Goal: Task Accomplishment & Management: Manage account settings

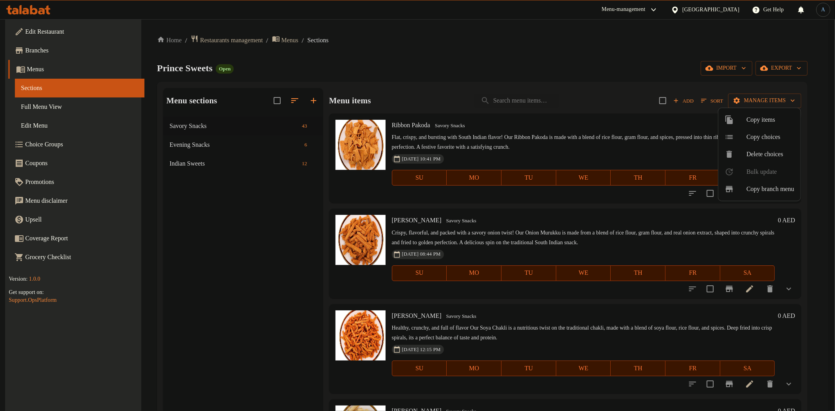
click at [531, 95] on div at bounding box center [417, 205] width 835 height 411
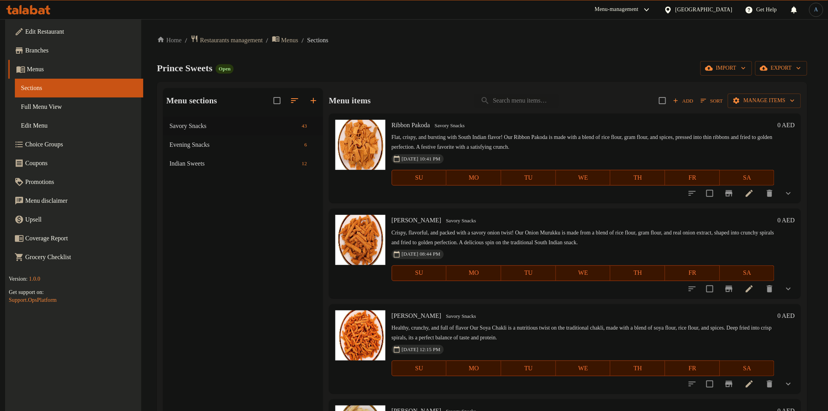
scroll to position [1736, 0]
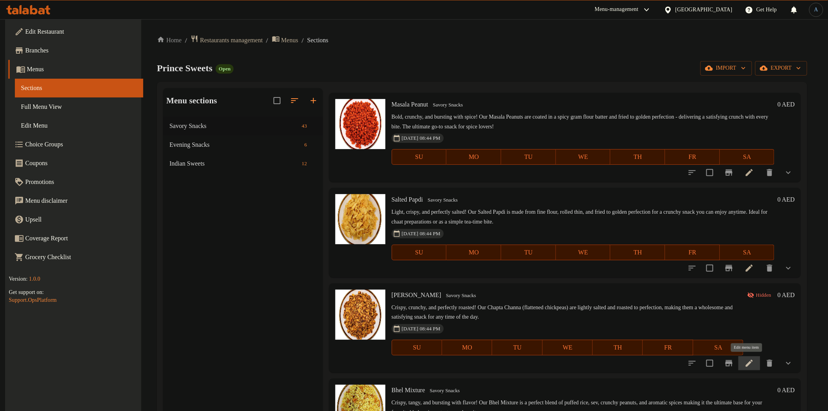
click at [745, 361] on icon at bounding box center [749, 363] width 9 height 9
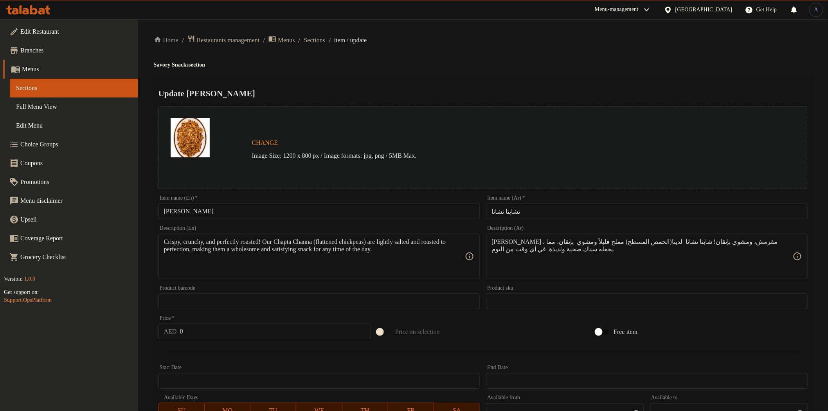
scroll to position [174, 0]
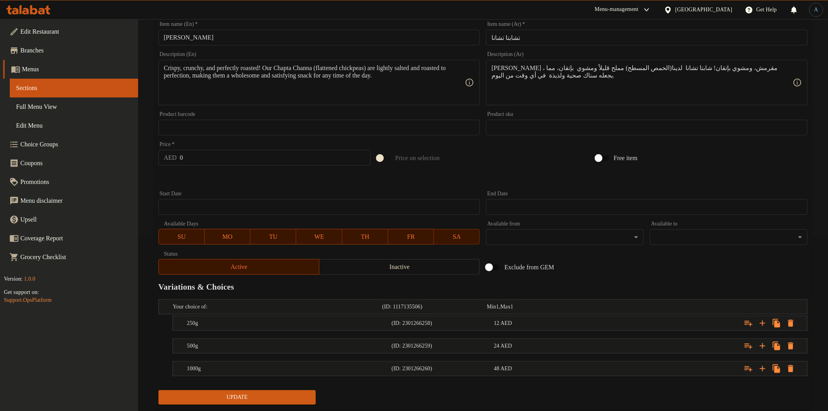
click at [268, 398] on span "Update" at bounding box center [237, 398] width 145 height 10
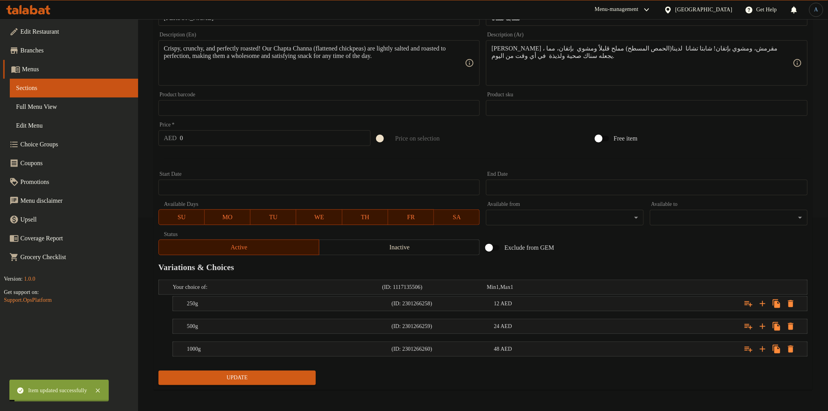
scroll to position [0, 0]
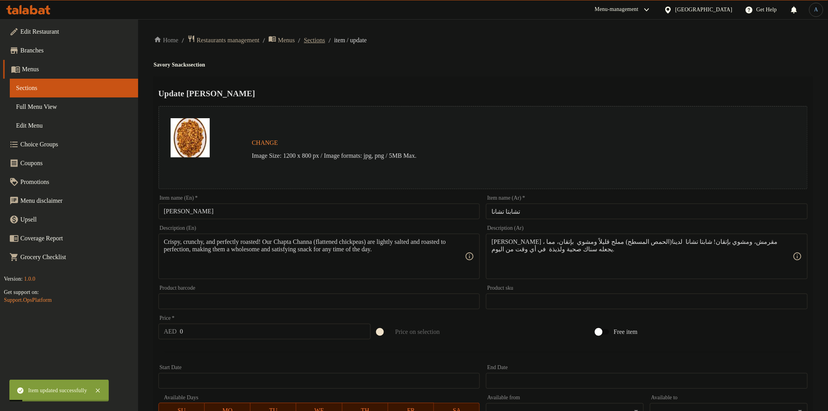
click at [325, 36] on span "Sections" at bounding box center [314, 40] width 21 height 9
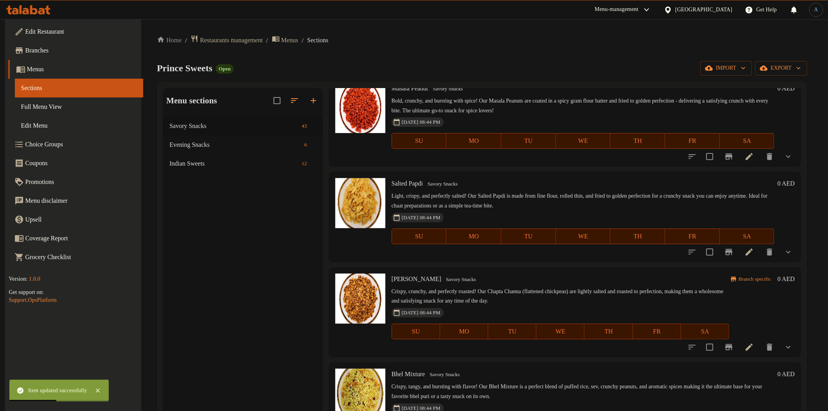
scroll to position [1866, 0]
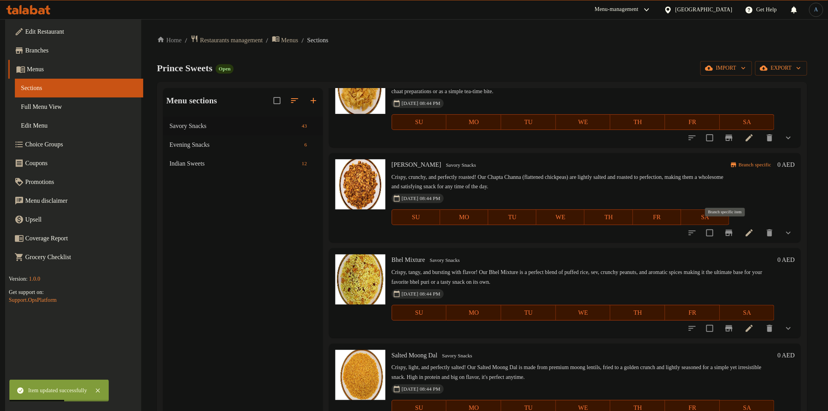
click at [724, 229] on icon "Branch-specific-item" at bounding box center [728, 232] width 9 height 9
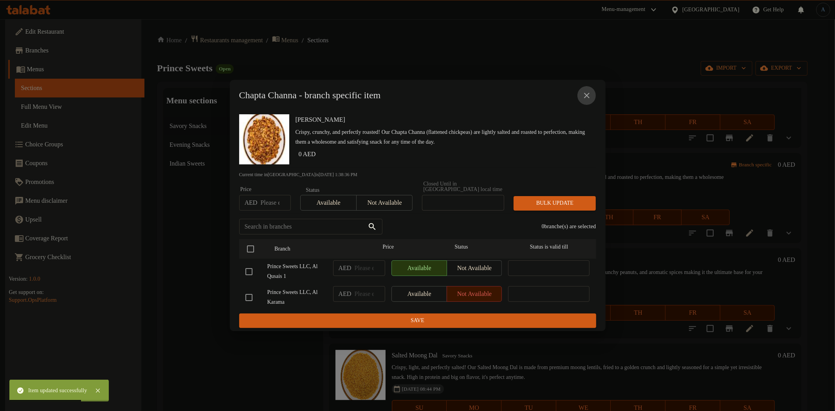
click at [588, 95] on icon "close" at bounding box center [586, 95] width 9 height 9
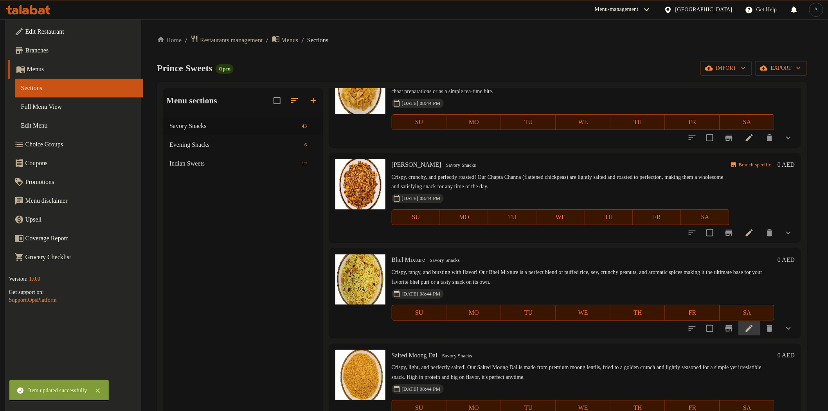
click at [755, 330] on li at bounding box center [750, 328] width 22 height 14
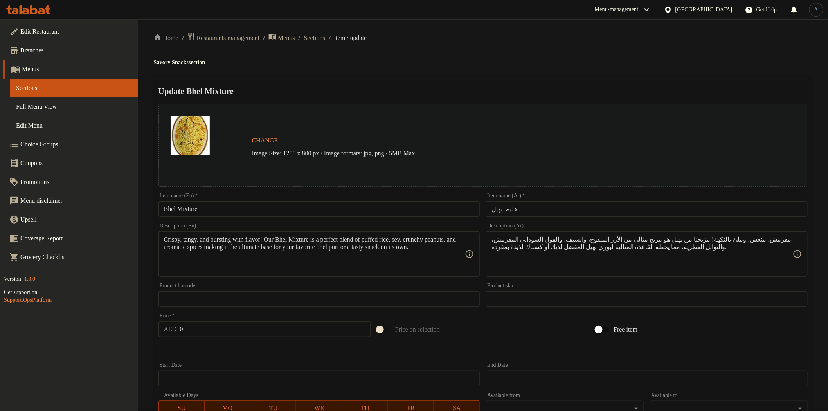
scroll to position [166, 0]
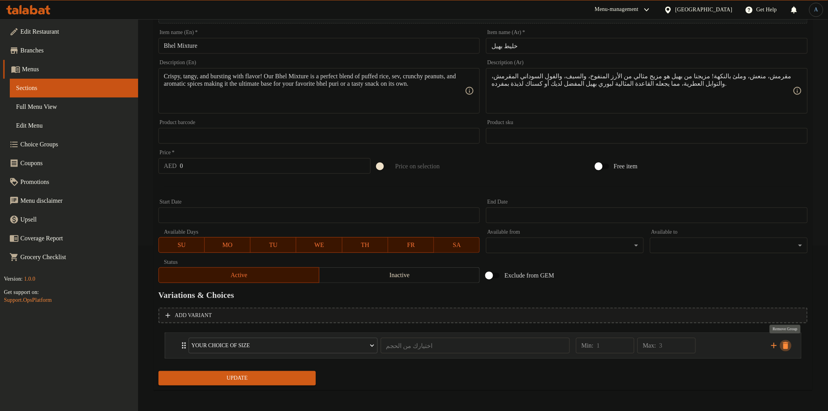
click at [789, 344] on icon "delete" at bounding box center [785, 345] width 9 height 9
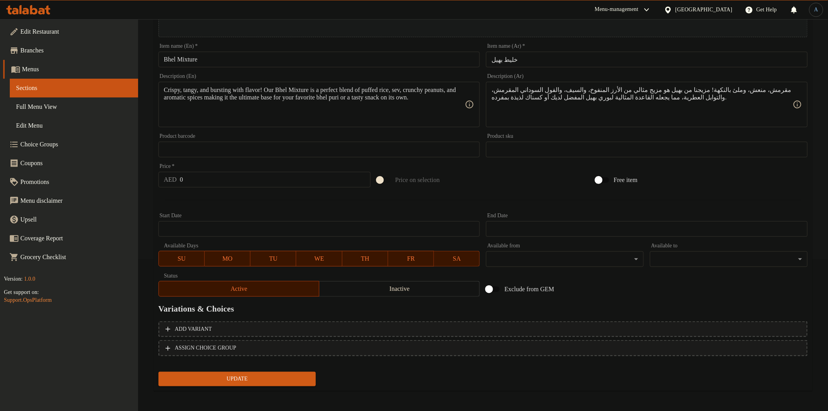
click at [358, 288] on span "Inactive" at bounding box center [400, 288] width 154 height 11
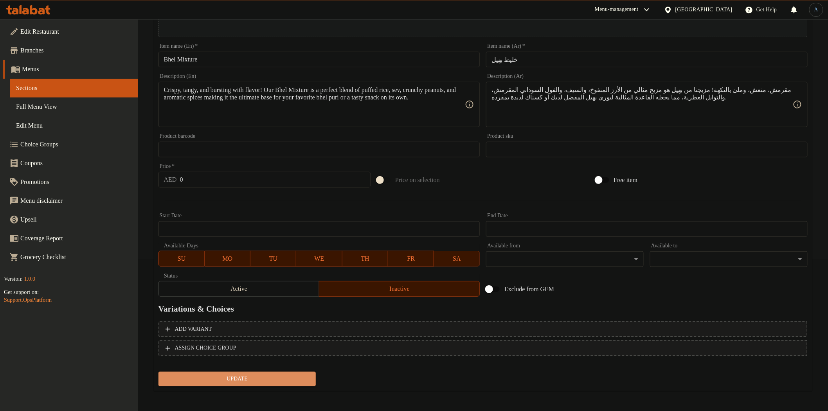
click at [258, 384] on button "Update" at bounding box center [238, 379] width 158 height 14
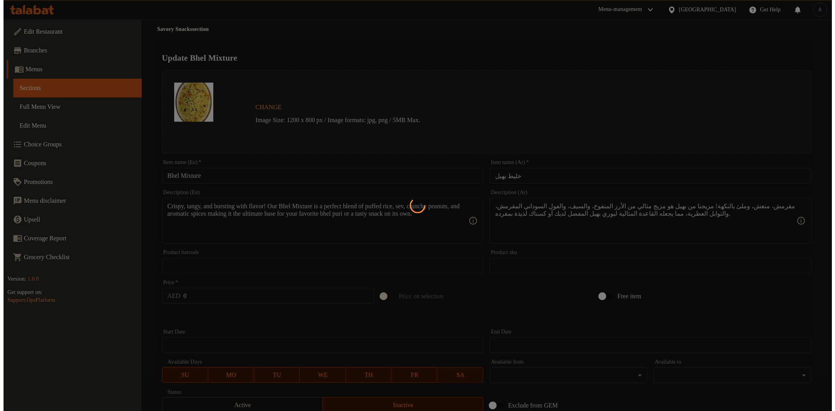
scroll to position [0, 0]
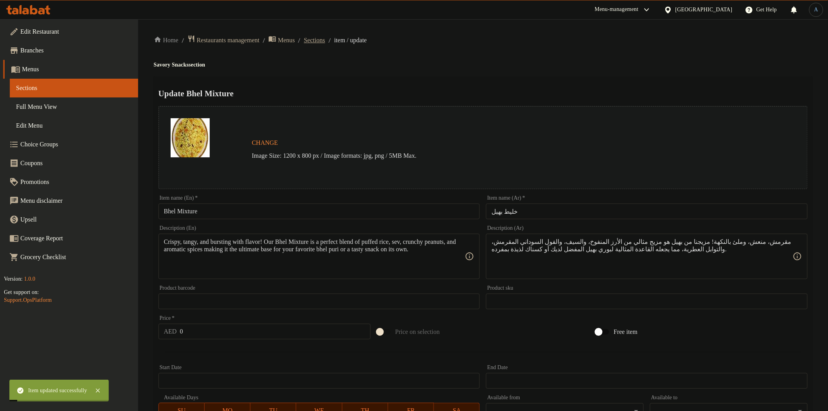
click at [325, 36] on span "Sections" at bounding box center [314, 40] width 21 height 9
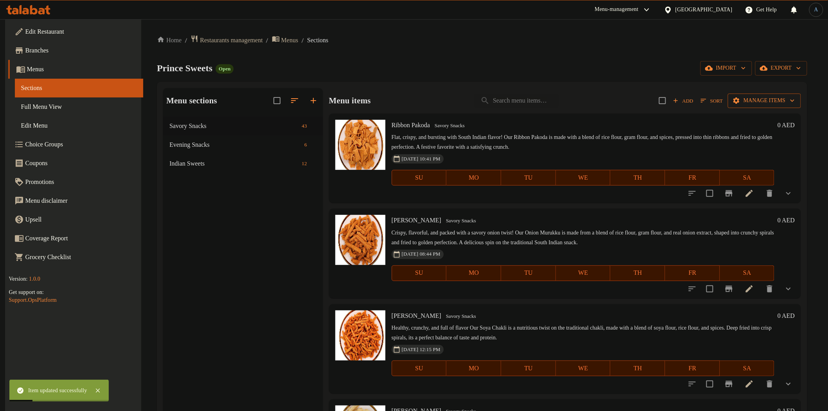
click at [761, 107] on button "Manage items" at bounding box center [764, 101] width 73 height 14
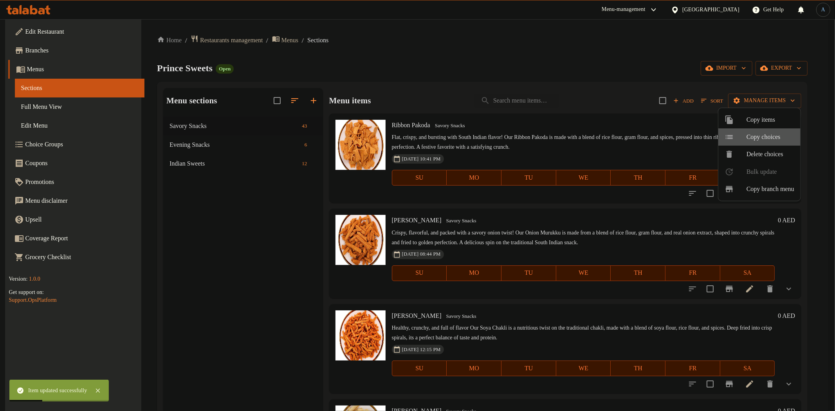
click at [747, 139] on span "Copy choices" at bounding box center [770, 136] width 48 height 9
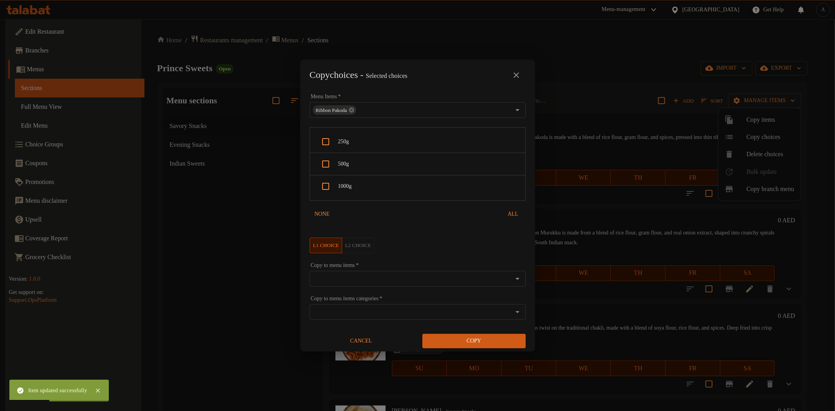
click at [345, 139] on span "250g" at bounding box center [428, 142] width 181 height 10
checkbox input "true"
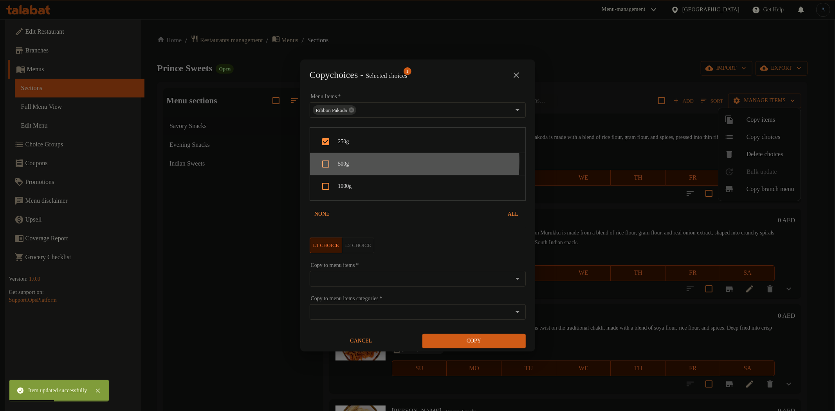
click at [342, 161] on span "500g" at bounding box center [428, 164] width 181 height 10
checkbox input "true"
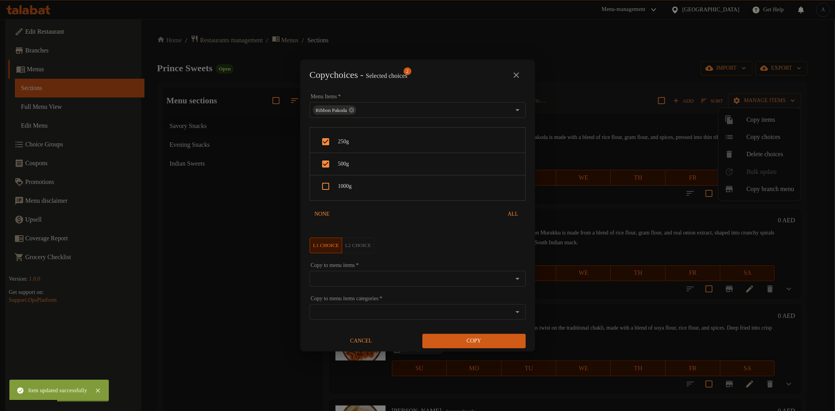
click at [359, 190] on span "1000g" at bounding box center [428, 187] width 181 height 10
checkbox input "true"
click at [358, 282] on input "Copy to menu items   *" at bounding box center [411, 278] width 198 height 11
paste input "Bhel Mixture"
type input "Bhel Mixture"
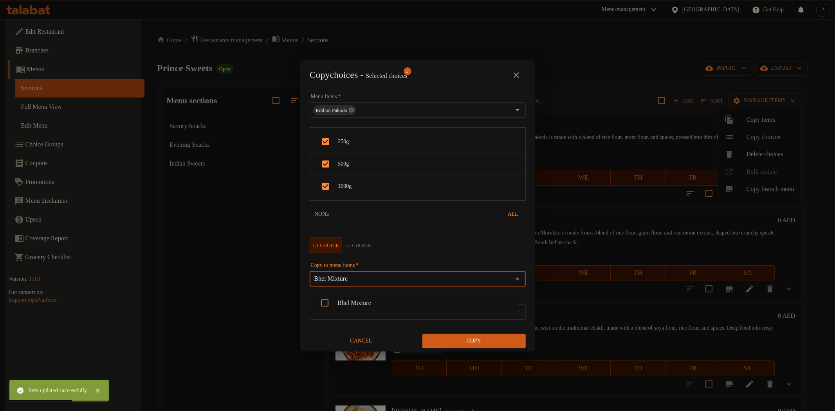
click at [366, 301] on li "Bhel Mixture" at bounding box center [413, 302] width 209 height 23
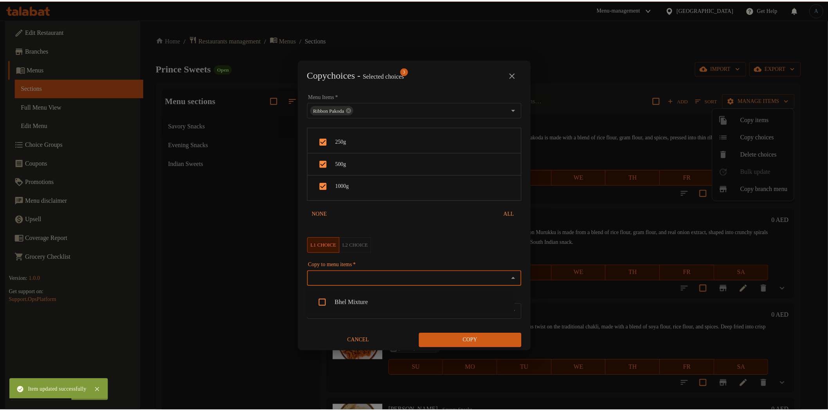
scroll to position [357, 0]
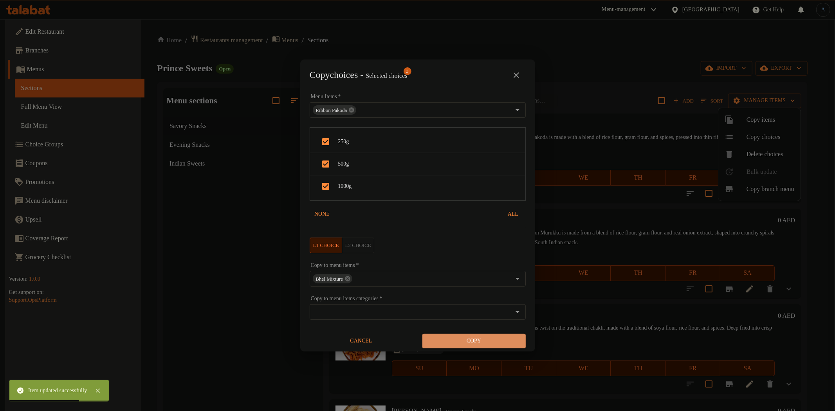
click at [472, 341] on span "Copy" at bounding box center [474, 341] width 91 height 10
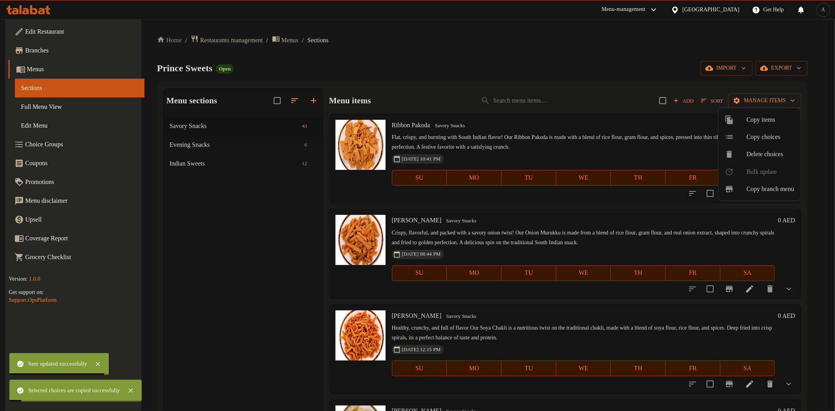
drag, startPoint x: 414, startPoint y: 128, endPoint x: 343, endPoint y: 171, distance: 82.7
click at [414, 128] on div at bounding box center [417, 205] width 835 height 411
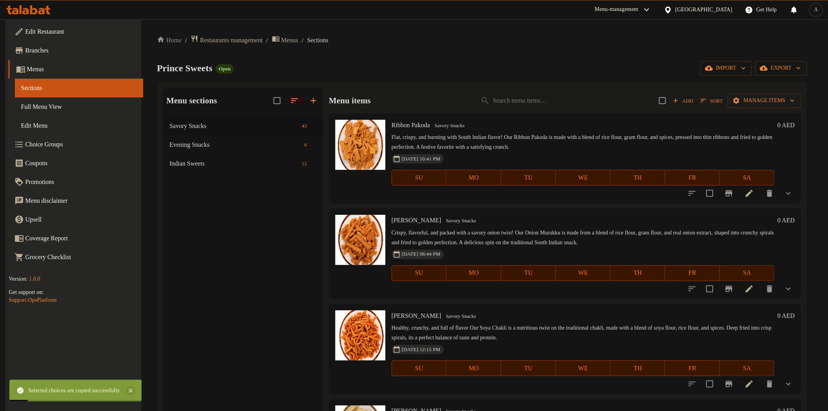
click at [135, 391] on icon at bounding box center [130, 390] width 9 height 9
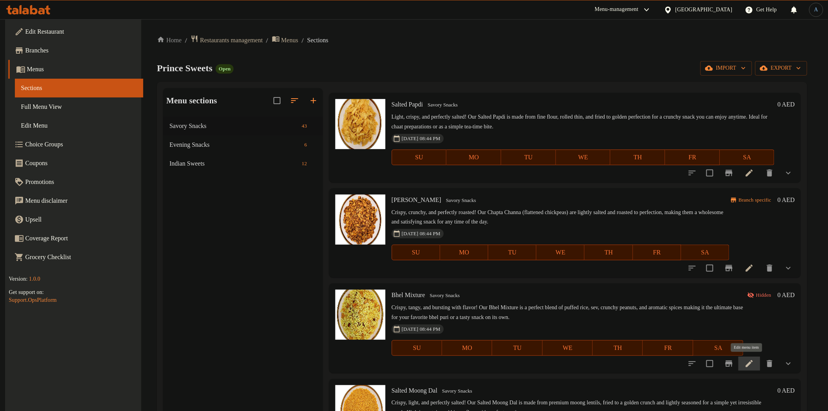
click at [748, 361] on icon at bounding box center [749, 363] width 7 height 7
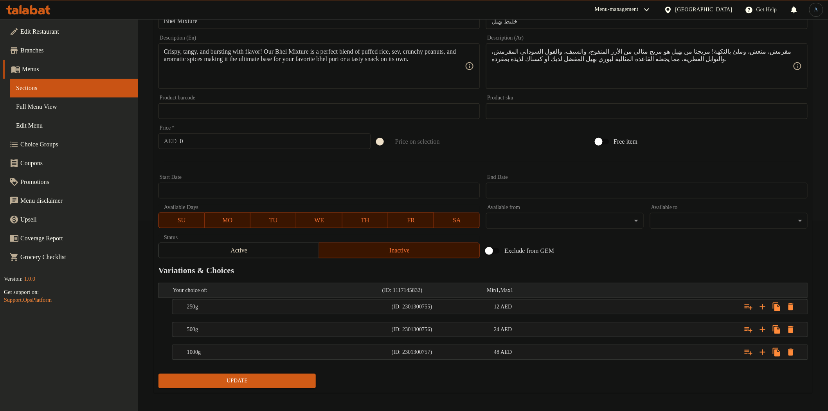
scroll to position [193, 0]
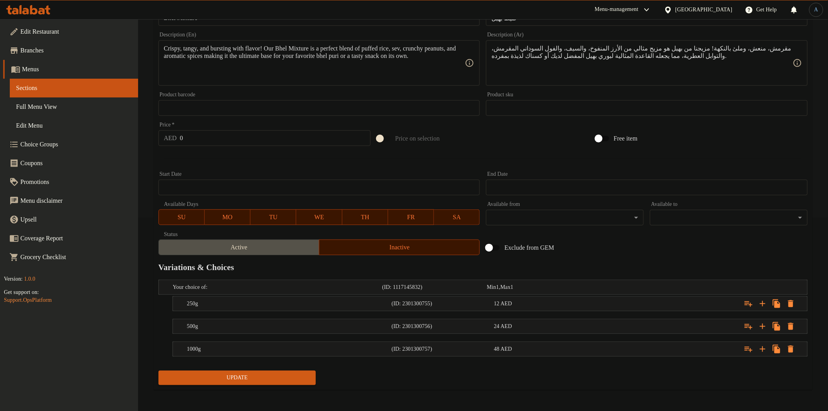
click at [270, 249] on span "Active" at bounding box center [239, 247] width 154 height 11
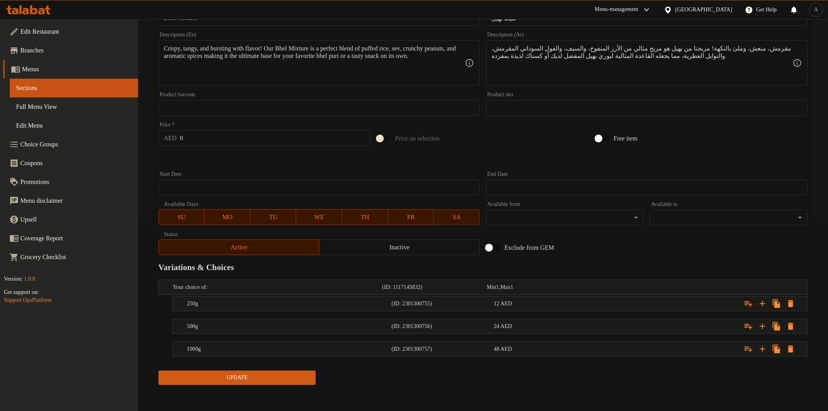
click at [271, 379] on span "Update" at bounding box center [237, 378] width 145 height 10
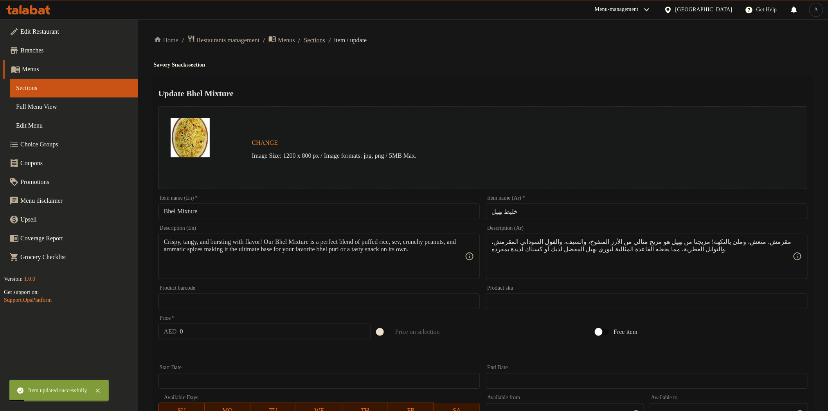
click at [325, 44] on span "Sections" at bounding box center [314, 40] width 21 height 9
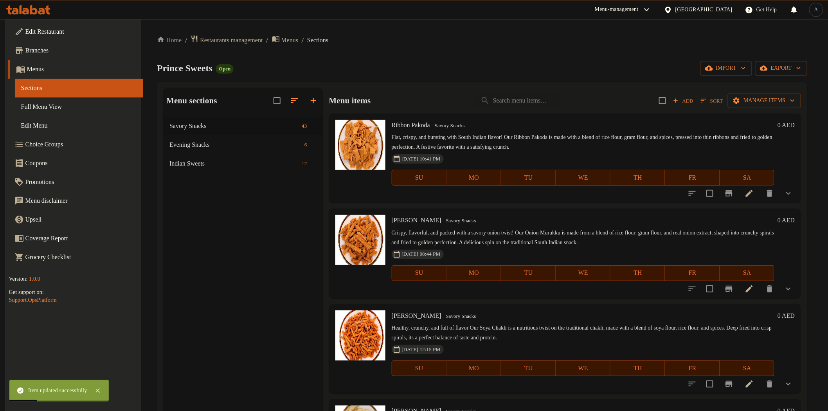
scroll to position [1926, 0]
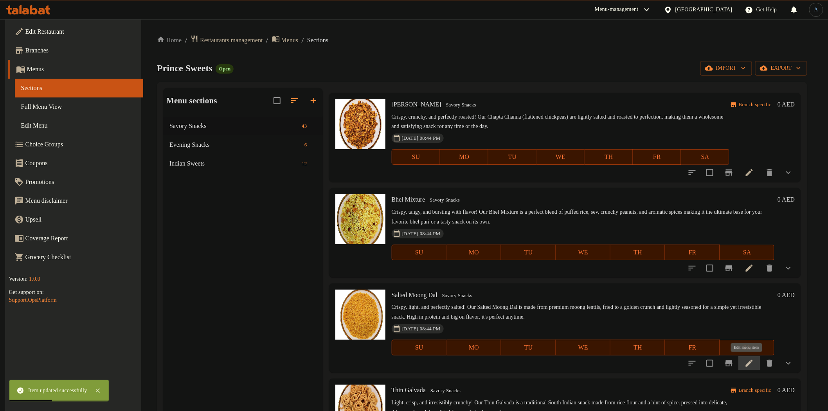
click at [751, 362] on icon at bounding box center [749, 363] width 9 height 9
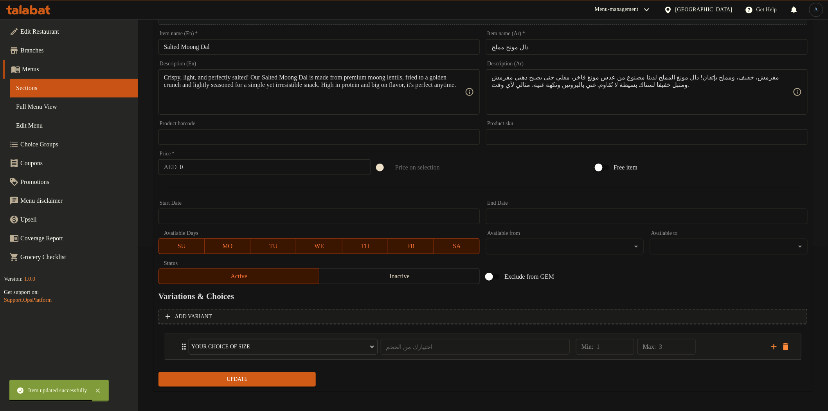
scroll to position [166, 0]
drag, startPoint x: 406, startPoint y: 279, endPoint x: 490, endPoint y: 315, distance: 91.7
click at [408, 280] on span "Inactive" at bounding box center [400, 275] width 154 height 11
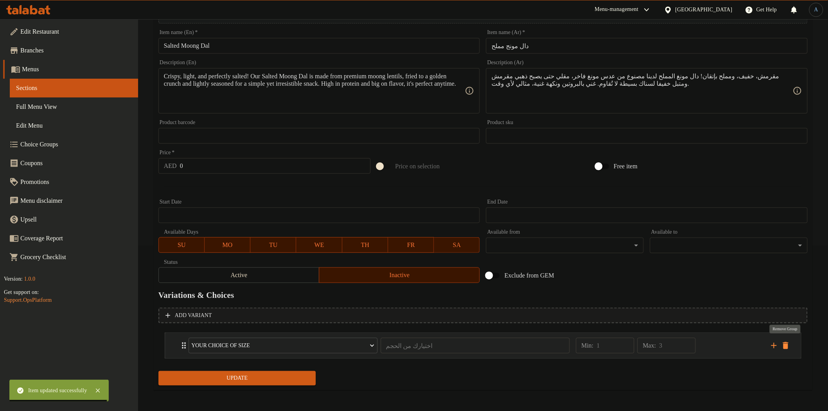
click at [788, 346] on icon "delete" at bounding box center [785, 345] width 5 height 7
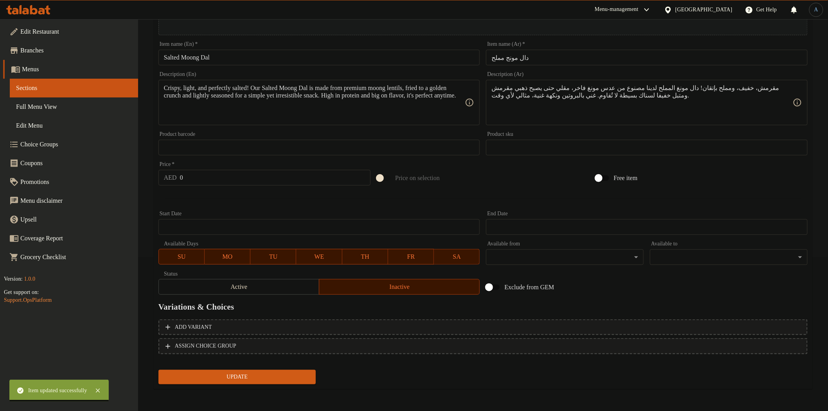
scroll to position [152, 0]
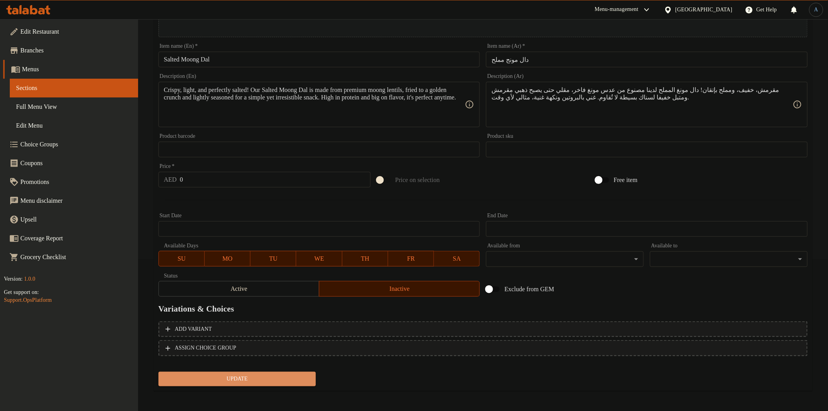
click at [252, 372] on button "Update" at bounding box center [238, 379] width 158 height 14
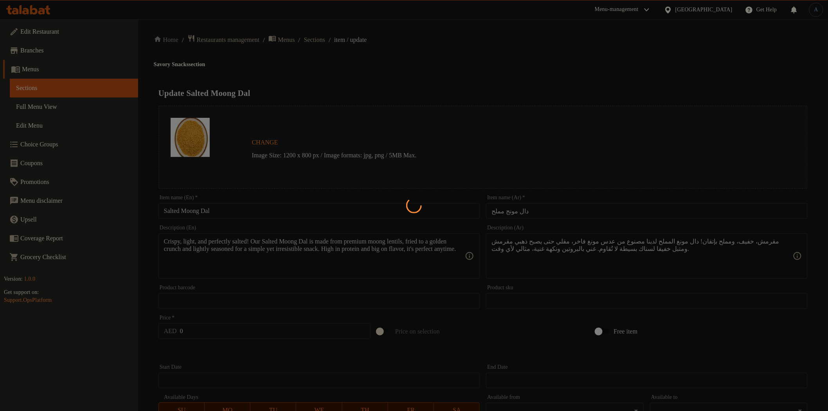
scroll to position [0, 0]
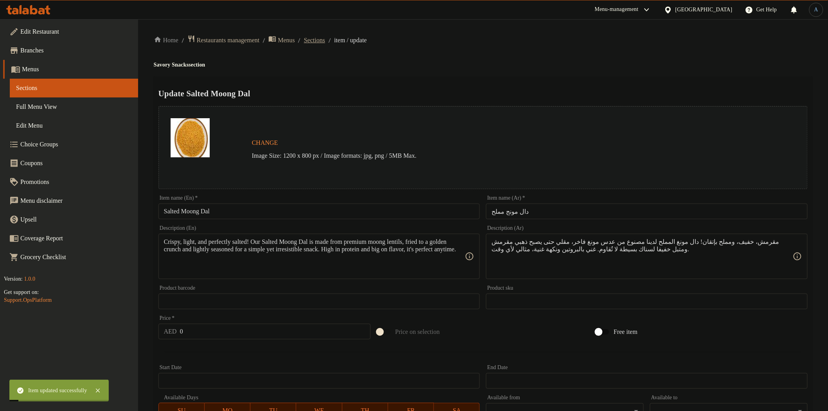
click at [325, 41] on span "Sections" at bounding box center [314, 40] width 21 height 9
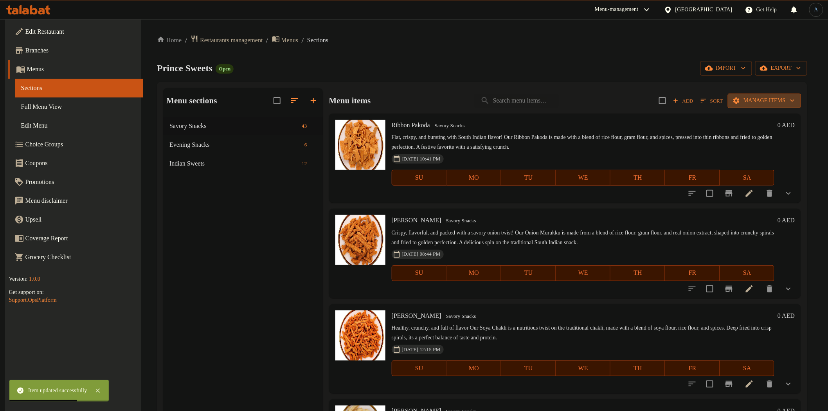
click at [750, 99] on span "Manage items" at bounding box center [764, 101] width 61 height 10
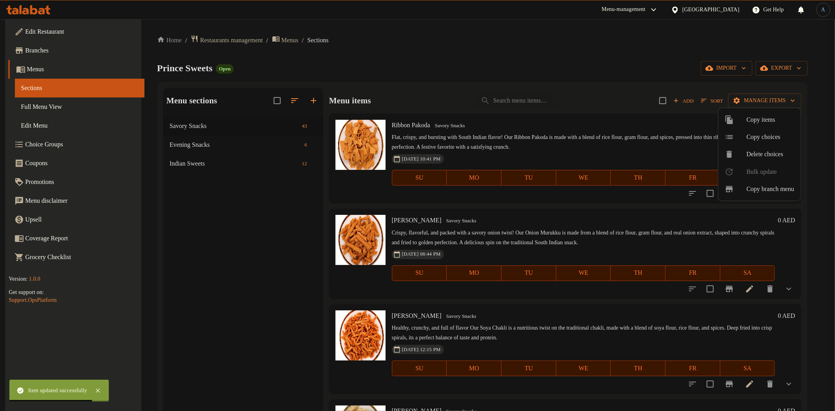
click at [771, 135] on span "Copy choices" at bounding box center [770, 136] width 48 height 9
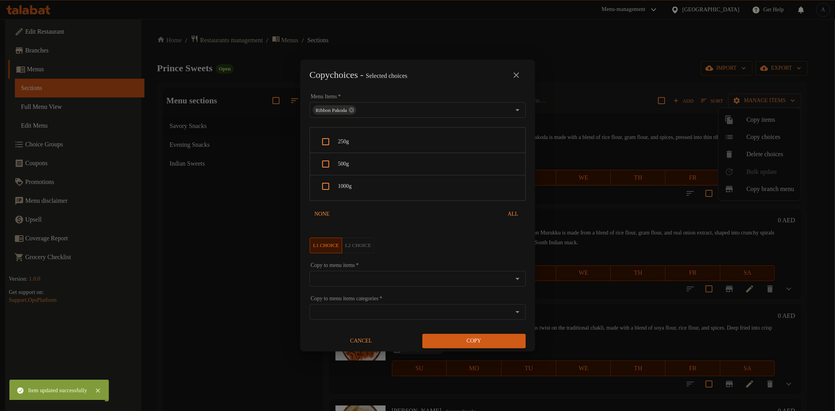
click at [374, 143] on span "250g" at bounding box center [428, 142] width 181 height 10
checkbox input "true"
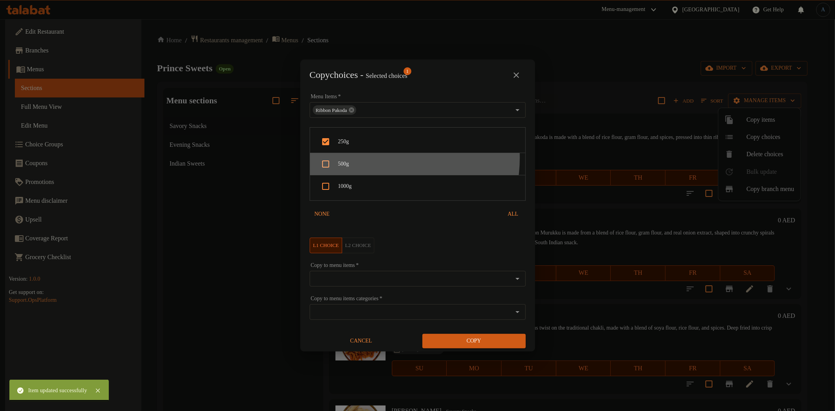
click at [372, 157] on div "500g" at bounding box center [417, 164] width 215 height 22
checkbox input "true"
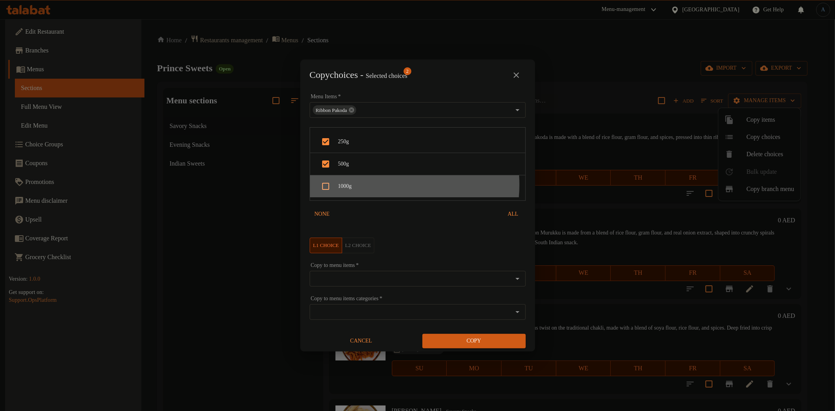
click at [383, 185] on span "1000g" at bounding box center [428, 187] width 181 height 10
checkbox input "true"
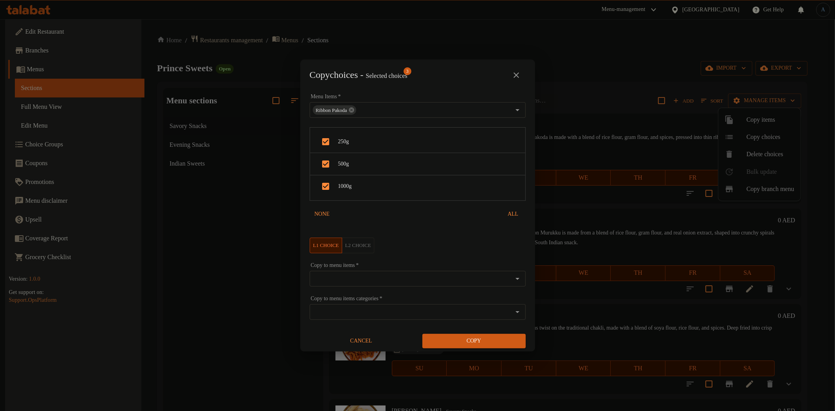
drag, startPoint x: 381, startPoint y: 284, endPoint x: 384, endPoint y: 278, distance: 6.8
click at [386, 278] on div "Copy to menu items *" at bounding box center [418, 279] width 216 height 16
paste input "Salted Moong Dal"
type input "Salted Moong Dal"
click at [371, 300] on li "Salted Moong Dal" at bounding box center [413, 302] width 209 height 23
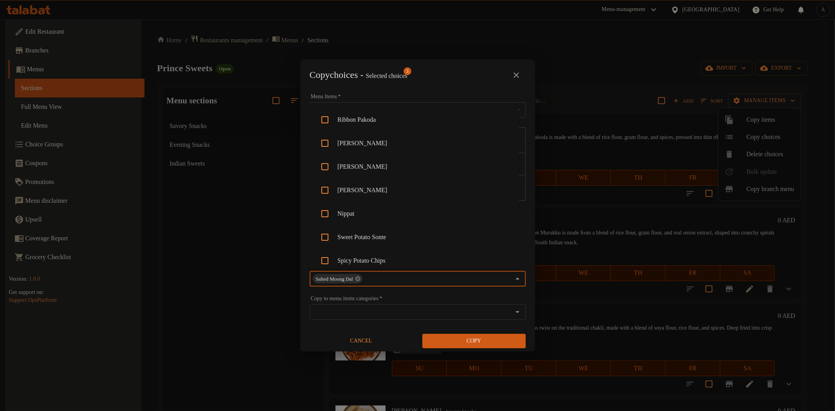
scroll to position [380, 0]
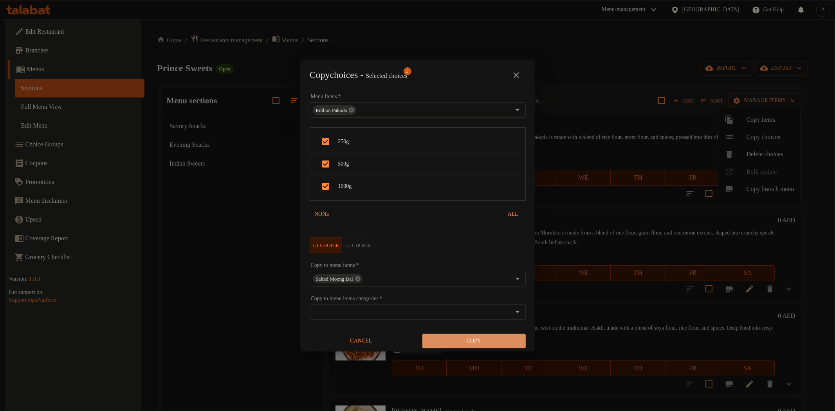
click at [492, 341] on span "Copy" at bounding box center [474, 341] width 91 height 10
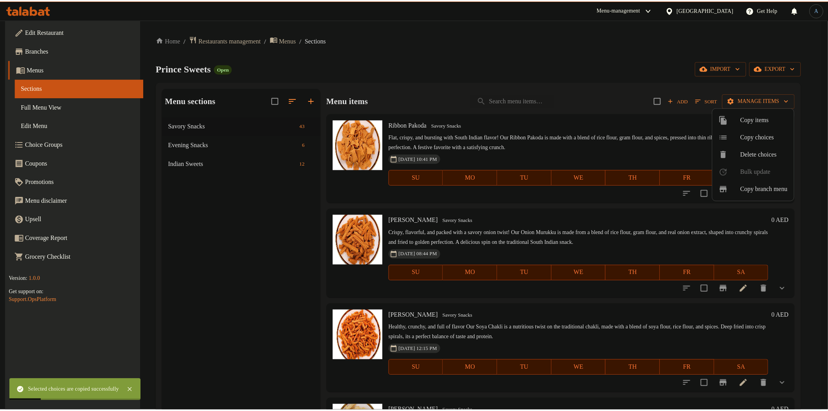
scroll to position [1926, 0]
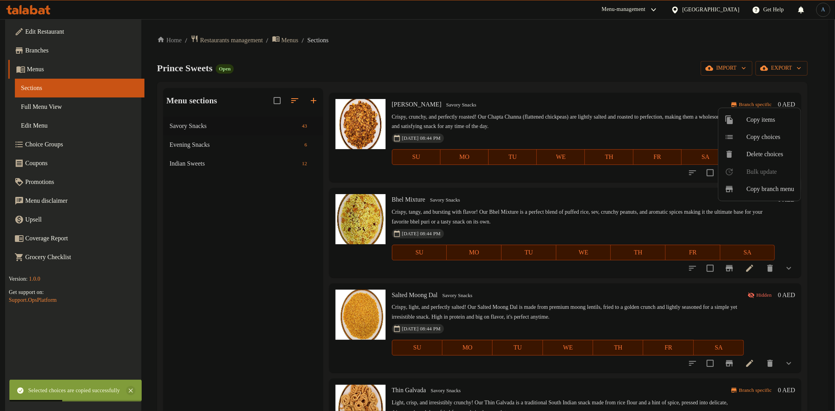
click at [135, 386] on icon at bounding box center [130, 390] width 9 height 9
click at [744, 362] on div at bounding box center [417, 205] width 835 height 411
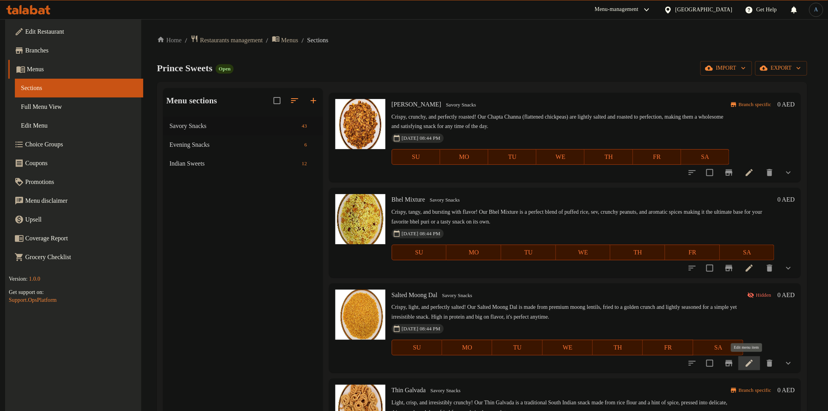
click at [748, 364] on icon at bounding box center [749, 363] width 9 height 9
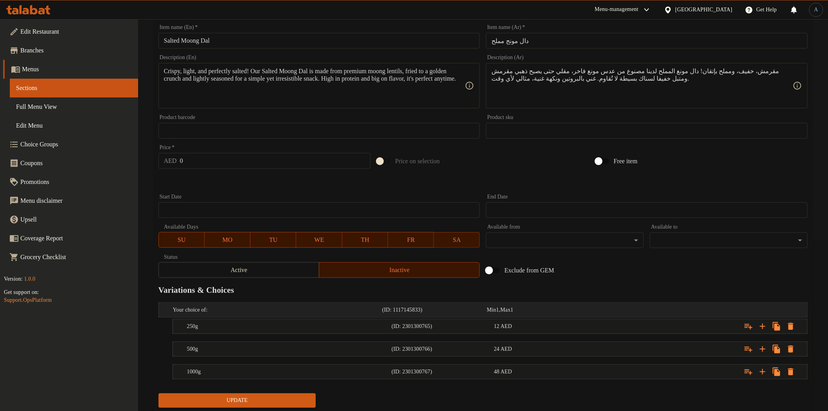
scroll to position [193, 0]
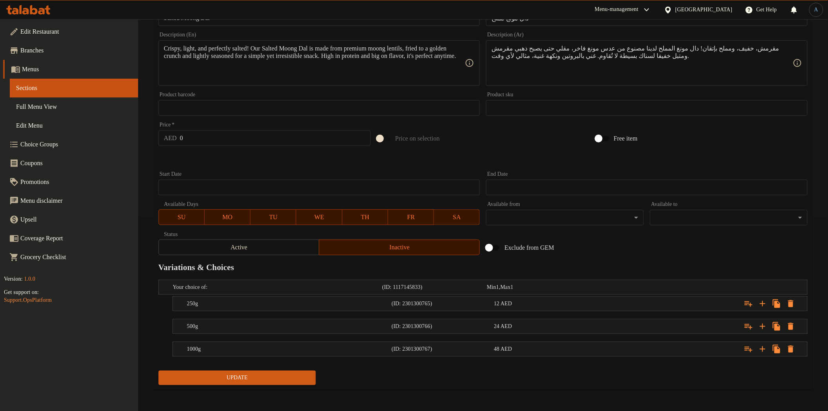
click at [320, 247] on button "Inactive" at bounding box center [399, 248] width 161 height 16
click at [311, 248] on span "Active" at bounding box center [239, 247] width 154 height 11
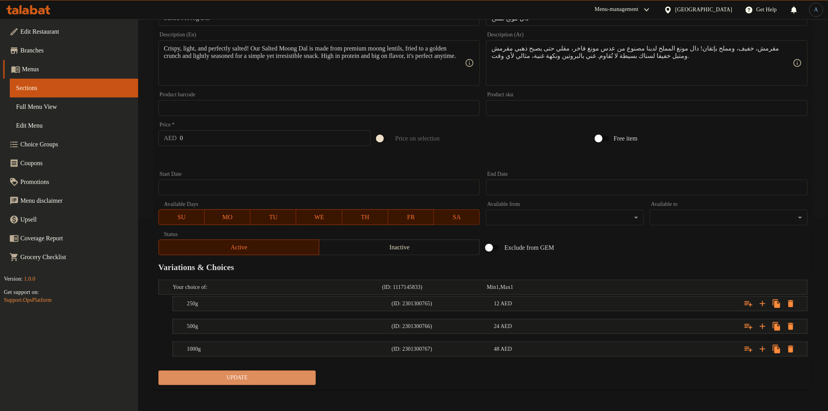
click at [283, 377] on span "Update" at bounding box center [237, 378] width 145 height 10
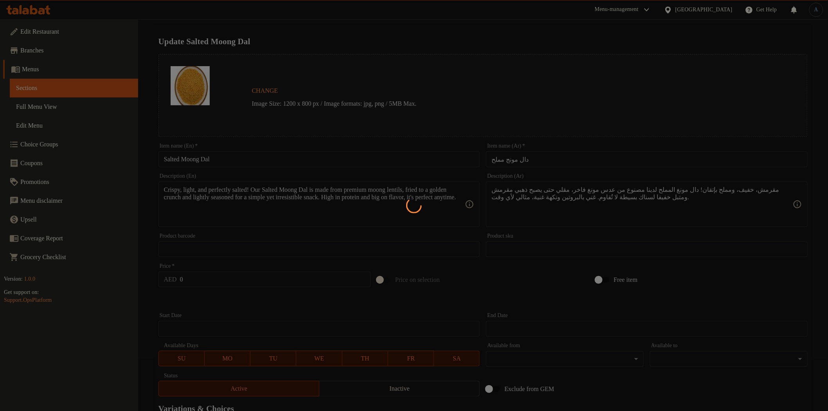
scroll to position [0, 0]
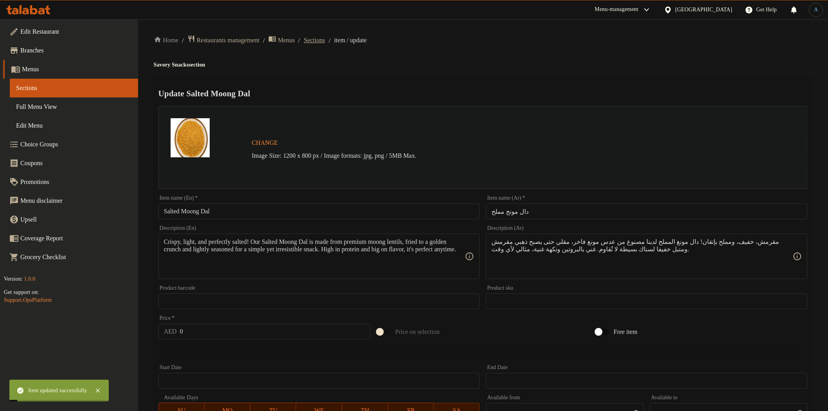
click at [321, 41] on span "Sections" at bounding box center [314, 40] width 21 height 9
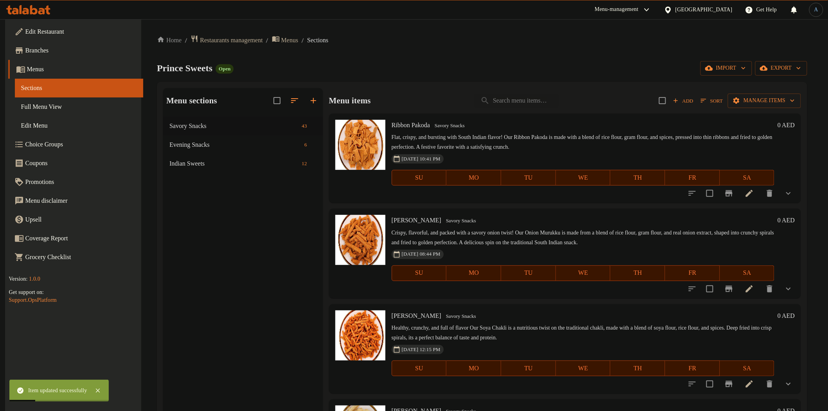
click at [569, 129] on h6 "Ribbon Pakoda Savory Snacks" at bounding box center [583, 125] width 383 height 11
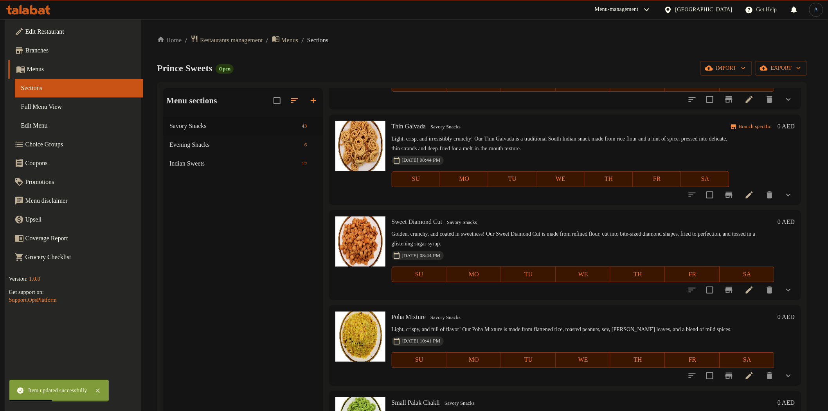
scroll to position [2196, 0]
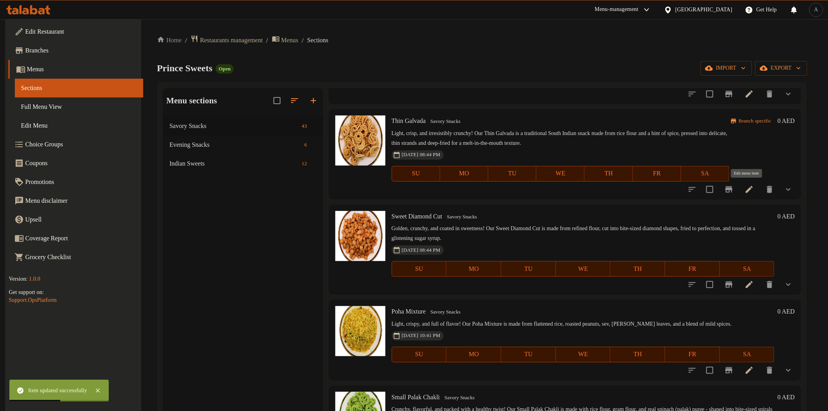
click at [749, 186] on icon at bounding box center [749, 189] width 7 height 7
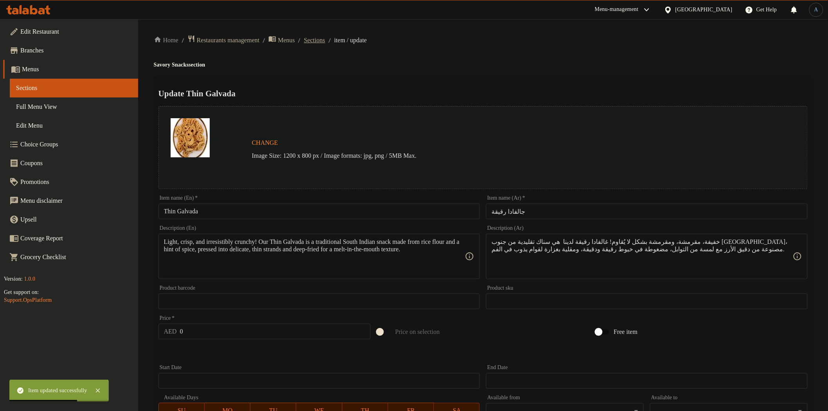
click at [325, 41] on span "Sections" at bounding box center [314, 40] width 21 height 9
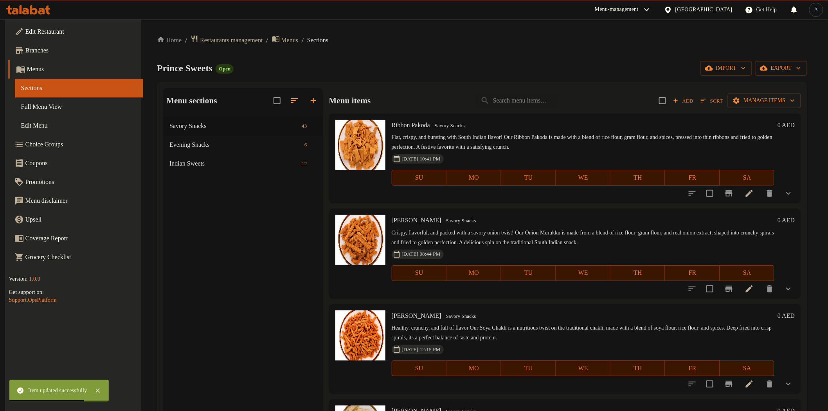
scroll to position [2022, 0]
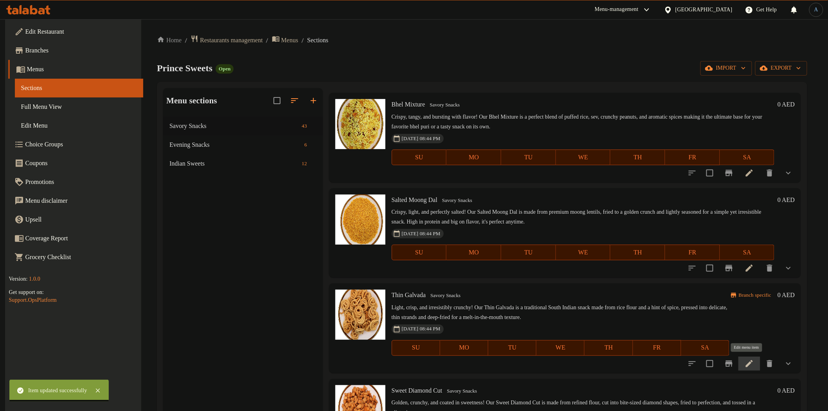
click at [753, 359] on icon at bounding box center [749, 363] width 9 height 9
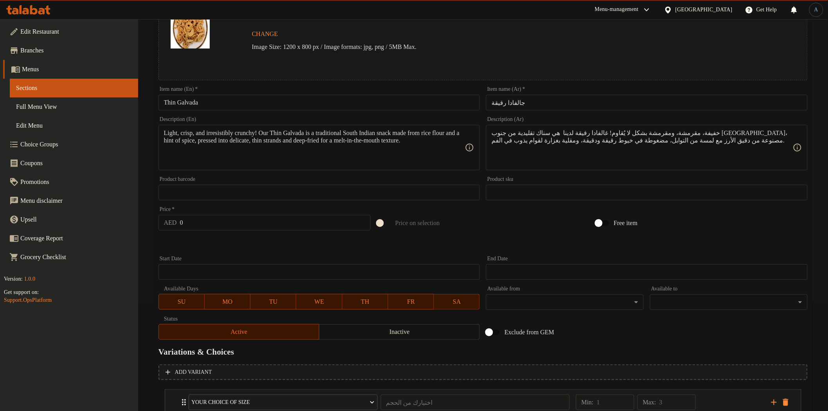
scroll to position [166, 0]
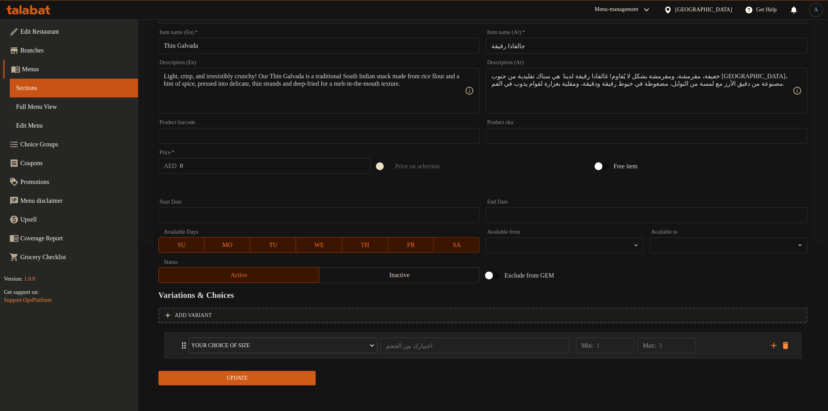
click at [789, 349] on div "Expand" at bounding box center [779, 346] width 23 height 12
click at [378, 267] on button "Inactive" at bounding box center [399, 275] width 161 height 16
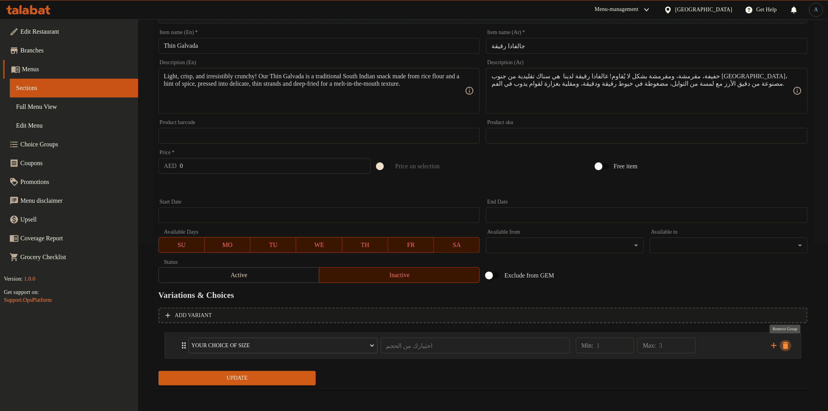
click at [786, 346] on icon "delete" at bounding box center [785, 345] width 5 height 7
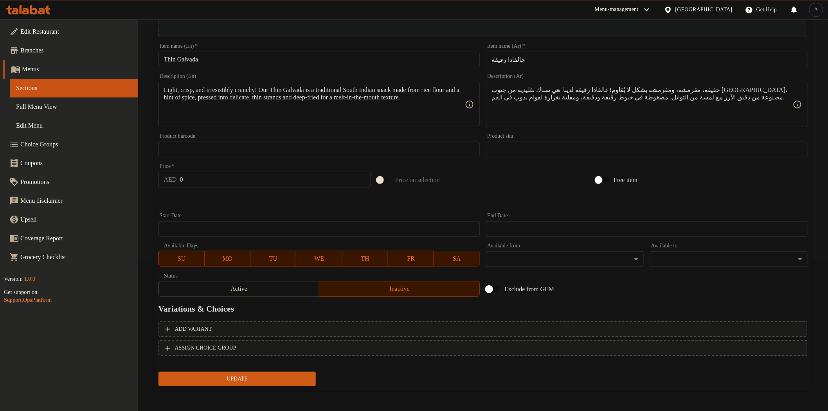
click at [265, 384] on div "Update" at bounding box center [237, 379] width 164 height 21
click at [268, 380] on span "Update" at bounding box center [237, 379] width 145 height 10
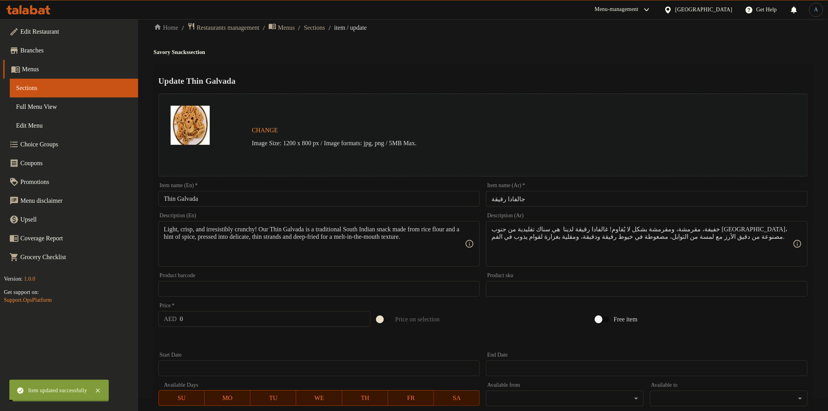
scroll to position [0, 0]
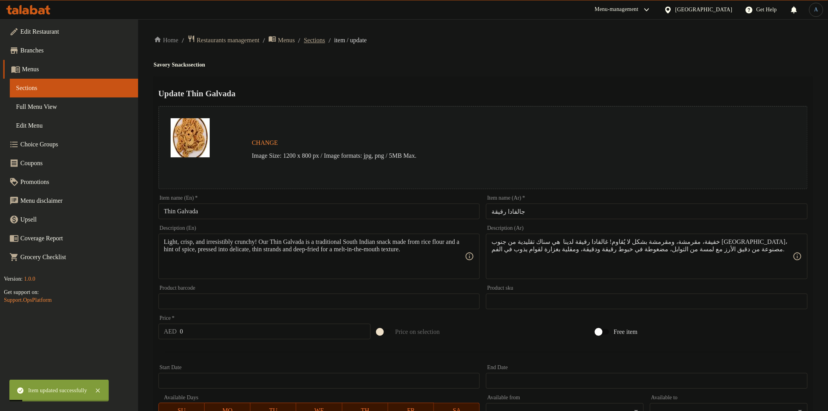
click at [325, 38] on span "Sections" at bounding box center [314, 40] width 21 height 9
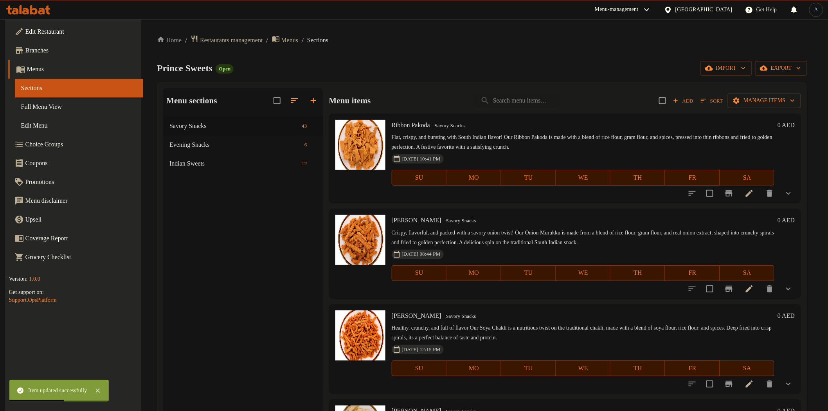
click at [746, 88] on div "Menu items Add Sort Manage items" at bounding box center [565, 100] width 472 height 25
click at [748, 100] on span "Manage items" at bounding box center [764, 101] width 61 height 10
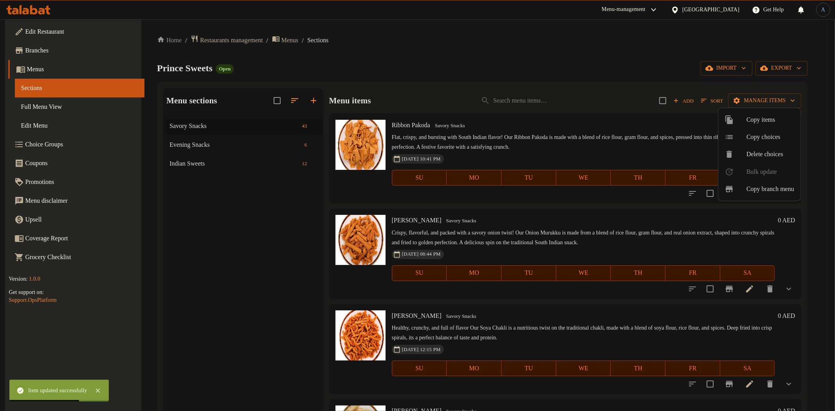
click at [766, 136] on span "Copy choices" at bounding box center [770, 136] width 48 height 9
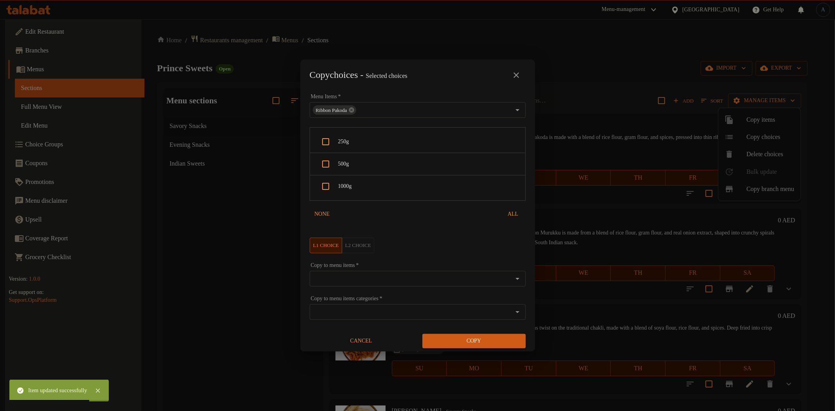
click at [359, 150] on div "250g" at bounding box center [417, 142] width 215 height 22
checkbox input "true"
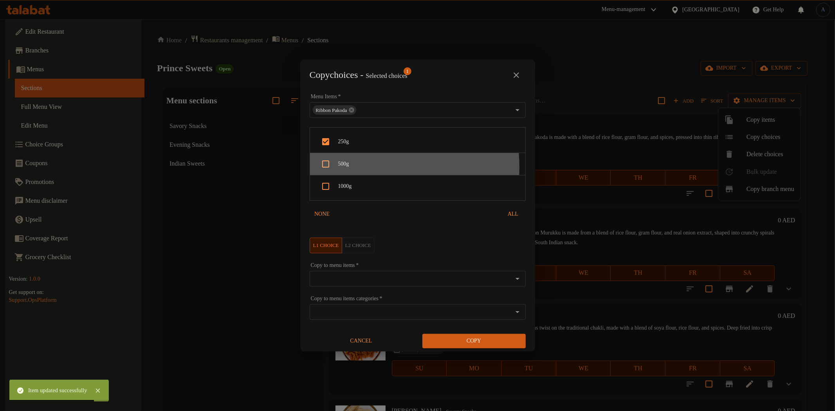
click at [364, 167] on span "500g" at bounding box center [428, 164] width 181 height 10
checkbox input "true"
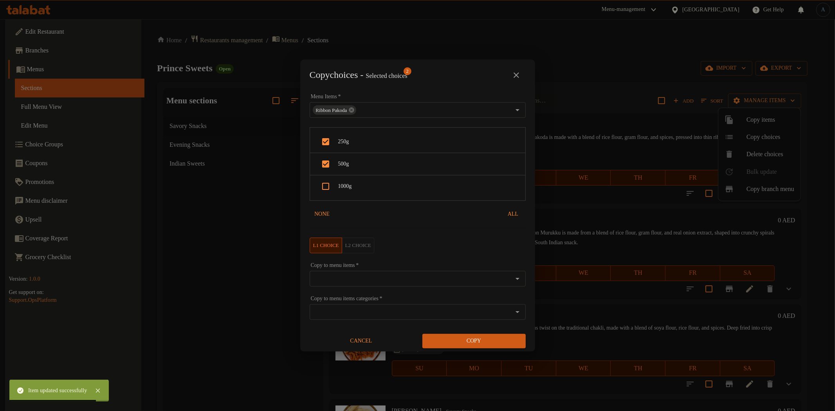
click at [363, 190] on span "1000g" at bounding box center [428, 187] width 181 height 10
checkbox input "true"
click at [373, 276] on input "Copy to menu items   *" at bounding box center [411, 278] width 198 height 11
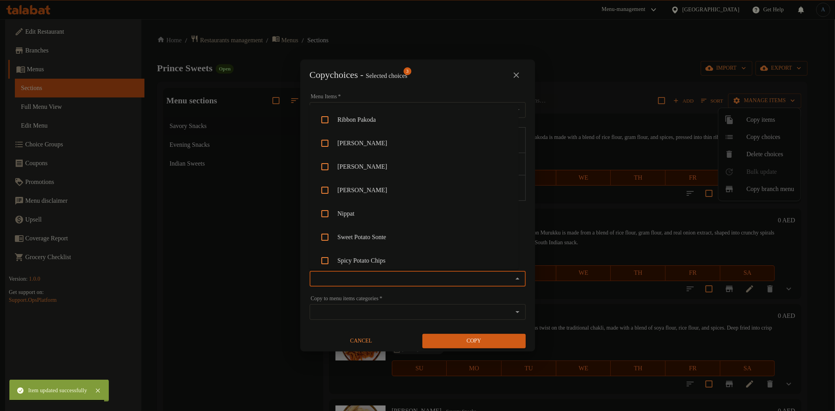
paste input "Thin Galvada"
type input "Thin Galvada"
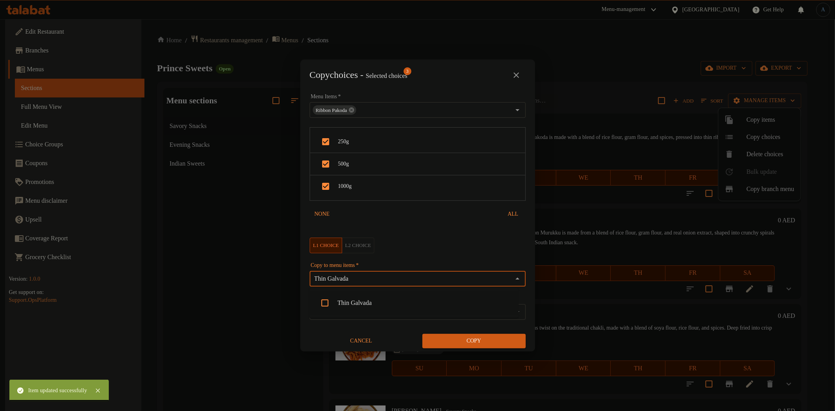
click at [359, 301] on li "Thin Galvada" at bounding box center [413, 302] width 209 height 23
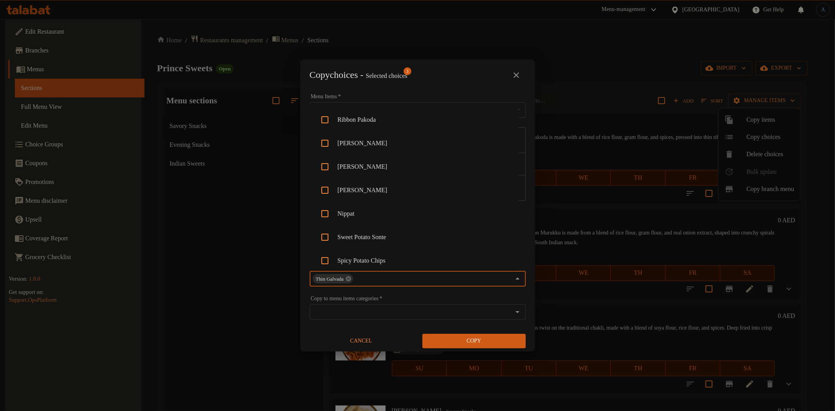
scroll to position [404, 0]
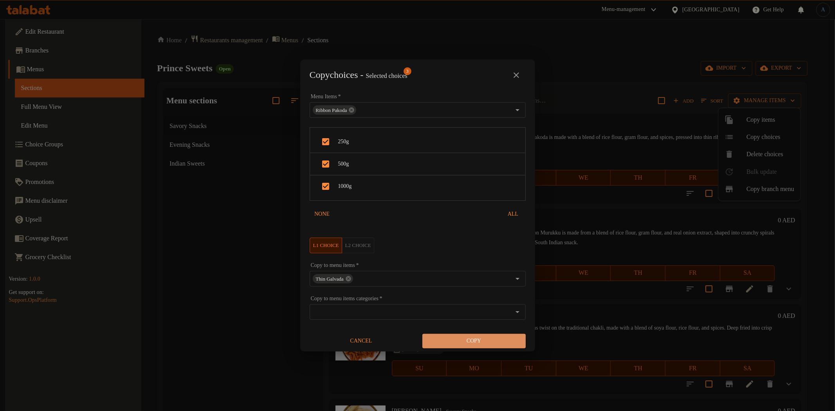
click at [482, 345] on span "Copy" at bounding box center [474, 341] width 91 height 10
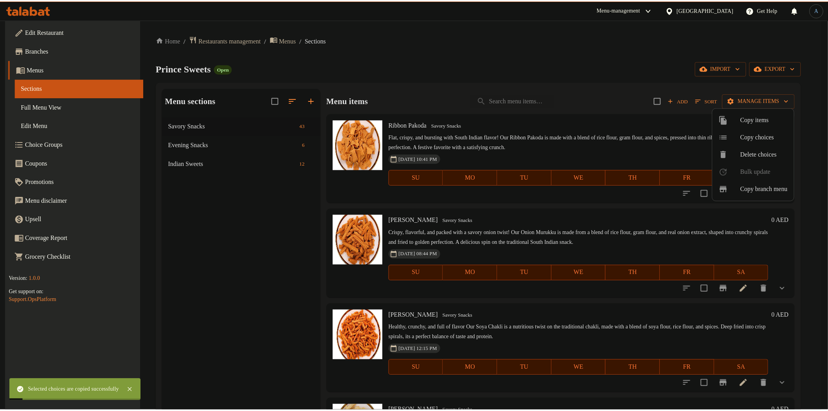
scroll to position [2022, 0]
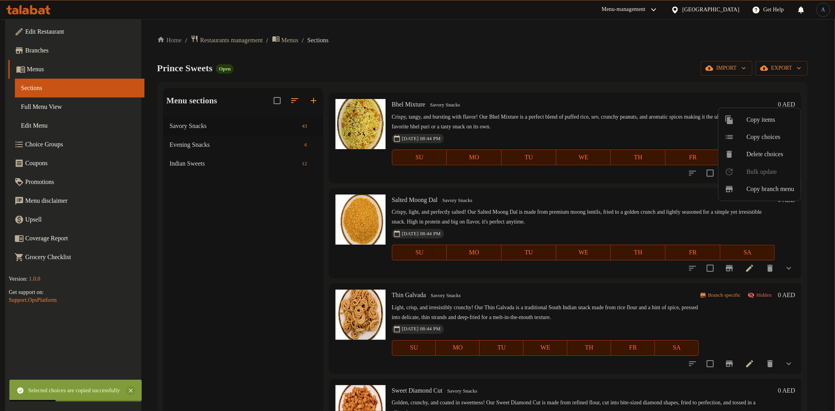
click at [135, 390] on icon at bounding box center [130, 390] width 9 height 9
click at [750, 362] on div at bounding box center [417, 205] width 835 height 411
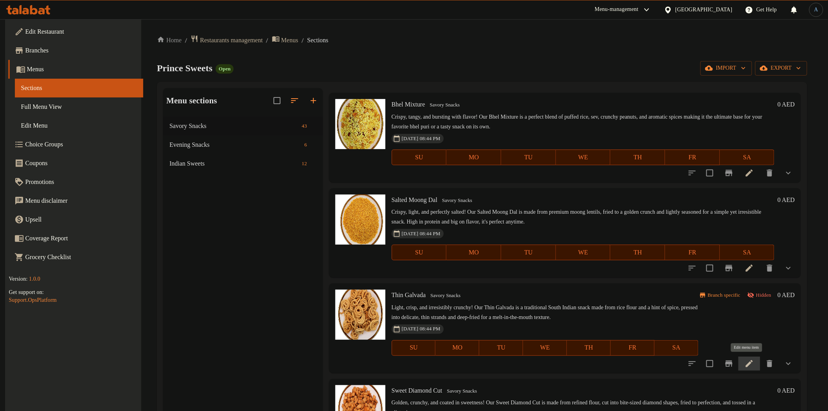
click at [747, 364] on icon at bounding box center [749, 363] width 7 height 7
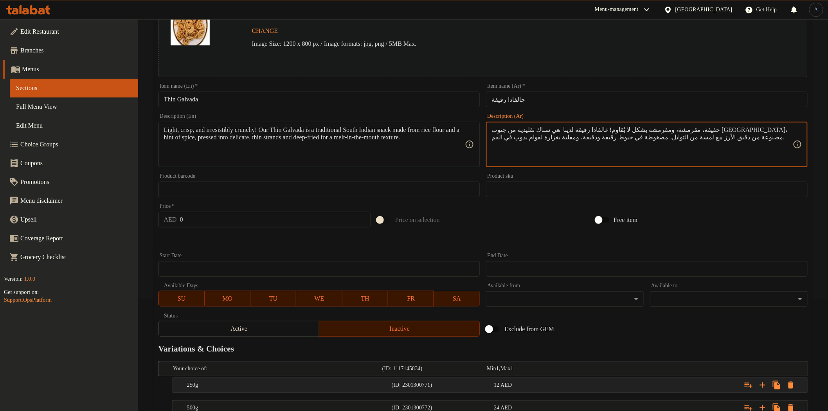
scroll to position [193, 0]
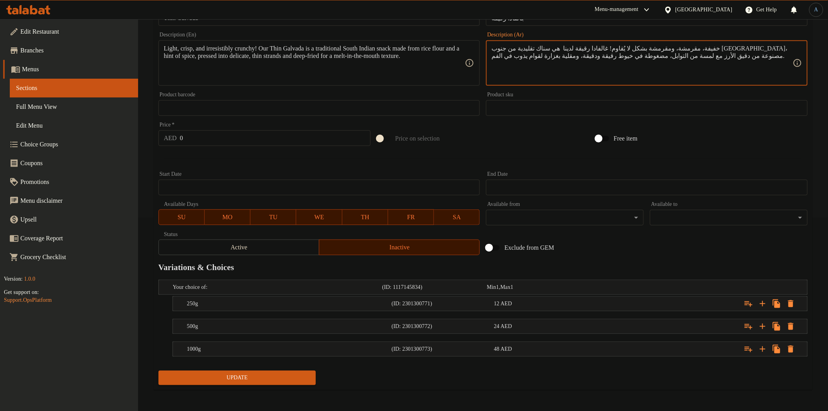
click at [296, 247] on span "Active" at bounding box center [239, 247] width 154 height 11
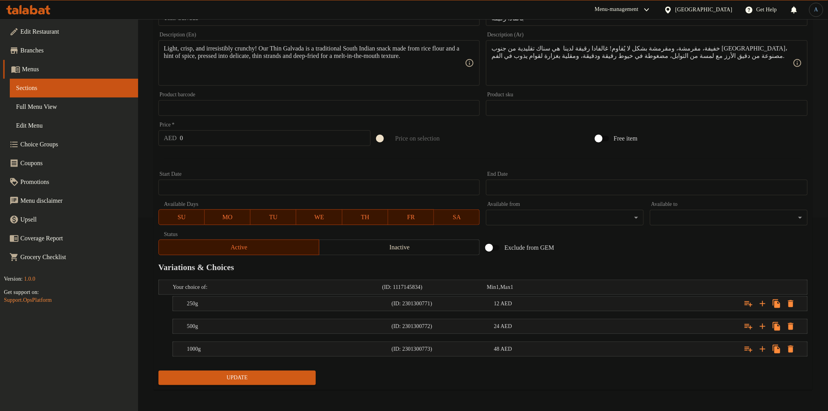
click at [287, 375] on span "Update" at bounding box center [237, 378] width 145 height 10
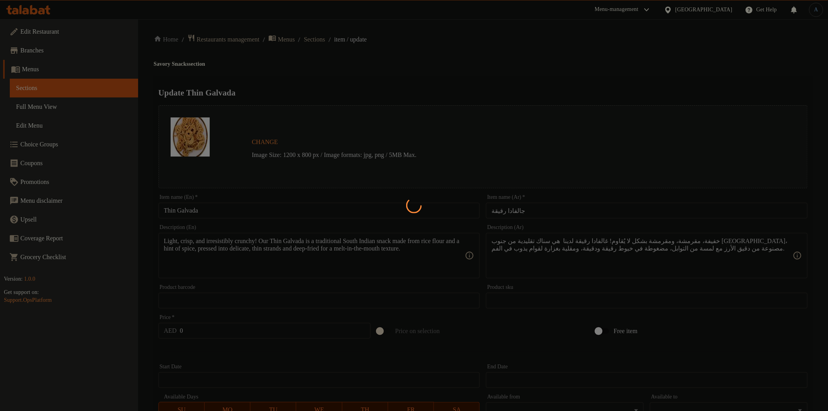
scroll to position [0, 0]
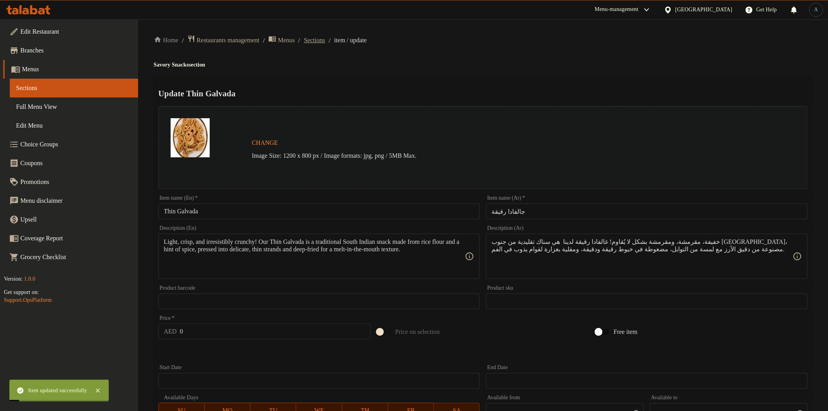
click at [325, 39] on span "Sections" at bounding box center [314, 40] width 21 height 9
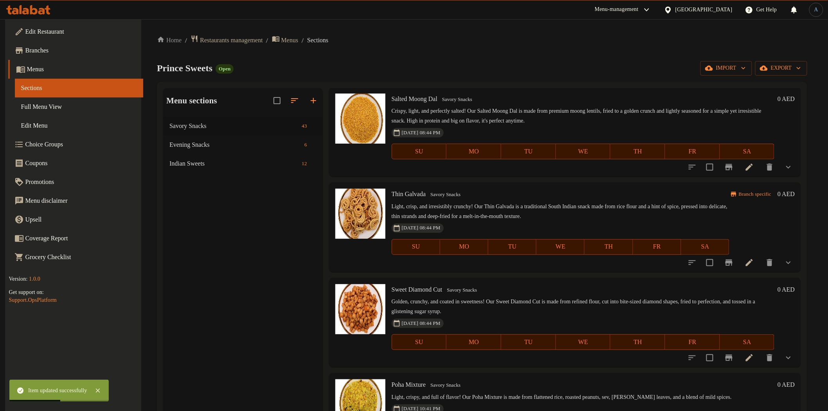
scroll to position [2247, 0]
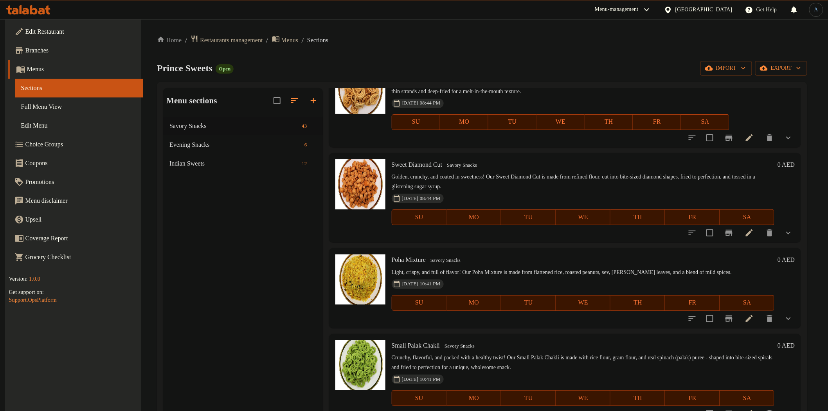
click at [596, 177] on p "Golden, crunchy, and coated in sweetness! Our Sweet Diamond Cut is made from re…" at bounding box center [583, 182] width 383 height 20
click at [752, 316] on icon at bounding box center [749, 318] width 9 height 9
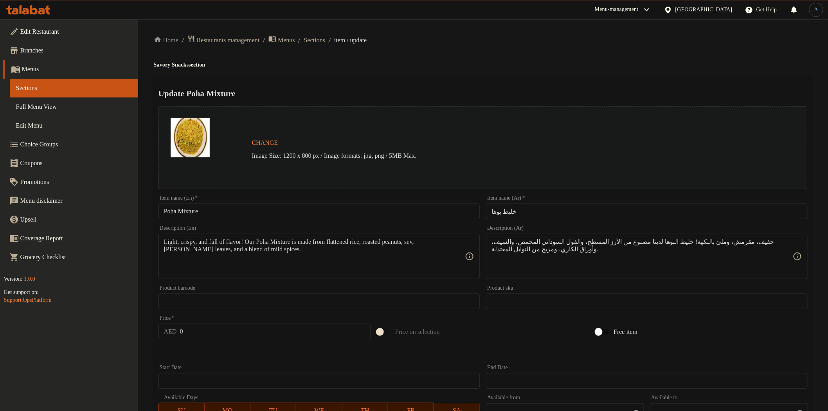
scroll to position [166, 0]
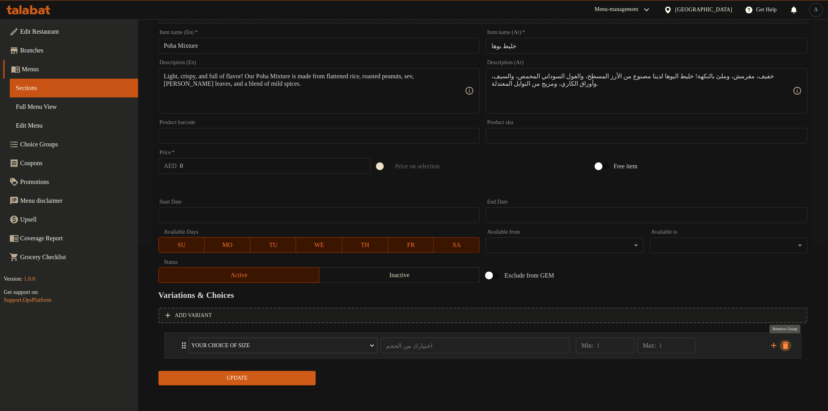
click at [788, 345] on icon "delete" at bounding box center [785, 345] width 5 height 7
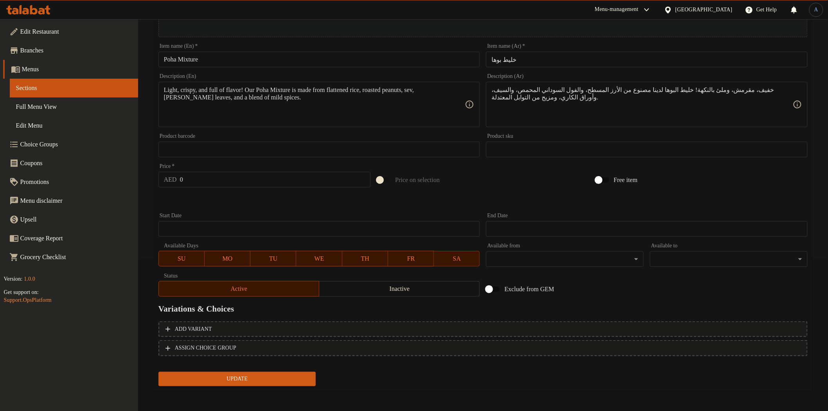
click at [272, 378] on span "Update" at bounding box center [237, 379] width 145 height 10
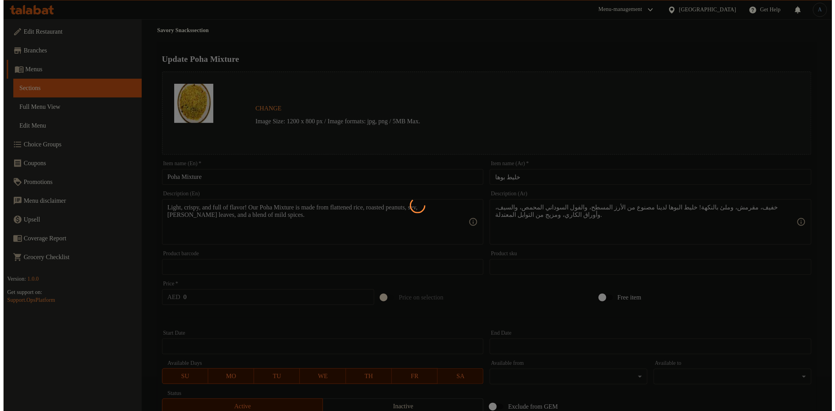
scroll to position [0, 0]
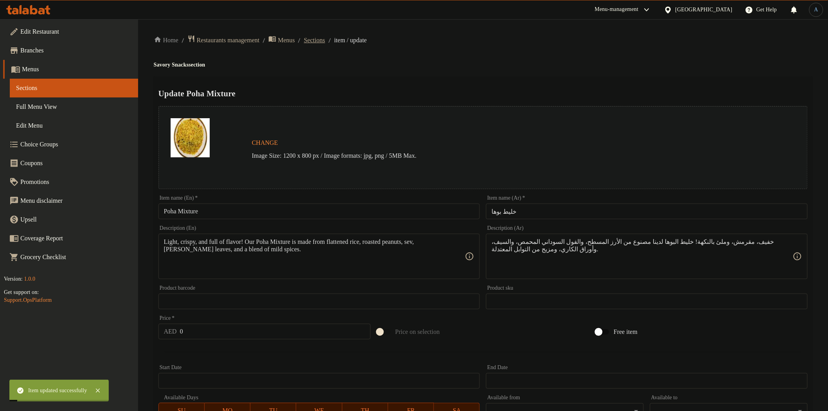
click at [325, 41] on span "Sections" at bounding box center [314, 40] width 21 height 9
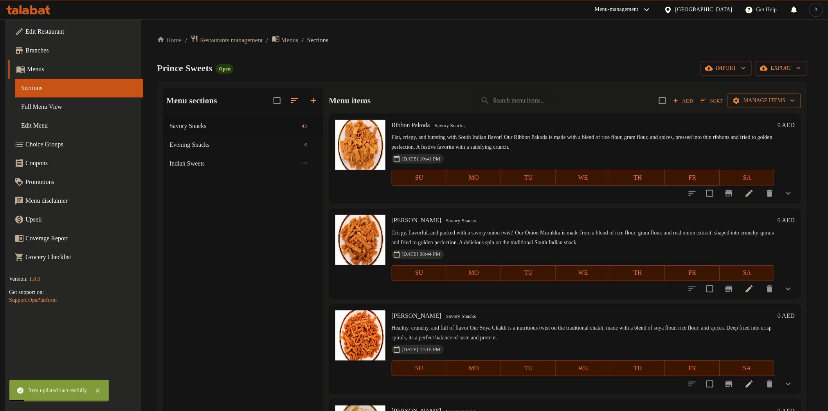
click at [751, 102] on span "Manage items" at bounding box center [764, 101] width 61 height 10
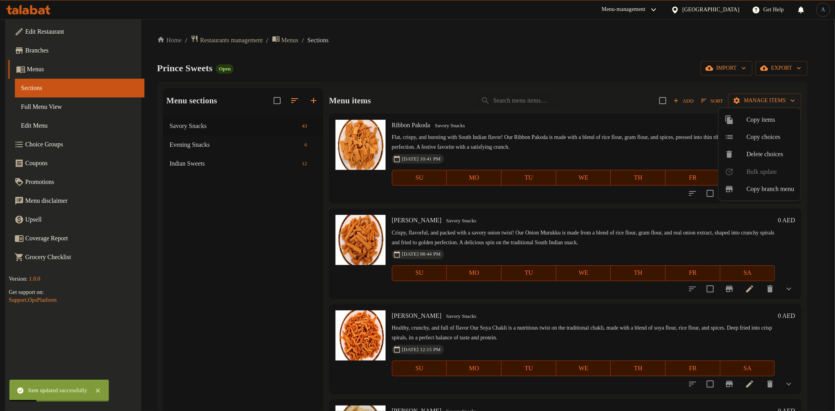
click at [742, 138] on div at bounding box center [735, 136] width 22 height 9
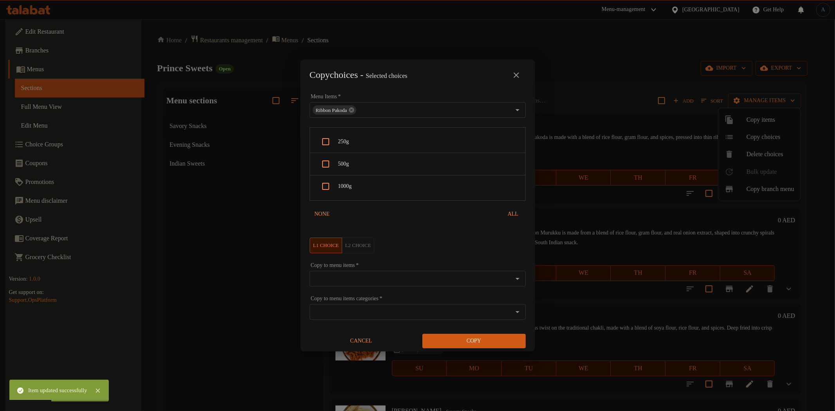
click at [349, 142] on span "250g" at bounding box center [428, 142] width 181 height 10
checkbox input "true"
click at [354, 161] on span "500g" at bounding box center [428, 164] width 181 height 10
checkbox input "true"
click at [350, 184] on span "1000g" at bounding box center [428, 187] width 181 height 10
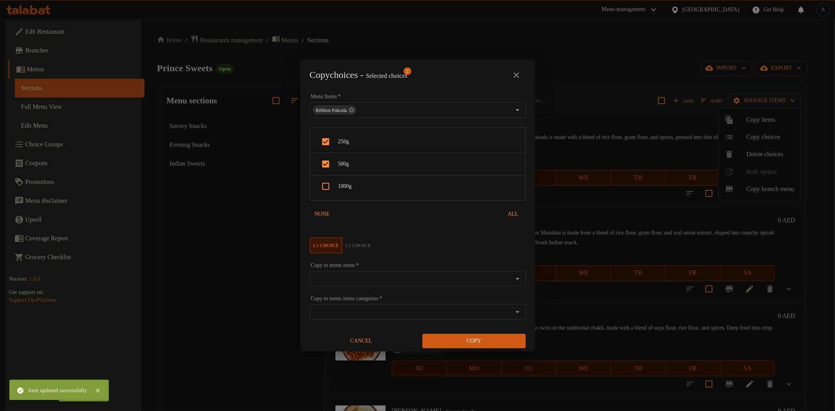
checkbox input "true"
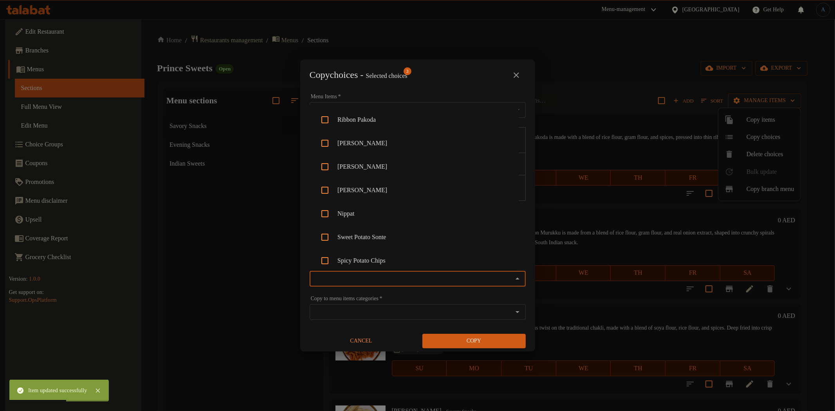
click at [366, 277] on input "Copy to menu items   *" at bounding box center [411, 278] width 198 height 11
paste input "Poha Mixture"
type input "Poha Mixture"
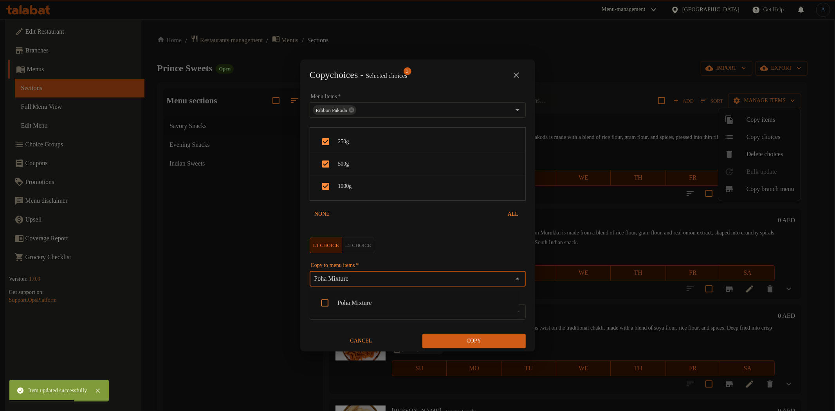
click at [340, 306] on li "Poha Mixture" at bounding box center [413, 302] width 209 height 23
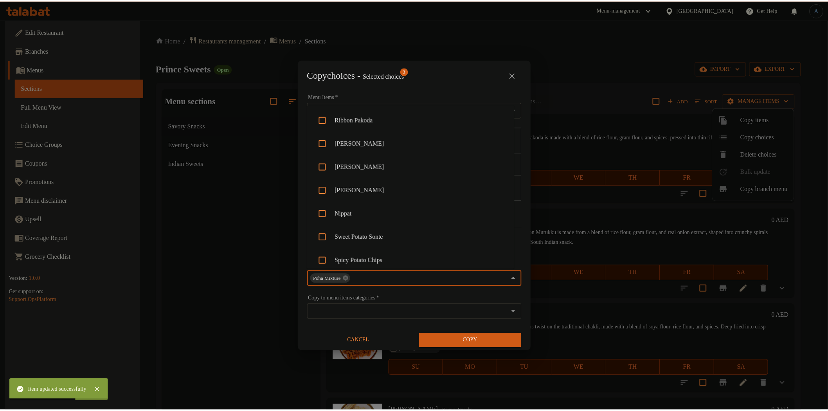
scroll to position [451, 0]
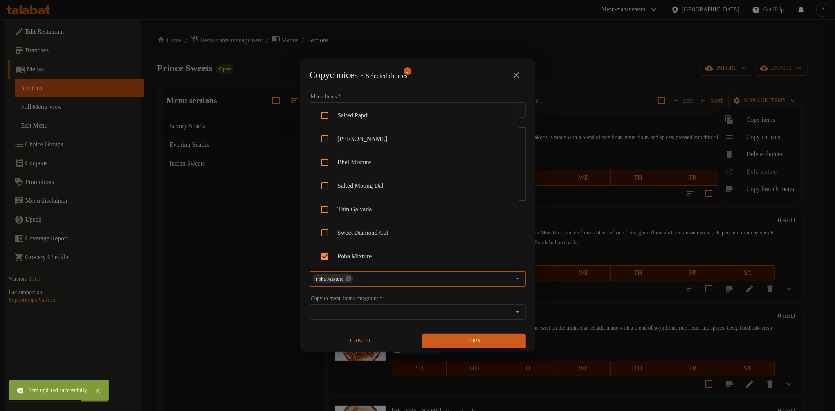
click at [480, 341] on span "Copy" at bounding box center [474, 341] width 91 height 10
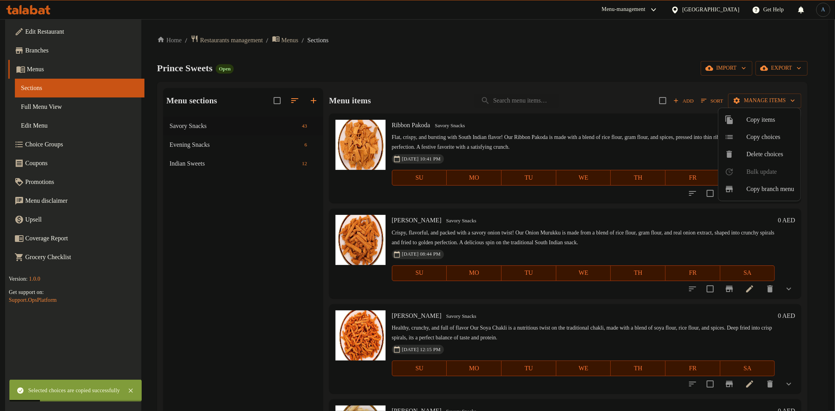
click at [572, 65] on div at bounding box center [417, 205] width 835 height 411
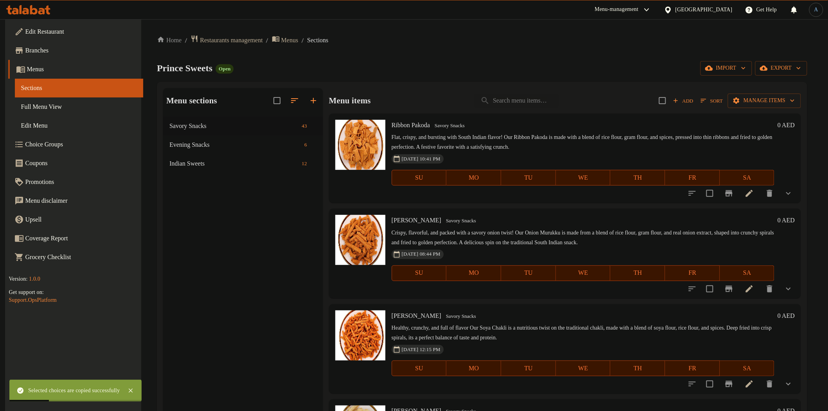
click at [553, 182] on button "TU" at bounding box center [528, 178] width 55 height 16
type button "2"
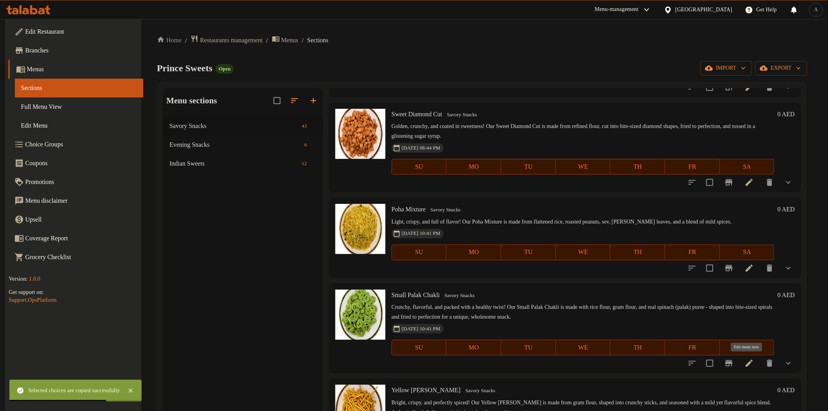
click at [749, 360] on icon at bounding box center [749, 363] width 7 height 7
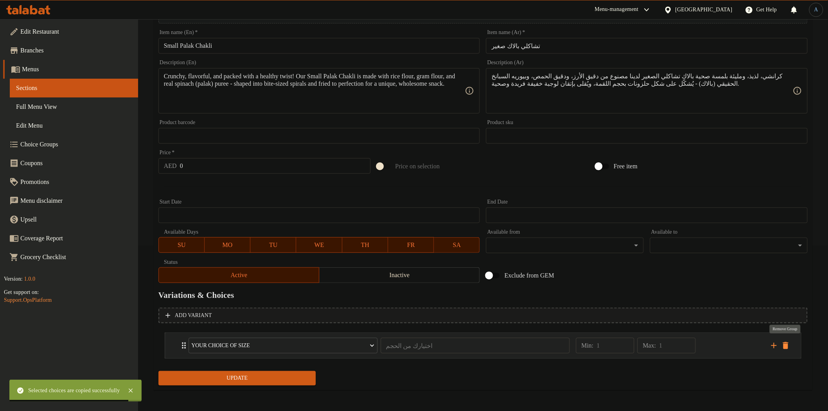
click at [787, 342] on icon "delete" at bounding box center [785, 345] width 5 height 7
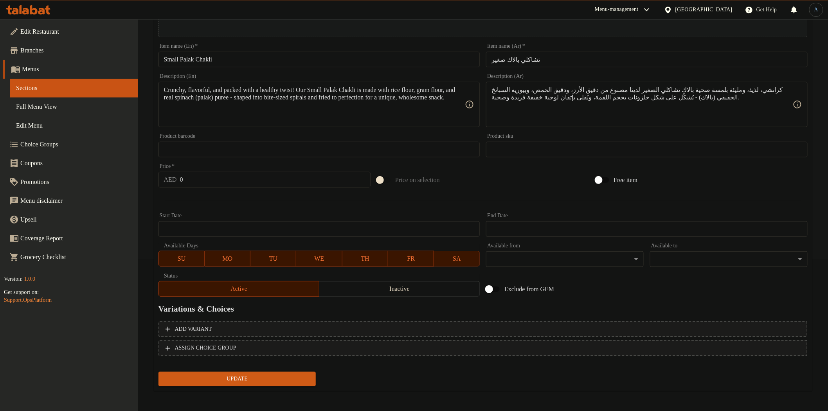
click at [256, 376] on span "Update" at bounding box center [237, 379] width 145 height 10
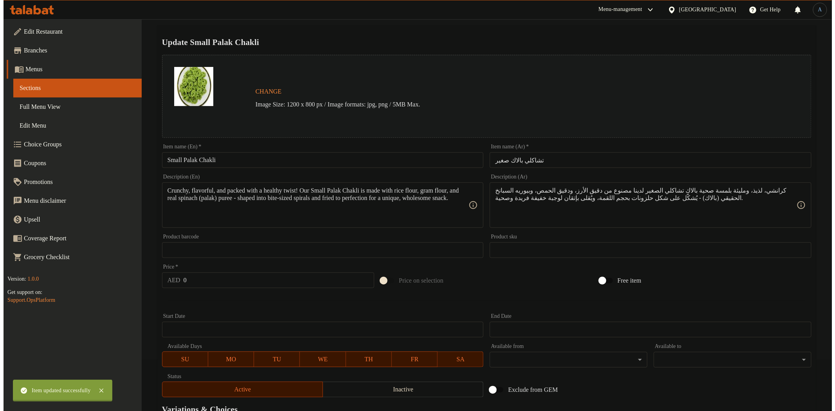
scroll to position [0, 0]
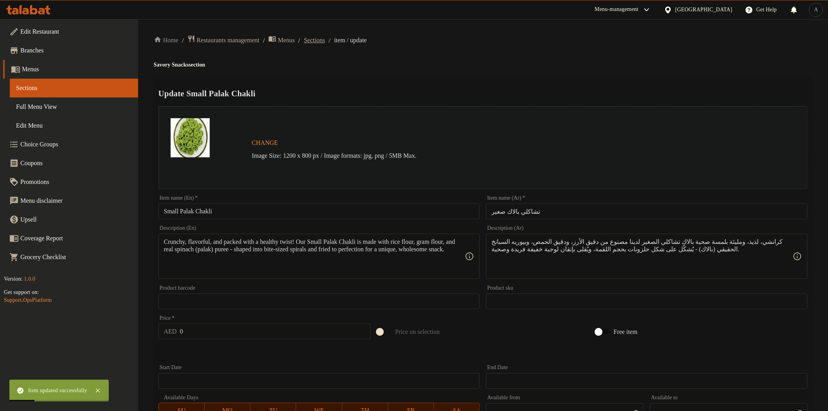
click at [318, 41] on span "Sections" at bounding box center [314, 40] width 21 height 9
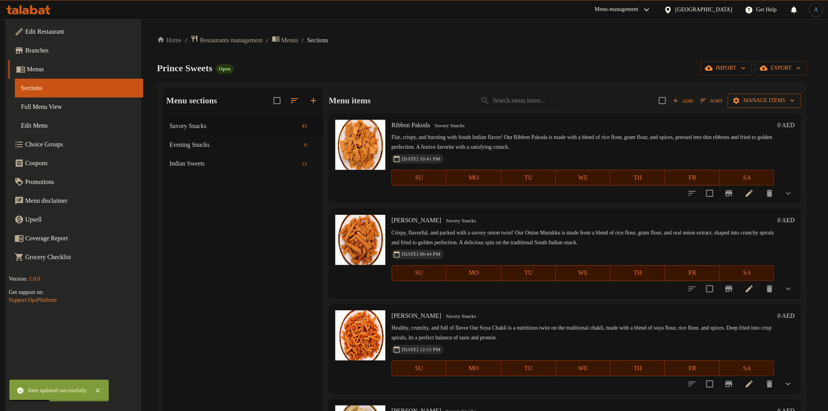
click at [763, 101] on span "Manage items" at bounding box center [764, 101] width 61 height 10
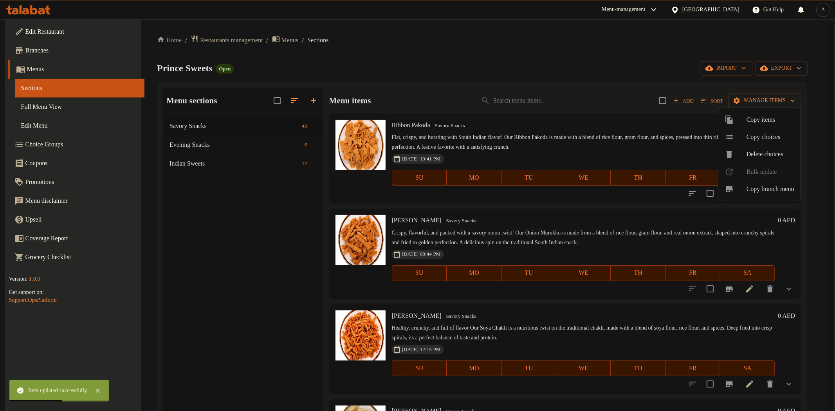
click at [756, 139] on span "Copy choices" at bounding box center [770, 136] width 48 height 9
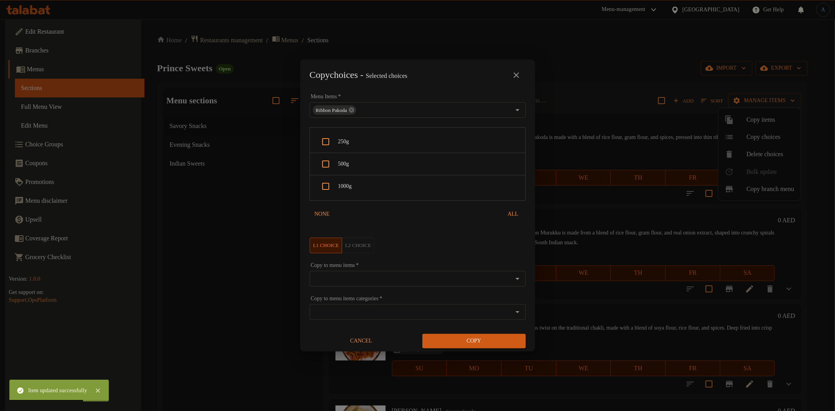
click at [353, 144] on span "250g" at bounding box center [428, 142] width 181 height 10
checkbox input "true"
click at [349, 169] on span "500g" at bounding box center [428, 164] width 181 height 10
checkbox input "true"
click at [355, 189] on span "1000g" at bounding box center [428, 187] width 181 height 10
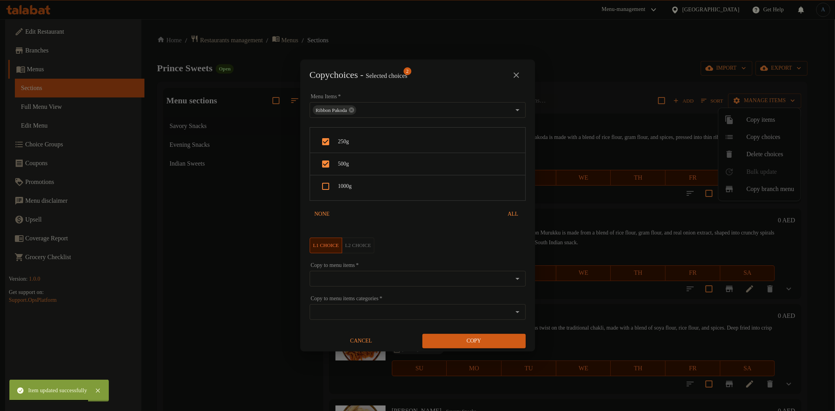
checkbox input "true"
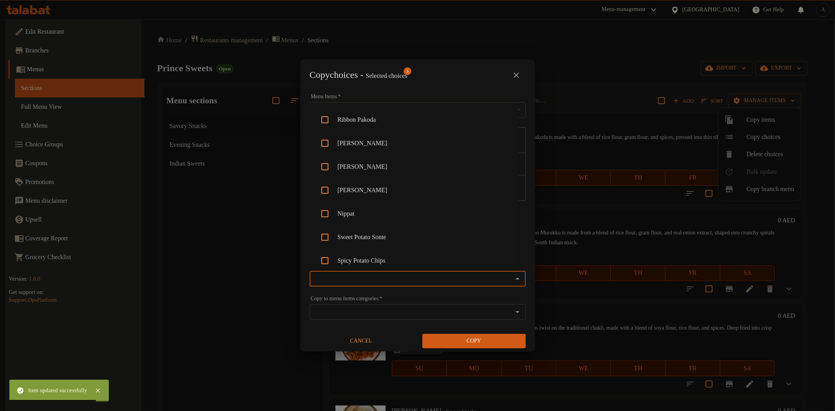
click at [353, 276] on input "Copy to menu items   *" at bounding box center [411, 278] width 198 height 11
paste input "Small Palak Chakli"
type input "Small Palak Chakli"
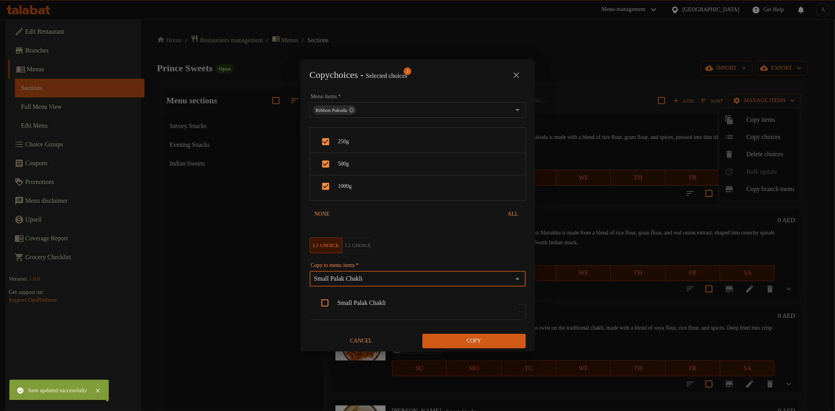
click at [363, 305] on li "Small Palak Chakli" at bounding box center [413, 302] width 209 height 23
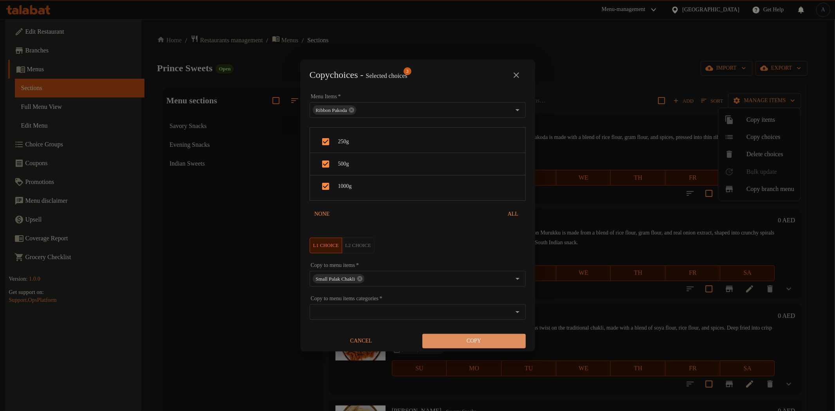
click at [492, 346] on button "Copy" at bounding box center [473, 341] width 103 height 14
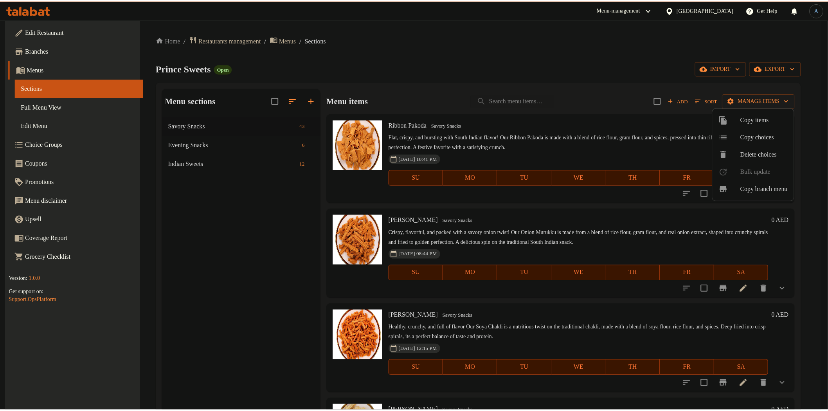
scroll to position [2298, 0]
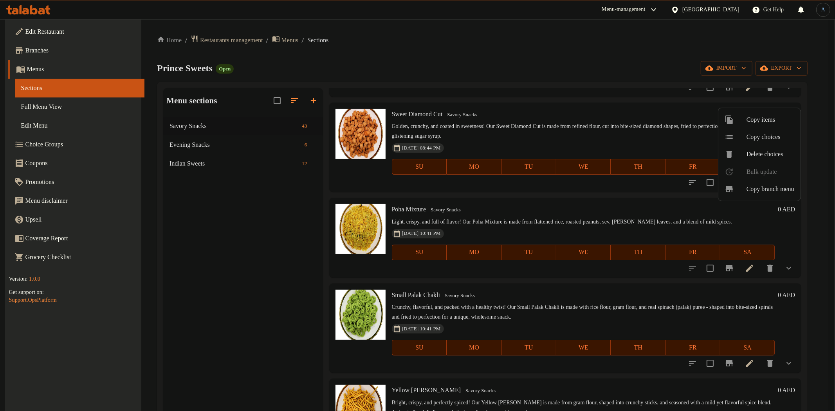
click at [464, 291] on div at bounding box center [417, 205] width 835 height 411
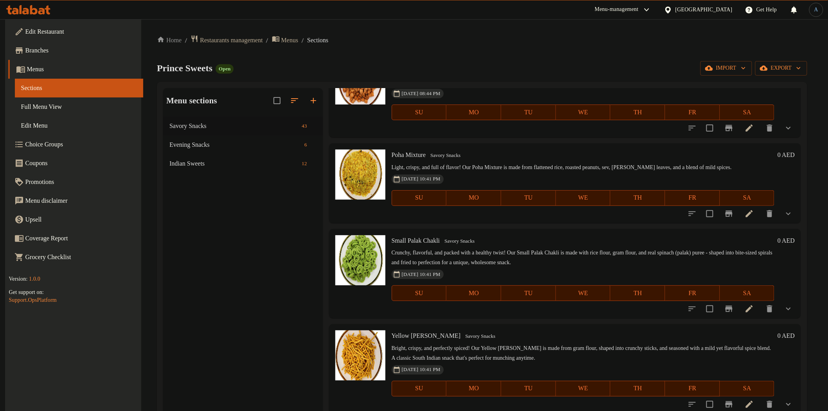
scroll to position [2385, 0]
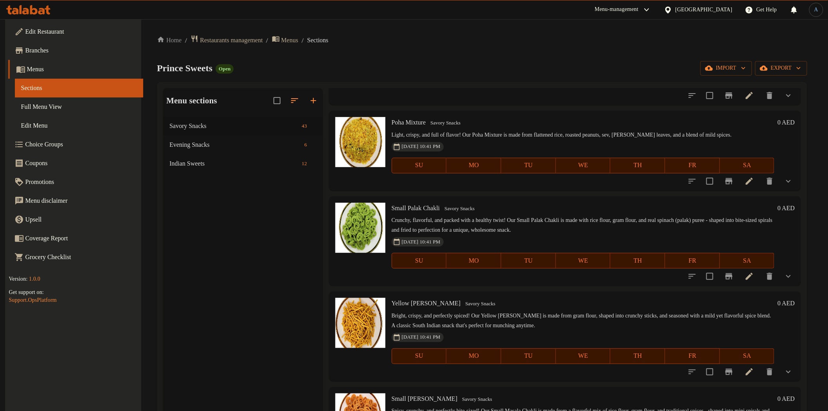
click at [496, 207] on h6 "Small Palak Chakli Savory Snacks" at bounding box center [583, 208] width 383 height 11
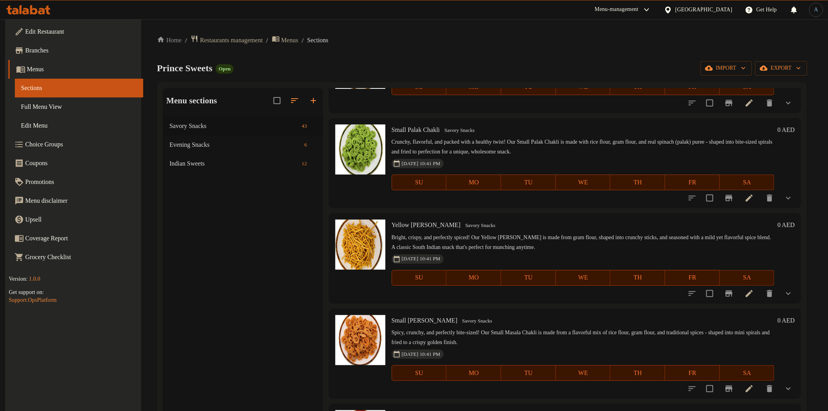
scroll to position [2472, 0]
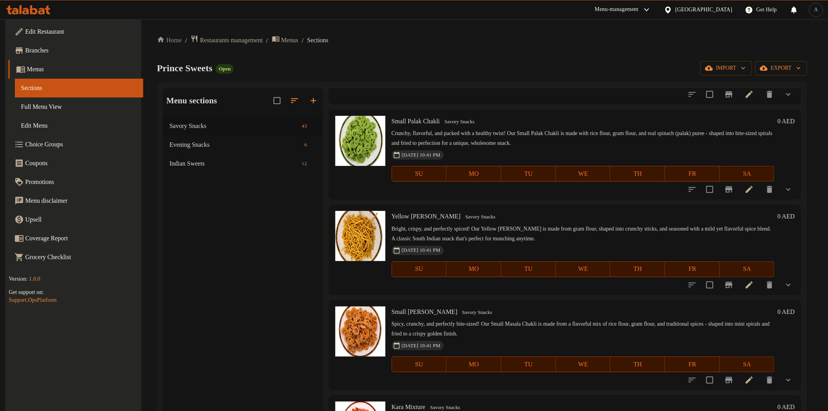
click at [748, 287] on icon at bounding box center [749, 284] width 9 height 9
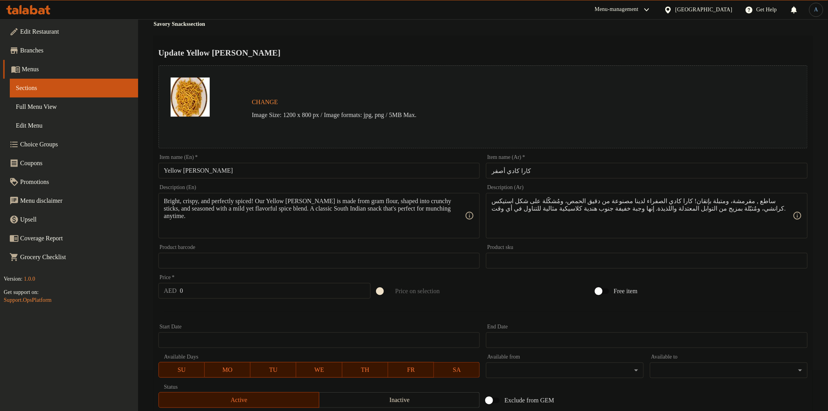
scroll to position [166, 0]
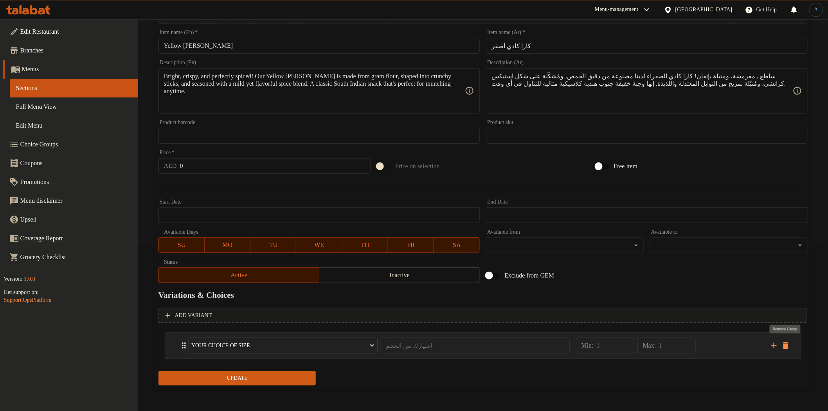
click at [788, 343] on icon "delete" at bounding box center [785, 345] width 5 height 7
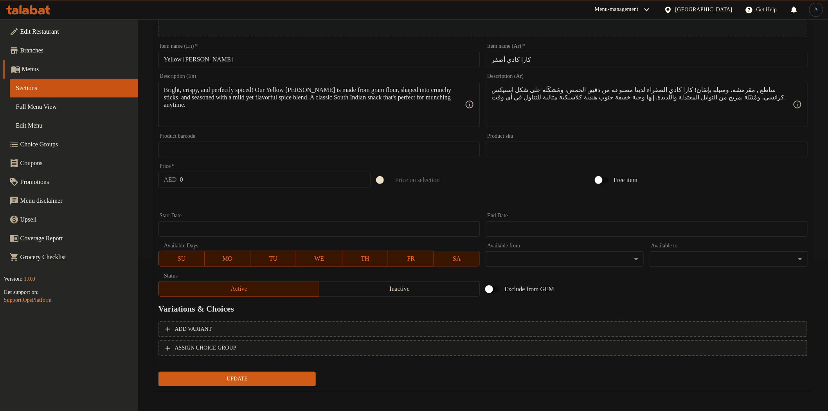
click at [228, 374] on span "Update" at bounding box center [237, 379] width 145 height 10
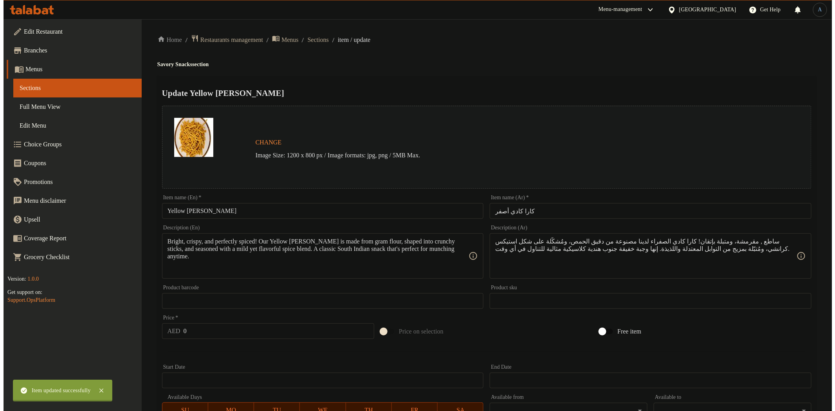
scroll to position [0, 0]
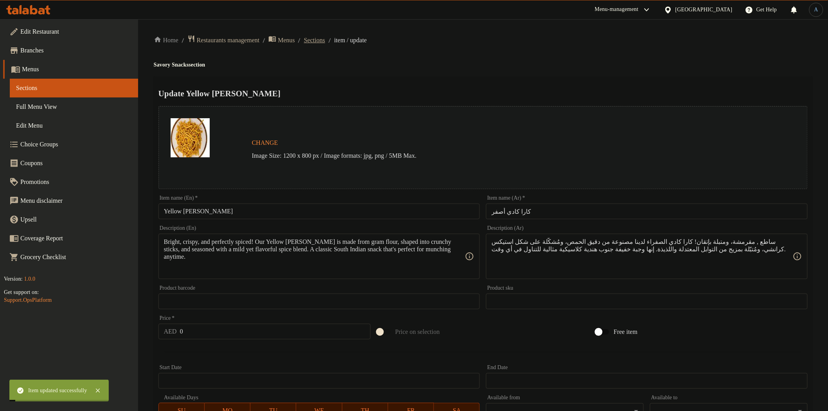
click at [325, 38] on span "Sections" at bounding box center [314, 40] width 21 height 9
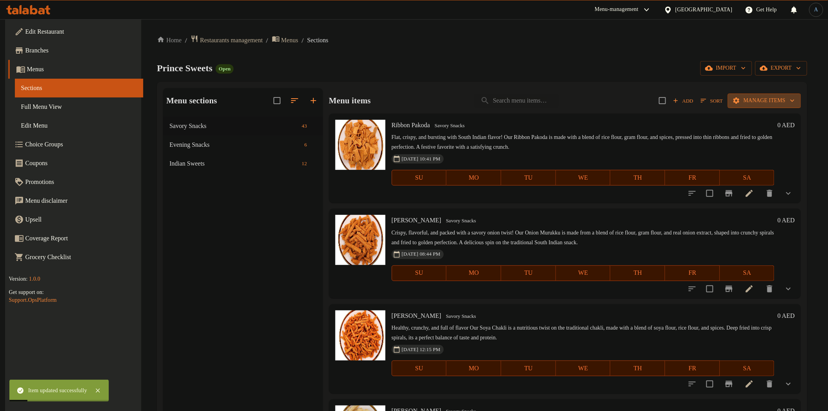
click at [754, 102] on span "Manage items" at bounding box center [764, 101] width 61 height 10
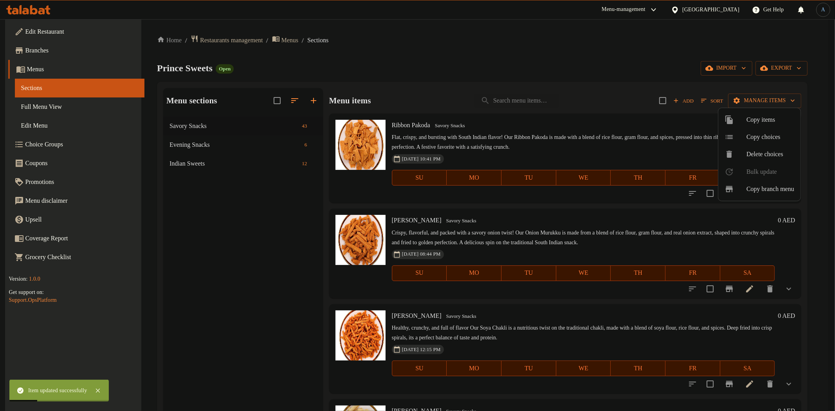
click at [762, 138] on span "Copy choices" at bounding box center [770, 136] width 48 height 9
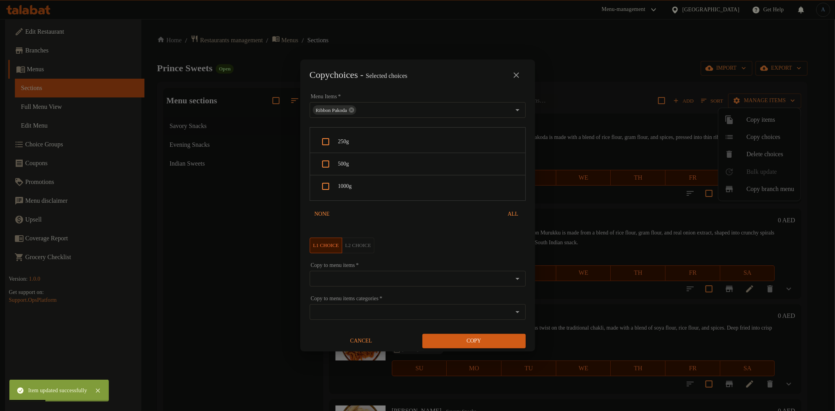
scroll to position [2393, 0]
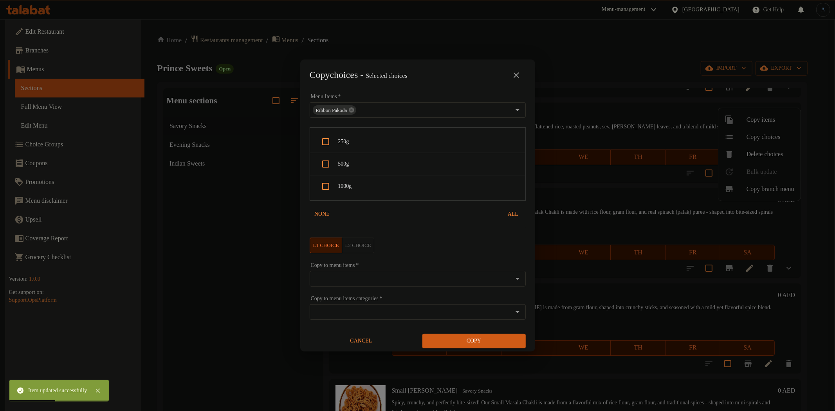
click at [343, 141] on span "250g" at bounding box center [428, 142] width 181 height 10
checkbox input "true"
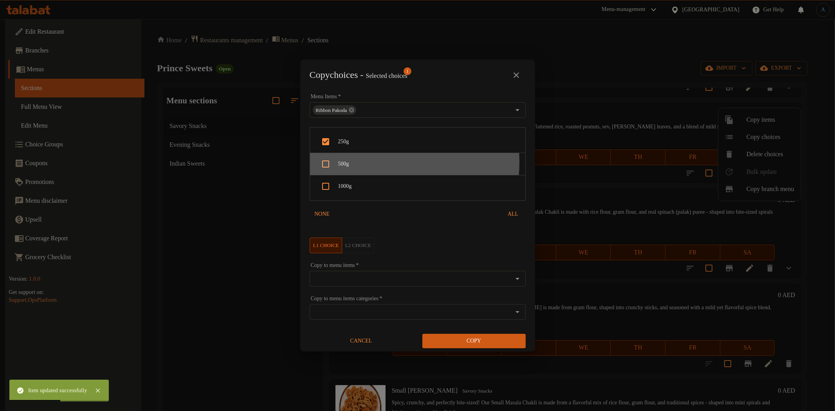
click at [351, 162] on span "500g" at bounding box center [428, 164] width 181 height 10
checkbox input "true"
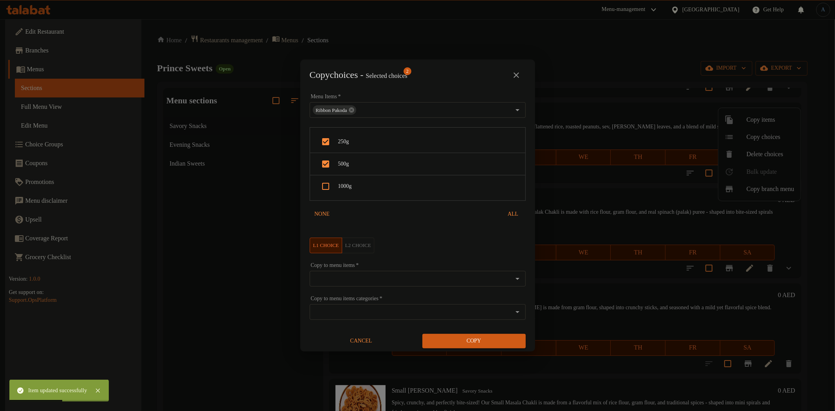
click at [349, 182] on span "1000g" at bounding box center [428, 187] width 181 height 10
checkbox input "true"
click at [355, 277] on input "Copy to menu items   *" at bounding box center [411, 278] width 198 height 11
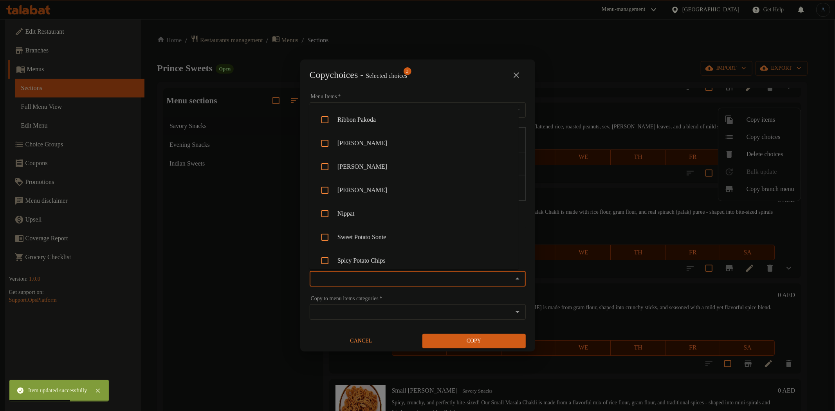
paste input "Yellow Kara Kaddi"
type input "Yellow Kara Kaddi"
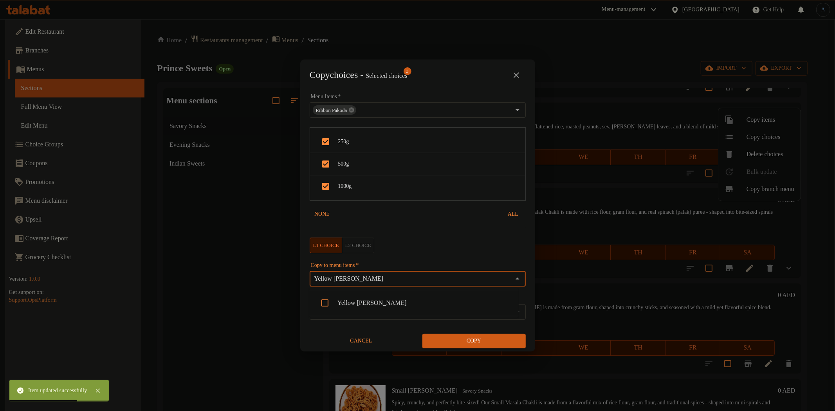
click at [351, 301] on li "Yellow Kara Kaddi" at bounding box center [413, 302] width 209 height 23
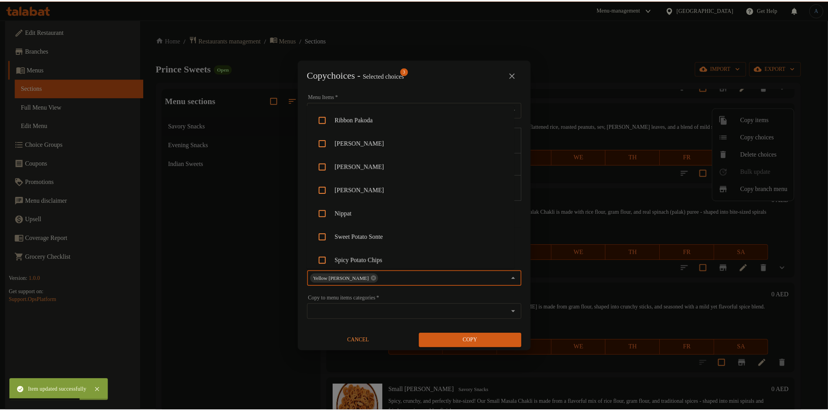
scroll to position [497, 0]
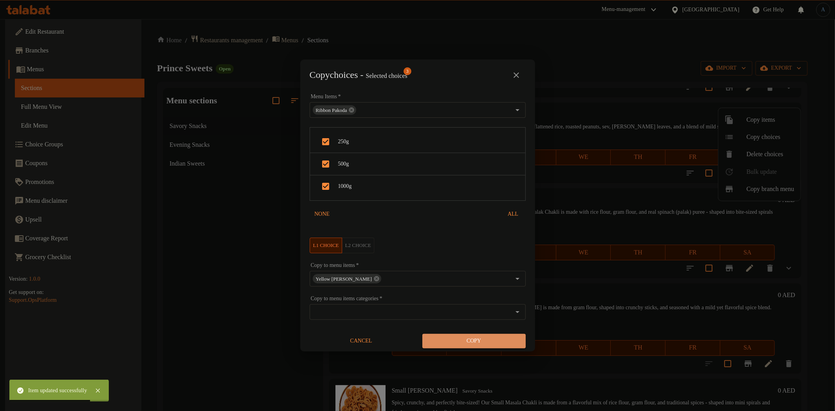
click at [472, 343] on span "Copy" at bounding box center [474, 341] width 91 height 10
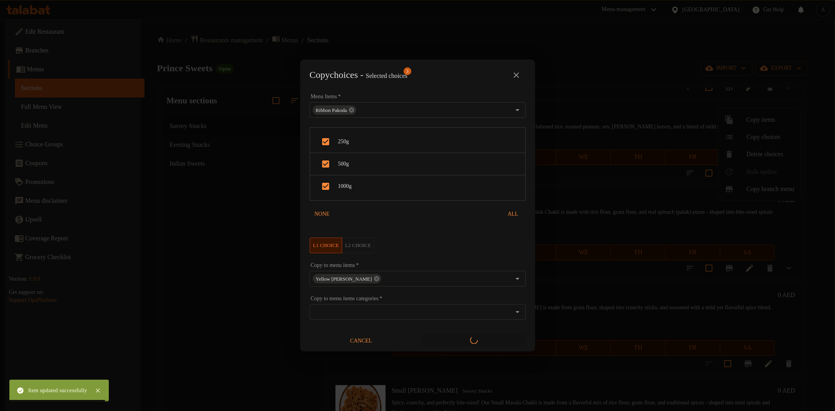
click at [682, 138] on div "Copy choices - Selected choices 3 Menu Items   * Ribbon Pakoda Menu Items * 250…" at bounding box center [417, 205] width 835 height 411
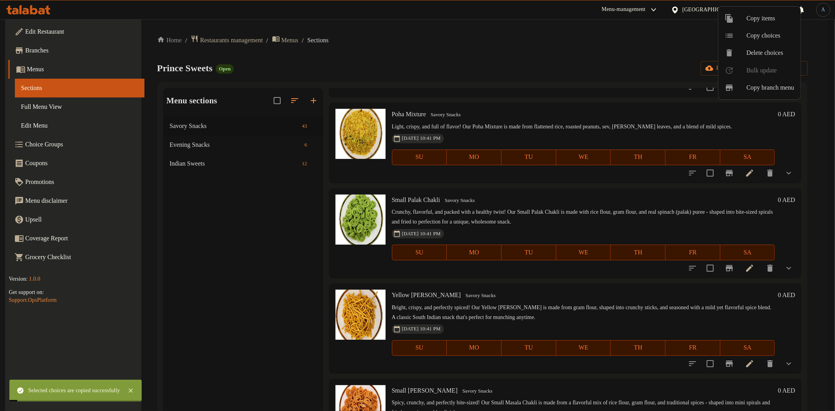
click at [667, 107] on div at bounding box center [417, 205] width 835 height 411
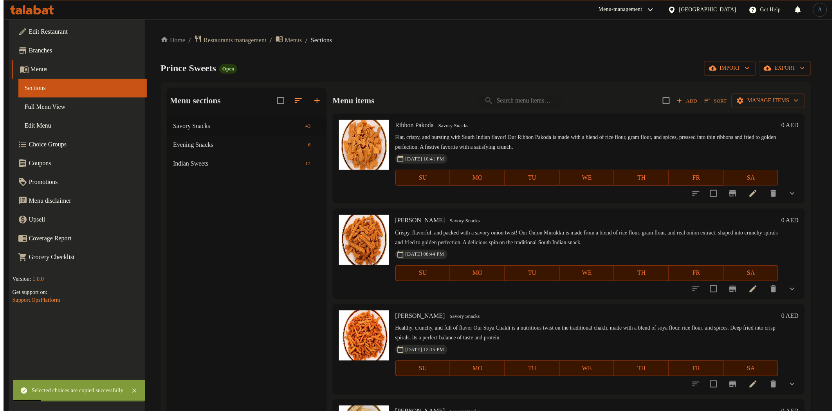
scroll to position [2393, 0]
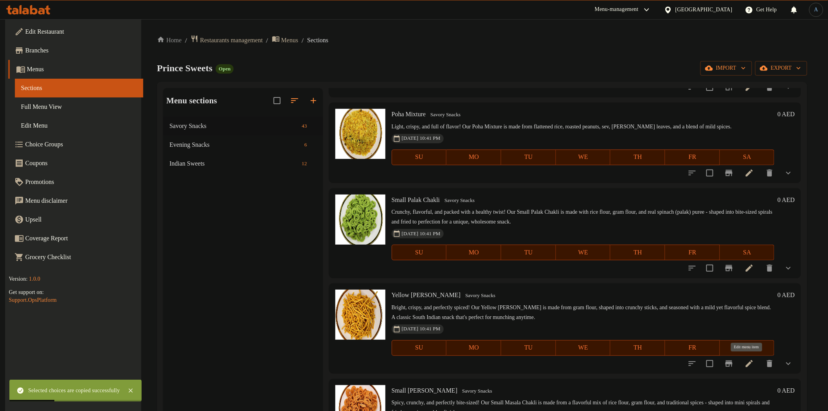
click at [750, 362] on icon at bounding box center [749, 363] width 9 height 9
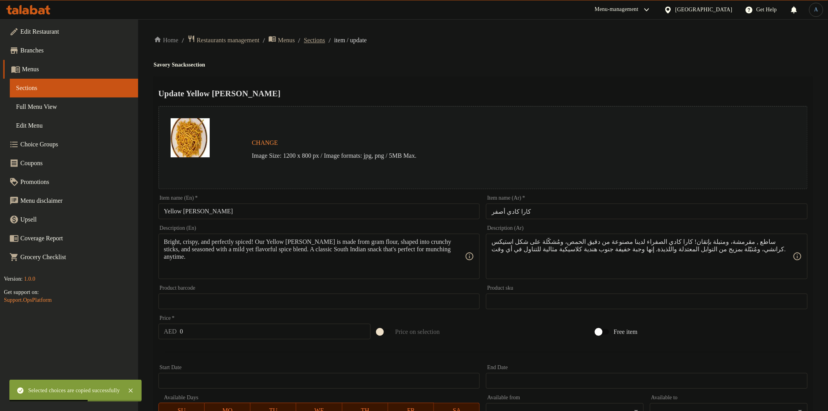
click at [325, 38] on span "Sections" at bounding box center [314, 40] width 21 height 9
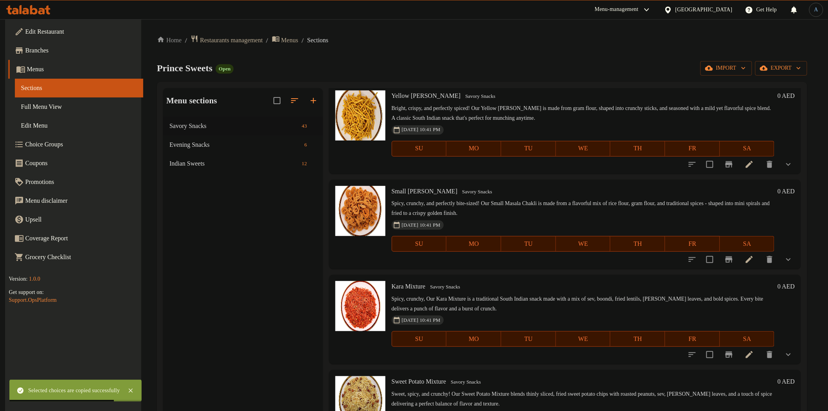
scroll to position [2619, 0]
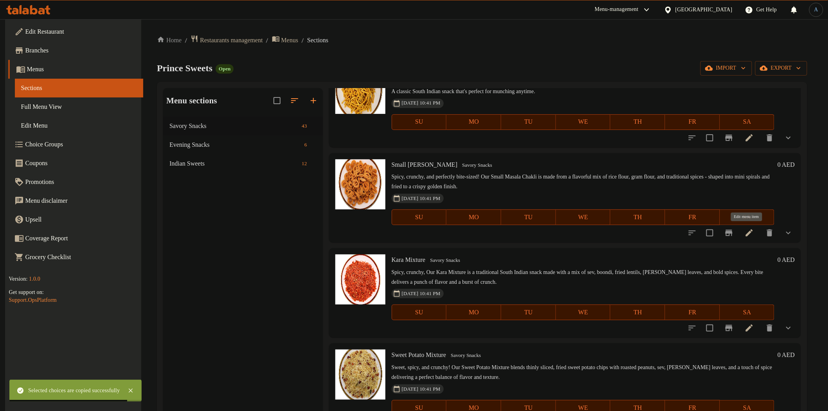
click at [748, 233] on icon at bounding box center [749, 232] width 7 height 7
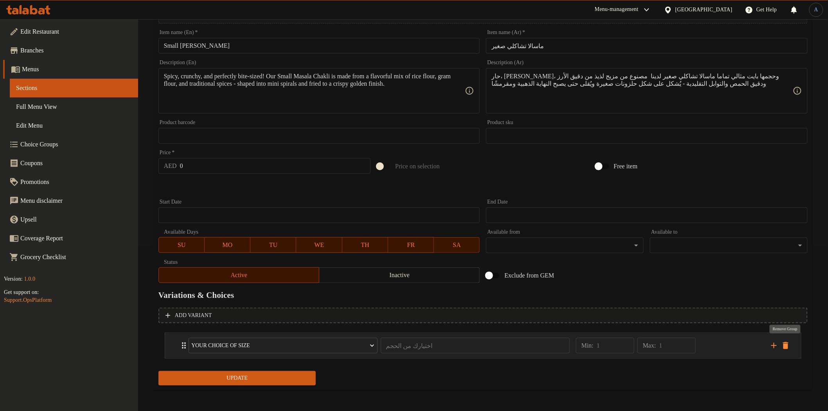
click at [786, 345] on icon "delete" at bounding box center [785, 345] width 5 height 7
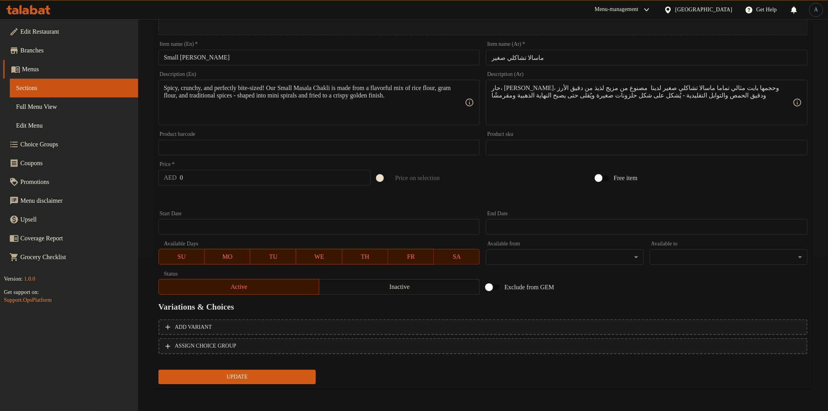
scroll to position [152, 0]
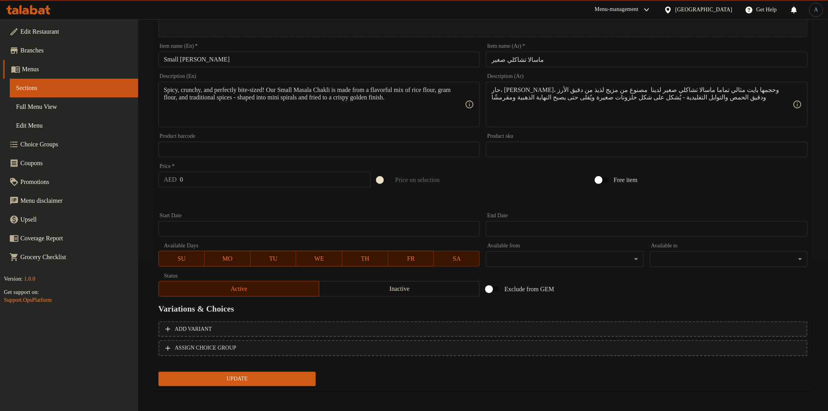
click at [254, 377] on span "Update" at bounding box center [237, 379] width 145 height 10
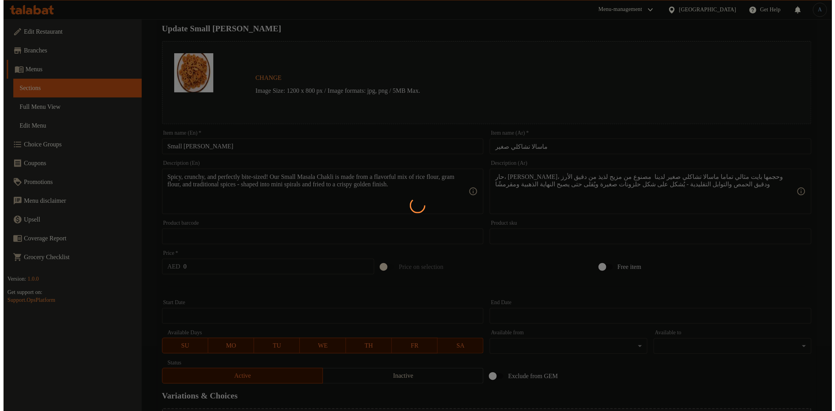
scroll to position [0, 0]
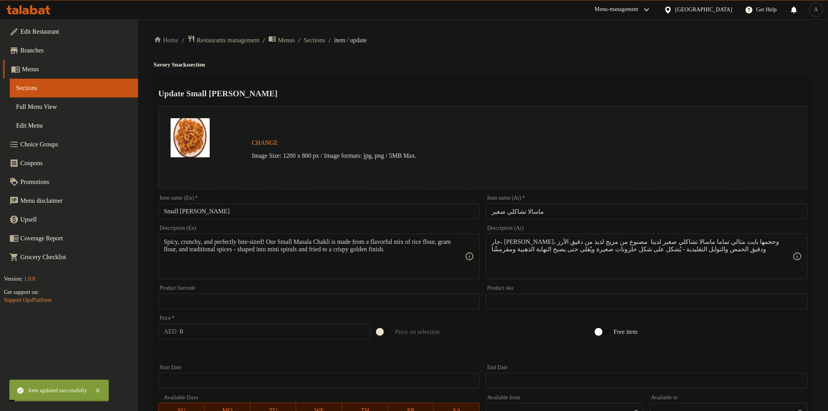
click at [325, 41] on span "Sections" at bounding box center [314, 40] width 21 height 9
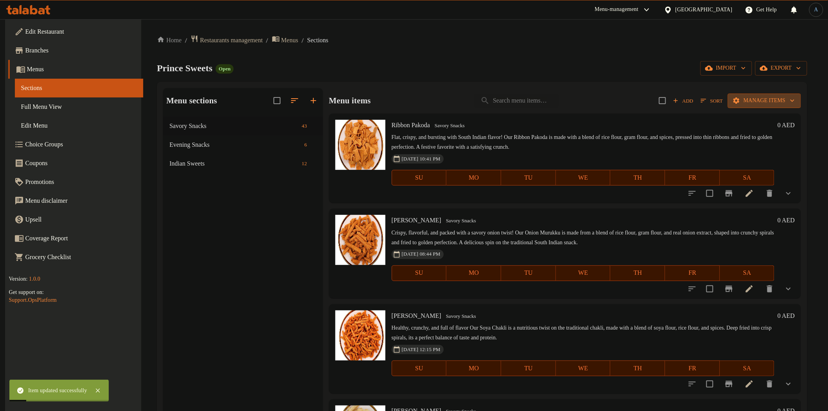
click at [753, 107] on button "Manage items" at bounding box center [764, 101] width 73 height 14
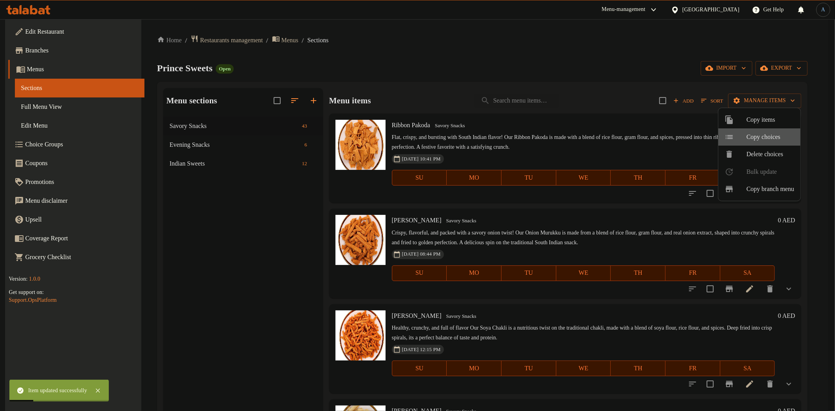
click at [755, 141] on span "Copy choices" at bounding box center [770, 136] width 48 height 9
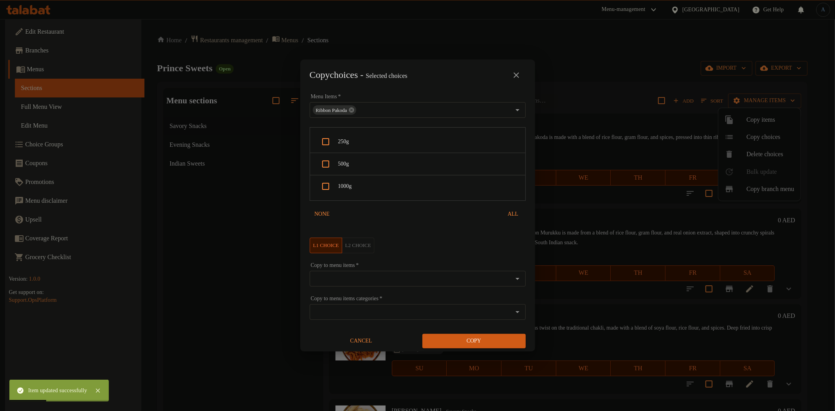
click at [355, 140] on span "250g" at bounding box center [428, 142] width 181 height 10
checkbox input "true"
click at [357, 166] on span "500g" at bounding box center [428, 164] width 181 height 10
checkbox input "true"
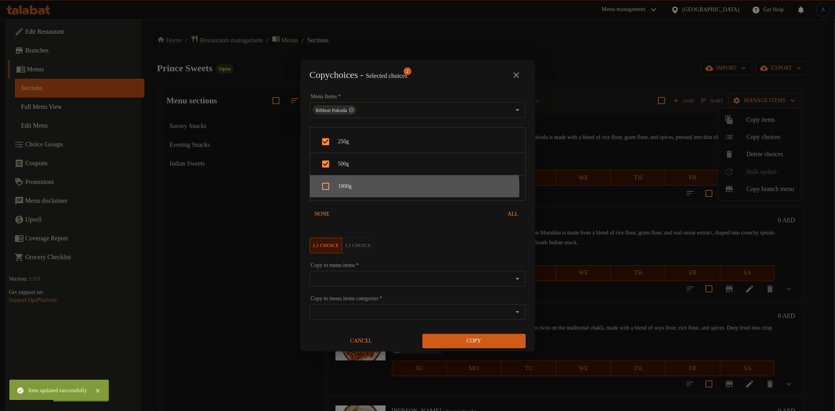
click at [357, 188] on span "1000g" at bounding box center [428, 187] width 181 height 10
checkbox input "true"
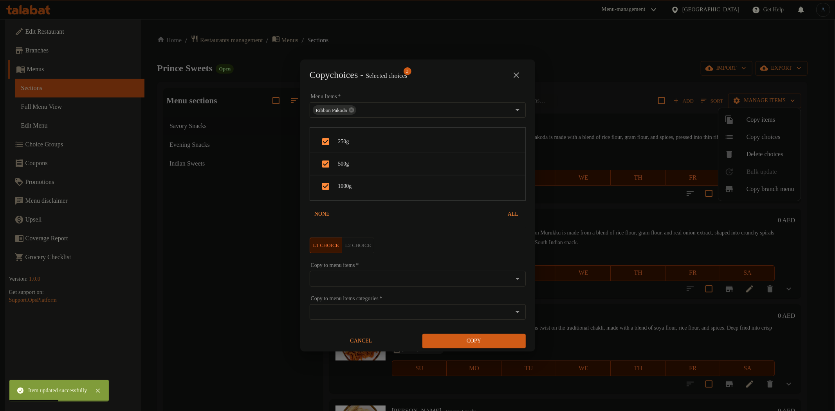
click at [342, 278] on input "Copy to menu items   *" at bounding box center [411, 278] width 198 height 11
paste input "Small Masala Chakli"
type input "Small Masala Chakli"
click at [357, 303] on li "Small Masala Chakli" at bounding box center [413, 302] width 209 height 23
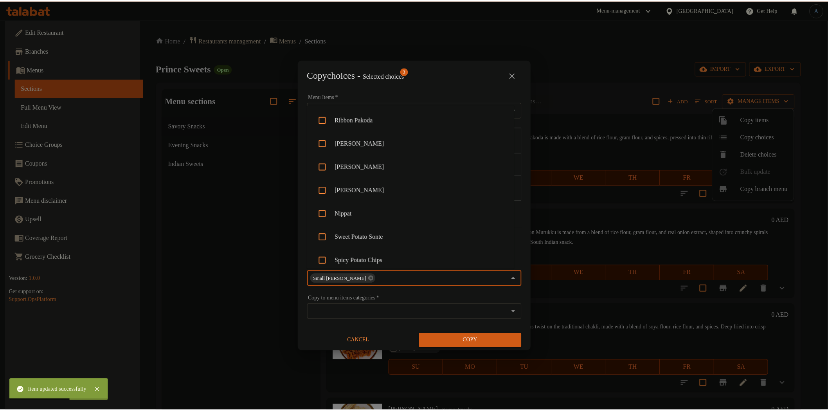
scroll to position [521, 0]
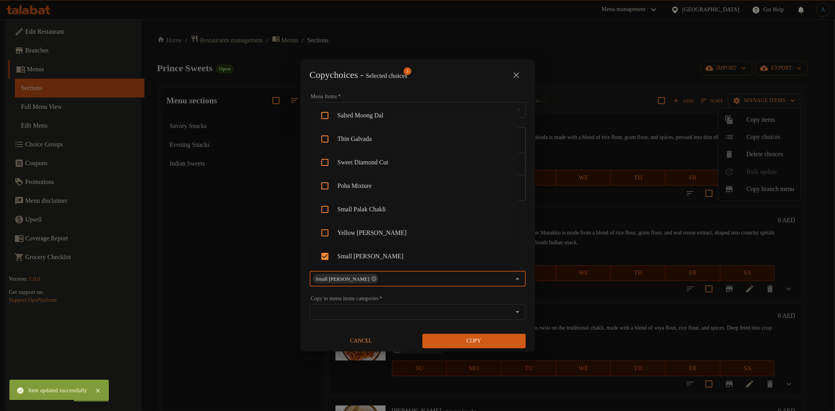
click at [492, 344] on span "Copy" at bounding box center [474, 341] width 91 height 10
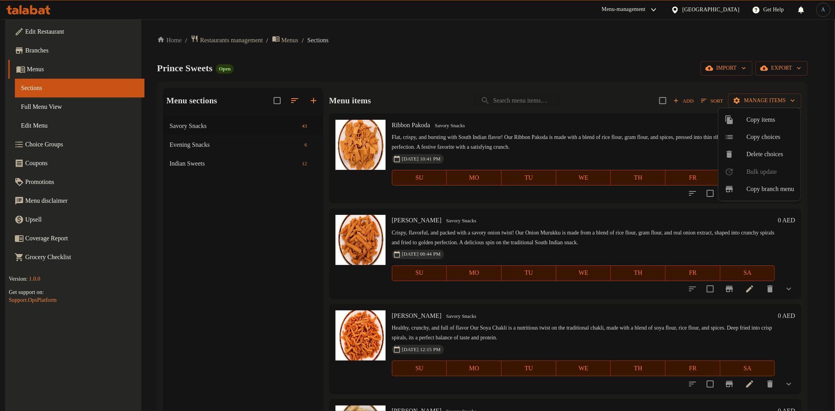
click at [448, 53] on div at bounding box center [417, 205] width 835 height 411
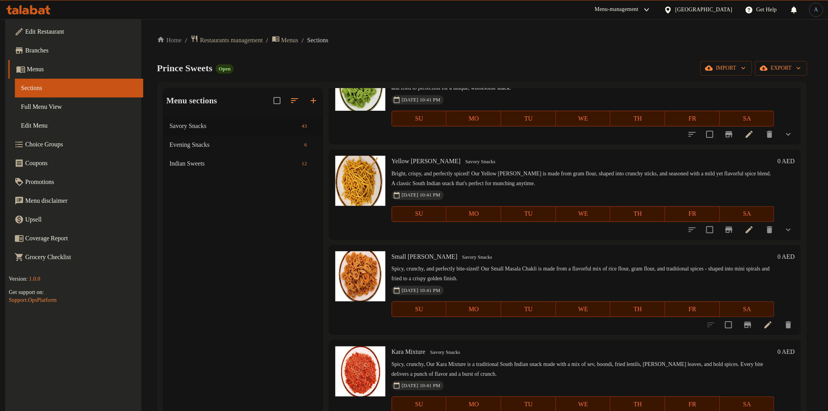
scroll to position [2575, 0]
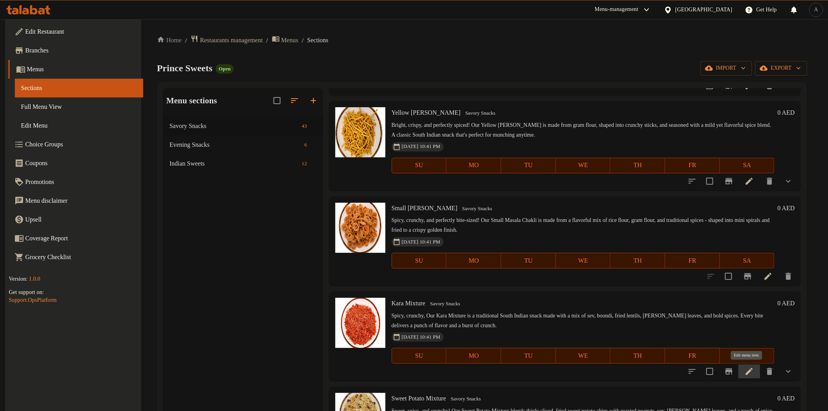
click at [745, 368] on icon at bounding box center [749, 371] width 9 height 9
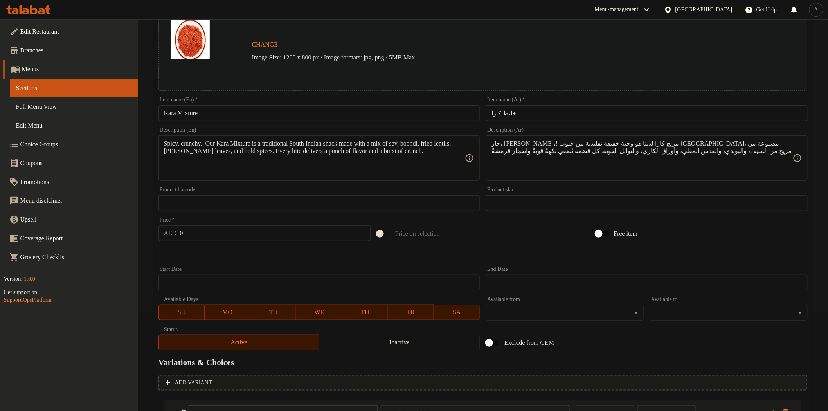
scroll to position [166, 0]
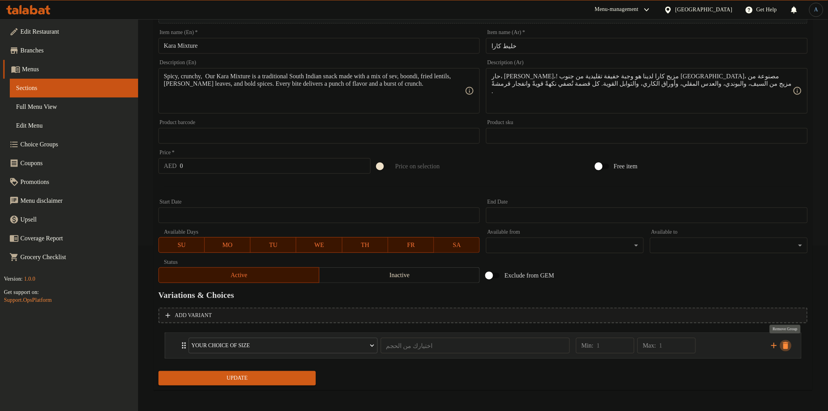
click at [786, 341] on icon "delete" at bounding box center [785, 345] width 9 height 9
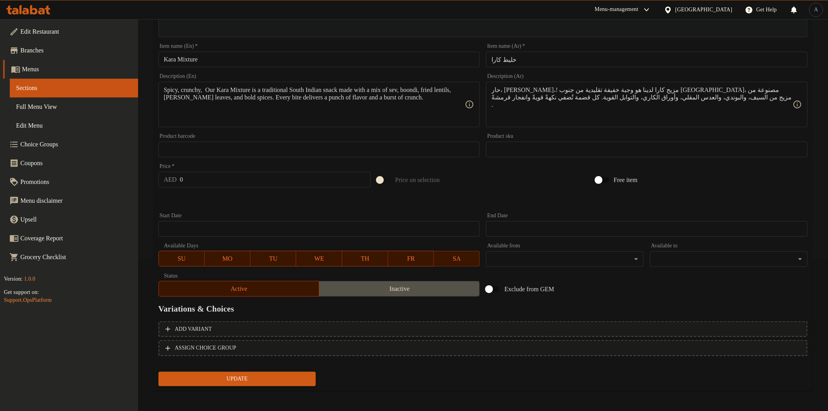
click at [424, 287] on span "Inactive" at bounding box center [400, 288] width 154 height 11
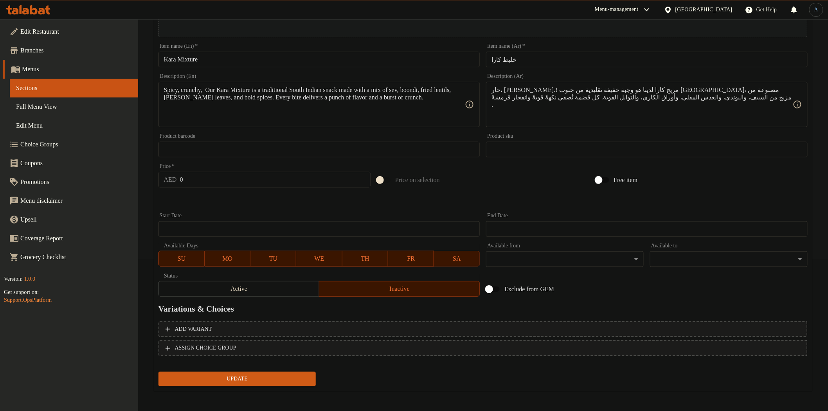
click at [284, 369] on div "Update" at bounding box center [237, 379] width 164 height 21
click at [283, 374] on span "Update" at bounding box center [237, 379] width 145 height 10
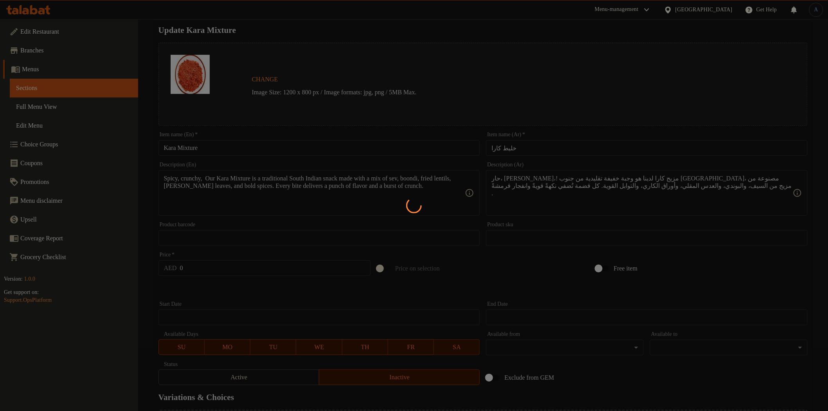
scroll to position [0, 0]
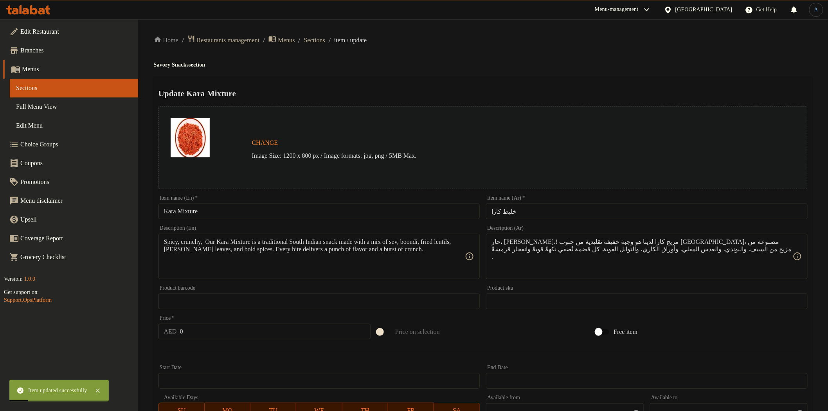
click at [329, 47] on div "Home / Restaurants management / Menus / Sections / item / update Savory Snacks …" at bounding box center [483, 292] width 659 height 514
click at [325, 44] on span "Sections" at bounding box center [314, 40] width 21 height 9
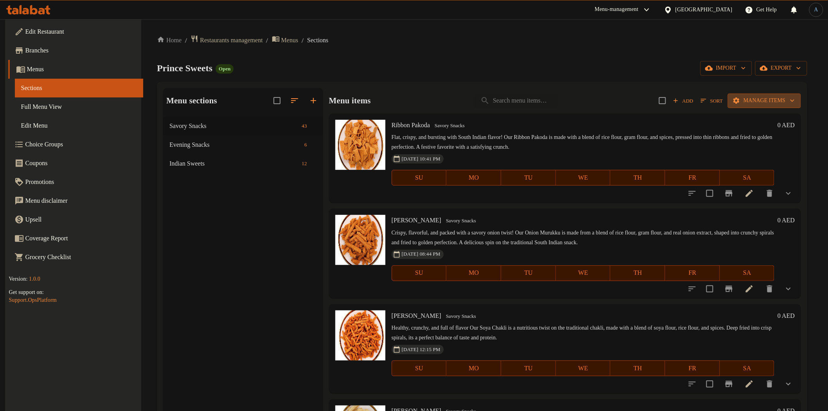
click at [773, 96] on span "Manage items" at bounding box center [764, 101] width 61 height 10
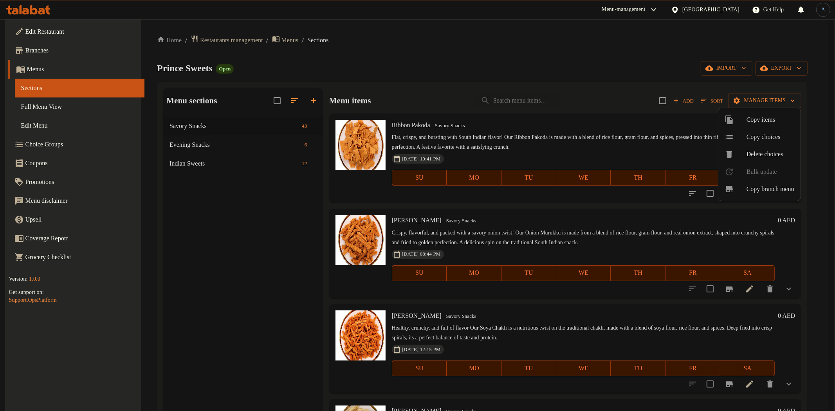
click at [761, 144] on li "Copy choices" at bounding box center [759, 136] width 82 height 17
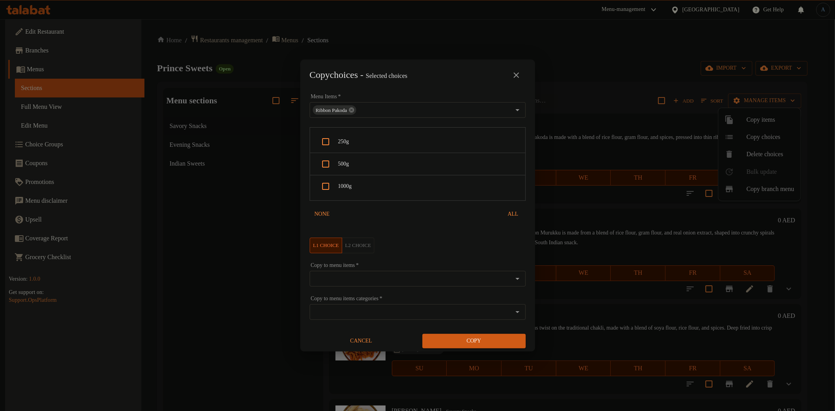
drag, startPoint x: 360, startPoint y: 140, endPoint x: 343, endPoint y: 176, distance: 40.3
click at [360, 142] on span "250g" at bounding box center [428, 142] width 181 height 10
checkbox input "true"
click at [343, 176] on div "1000g" at bounding box center [417, 186] width 215 height 22
checkbox input "true"
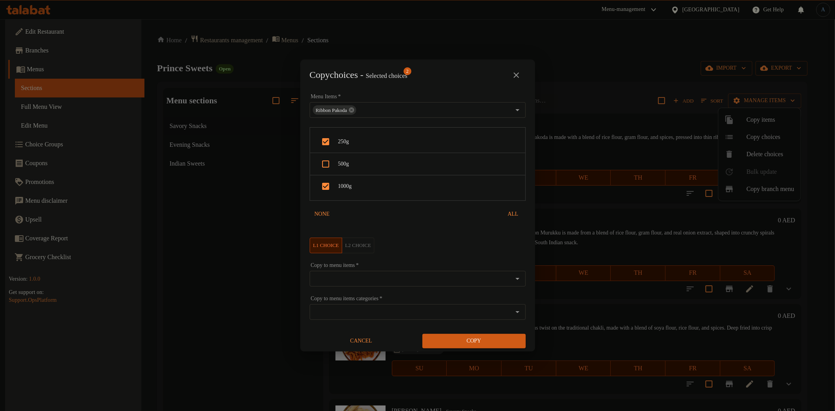
click at [361, 161] on span "500g" at bounding box center [428, 164] width 181 height 10
checkbox input "true"
click at [338, 282] on input "Copy to menu items   *" at bounding box center [411, 278] width 198 height 11
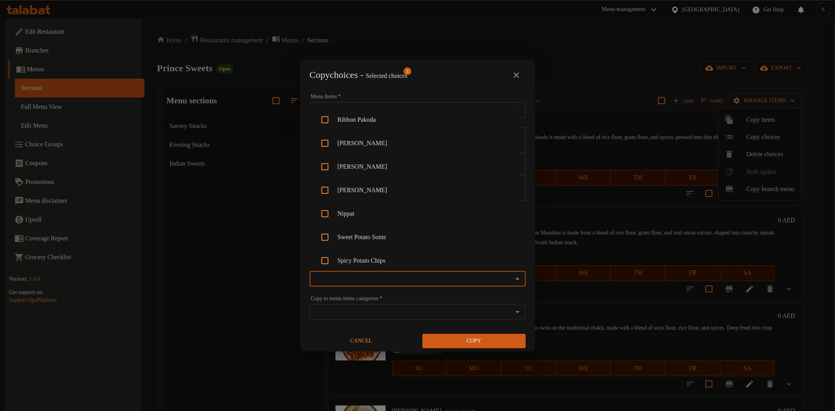
paste input "Kara Mixture"
type input "Kara Mixture"
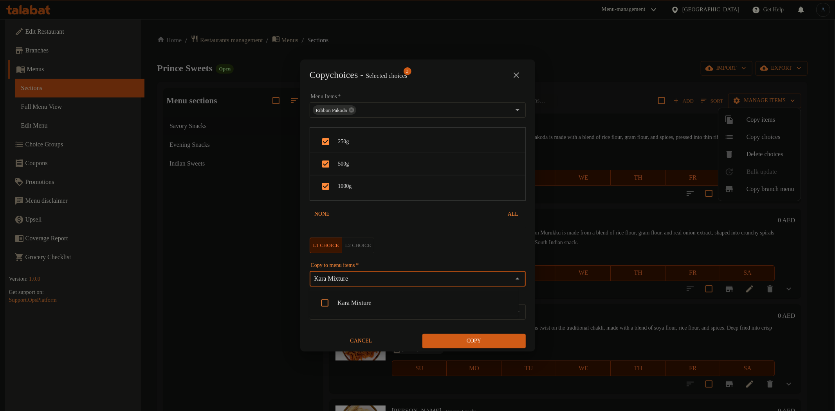
click at [356, 303] on li "Kara Mixture" at bounding box center [413, 302] width 209 height 23
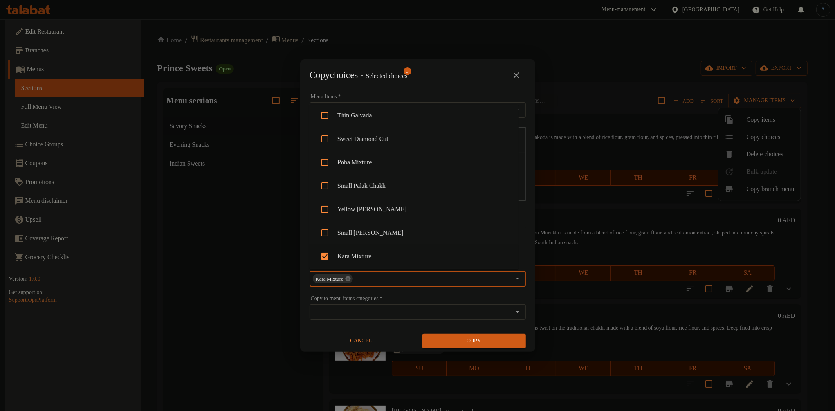
click at [453, 343] on span "Copy" at bounding box center [474, 341] width 91 height 10
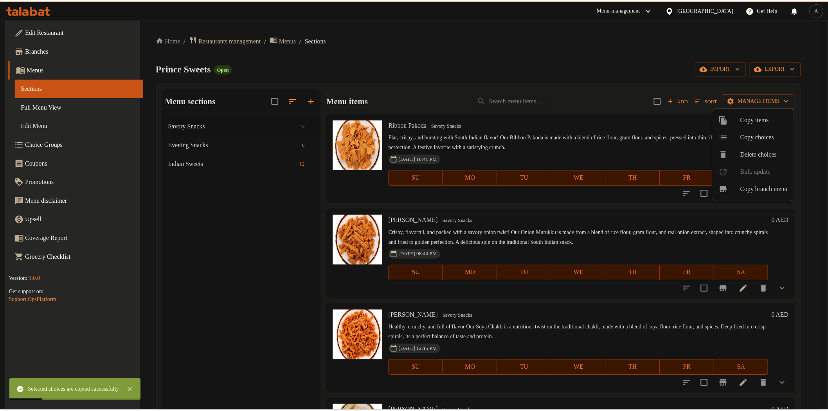
scroll to position [2679, 0]
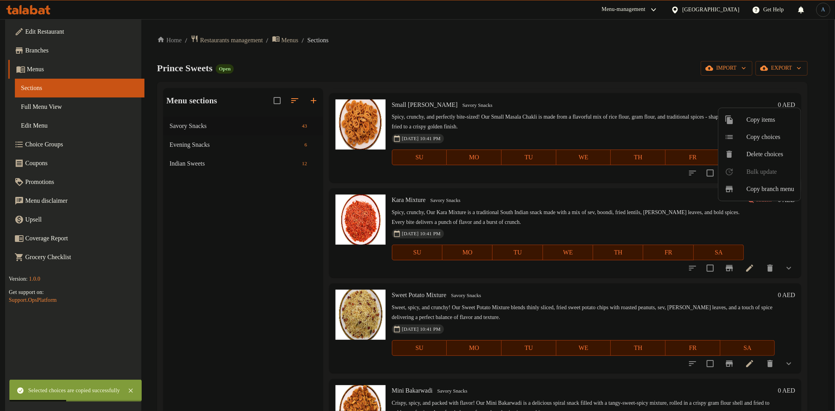
click at [749, 363] on div at bounding box center [417, 205] width 835 height 411
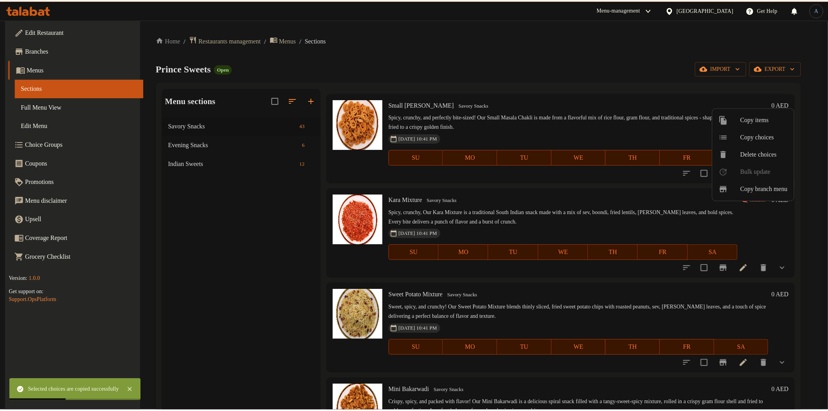
scroll to position [0, 0]
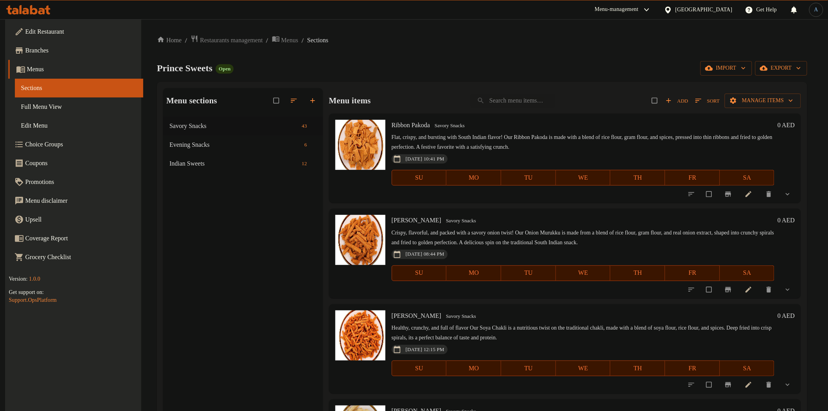
click at [615, 64] on div "Prince Sweets Open import export" at bounding box center [482, 68] width 651 height 14
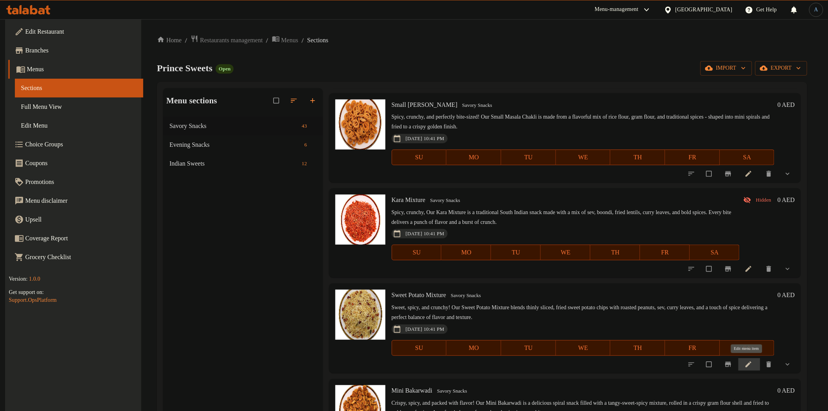
click at [745, 363] on icon at bounding box center [749, 364] width 8 height 8
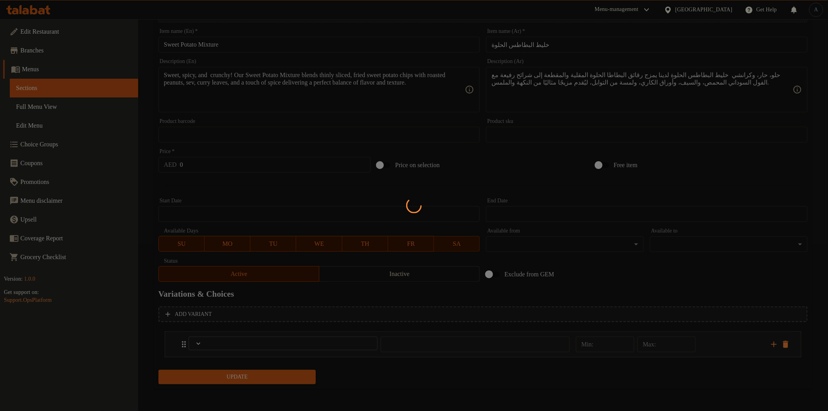
scroll to position [166, 0]
type input "اختيارك من الحجم"
type input "1"
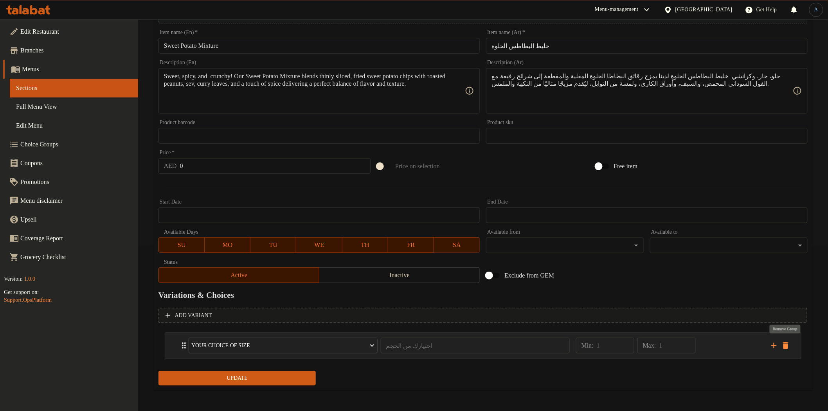
click at [788, 343] on icon "delete" at bounding box center [785, 345] width 5 height 7
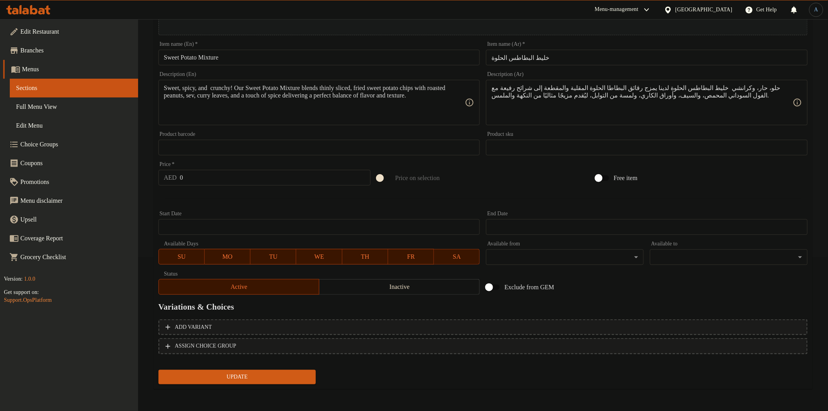
scroll to position [152, 0]
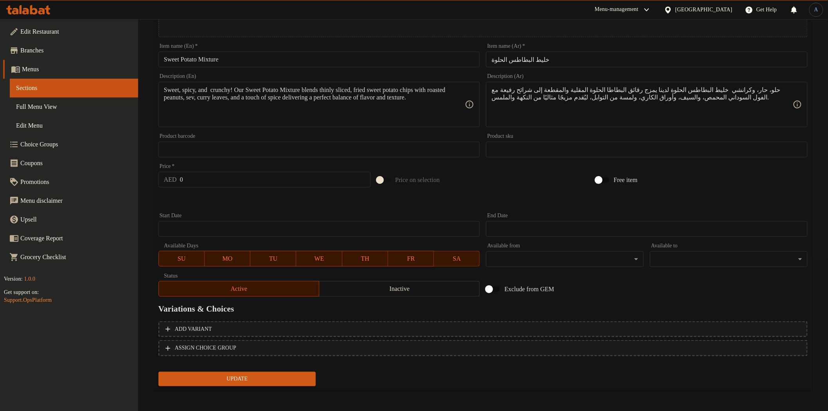
click at [283, 372] on button "Update" at bounding box center [238, 379] width 158 height 14
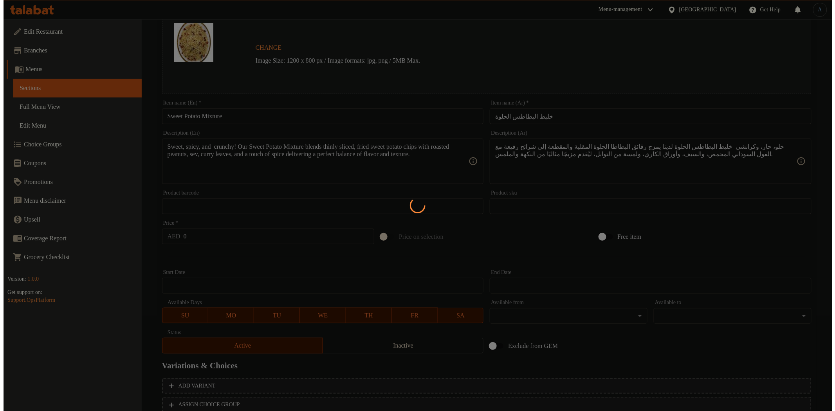
scroll to position [0, 0]
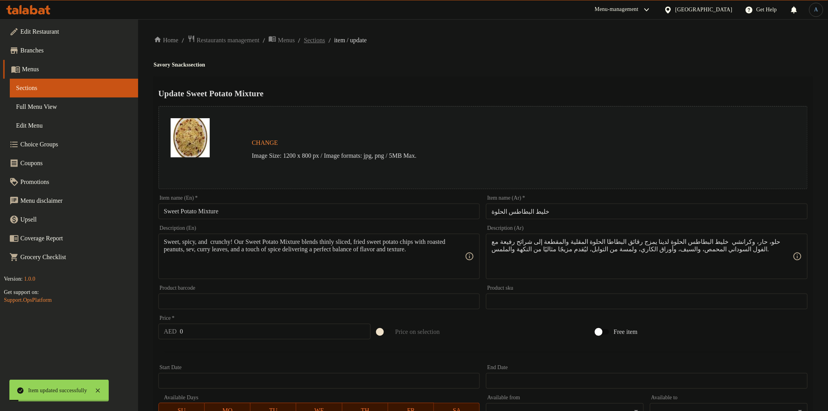
drag, startPoint x: 313, startPoint y: 50, endPoint x: 321, endPoint y: 37, distance: 15.3
click at [315, 47] on div "Home / Restaurants management / Menus / Sections / item / update Savory Snacks …" at bounding box center [483, 292] width 659 height 514
click at [323, 37] on span "Sections" at bounding box center [314, 40] width 21 height 9
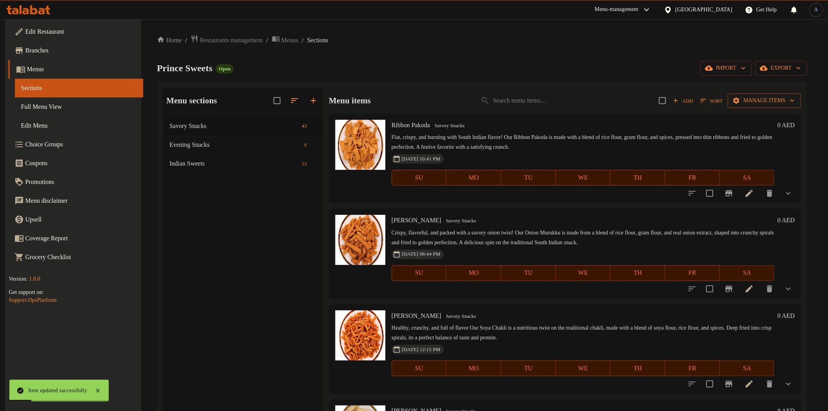
click at [772, 104] on span "Manage items" at bounding box center [764, 101] width 61 height 10
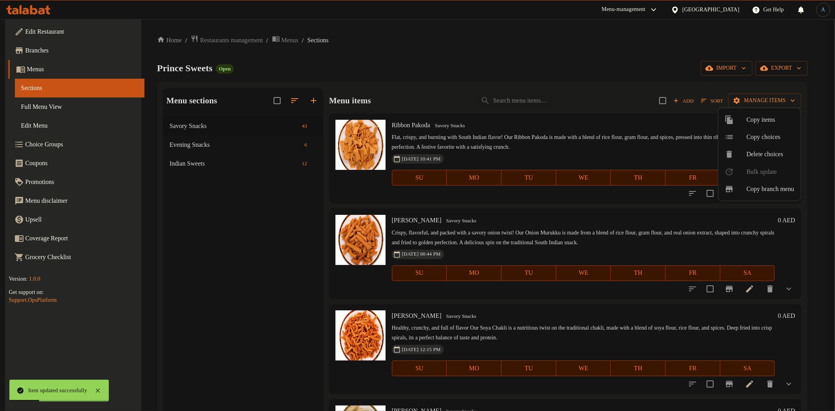
click at [766, 139] on span "Copy choices" at bounding box center [770, 136] width 48 height 9
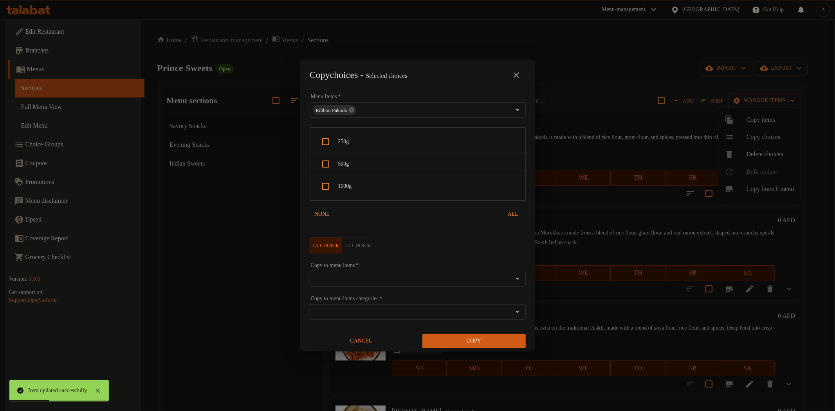
click at [369, 140] on span "250g" at bounding box center [428, 142] width 181 height 10
checkbox input "true"
click at [364, 171] on div "500g" at bounding box center [417, 164] width 215 height 22
checkbox input "true"
click at [368, 182] on span "1000g" at bounding box center [428, 187] width 181 height 10
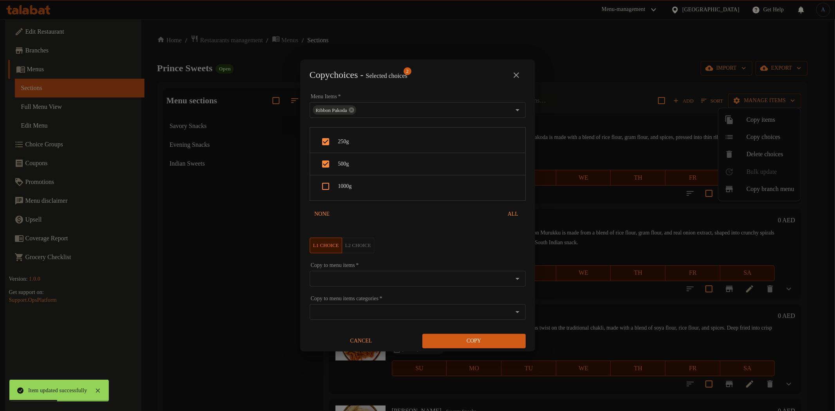
checkbox input "true"
click at [359, 280] on input "Copy to menu items   *" at bounding box center [411, 278] width 198 height 11
paste input "Sweet Potato Mixture"
type input "Sweet Potato Mixture"
click at [358, 303] on li "Sweet Potato Mixture" at bounding box center [413, 302] width 209 height 23
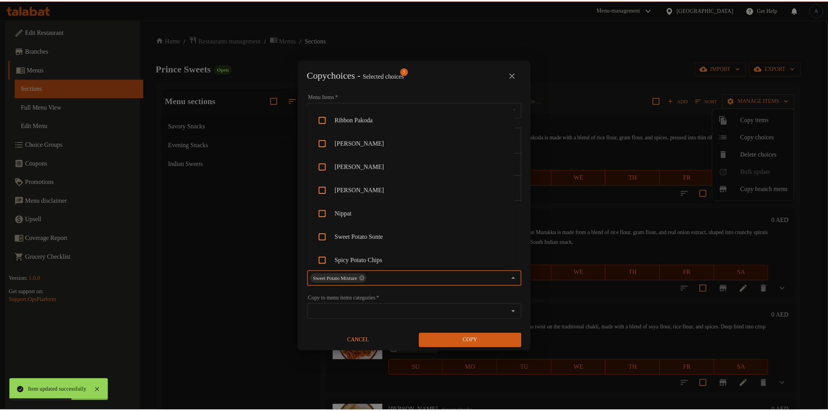
scroll to position [568, 0]
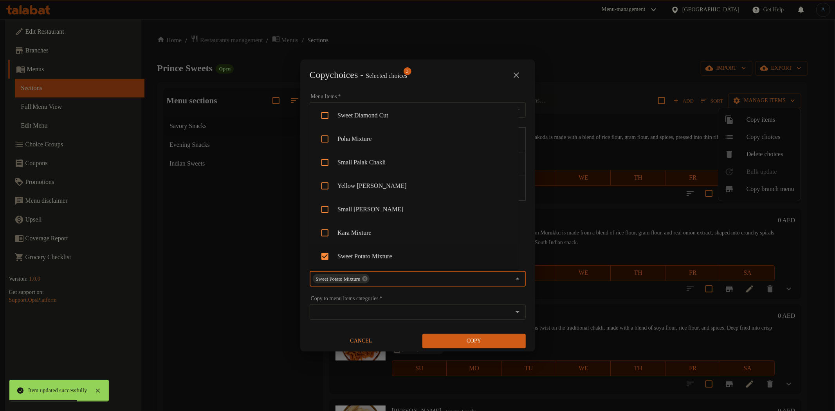
click at [455, 340] on span "Copy" at bounding box center [474, 341] width 91 height 10
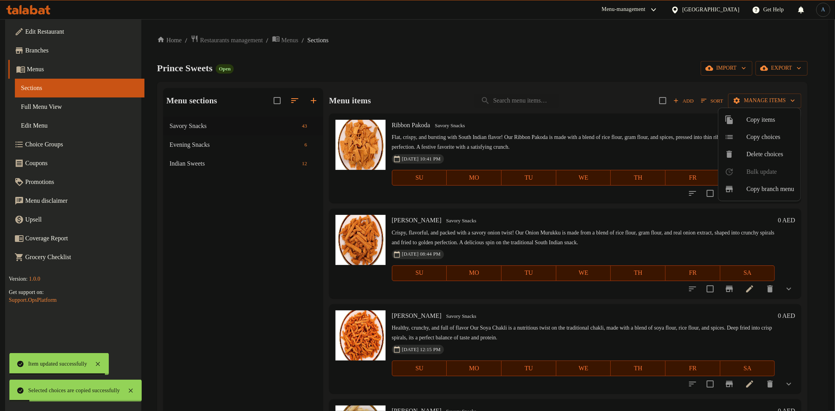
click at [490, 138] on div at bounding box center [417, 205] width 835 height 411
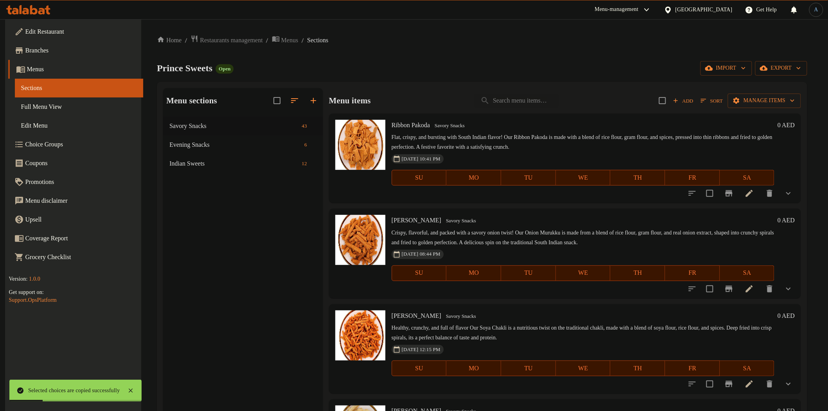
click at [546, 36] on ol "Home / Restaurants management / Menus / Sections" at bounding box center [482, 40] width 651 height 11
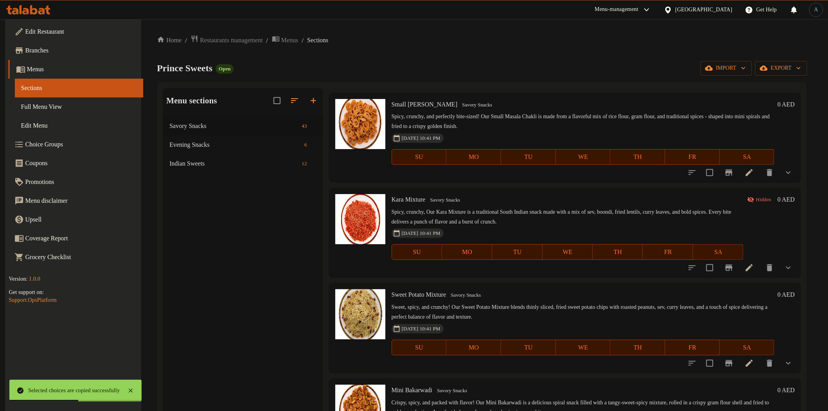
scroll to position [2679, 0]
click at [749, 265] on icon at bounding box center [749, 268] width 7 height 7
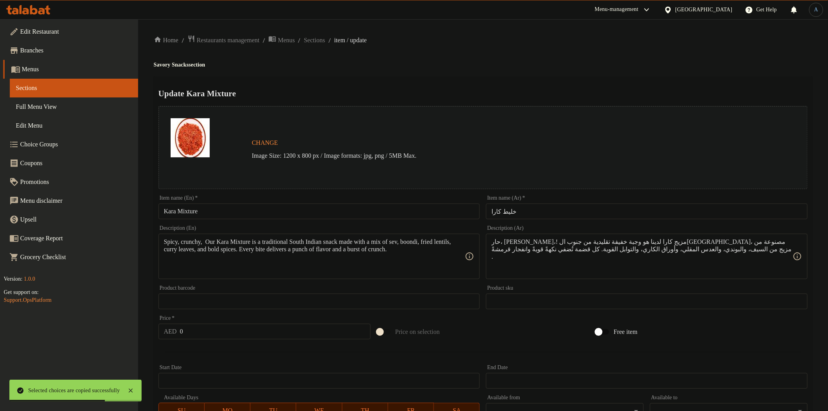
scroll to position [193, 0]
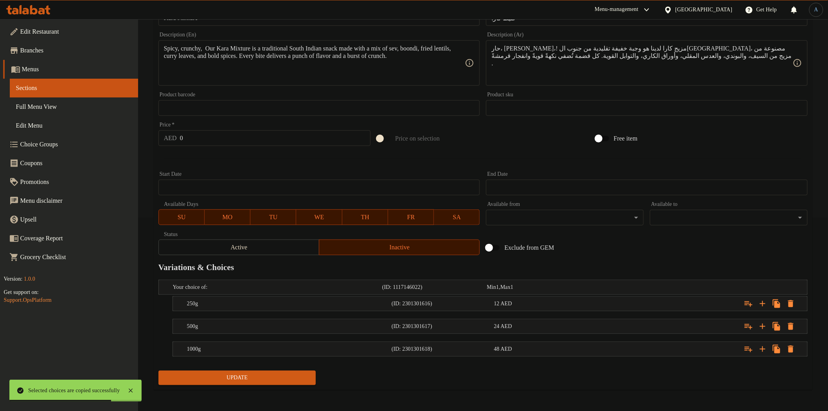
click at [274, 247] on span "Active" at bounding box center [239, 247] width 154 height 11
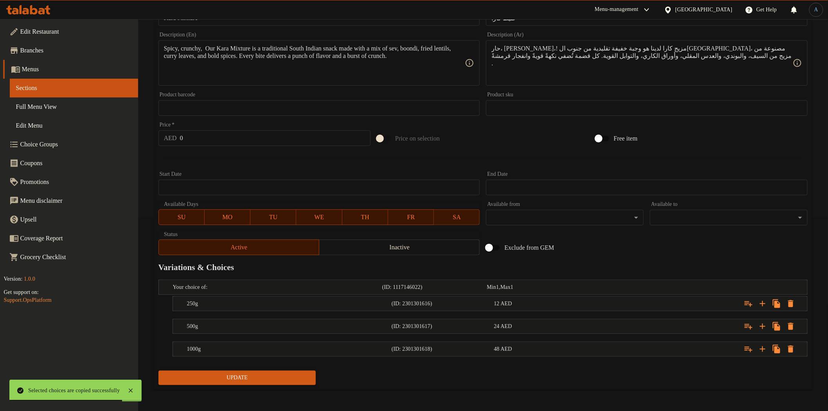
click at [268, 375] on span "Update" at bounding box center [237, 378] width 145 height 10
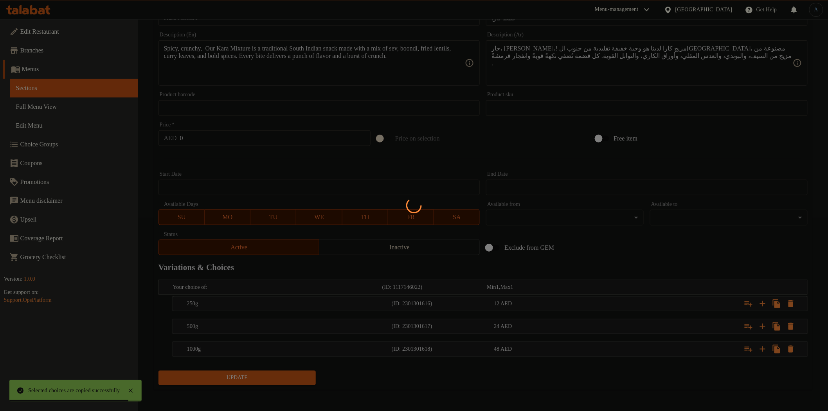
scroll to position [0, 0]
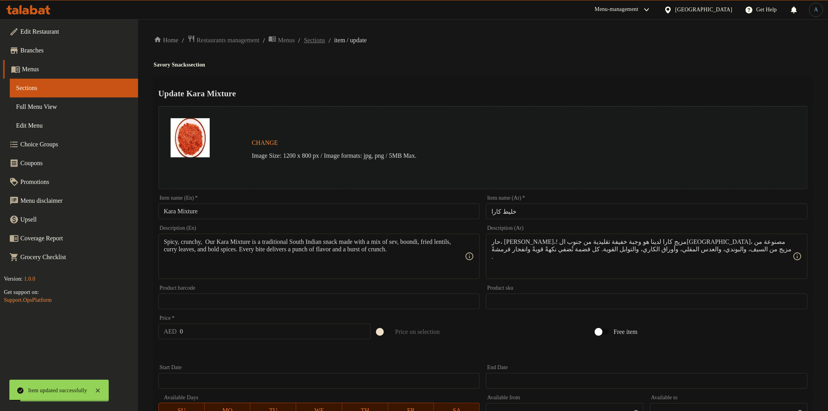
click at [325, 38] on span "Sections" at bounding box center [314, 40] width 21 height 9
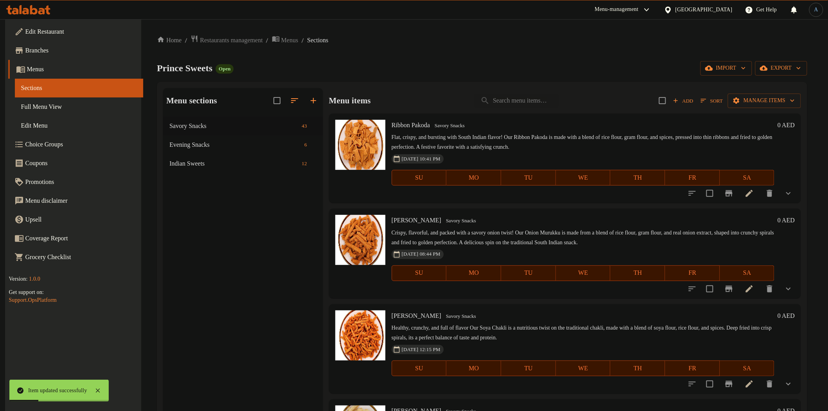
click at [525, 232] on p "Crispy, flavorful, and packed with a savory onion twist! Our Onion Murukku is m…" at bounding box center [583, 238] width 383 height 20
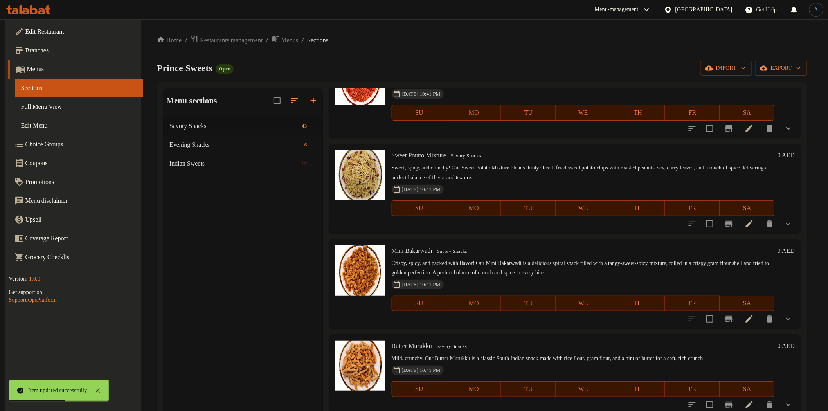
scroll to position [2861, 0]
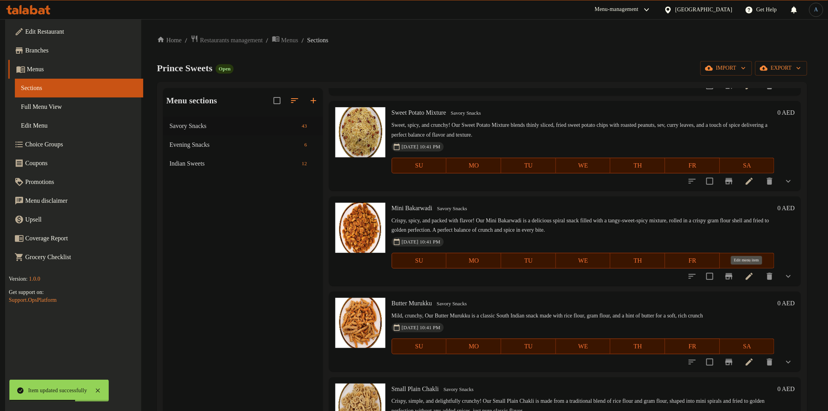
click at [748, 275] on icon at bounding box center [749, 276] width 7 height 7
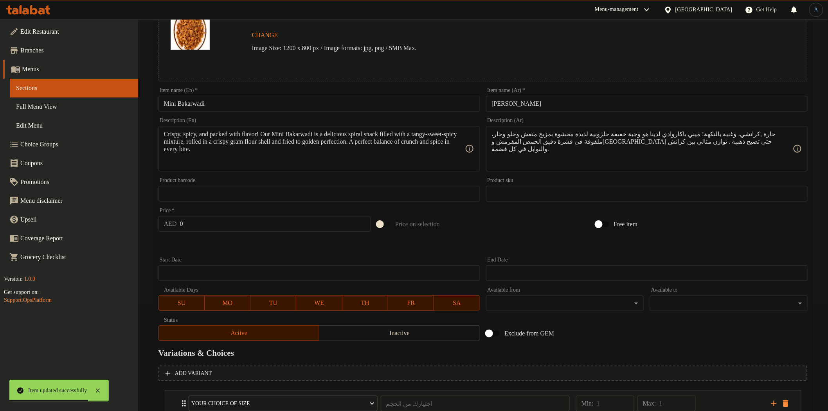
scroll to position [166, 0]
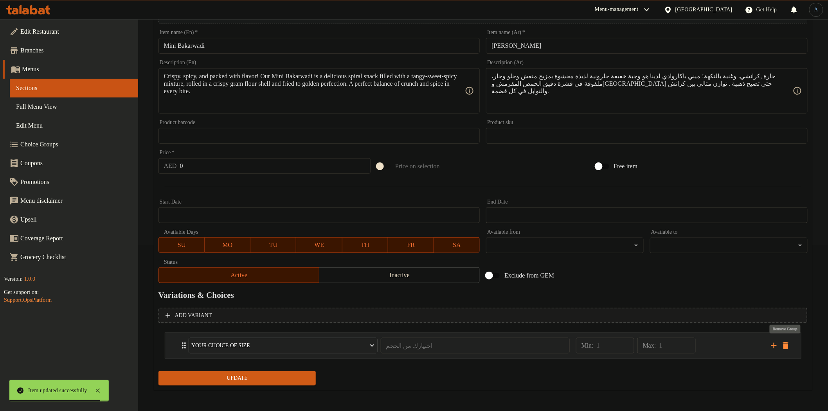
click at [787, 343] on icon "delete" at bounding box center [785, 345] width 5 height 7
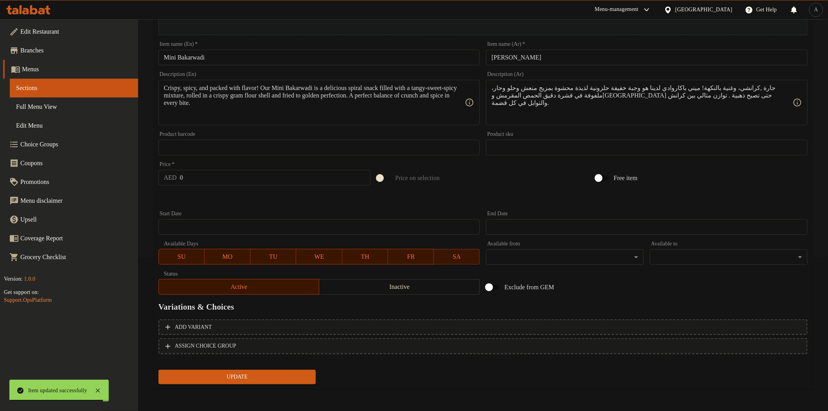
scroll to position [152, 0]
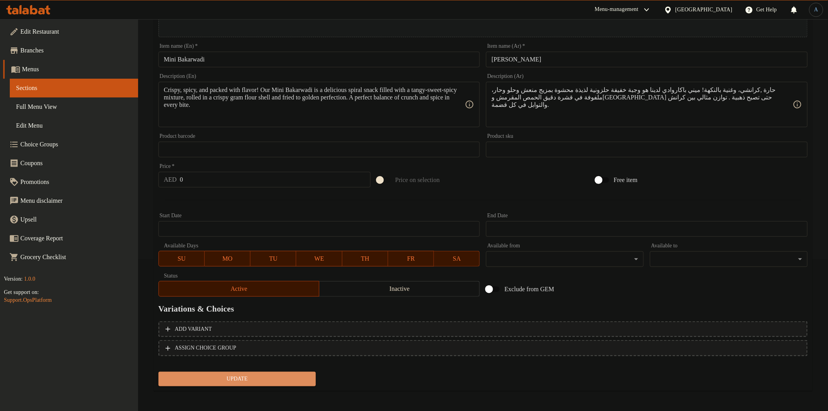
click at [294, 378] on span "Update" at bounding box center [237, 379] width 145 height 10
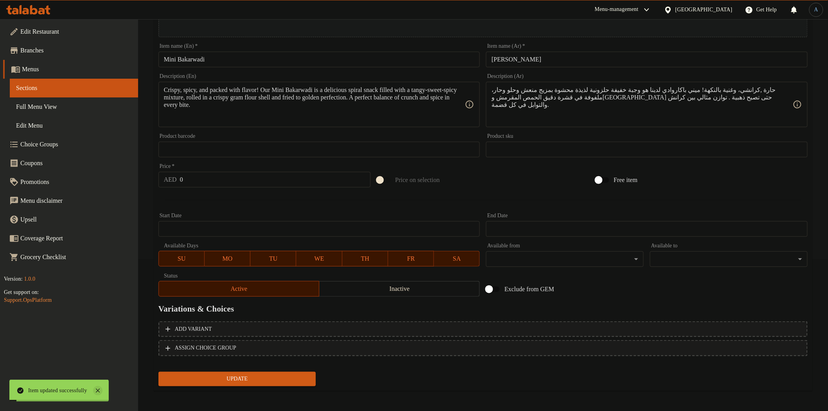
click at [103, 389] on icon at bounding box center [97, 390] width 9 height 9
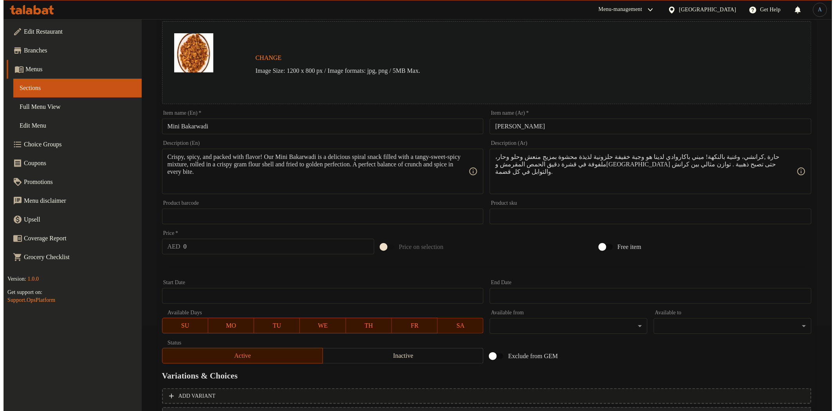
scroll to position [0, 0]
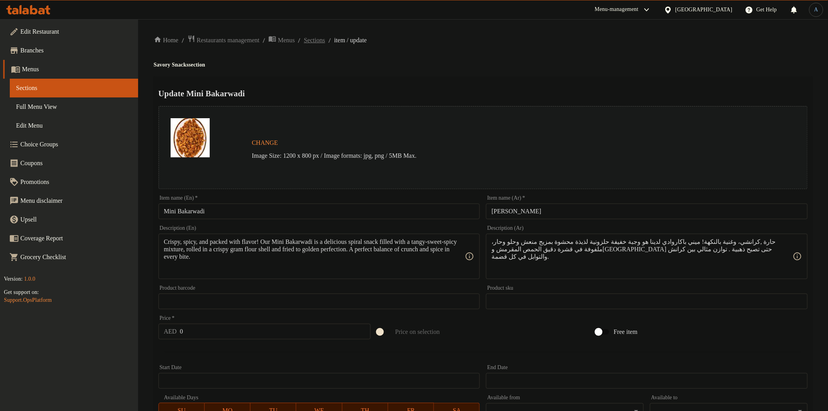
click at [325, 36] on span "Sections" at bounding box center [314, 40] width 21 height 9
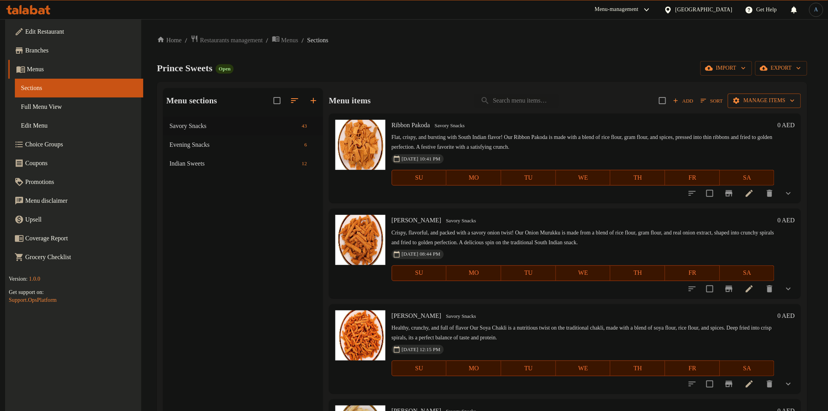
click at [754, 103] on span "Manage items" at bounding box center [764, 101] width 61 height 10
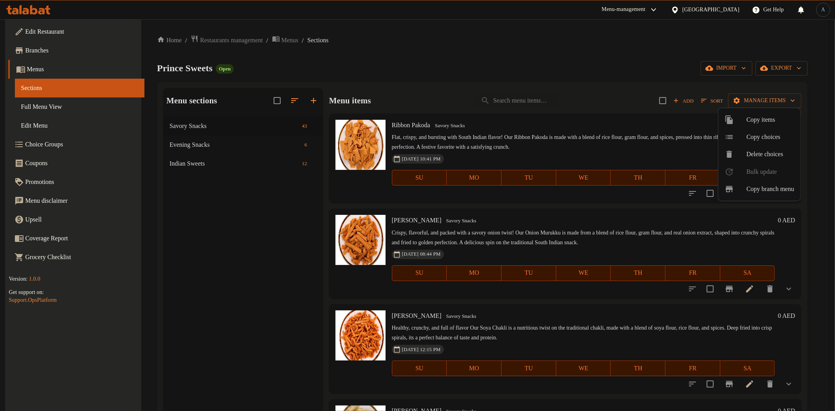
click at [768, 140] on span "Copy choices" at bounding box center [770, 136] width 48 height 9
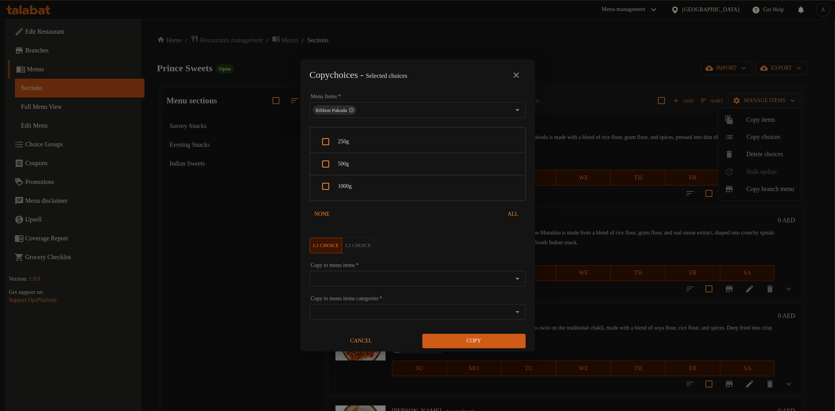
click at [357, 139] on span "250g" at bounding box center [428, 142] width 181 height 10
checkbox input "true"
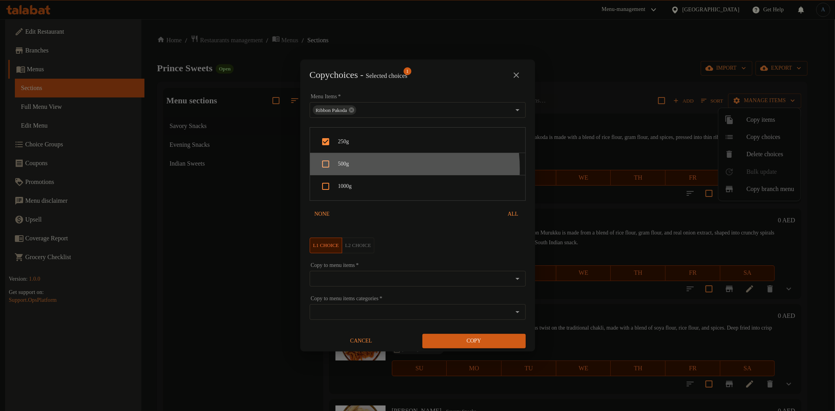
drag, startPoint x: 360, startPoint y: 169, endPoint x: 354, endPoint y: 187, distance: 19.1
click at [359, 169] on div "500g" at bounding box center [417, 164] width 215 height 22
checkbox input "true"
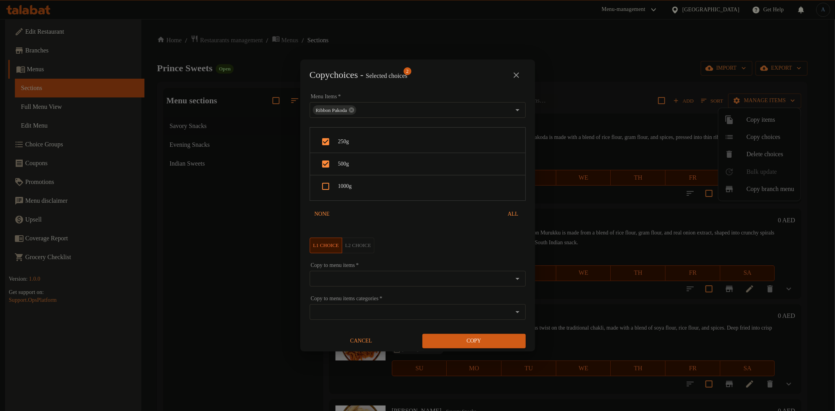
click at [354, 188] on span "1000g" at bounding box center [428, 187] width 181 height 10
checkbox input "true"
click at [338, 277] on input "Copy to menu items   *" at bounding box center [411, 278] width 198 height 11
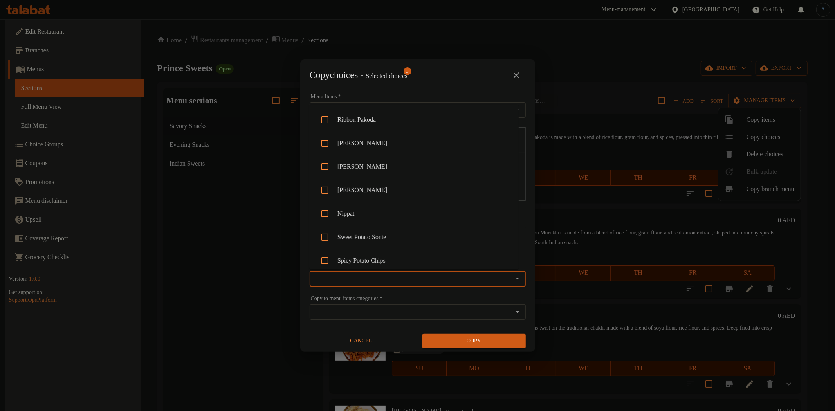
paste input "Mini Bakarwadi"
type input "Mini Bakarwadi"
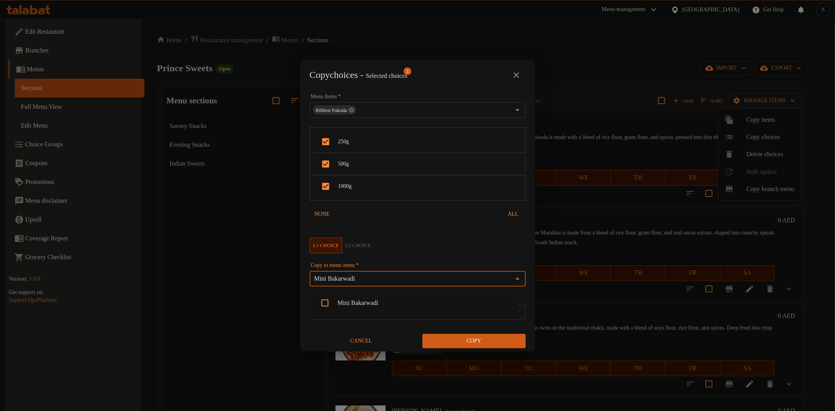
click at [353, 304] on li "Mini Bakarwadi" at bounding box center [413, 302] width 209 height 23
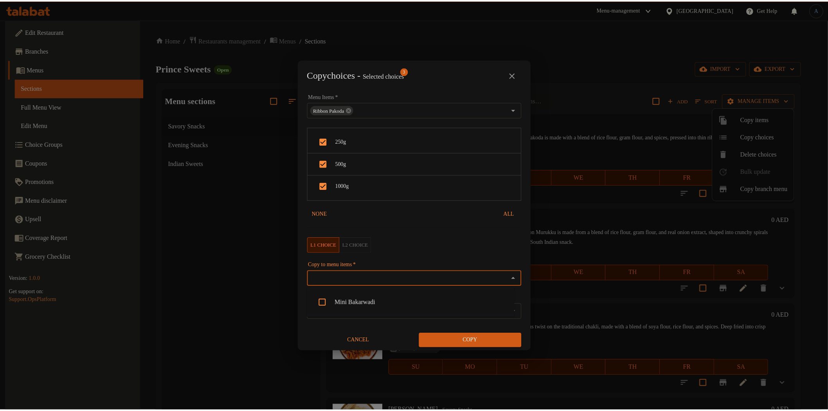
scroll to position [591, 0]
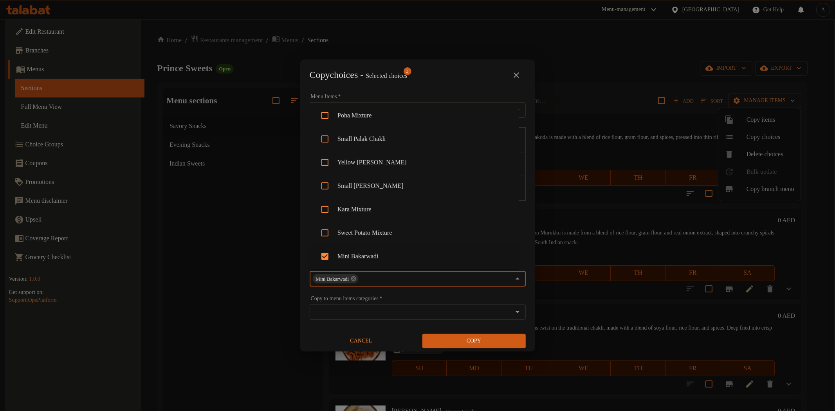
click at [463, 347] on button "Copy" at bounding box center [473, 341] width 103 height 14
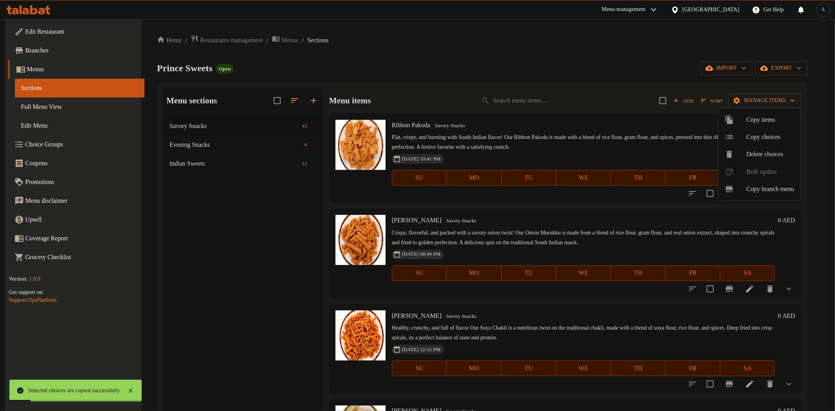
click at [538, 214] on div at bounding box center [417, 205] width 835 height 411
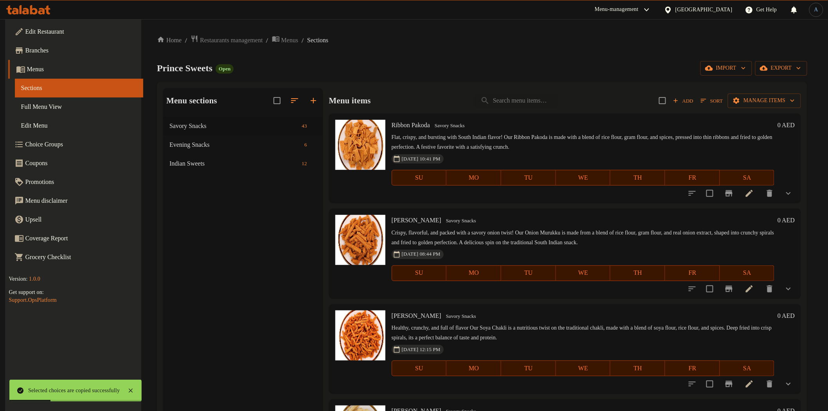
scroll to position [3516, 0]
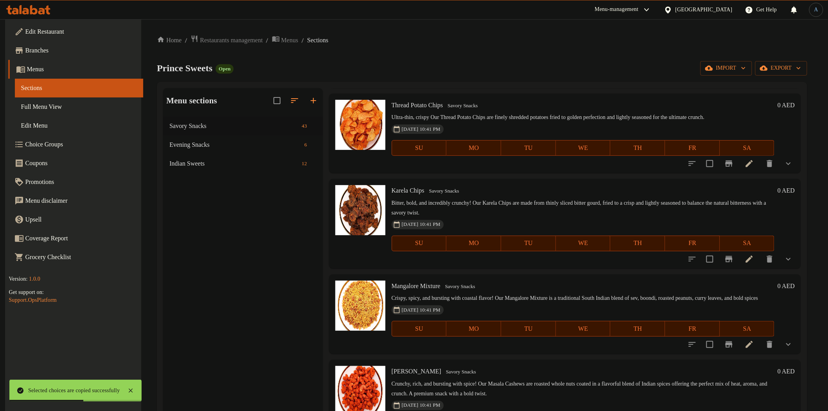
click at [530, 213] on p "Bitter, bold, and incredibly crunchy! Our Karela Chips are made from thinly sli…" at bounding box center [583, 208] width 383 height 20
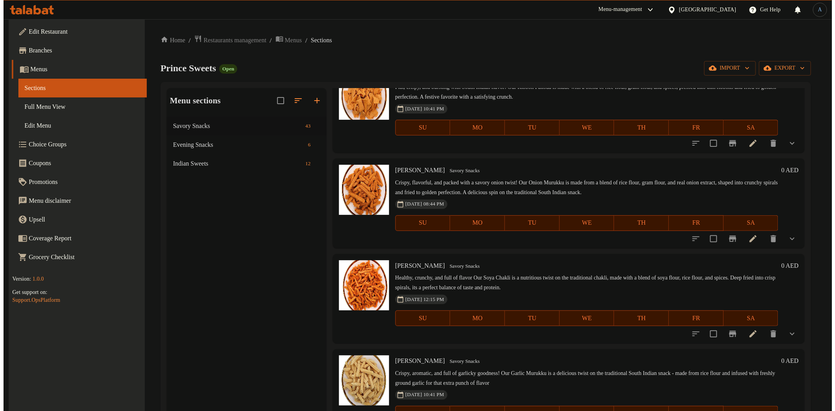
scroll to position [0, 0]
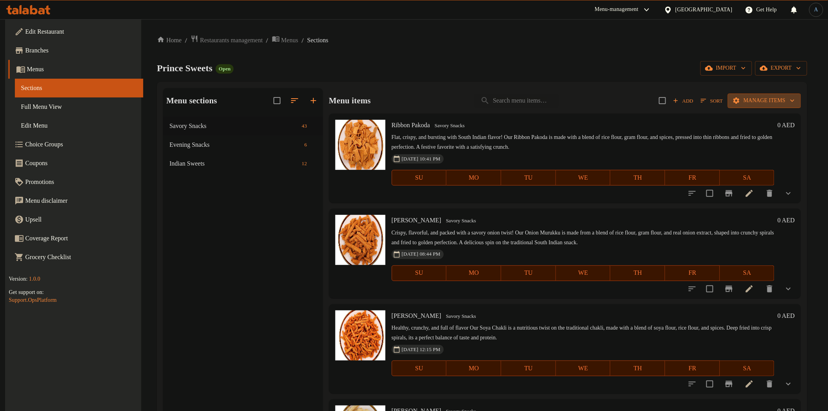
click at [752, 96] on span "Manage items" at bounding box center [764, 101] width 61 height 10
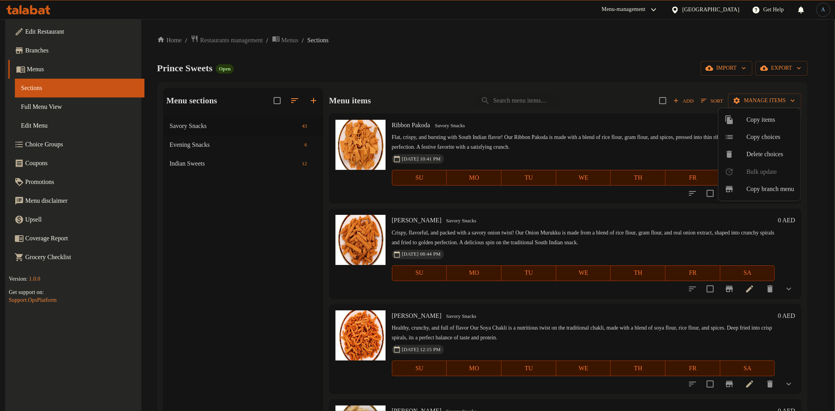
click at [579, 132] on div at bounding box center [417, 205] width 835 height 411
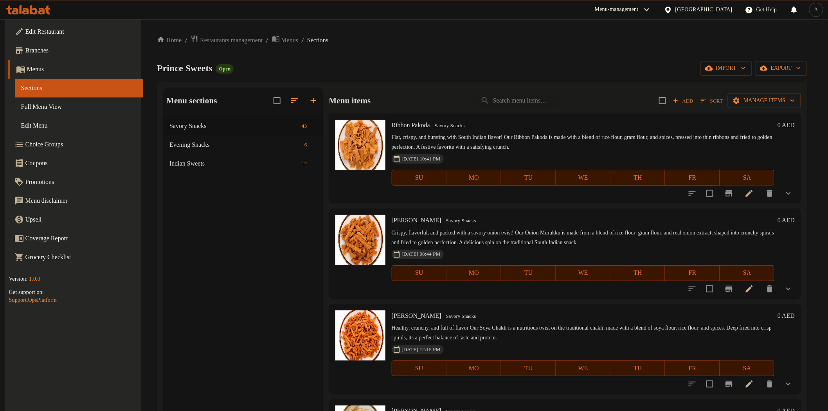
click at [700, 103] on icon "button" at bounding box center [703, 100] width 7 height 7
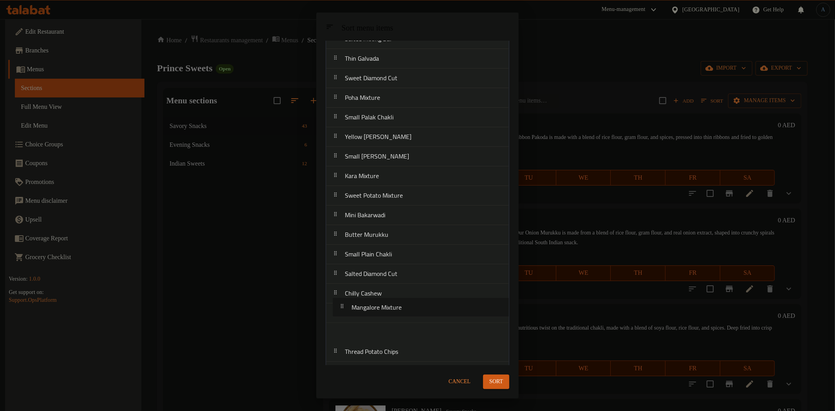
scroll to position [468, 0]
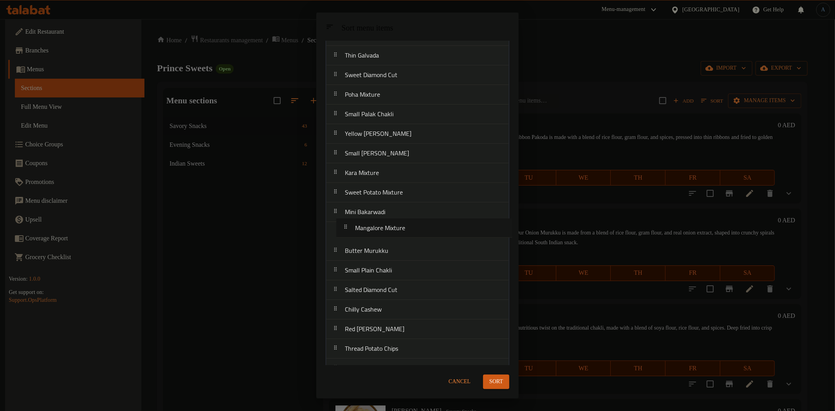
drag, startPoint x: 380, startPoint y: 360, endPoint x: 390, endPoint y: 228, distance: 133.1
click at [390, 228] on nav "Ribbon Pakoda Onion Murukku Soya Chakli Garlic Murukku Nippat Sweet Potato Sont…" at bounding box center [418, 16] width 184 height 842
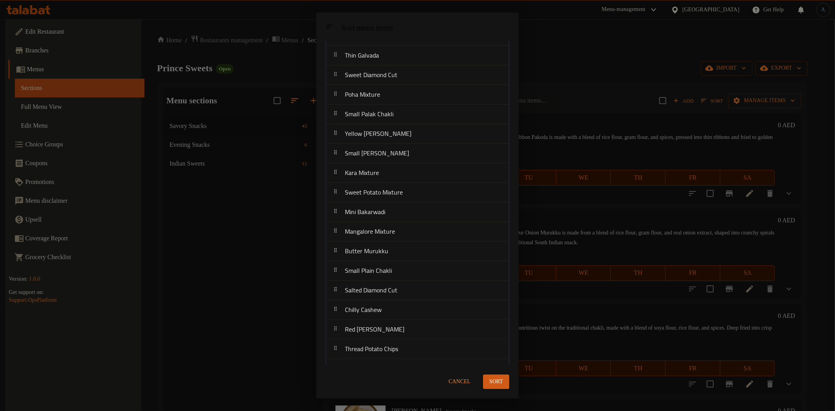
scroll to position [528, 0]
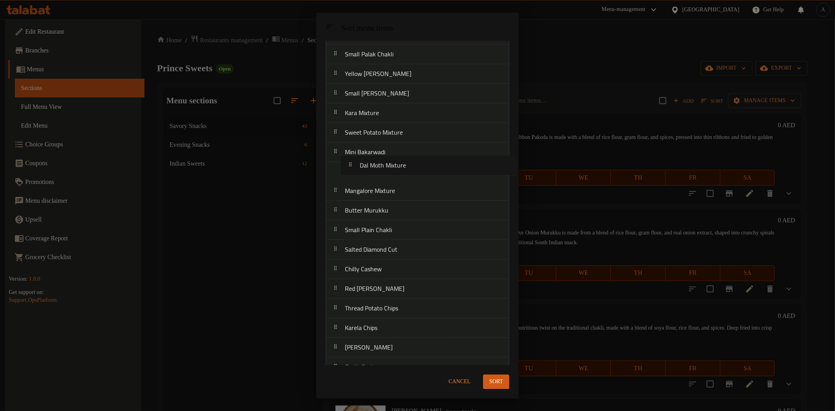
drag, startPoint x: 382, startPoint y: 351, endPoint x: 396, endPoint y: 161, distance: 190.0
drag, startPoint x: 375, startPoint y: 216, endPoint x: 378, endPoint y: 197, distance: 19.9
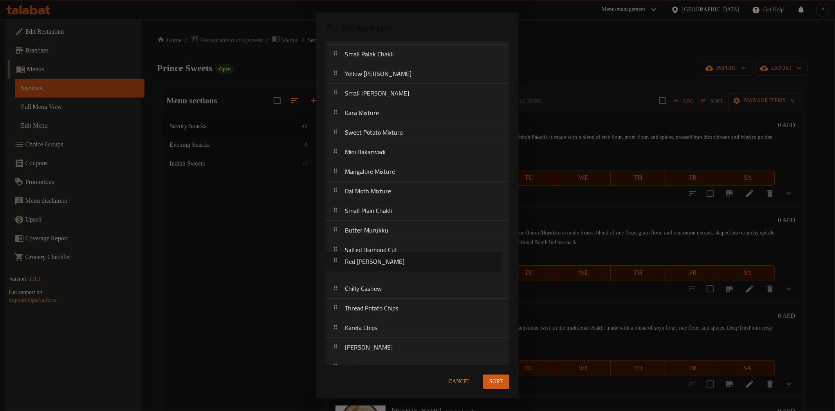
drag, startPoint x: 374, startPoint y: 274, endPoint x: 373, endPoint y: 258, distance: 16.5
drag, startPoint x: 365, startPoint y: 314, endPoint x: 372, endPoint y: 279, distance: 35.9
drag, startPoint x: 381, startPoint y: 314, endPoint x: 384, endPoint y: 288, distance: 26.7
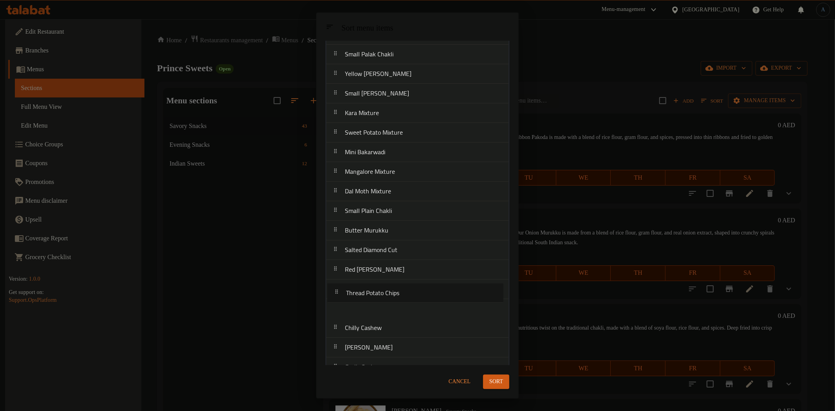
drag, startPoint x: 376, startPoint y: 353, endPoint x: 386, endPoint y: 312, distance: 41.8
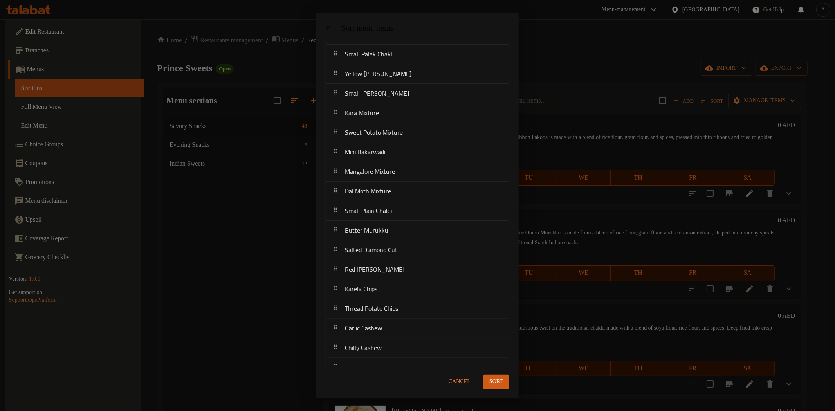
click at [496, 382] on span "Sort" at bounding box center [496, 382] width 14 height 10
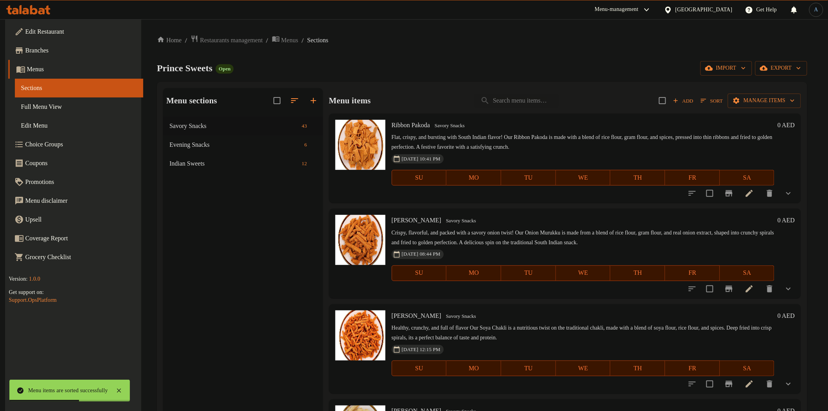
scroll to position [2869, 0]
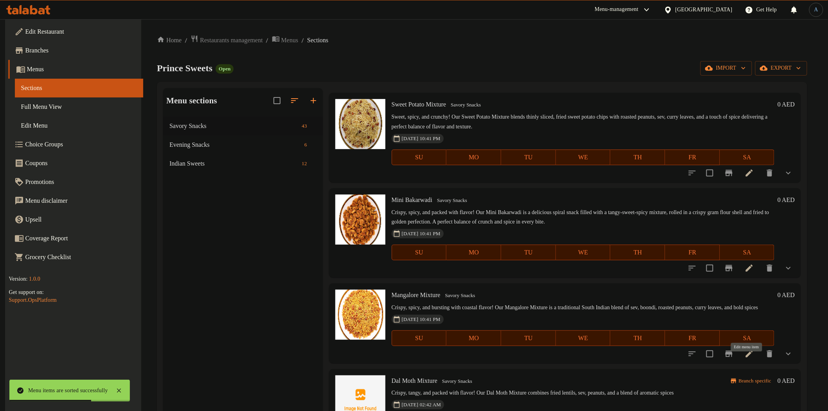
click at [750, 357] on icon at bounding box center [749, 353] width 7 height 7
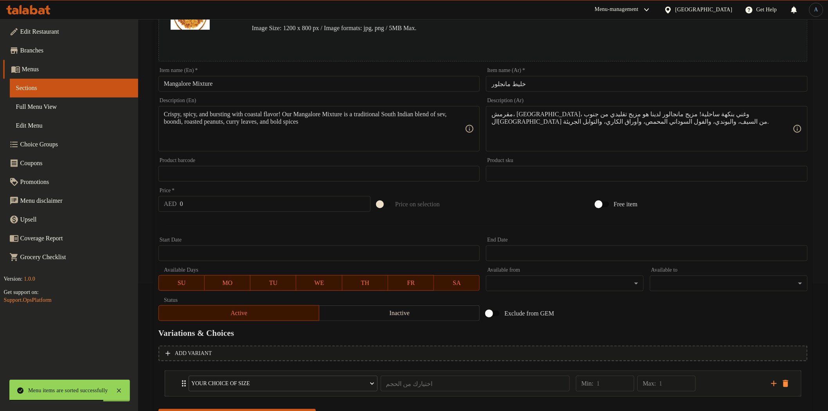
scroll to position [166, 0]
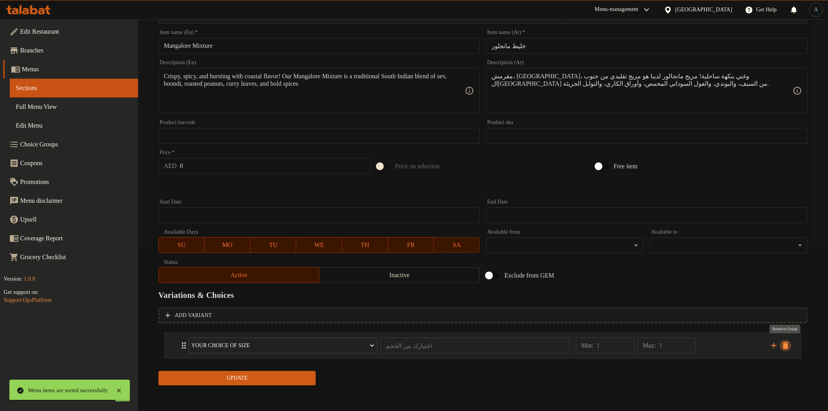
click at [785, 344] on icon "delete" at bounding box center [785, 345] width 5 height 7
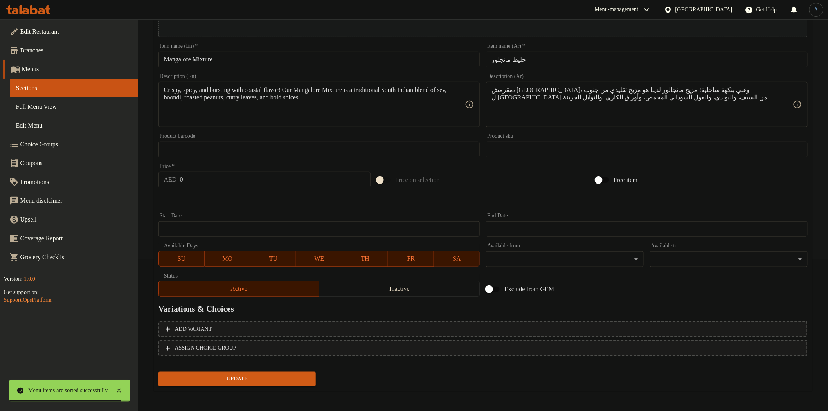
click at [271, 374] on span "Update" at bounding box center [237, 379] width 145 height 10
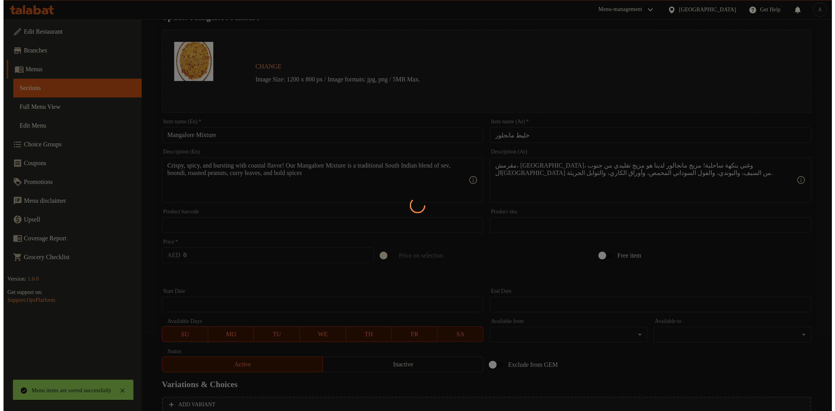
scroll to position [0, 0]
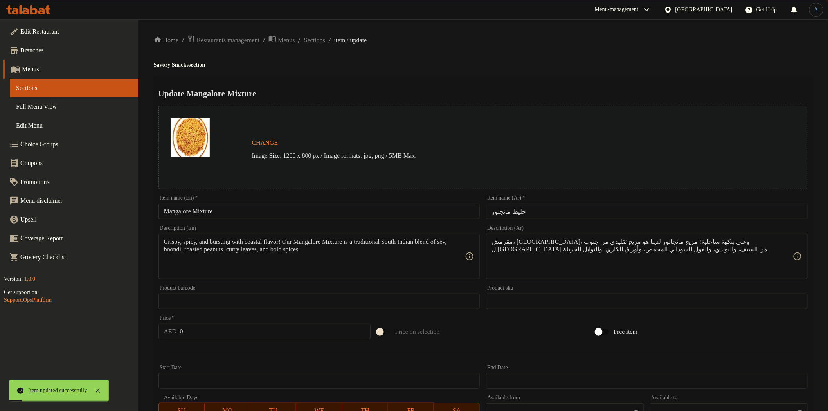
click at [325, 43] on span "Sections" at bounding box center [314, 40] width 21 height 9
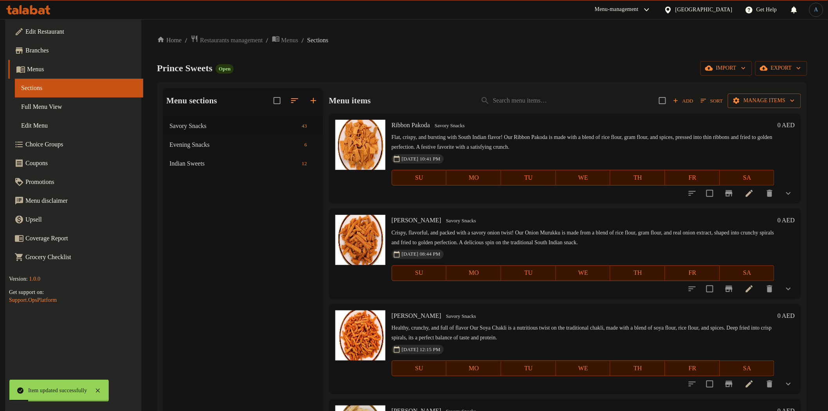
click at [767, 106] on button "Manage items" at bounding box center [764, 101] width 73 height 14
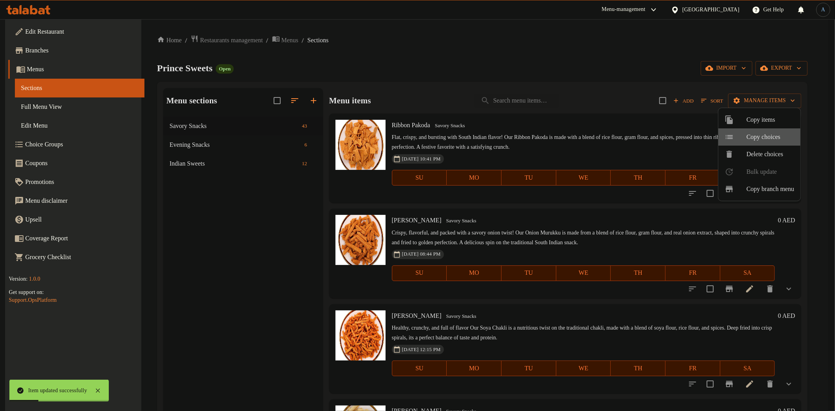
click at [766, 135] on span "Copy choices" at bounding box center [770, 136] width 48 height 9
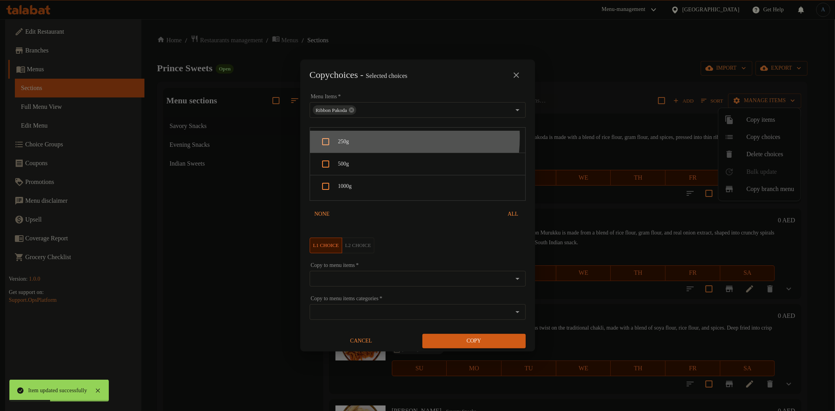
click at [366, 137] on span "250g" at bounding box center [428, 142] width 181 height 10
checkbox input "true"
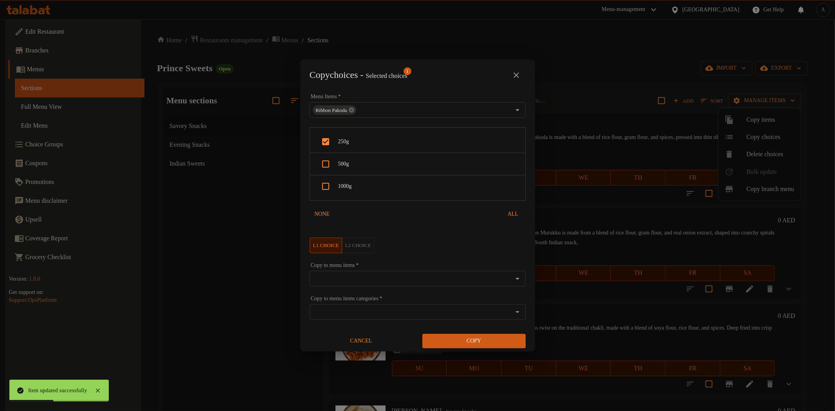
click at [364, 164] on span "500g" at bounding box center [428, 164] width 181 height 10
checkbox input "true"
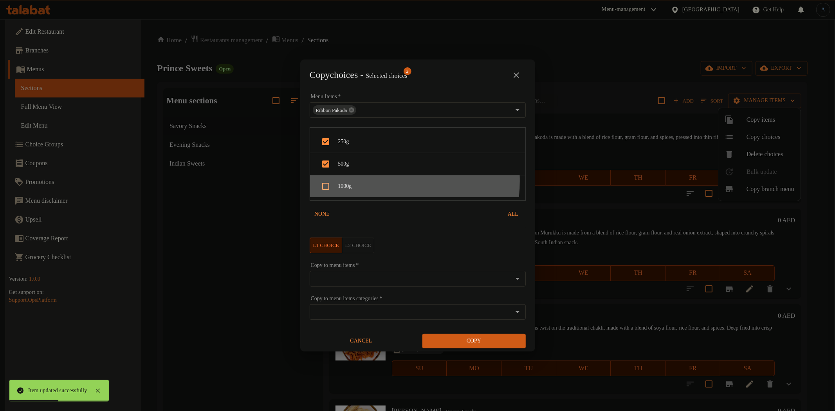
click at [358, 181] on div "1000g" at bounding box center [417, 186] width 215 height 22
checkbox input "true"
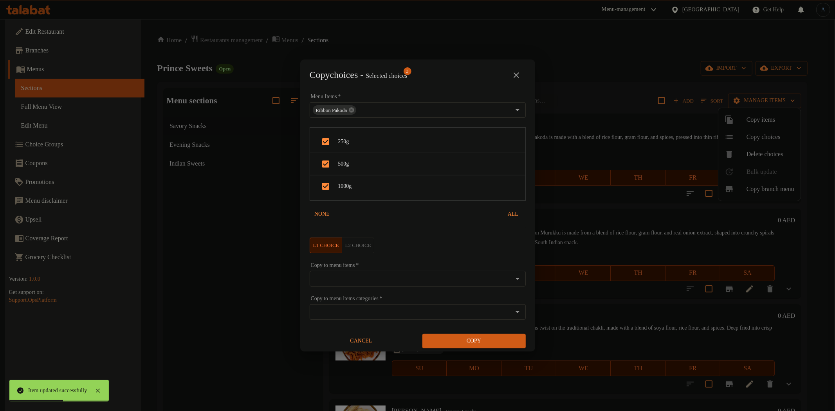
click at [371, 282] on input "Copy to menu items   *" at bounding box center [411, 278] width 198 height 11
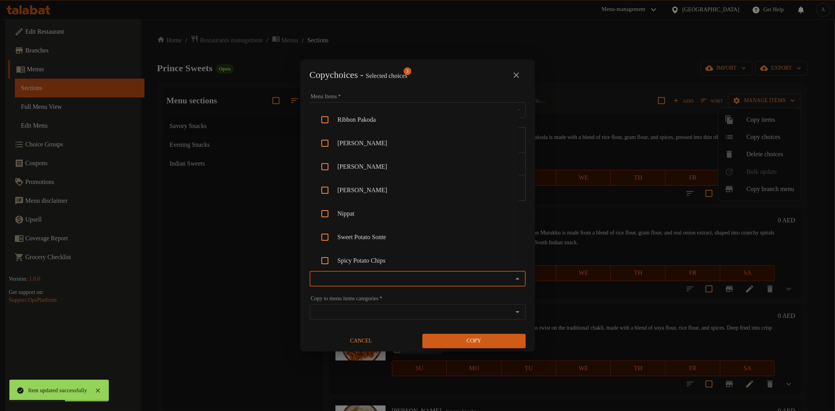
paste input "Mangalore Mixture"
type input "Mangalore Mixture"
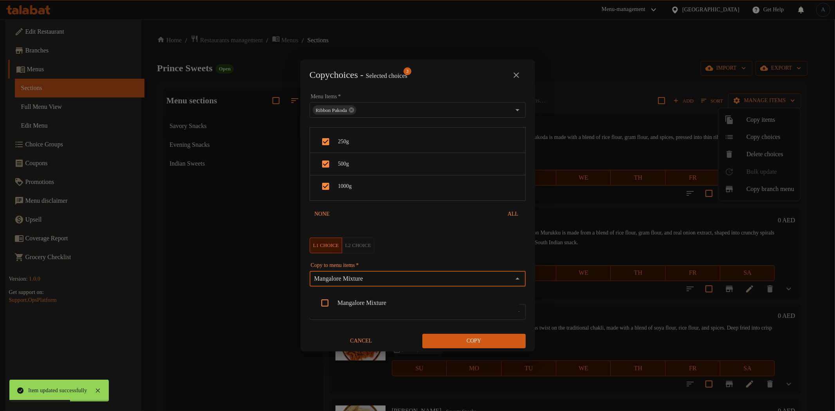
click at [362, 306] on li "Mangalore Mixture" at bounding box center [413, 302] width 209 height 23
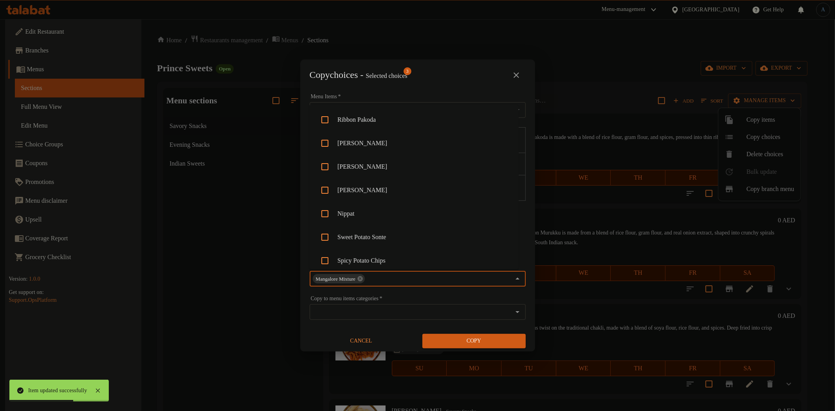
scroll to position [615, 0]
click at [496, 355] on div "Copy choices - Selected choices 3 Menu Items   * Ribbon Pakoda Menu Items * 250…" at bounding box center [417, 205] width 835 height 411
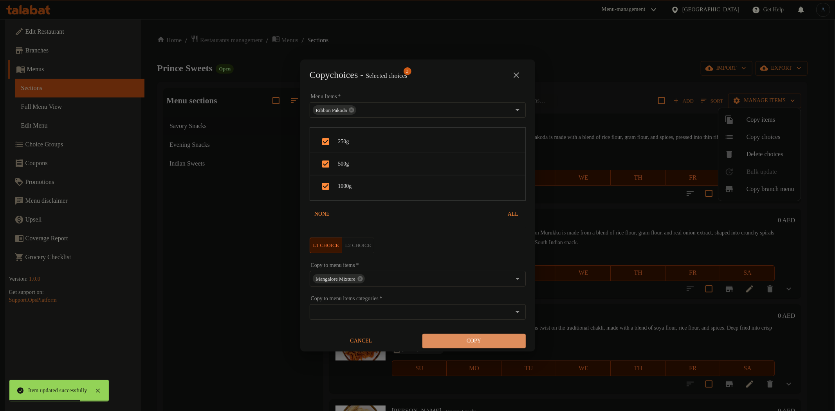
click at [496, 343] on span "Copy" at bounding box center [474, 341] width 91 height 10
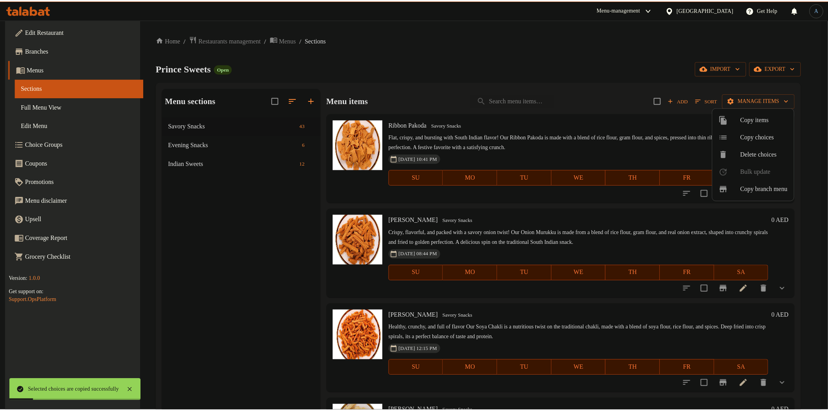
scroll to position [2869, 0]
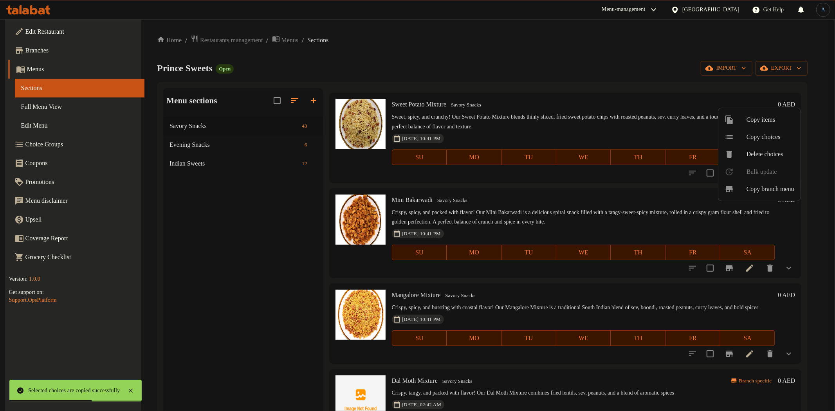
click at [457, 390] on div at bounding box center [417, 205] width 835 height 411
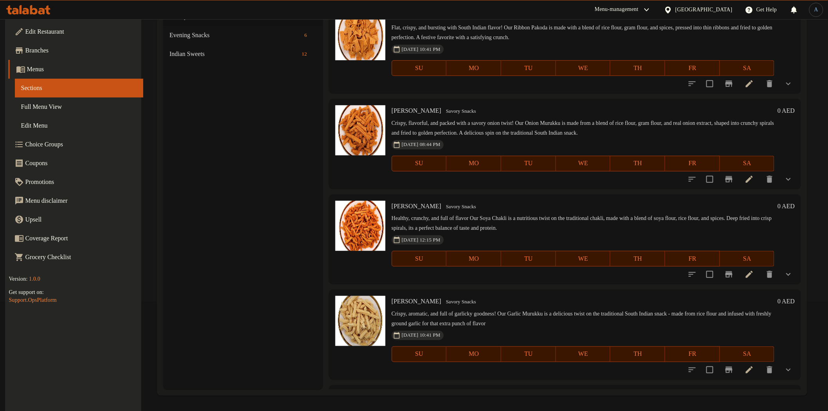
scroll to position [2964, 0]
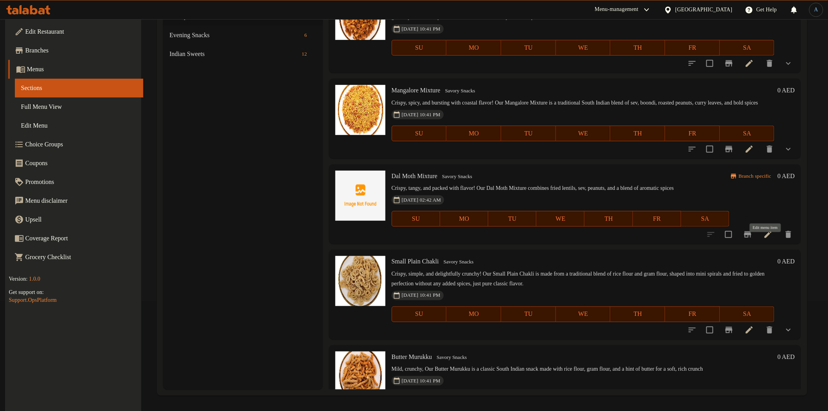
click at [771, 239] on icon at bounding box center [768, 234] width 9 height 9
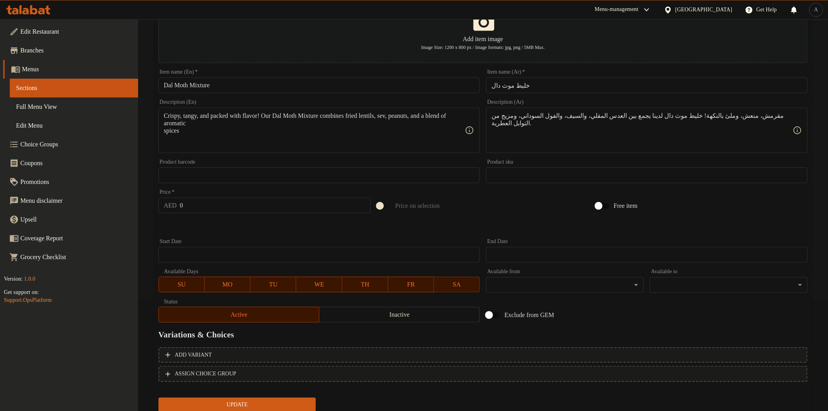
scroll to position [136, 0]
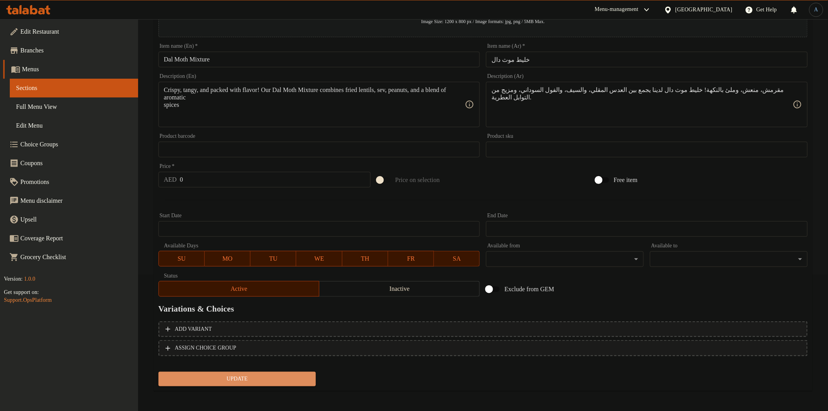
click at [220, 372] on button "Update" at bounding box center [238, 379] width 158 height 14
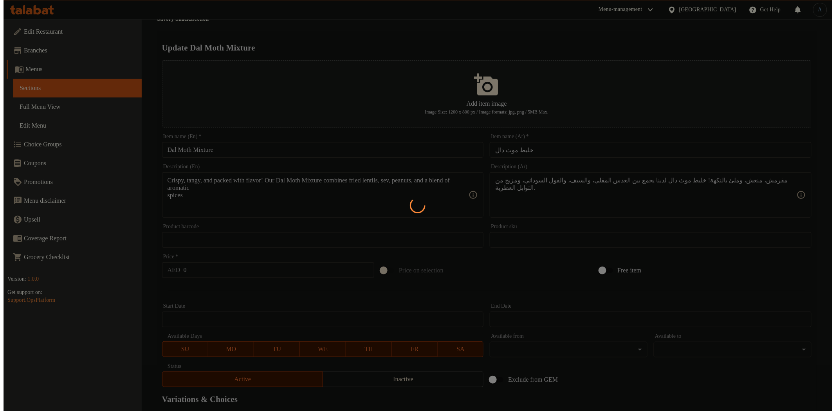
scroll to position [0, 0]
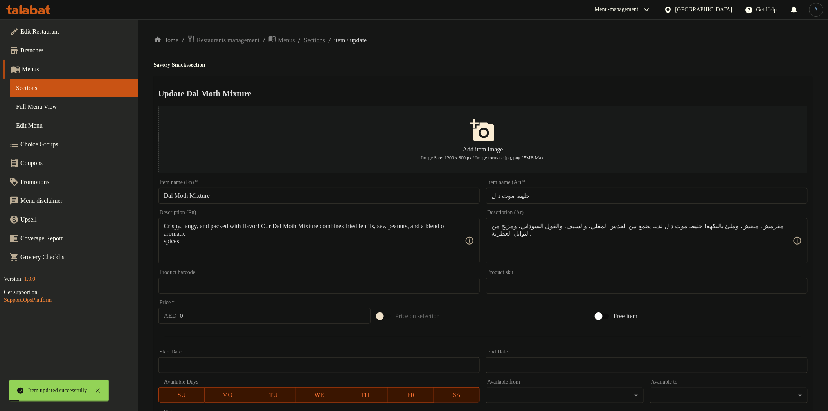
click at [320, 41] on span "Sections" at bounding box center [314, 40] width 21 height 9
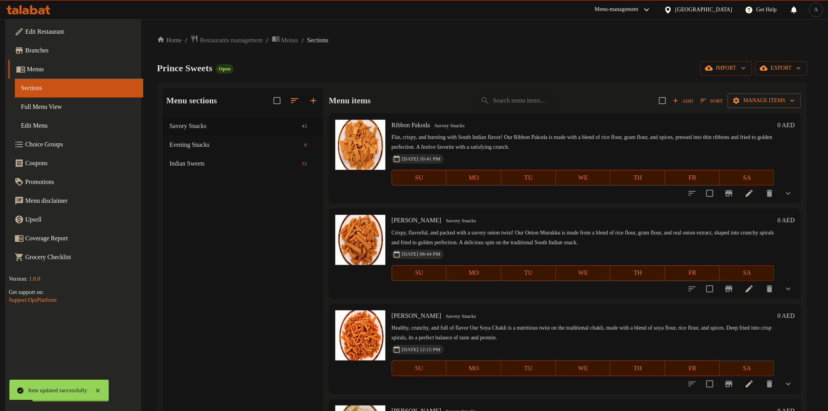
click at [754, 103] on span "Manage items" at bounding box center [764, 101] width 61 height 10
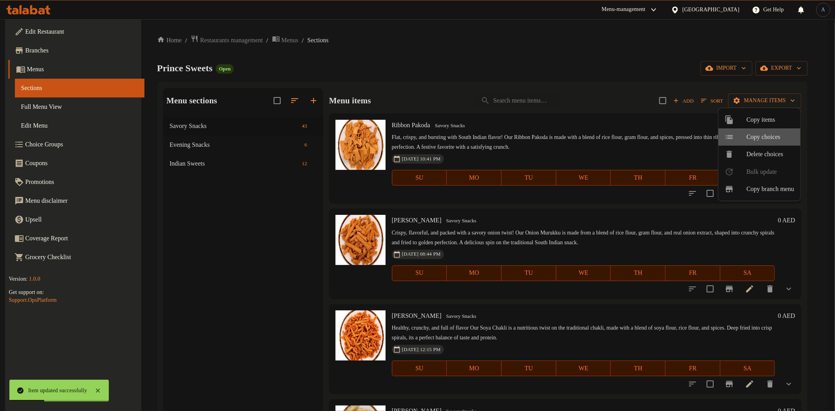
click at [765, 135] on span "Copy choices" at bounding box center [770, 136] width 48 height 9
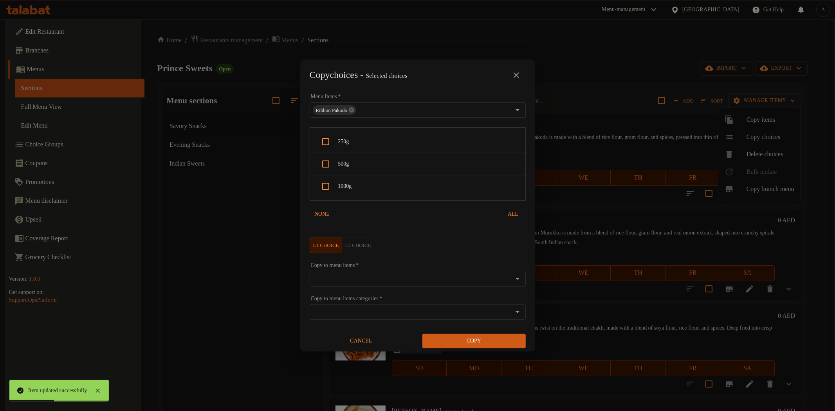
click at [398, 141] on span "250g" at bounding box center [428, 142] width 181 height 10
checkbox input "true"
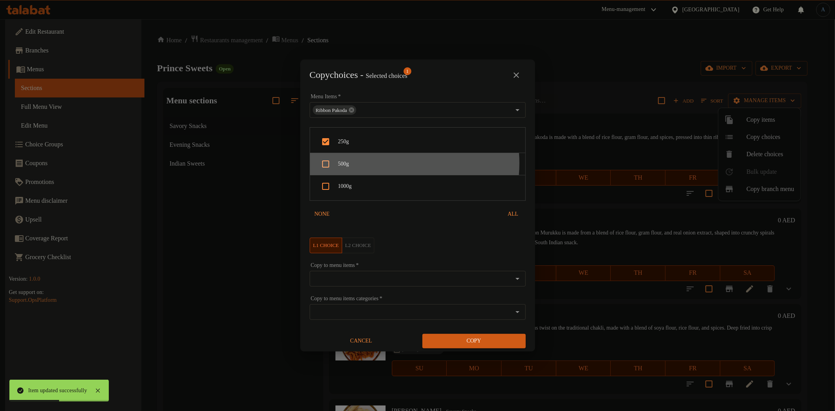
drag, startPoint x: 382, startPoint y: 163, endPoint x: 369, endPoint y: 189, distance: 28.5
click at [382, 164] on span "500g" at bounding box center [428, 164] width 181 height 10
checkbox input "true"
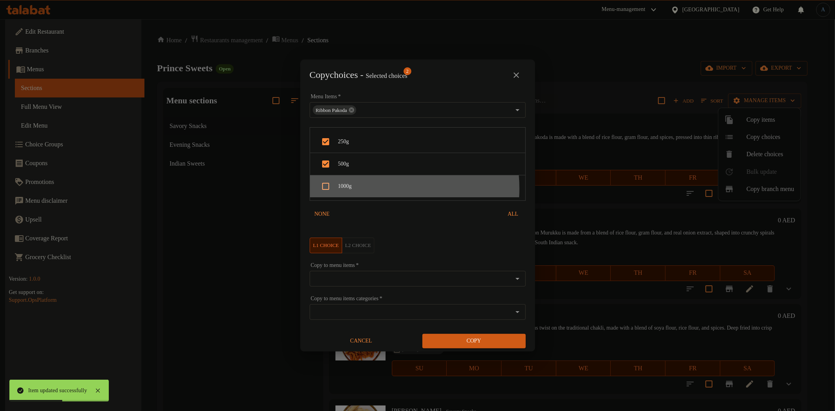
click at [369, 189] on span "1000g" at bounding box center [428, 187] width 181 height 10
checkbox input "true"
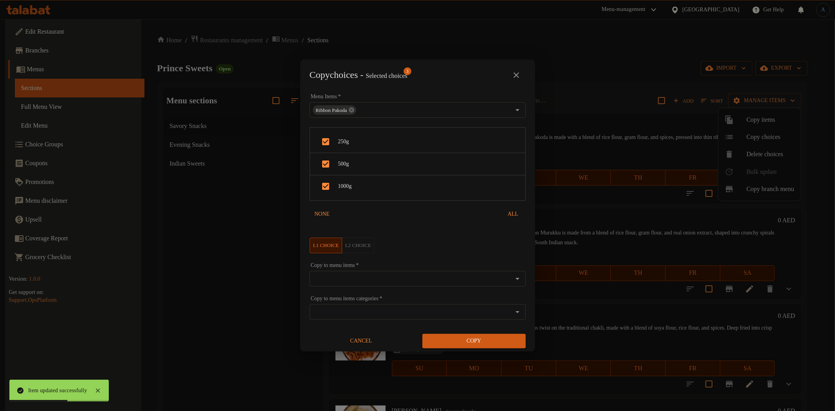
click at [339, 279] on input "Copy to menu items   *" at bounding box center [411, 278] width 198 height 11
paste input "Dal Moth Mixture"
type input "Dal Moth Mixture"
click at [366, 308] on li "Dal Moth Mixture" at bounding box center [413, 302] width 209 height 23
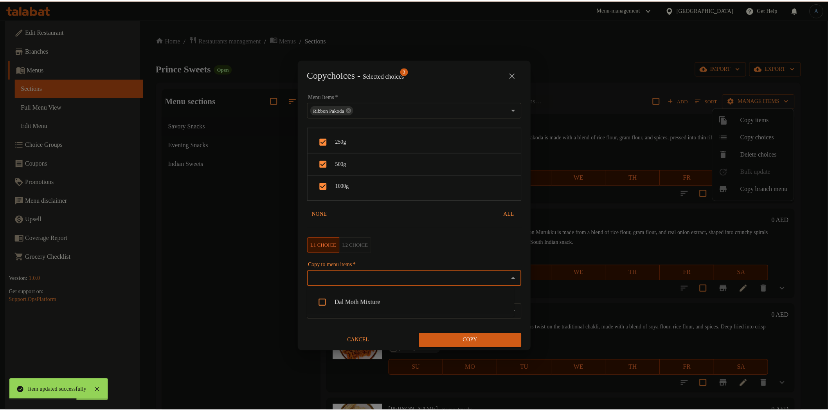
scroll to position [638, 0]
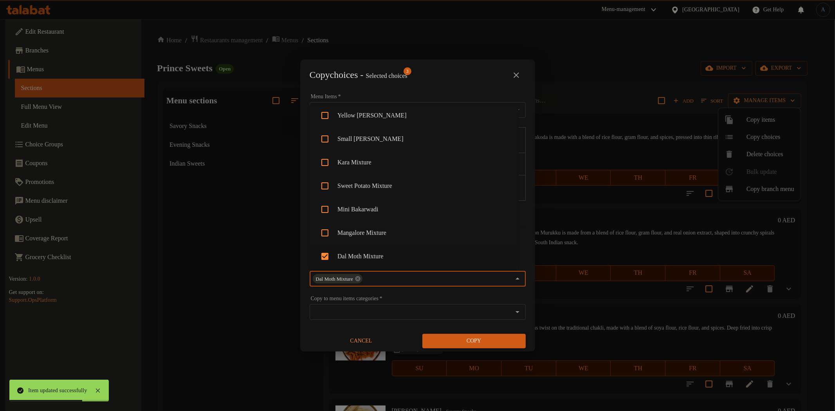
click at [487, 339] on span "Copy" at bounding box center [474, 341] width 91 height 10
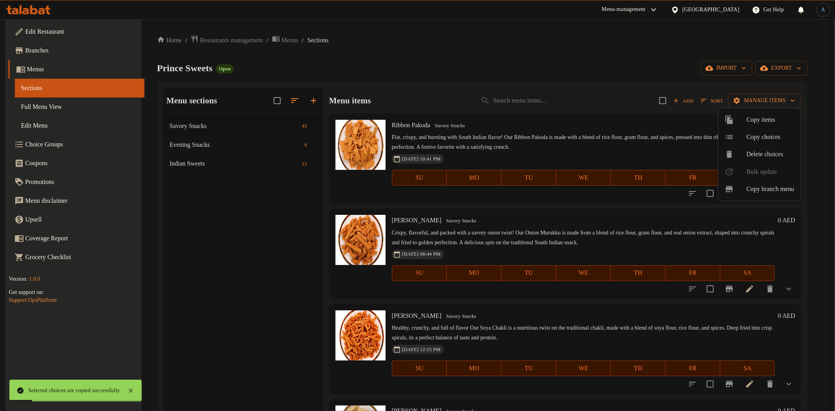
click at [494, 224] on div at bounding box center [417, 205] width 835 height 411
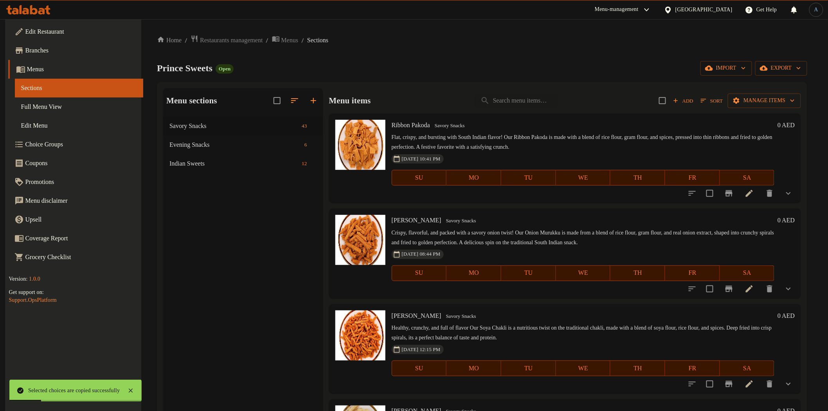
click at [728, 94] on button "Manage items" at bounding box center [764, 101] width 73 height 14
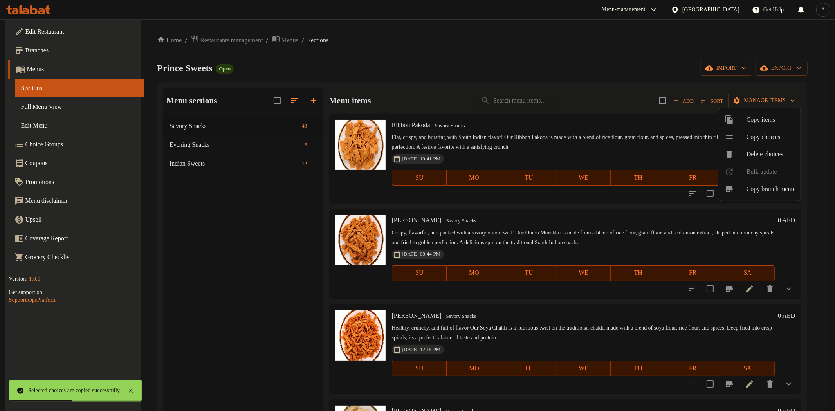
click at [771, 99] on div at bounding box center [417, 205] width 835 height 411
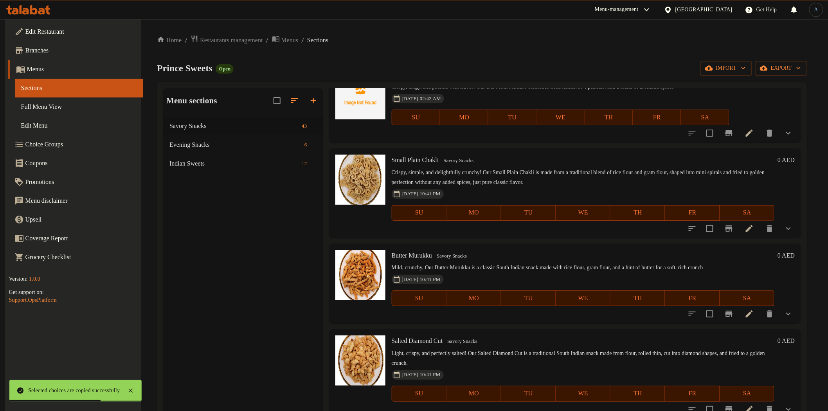
scroll to position [3180, 0]
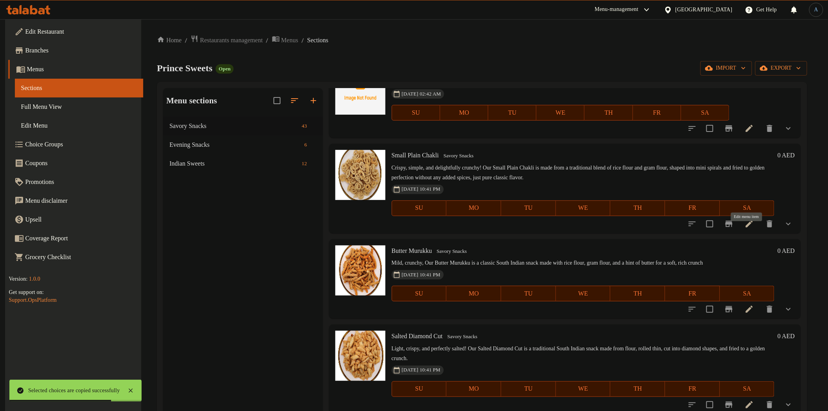
click at [751, 229] on icon at bounding box center [749, 223] width 9 height 9
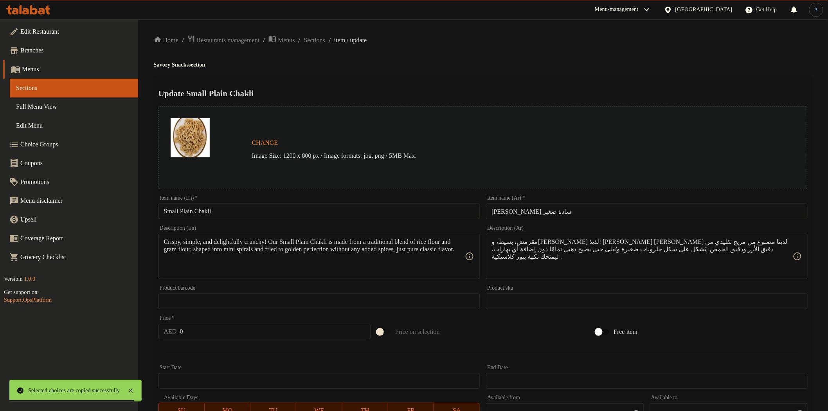
click at [448, 69] on div "Home / Restaurants management / Menus / Sections / item / update Savory Snacks …" at bounding box center [483, 298] width 659 height 527
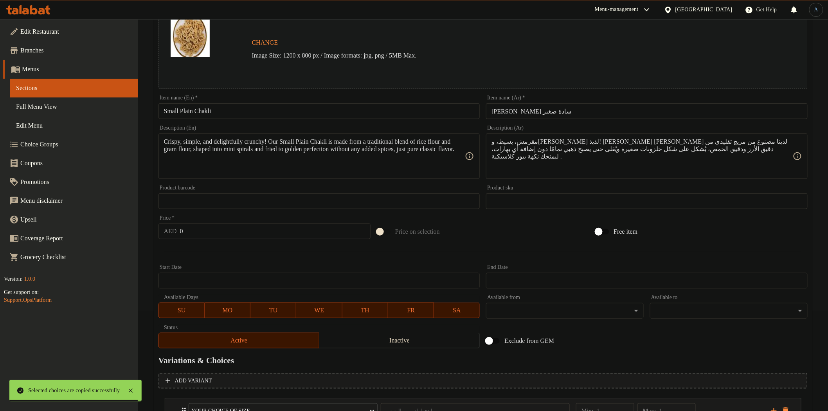
scroll to position [166, 0]
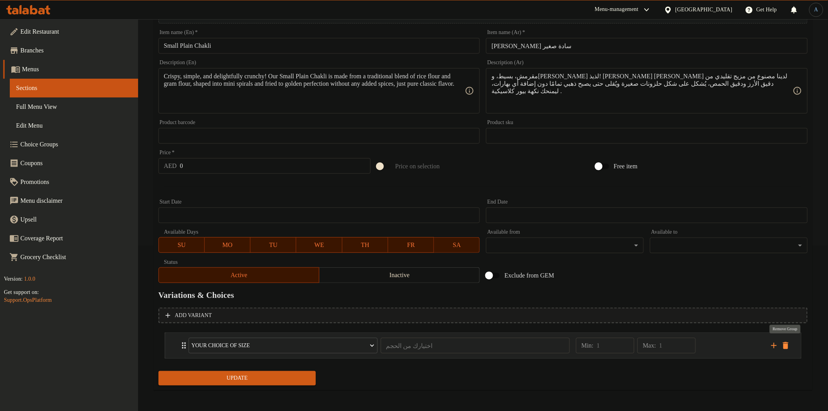
click at [788, 343] on icon "delete" at bounding box center [785, 345] width 5 height 7
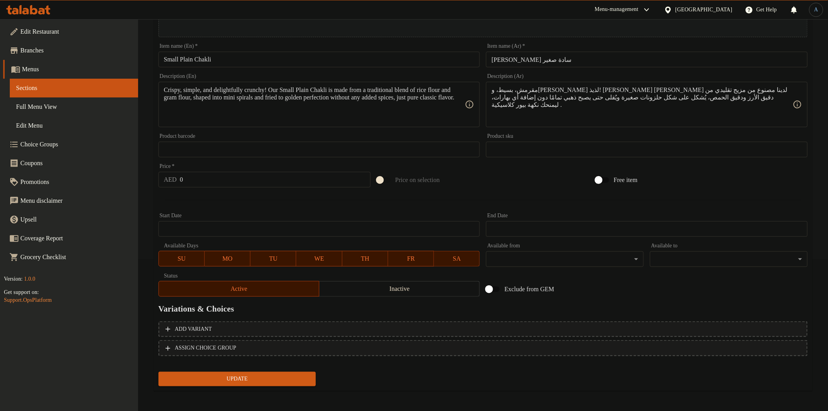
click at [301, 376] on span "Update" at bounding box center [237, 379] width 145 height 10
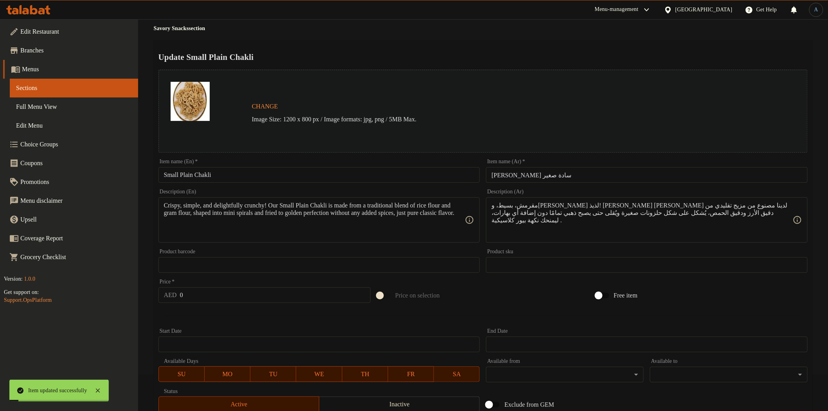
scroll to position [0, 0]
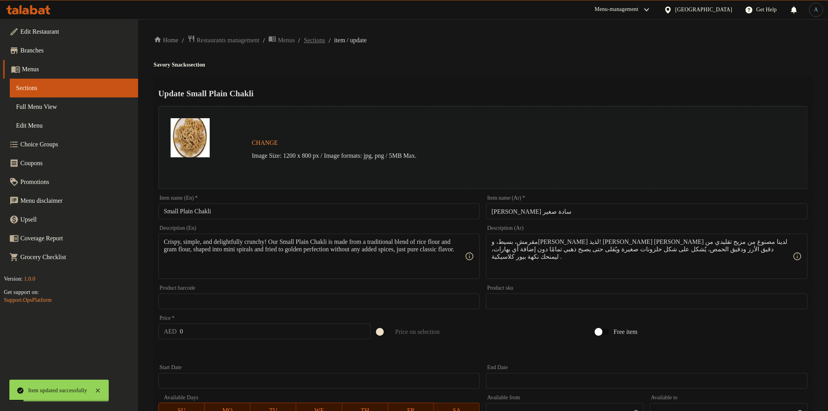
drag, startPoint x: 332, startPoint y: 33, endPoint x: 332, endPoint y: 38, distance: 4.3
click at [332, 36] on div "Home / Restaurants management / Menus / Sections / item / update Savory Snacks …" at bounding box center [483, 292] width 690 height 546
click at [325, 38] on span "Sections" at bounding box center [314, 40] width 21 height 9
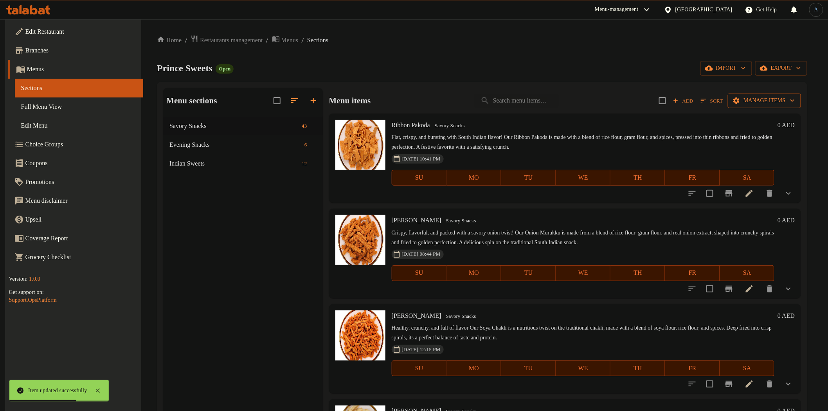
click at [734, 94] on button "Manage items" at bounding box center [764, 101] width 73 height 14
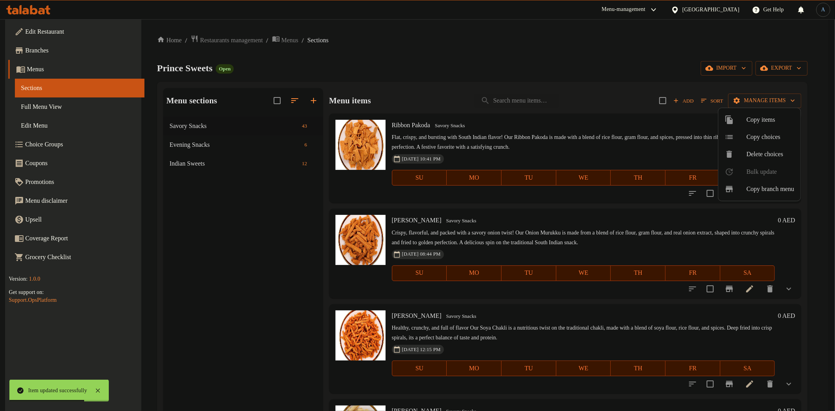
click at [765, 134] on span "Copy choices" at bounding box center [770, 136] width 48 height 9
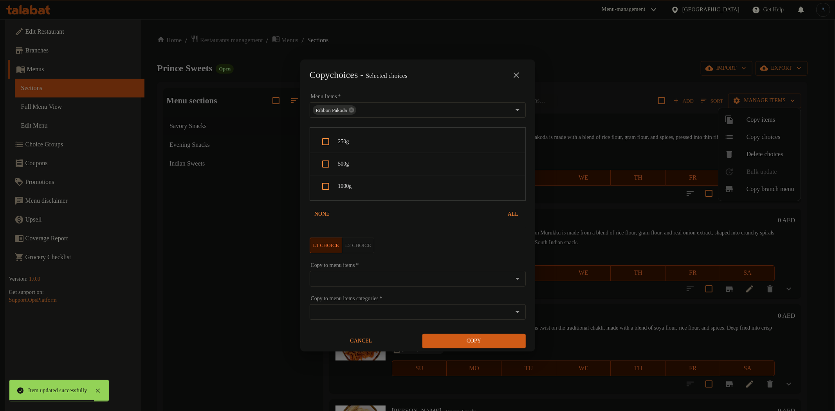
click at [355, 139] on span "250g" at bounding box center [428, 142] width 181 height 10
checkbox input "true"
click at [358, 166] on span "500g" at bounding box center [428, 164] width 181 height 10
checkbox input "true"
click at [360, 188] on span "1000g" at bounding box center [428, 187] width 181 height 10
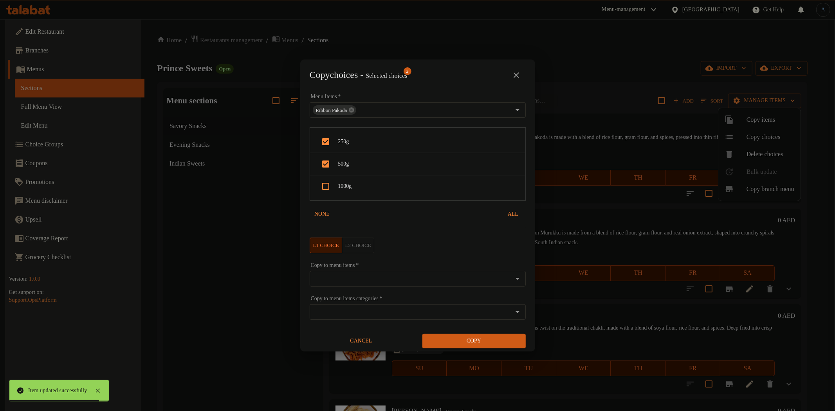
checkbox input "true"
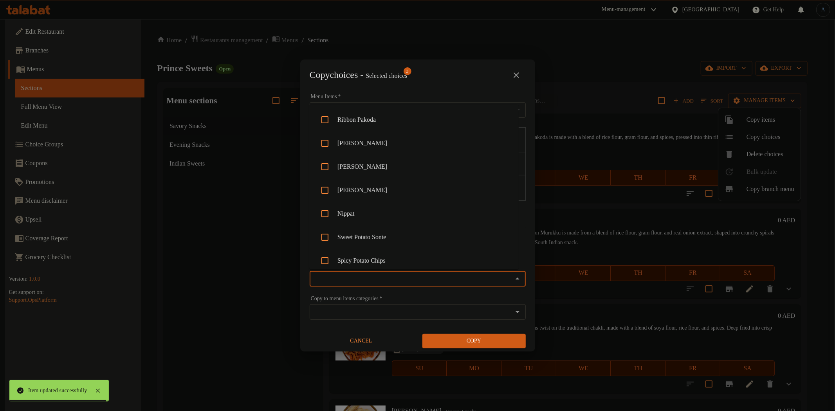
click at [359, 277] on input "Copy to menu items   *" at bounding box center [411, 278] width 198 height 11
paste input "Small Plain Chakli"
type input "Small Plain Chakli"
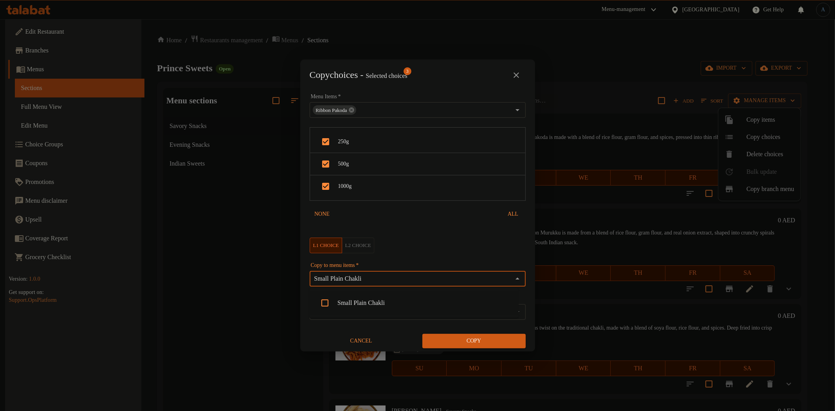
click at [371, 310] on li "Small Plain Chakli" at bounding box center [413, 302] width 209 height 23
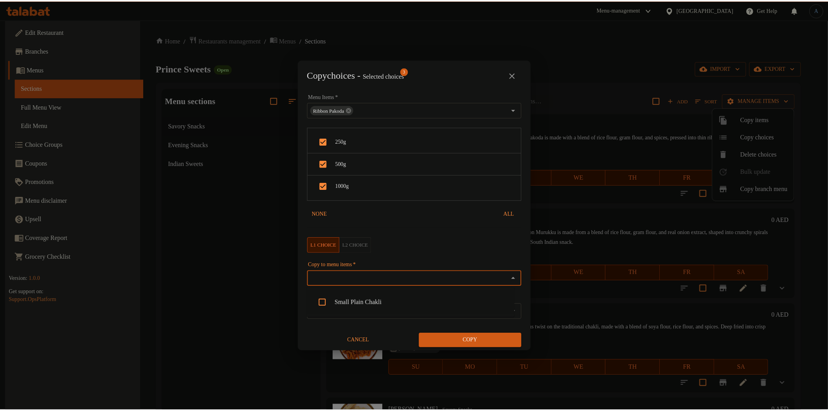
scroll to position [662, 0]
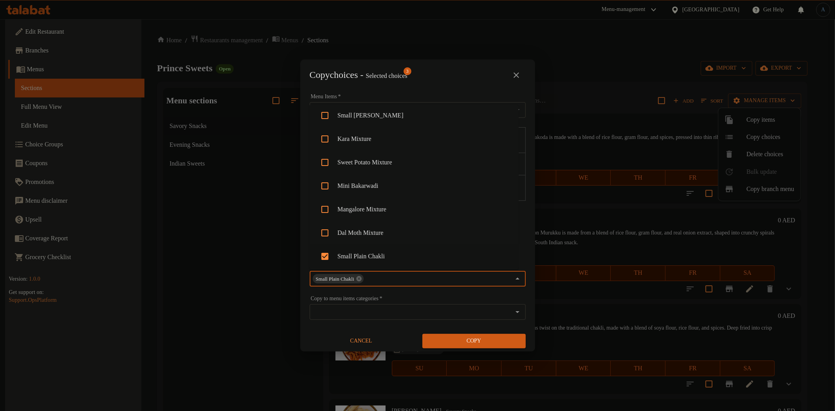
click at [466, 342] on span "Copy" at bounding box center [474, 341] width 91 height 10
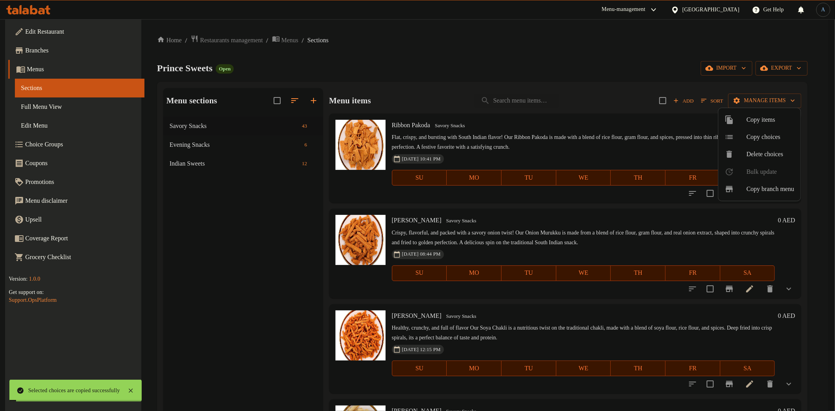
click at [454, 332] on div at bounding box center [417, 205] width 835 height 411
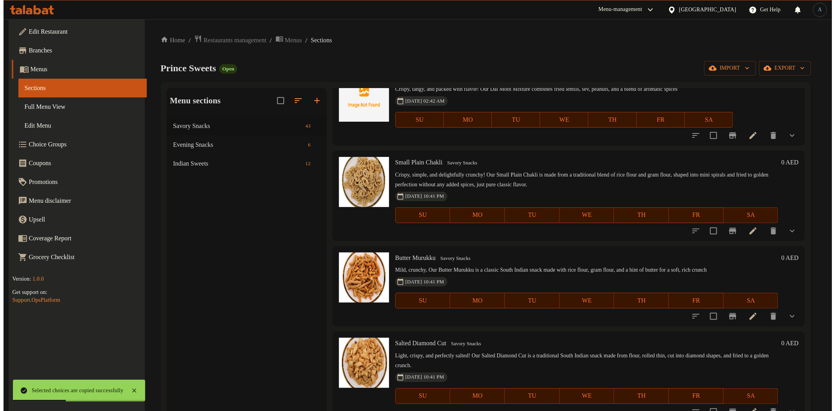
scroll to position [3188, 0]
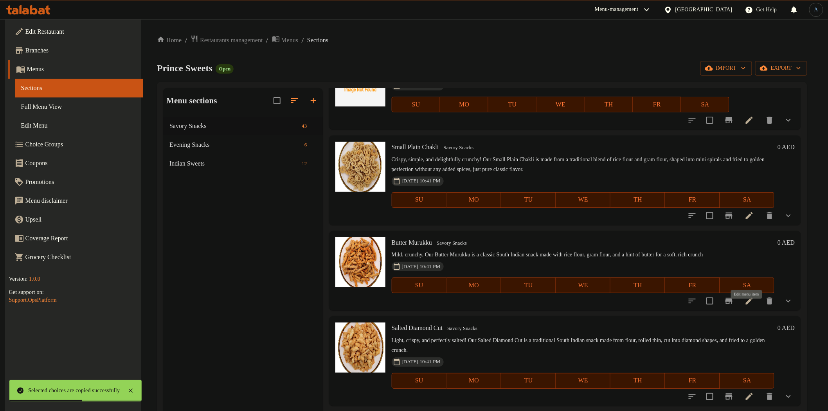
click at [748, 306] on icon at bounding box center [749, 300] width 9 height 9
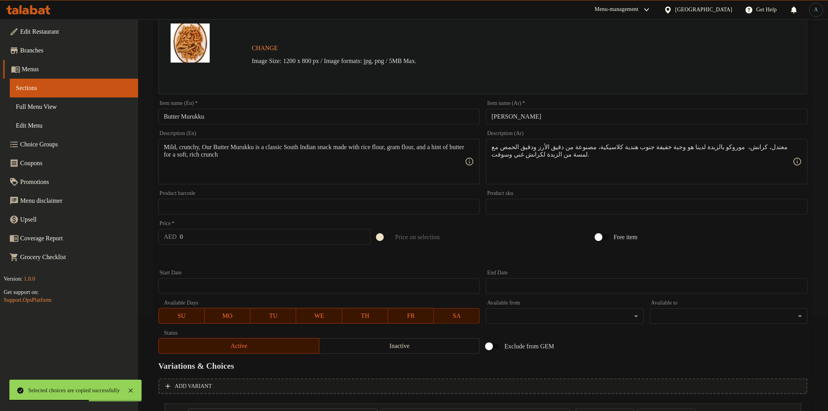
scroll to position [166, 0]
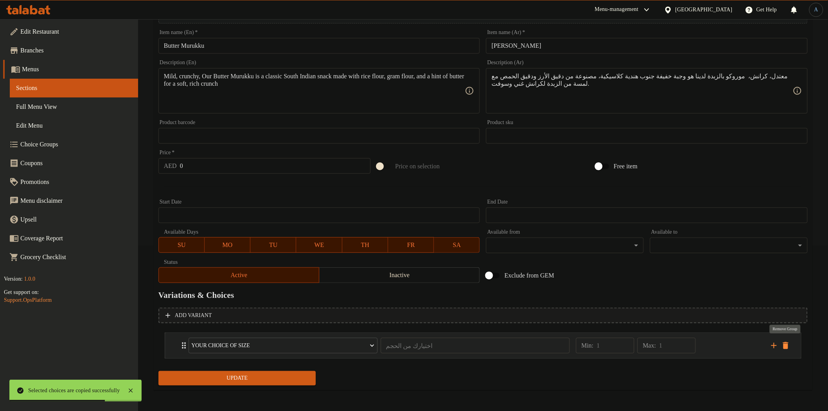
click at [787, 344] on icon "delete" at bounding box center [785, 345] width 5 height 7
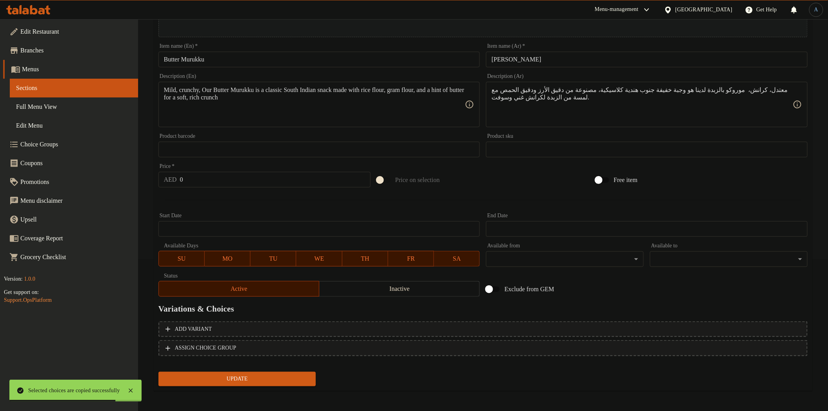
click at [310, 376] on button "Update" at bounding box center [238, 379] width 158 height 14
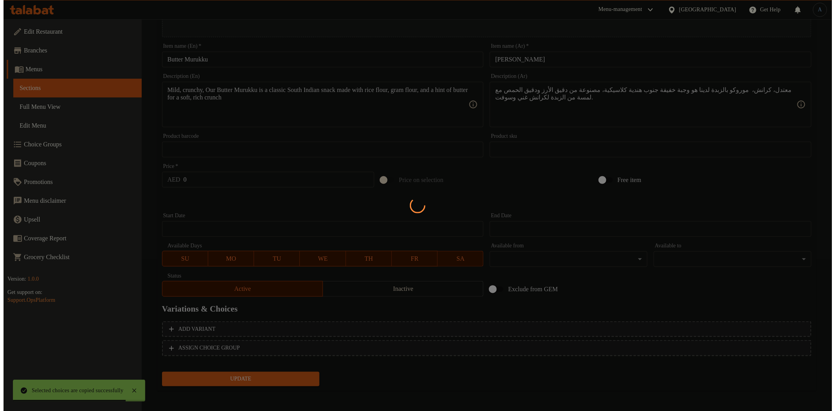
scroll to position [0, 0]
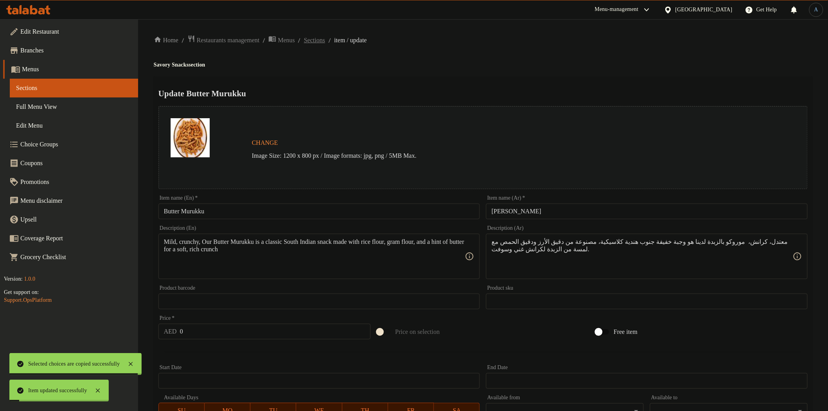
click at [325, 36] on span "Sections" at bounding box center [314, 40] width 21 height 9
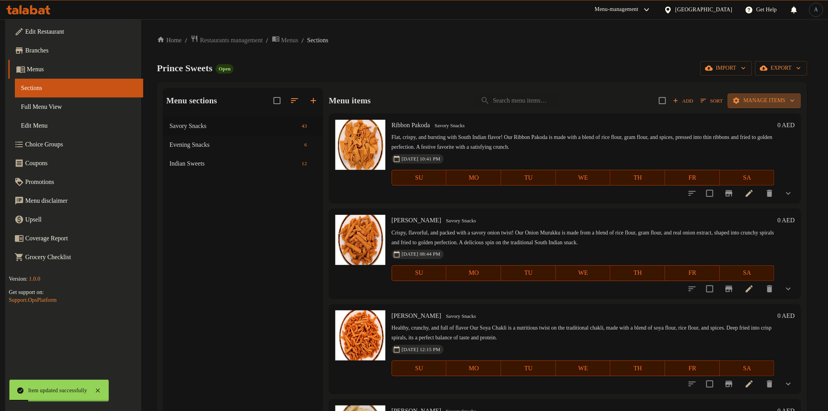
click at [785, 96] on span "Manage items" at bounding box center [764, 101] width 61 height 10
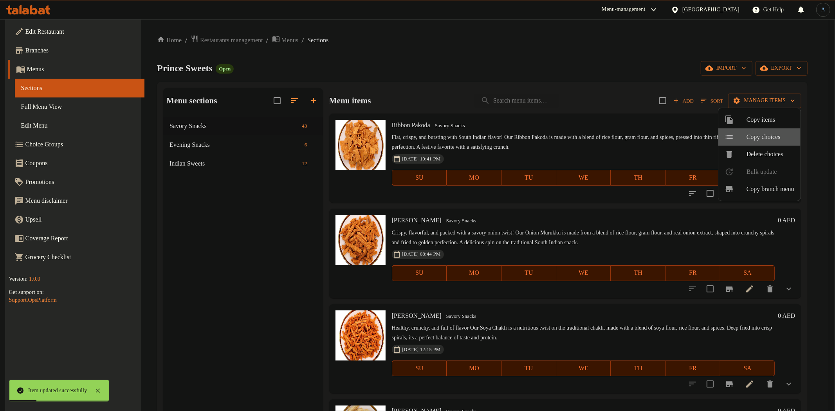
click at [771, 135] on span "Copy choices" at bounding box center [770, 136] width 48 height 9
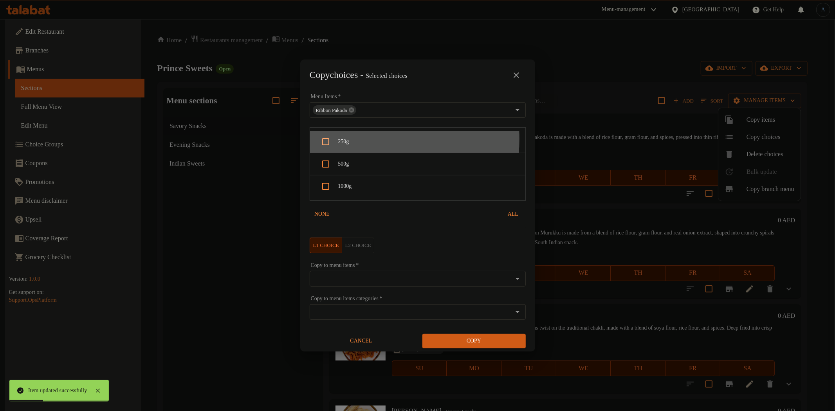
click at [356, 139] on span "250g" at bounding box center [428, 142] width 181 height 10
checkbox input "true"
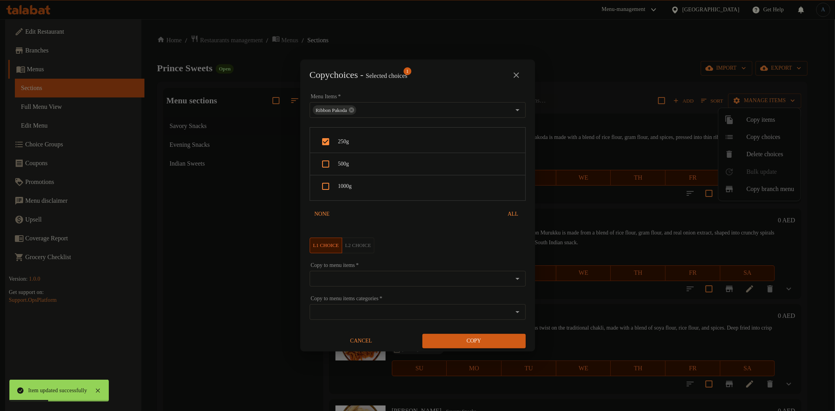
click at [350, 164] on span "500g" at bounding box center [428, 164] width 181 height 10
checkbox input "true"
click at [362, 185] on span "1000g" at bounding box center [428, 187] width 181 height 10
checkbox input "true"
click at [341, 276] on input "Copy to menu items   *" at bounding box center [411, 278] width 198 height 11
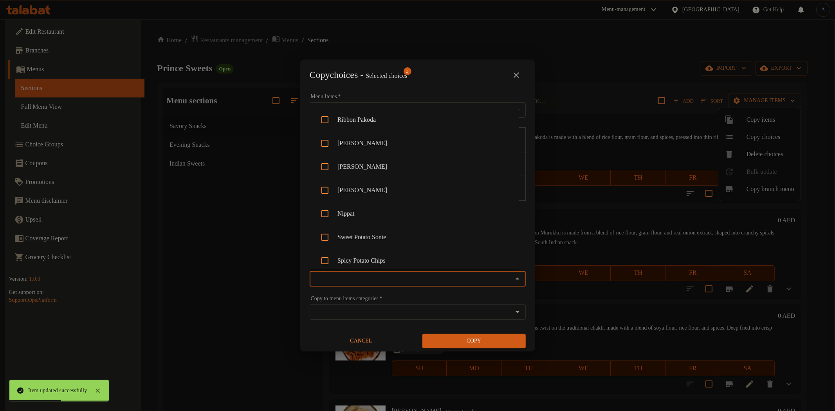
paste input "Butter Murukku"
type input "Butter Murukku"
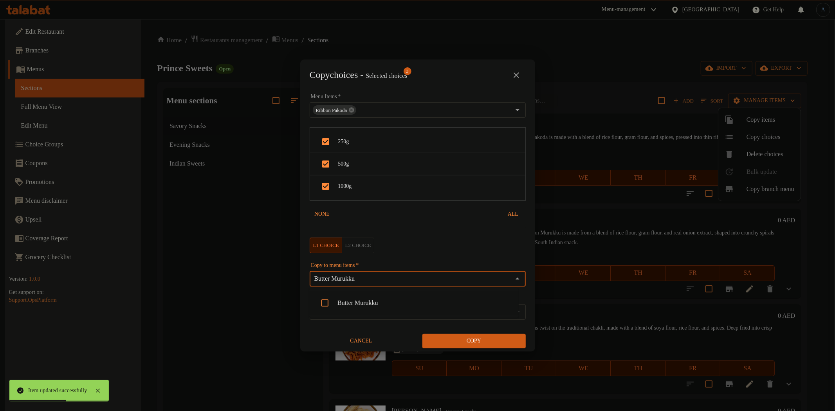
click at [362, 299] on li "Butter Murukku" at bounding box center [413, 302] width 209 height 23
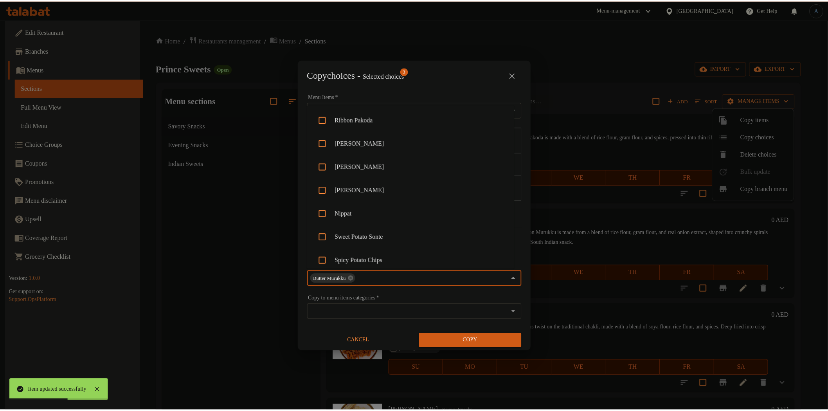
scroll to position [685, 0]
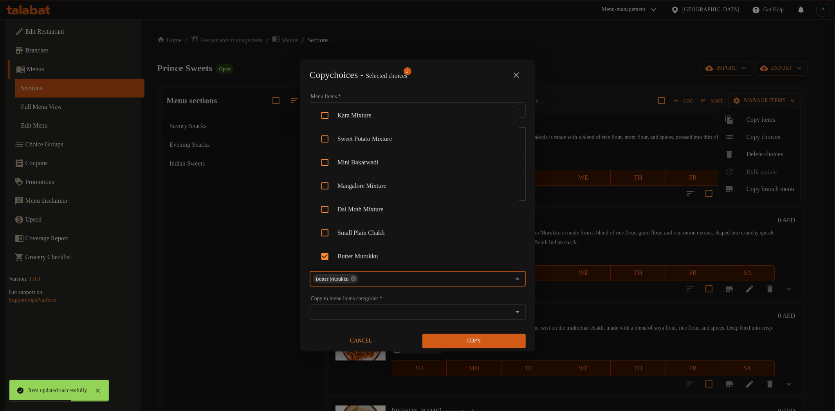
click at [475, 344] on span "Copy" at bounding box center [474, 341] width 91 height 10
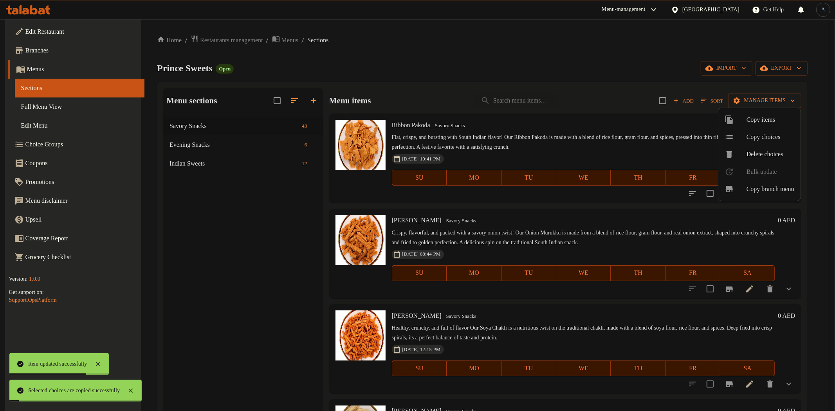
click at [456, 240] on div at bounding box center [417, 205] width 835 height 411
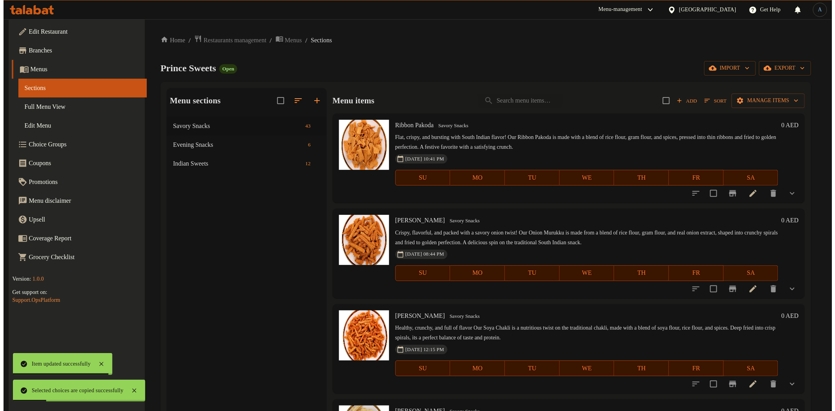
scroll to position [3231, 0]
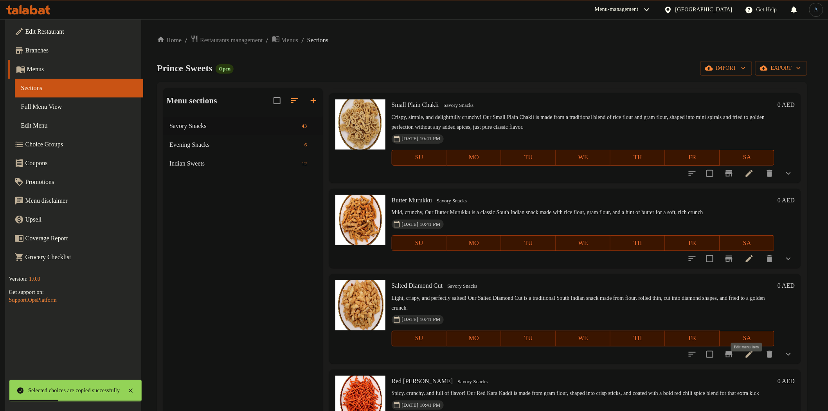
click at [750, 359] on icon at bounding box center [749, 354] width 9 height 9
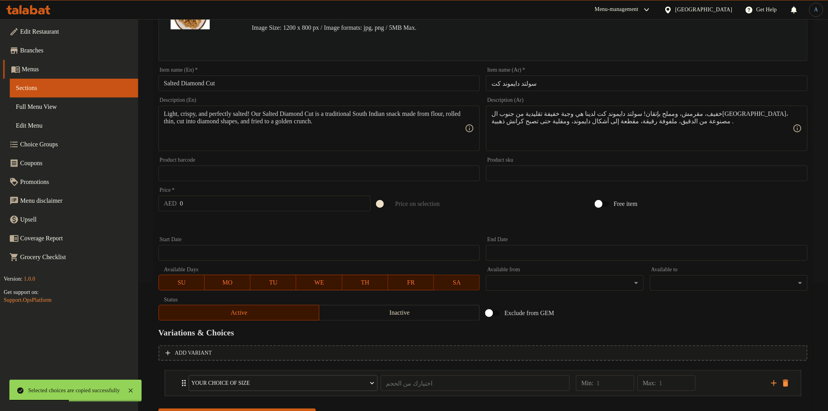
scroll to position [166, 0]
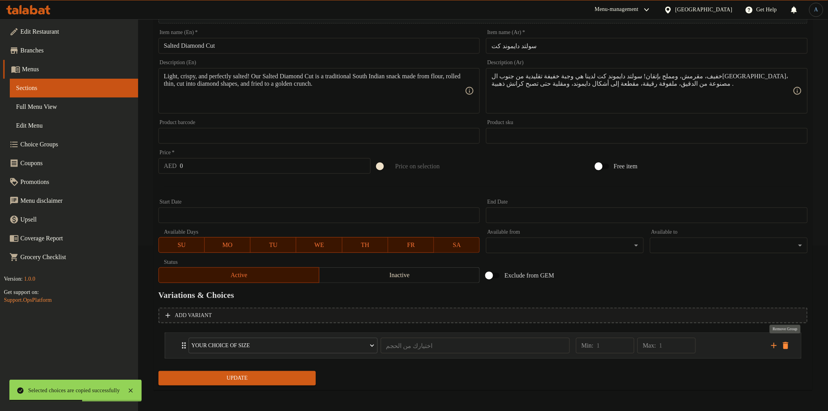
click at [784, 346] on icon "delete" at bounding box center [785, 345] width 5 height 7
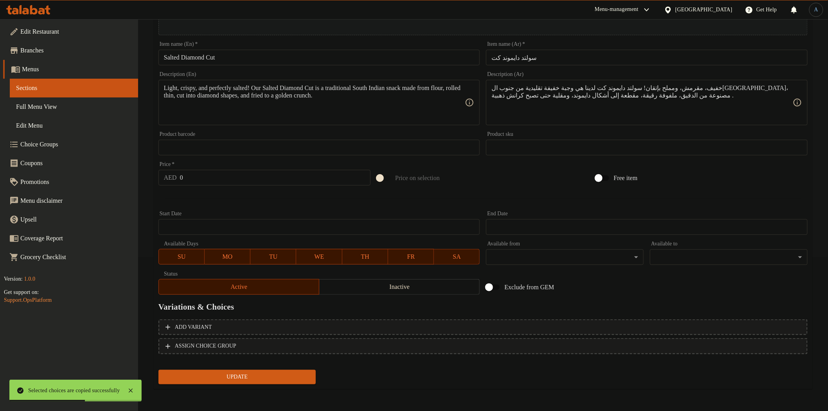
scroll to position [152, 0]
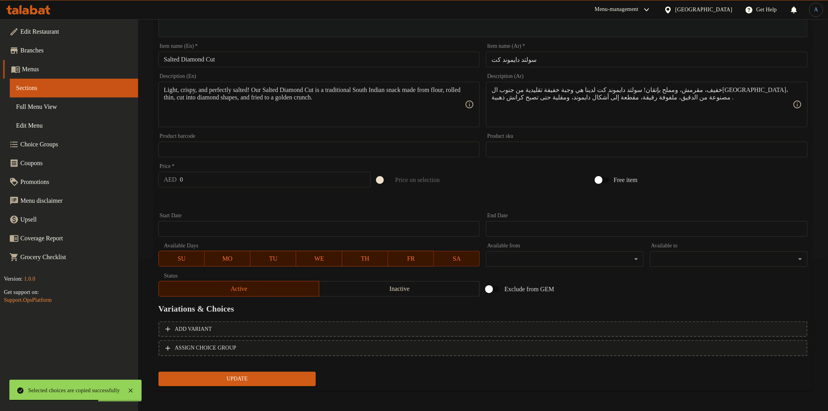
click at [289, 376] on span "Update" at bounding box center [237, 379] width 145 height 10
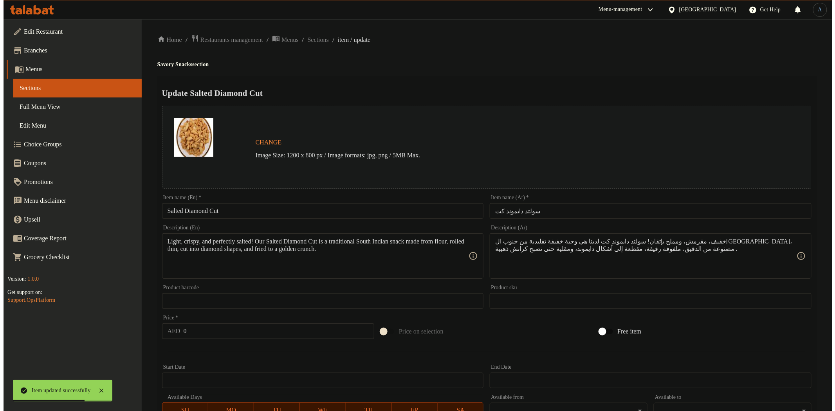
scroll to position [0, 0]
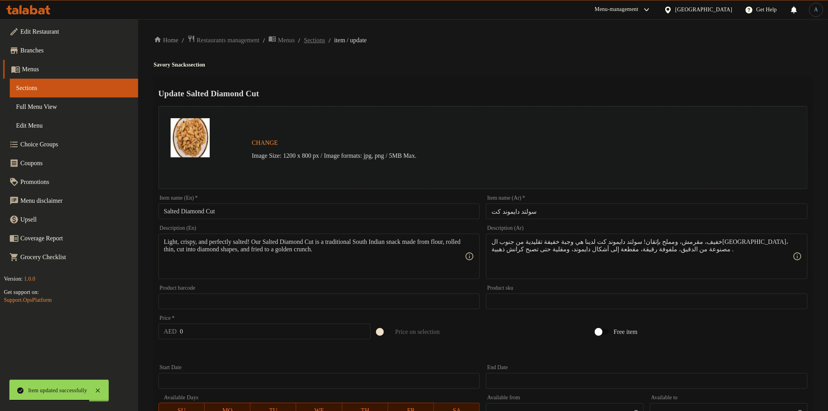
click at [325, 36] on span "Sections" at bounding box center [314, 40] width 21 height 9
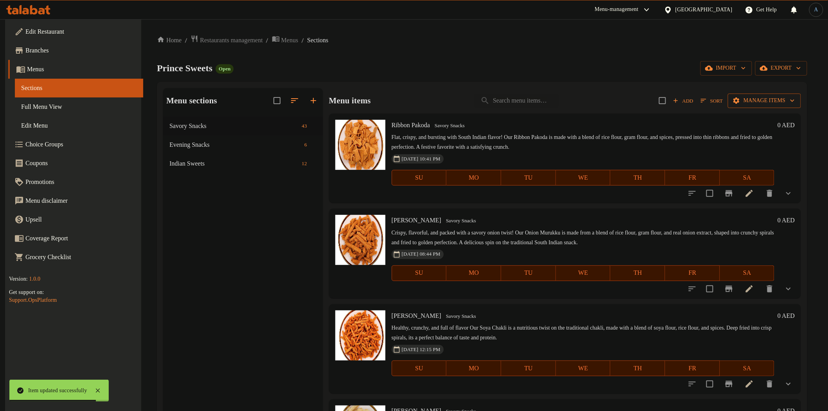
click at [742, 97] on span "Manage items" at bounding box center [764, 101] width 61 height 10
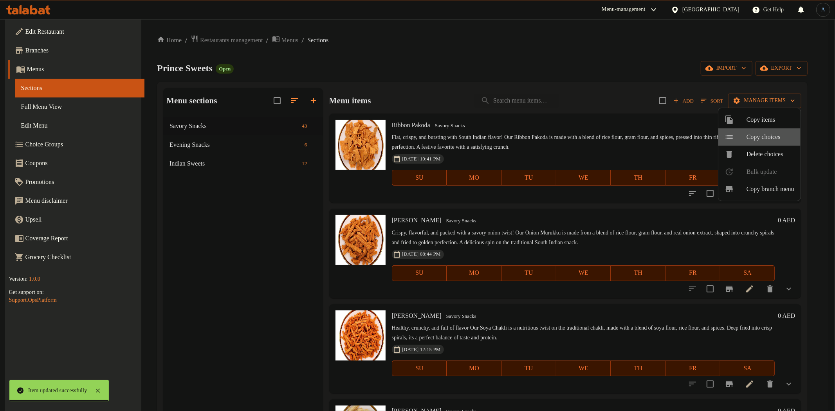
click at [760, 140] on span "Copy choices" at bounding box center [770, 136] width 48 height 9
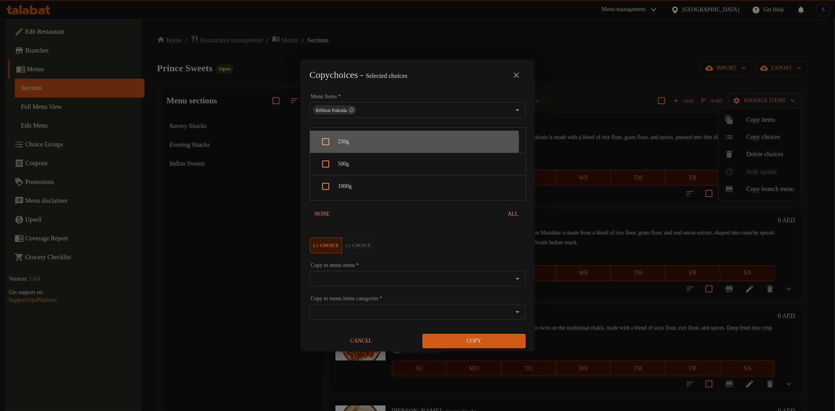
click at [353, 142] on span "250g" at bounding box center [428, 142] width 181 height 10
checkbox input "true"
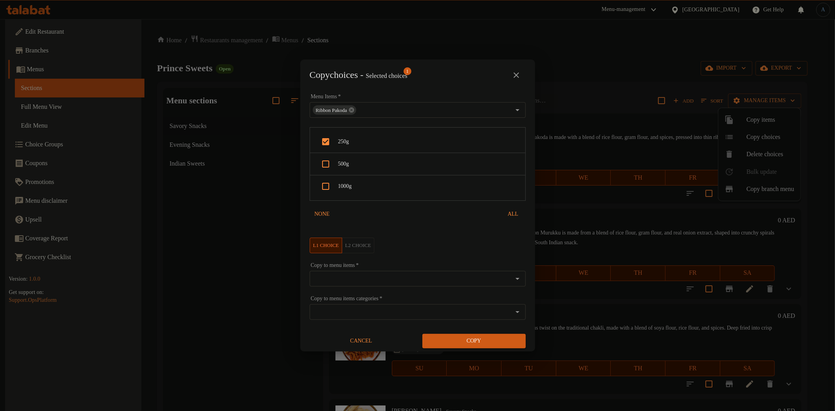
click at [356, 169] on span "500g" at bounding box center [428, 164] width 181 height 10
checkbox input "true"
click at [355, 186] on span "1000g" at bounding box center [428, 187] width 181 height 10
checkbox input "true"
click at [351, 276] on input "Copy to menu items   *" at bounding box center [411, 278] width 198 height 11
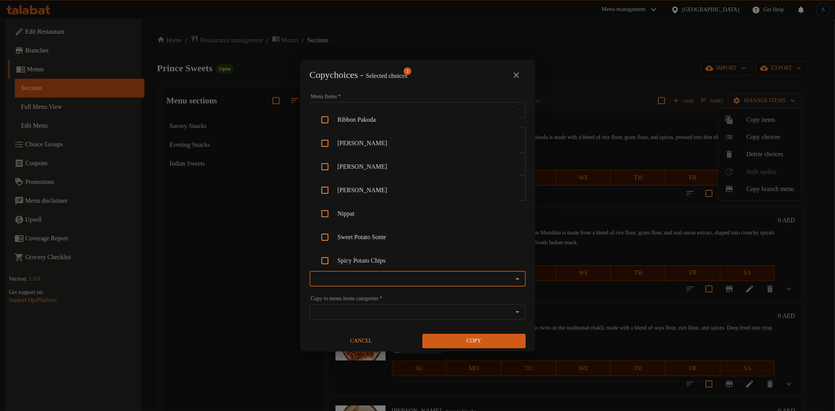
paste input "Salted Diamond Cut"
type input "Salted Diamond Cut"
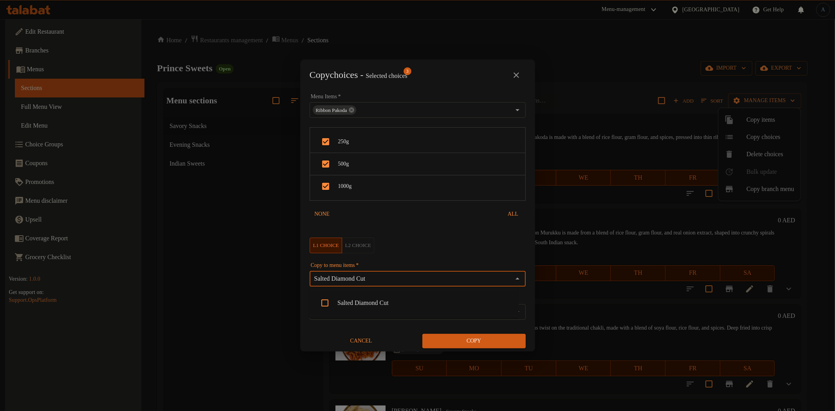
click at [360, 301] on li "Salted Diamond Cut" at bounding box center [413, 302] width 209 height 23
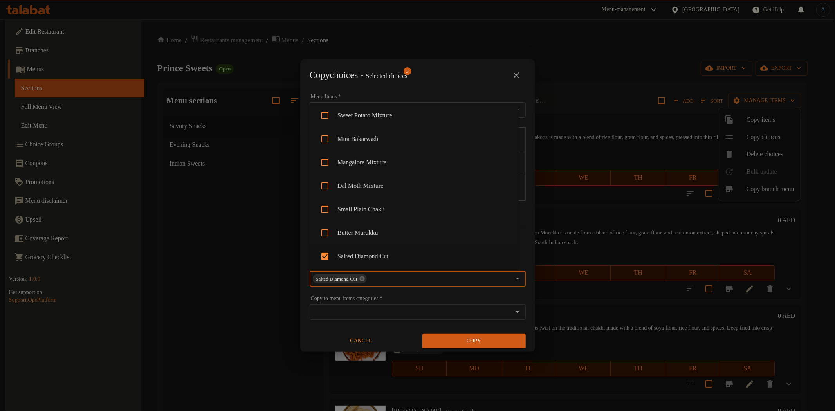
click at [481, 351] on div "Copy" at bounding box center [474, 341] width 113 height 24
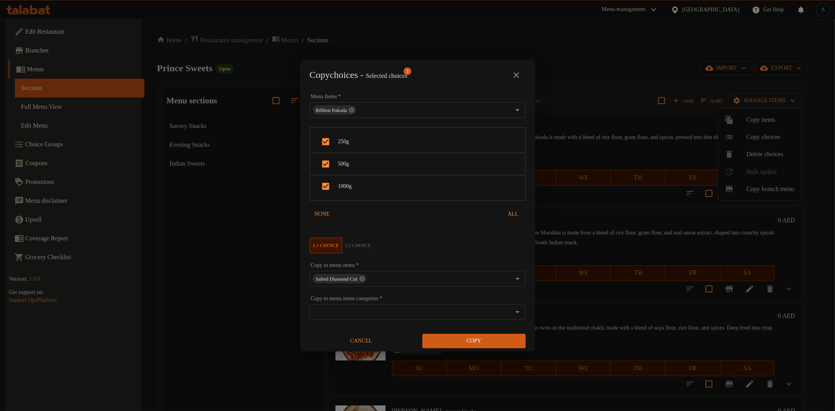
click at [481, 343] on span "Copy" at bounding box center [474, 341] width 91 height 10
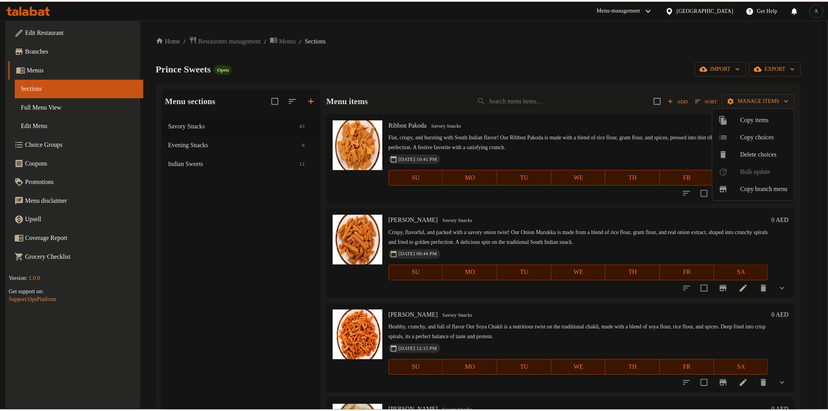
scroll to position [3231, 0]
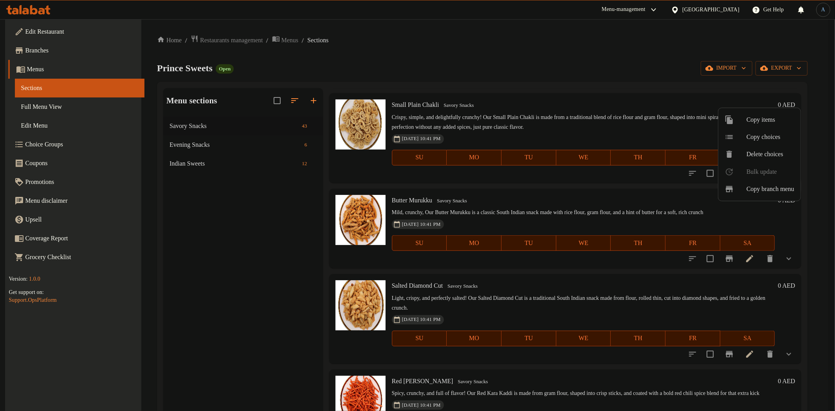
click at [779, 119] on span "Copy items" at bounding box center [770, 119] width 48 height 9
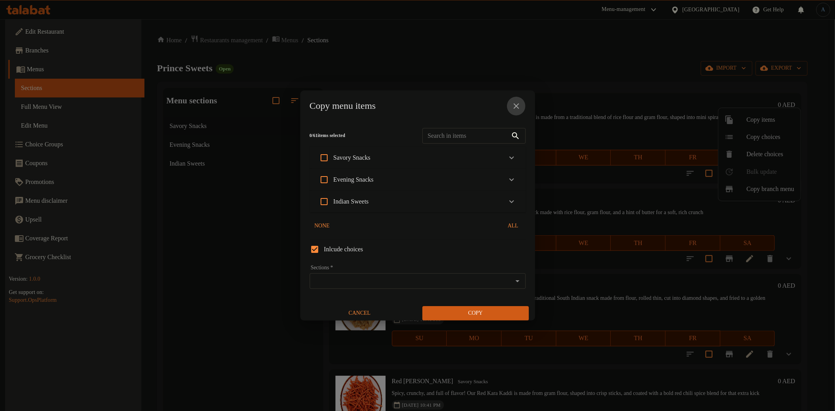
click at [515, 106] on icon "close" at bounding box center [516, 105] width 9 height 9
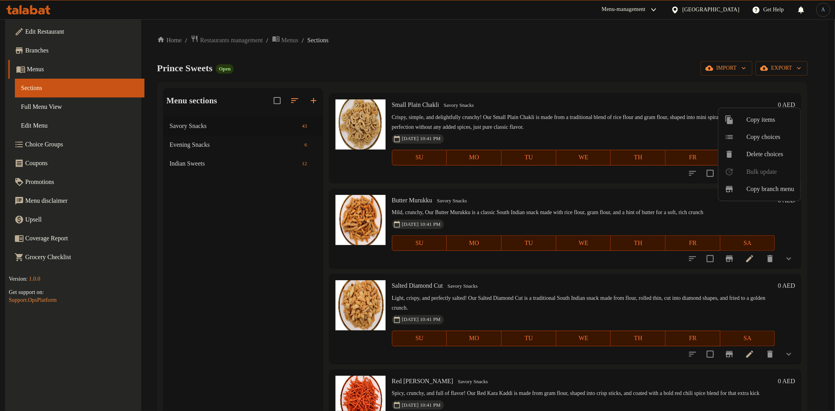
click at [666, 190] on div at bounding box center [417, 205] width 835 height 411
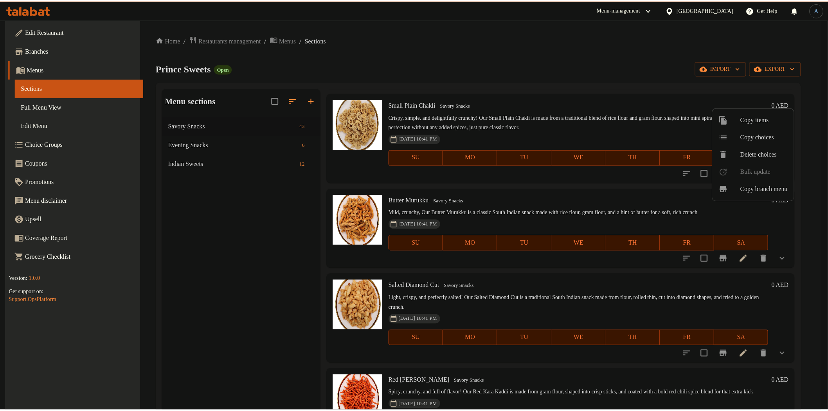
scroll to position [0, 0]
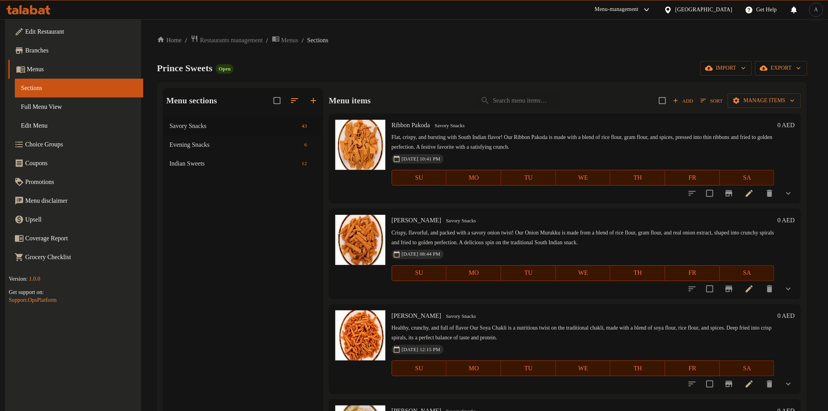
click at [628, 239] on p "Crispy, flavorful, and packed with a savory onion twist! Our Onion Murukku is m…" at bounding box center [583, 238] width 383 height 20
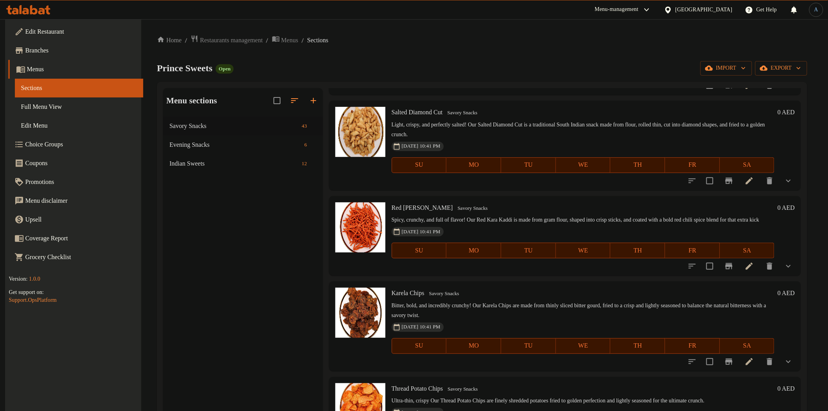
scroll to position [3404, 0]
click at [746, 270] on icon at bounding box center [749, 265] width 9 height 9
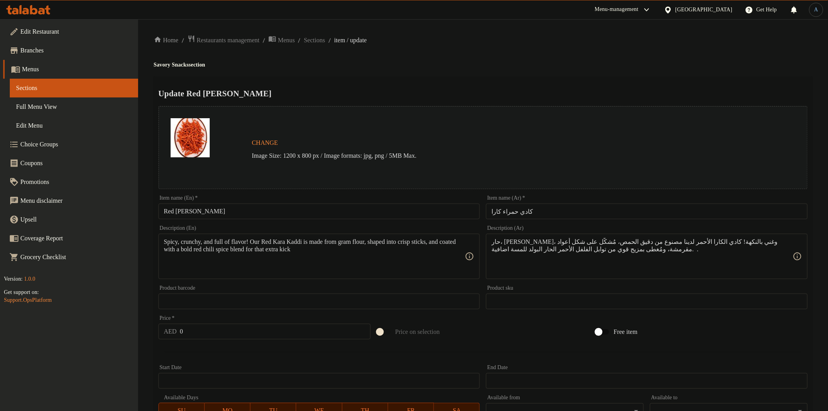
scroll to position [166, 0]
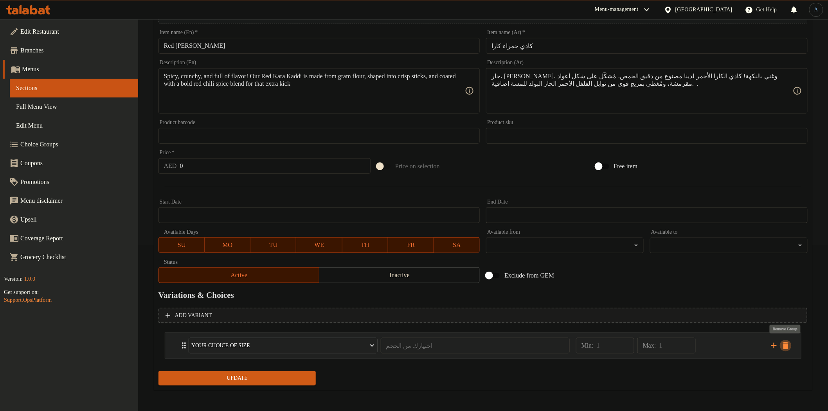
click at [788, 342] on icon "delete" at bounding box center [785, 345] width 9 height 9
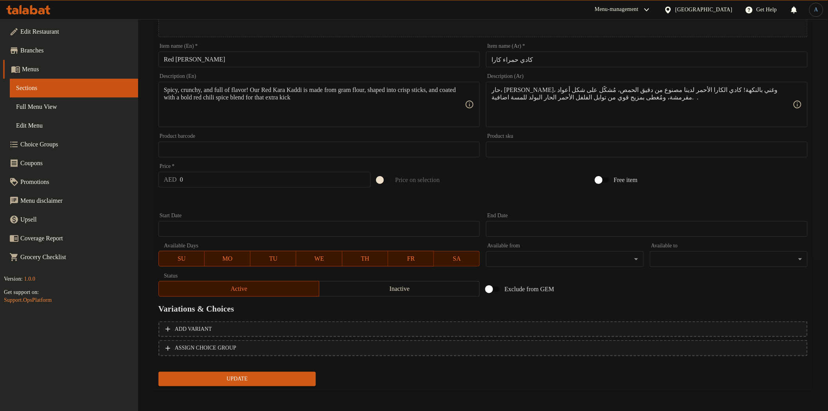
click at [293, 381] on span "Update" at bounding box center [237, 379] width 145 height 10
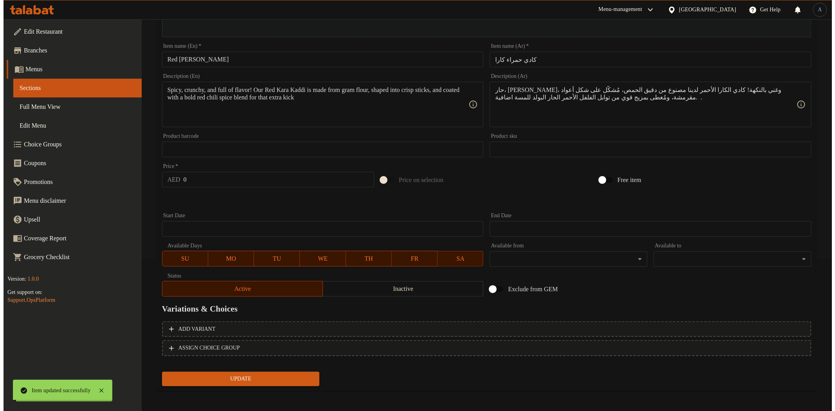
scroll to position [0, 0]
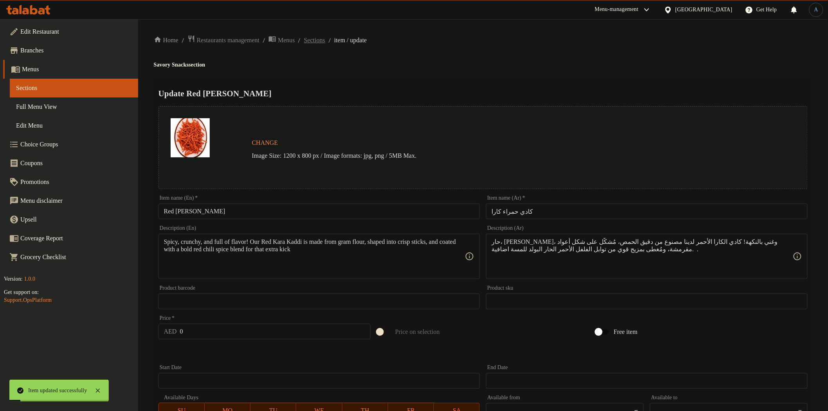
click at [325, 39] on span "Sections" at bounding box center [314, 40] width 21 height 9
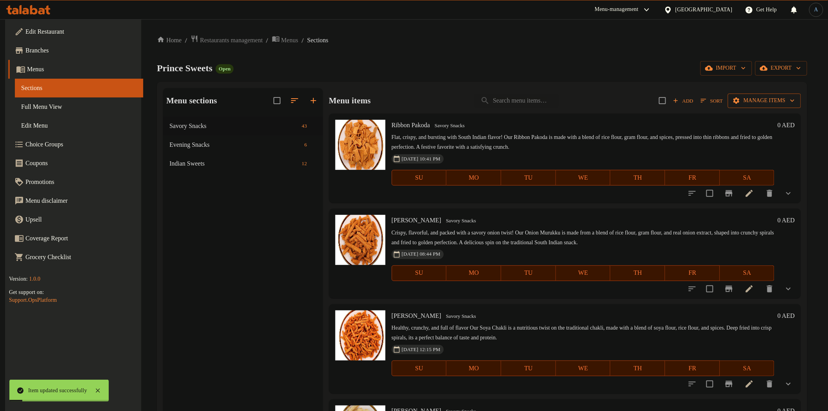
click at [763, 97] on span "Manage items" at bounding box center [764, 101] width 61 height 10
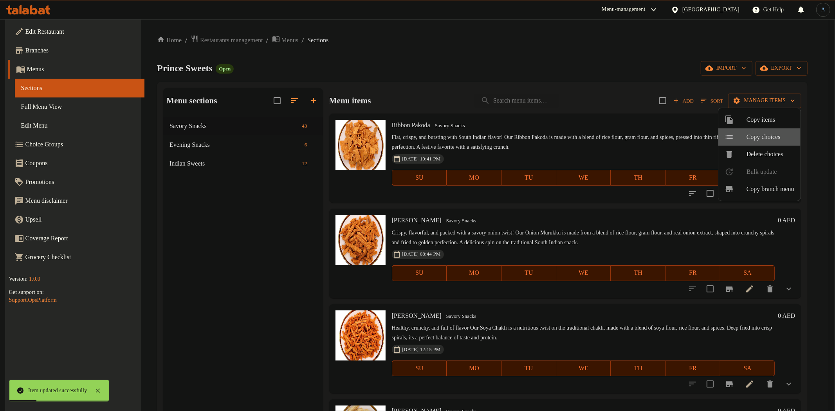
click at [757, 135] on span "Copy choices" at bounding box center [770, 136] width 48 height 9
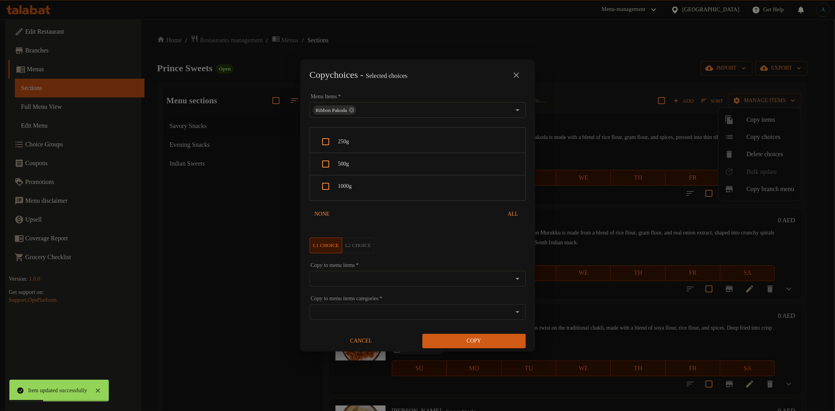
click at [391, 141] on span "250g" at bounding box center [428, 142] width 181 height 10
checkbox input "true"
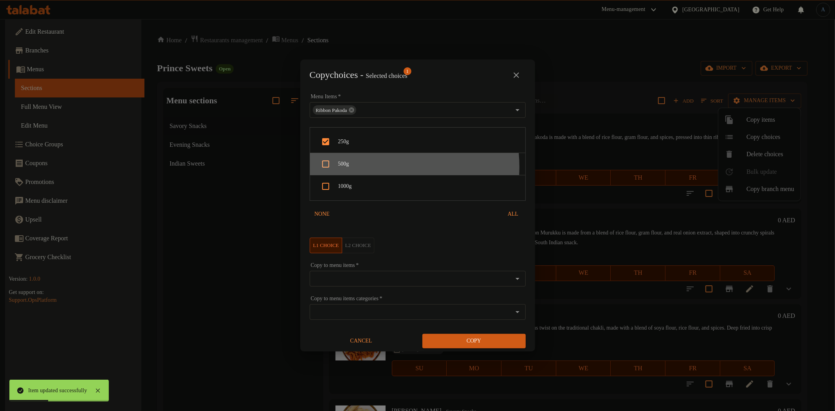
click at [378, 167] on span "500g" at bounding box center [428, 164] width 181 height 10
checkbox input "true"
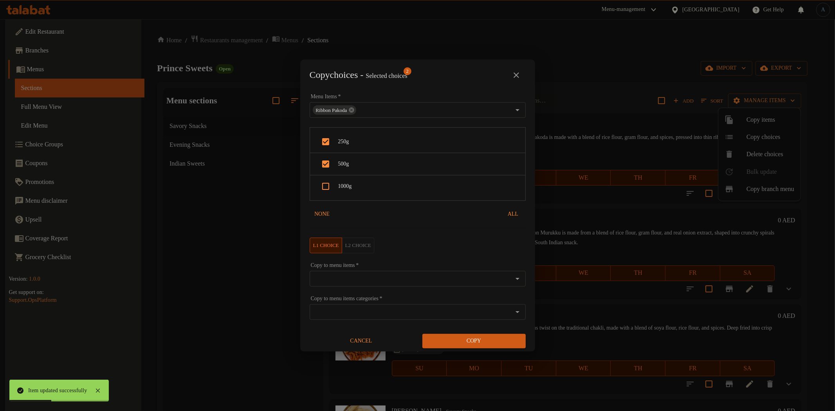
click at [375, 184] on span "1000g" at bounding box center [428, 187] width 181 height 10
checkbox input "true"
click at [373, 276] on input "Copy to menu items   *" at bounding box center [411, 278] width 198 height 11
paste input "12"
type input "12"
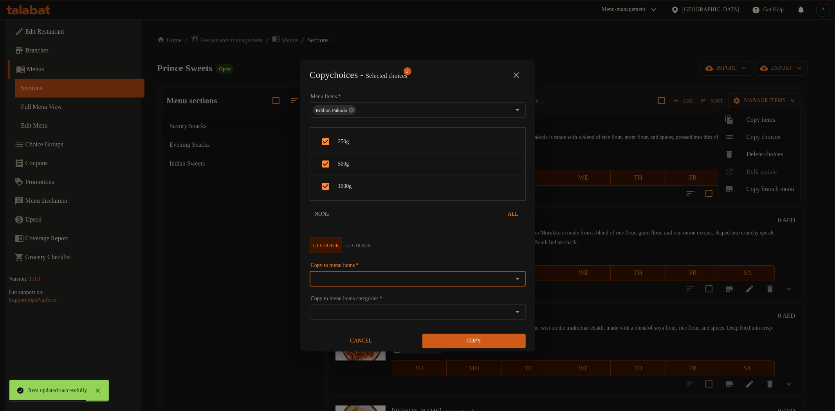
paste input "Red Kara Kaddi"
type input "Red Kara Kaddi"
click at [371, 305] on li "Red Kara Kaddi" at bounding box center [413, 302] width 209 height 23
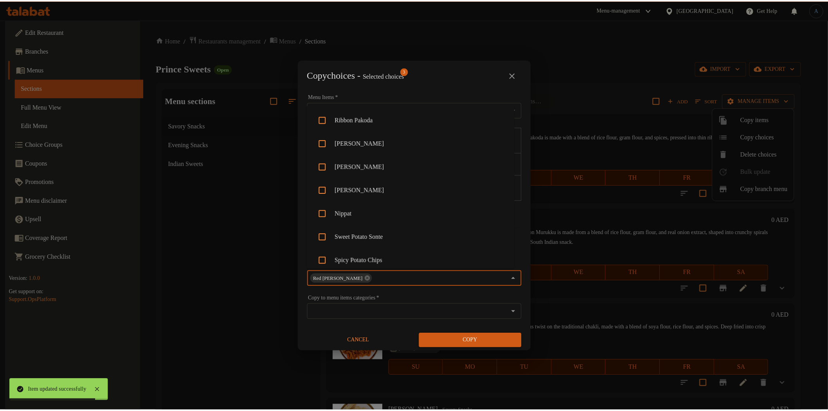
scroll to position [732, 0]
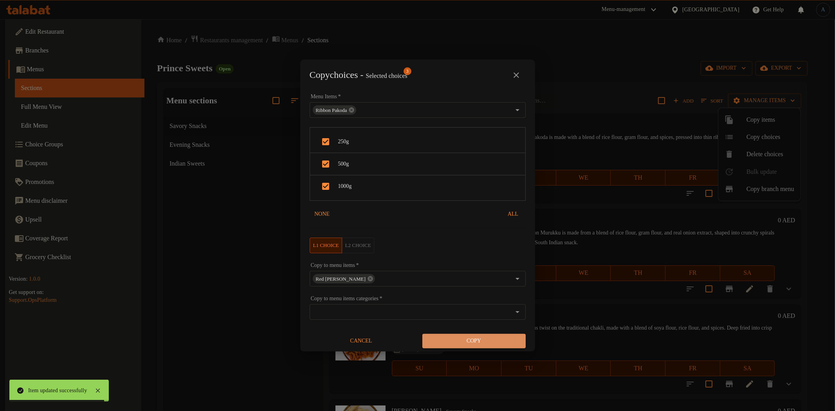
click at [490, 347] on button "Copy" at bounding box center [473, 341] width 103 height 14
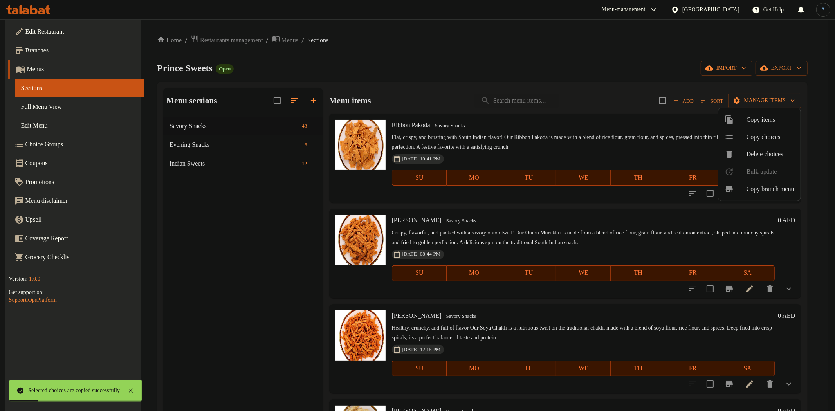
click at [557, 141] on div at bounding box center [417, 205] width 835 height 411
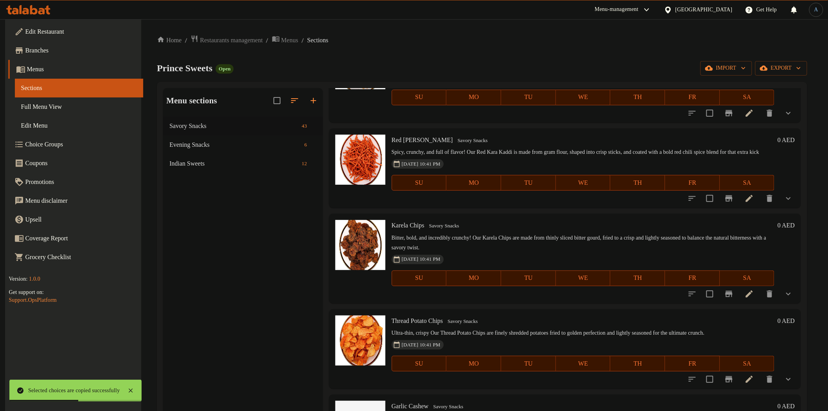
scroll to position [3552, 0]
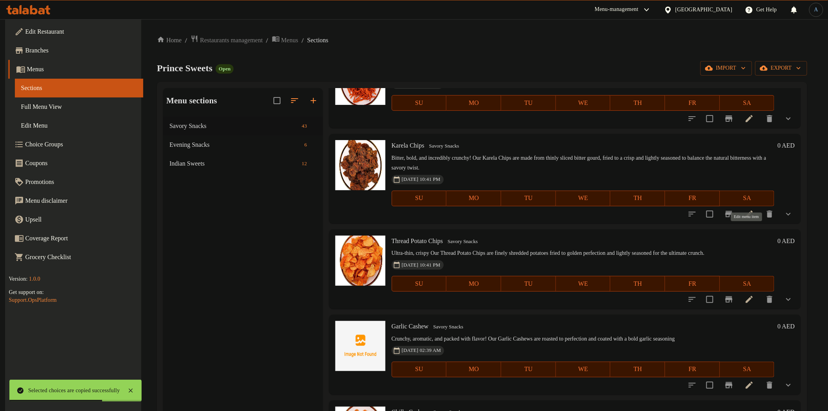
click at [746, 219] on icon at bounding box center [749, 213] width 9 height 9
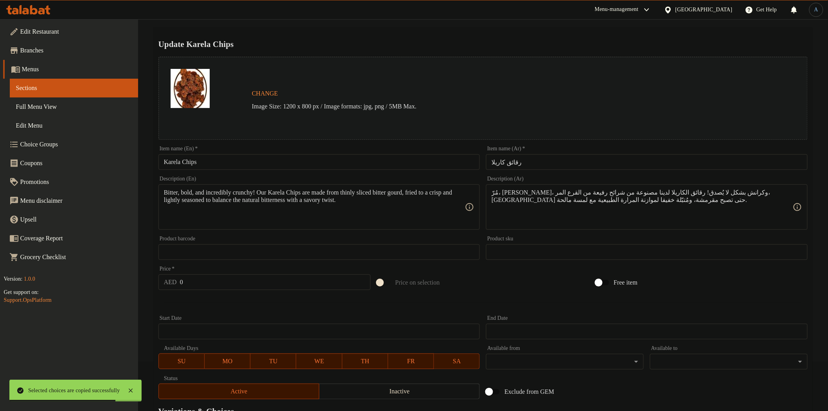
scroll to position [166, 0]
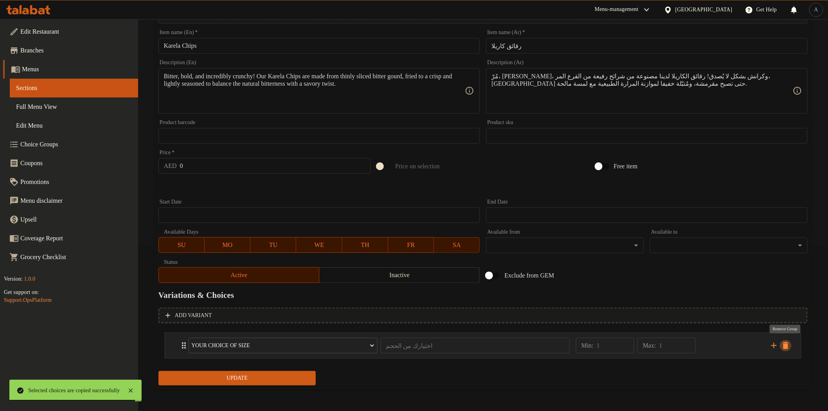
click at [786, 344] on icon "delete" at bounding box center [785, 345] width 5 height 7
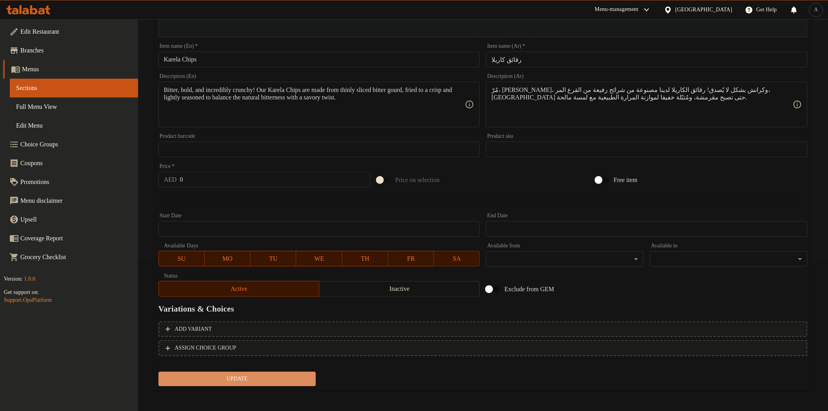
click at [271, 381] on span "Update" at bounding box center [237, 379] width 145 height 10
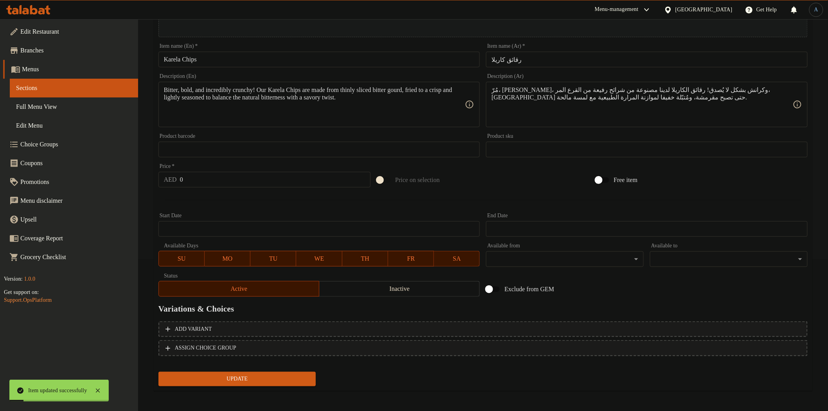
scroll to position [0, 0]
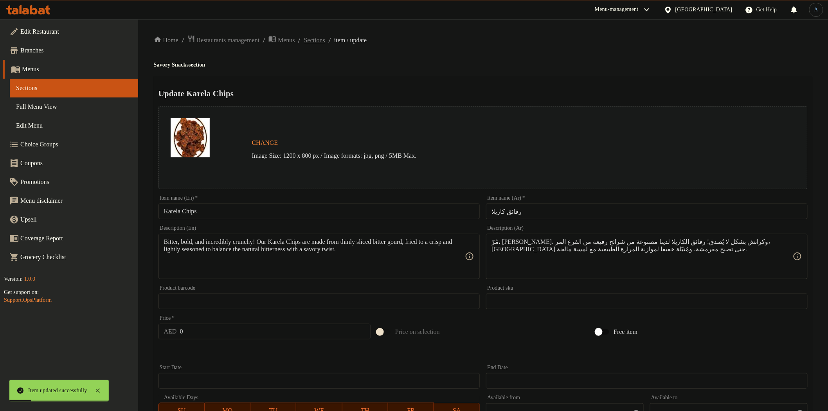
click at [325, 42] on span "Sections" at bounding box center [314, 40] width 21 height 9
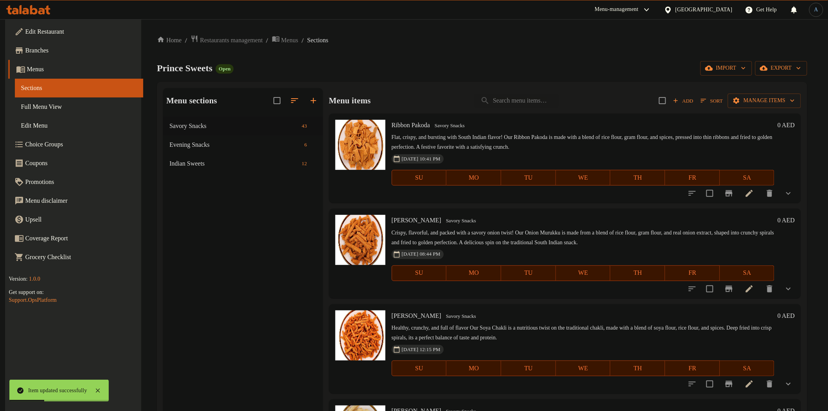
scroll to position [3421, 0]
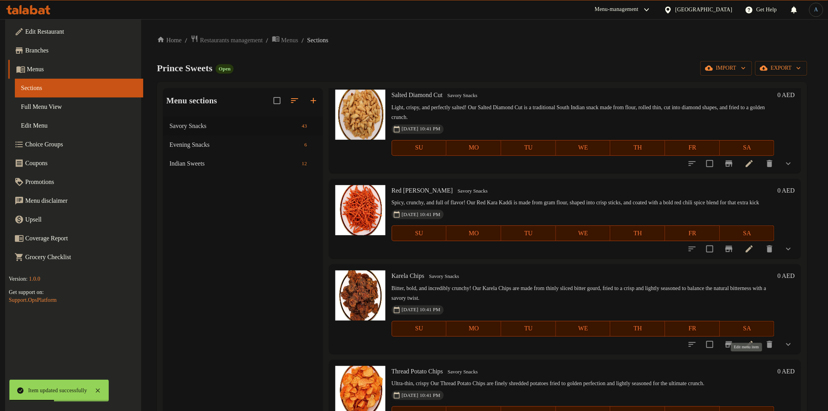
click at [749, 348] on icon at bounding box center [749, 344] width 7 height 7
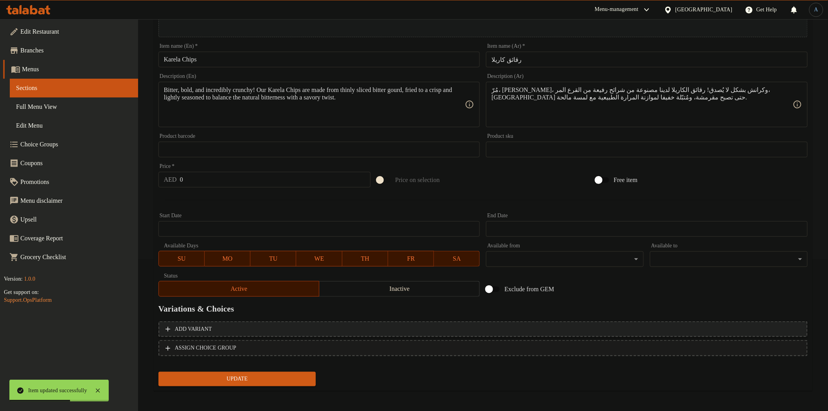
click at [277, 325] on span "Add variant" at bounding box center [483, 329] width 635 height 10
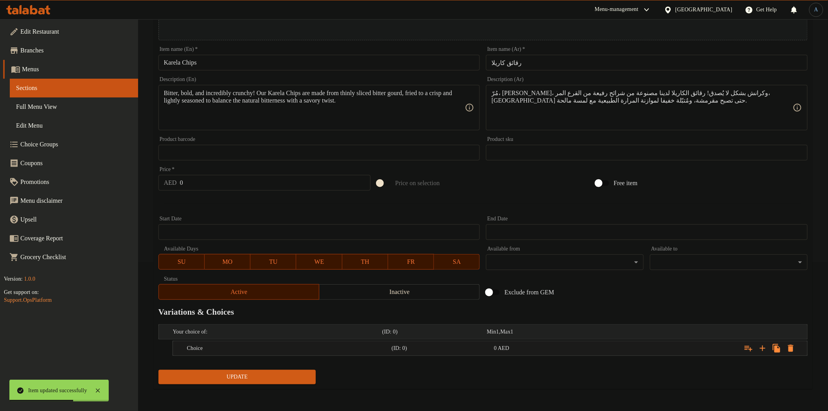
scroll to position [148, 0]
click at [764, 351] on icon "Expand" at bounding box center [762, 348] width 9 height 9
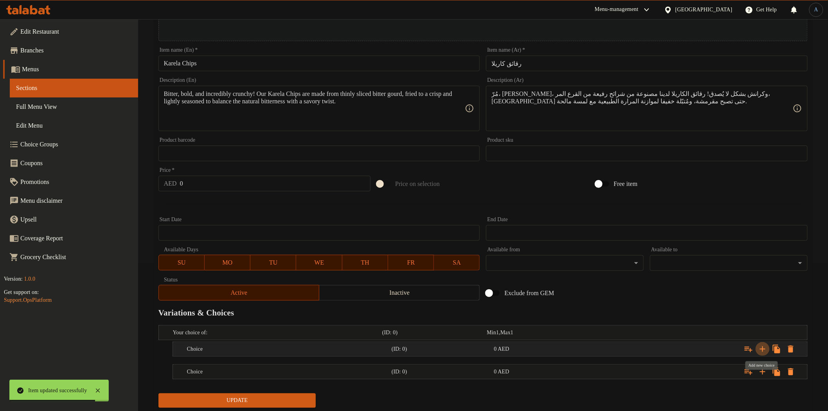
click at [764, 351] on icon "Expand" at bounding box center [762, 348] width 9 height 9
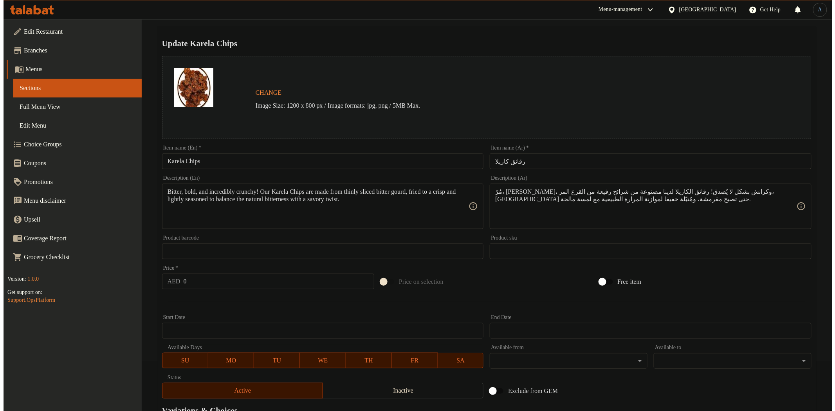
scroll to position [0, 0]
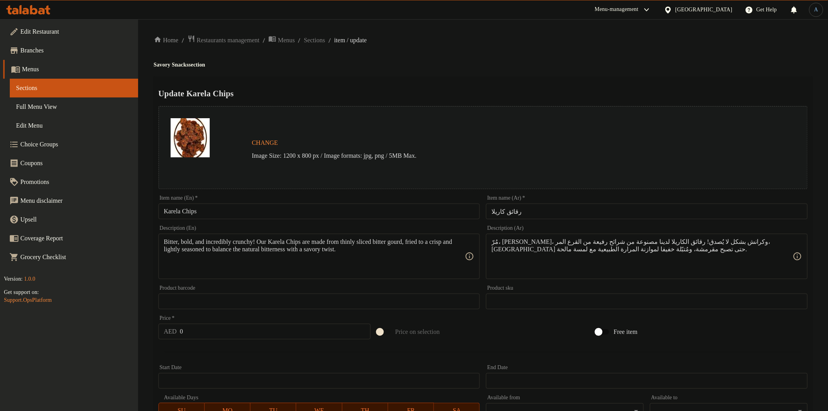
click at [339, 45] on div "Home / Restaurants management / Menus / Sections / item / update Savory Snacks …" at bounding box center [483, 312] width 659 height 555
click at [325, 39] on span "Sections" at bounding box center [314, 40] width 21 height 9
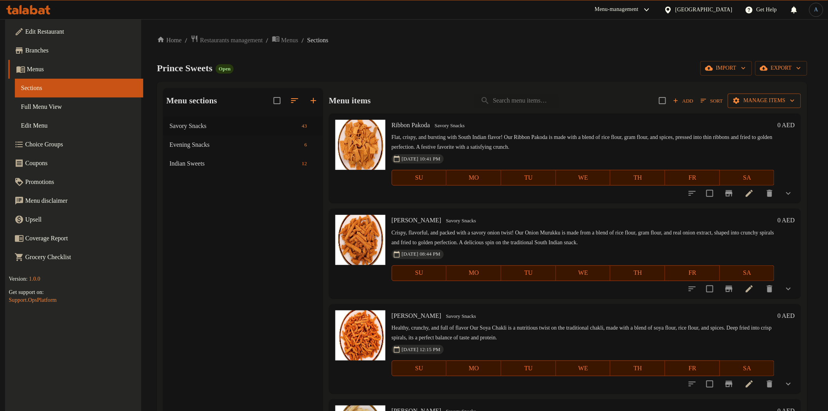
click at [768, 99] on span "Manage items" at bounding box center [764, 101] width 61 height 10
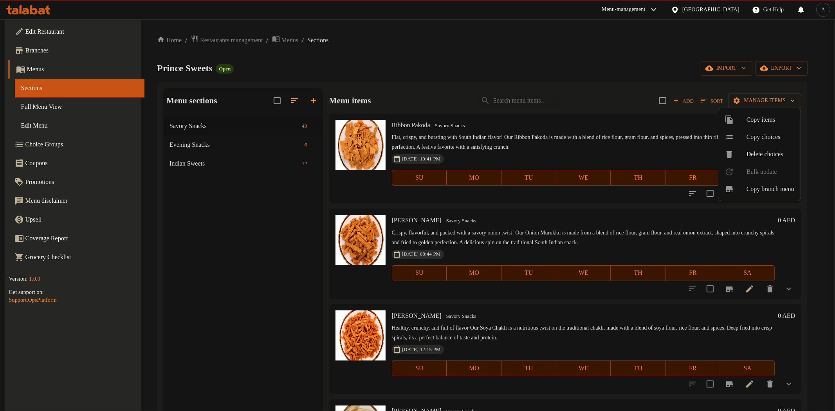
click at [769, 134] on span "Copy choices" at bounding box center [770, 136] width 48 height 9
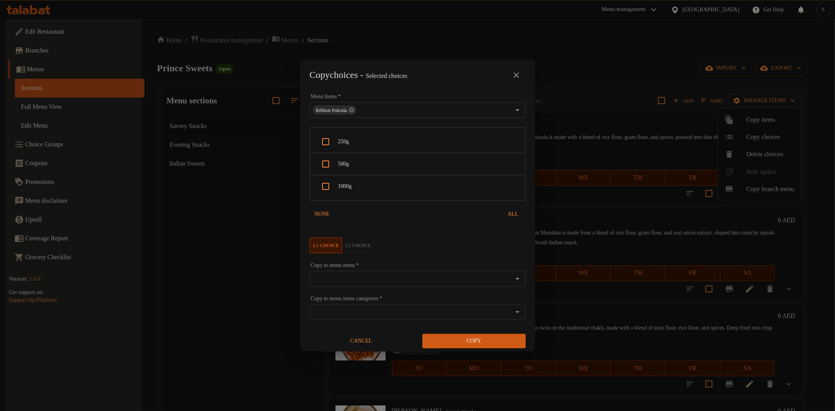
click at [362, 139] on span "250g" at bounding box center [428, 142] width 181 height 10
checkbox input "true"
click at [360, 168] on span "500g" at bounding box center [428, 164] width 181 height 10
checkbox input "true"
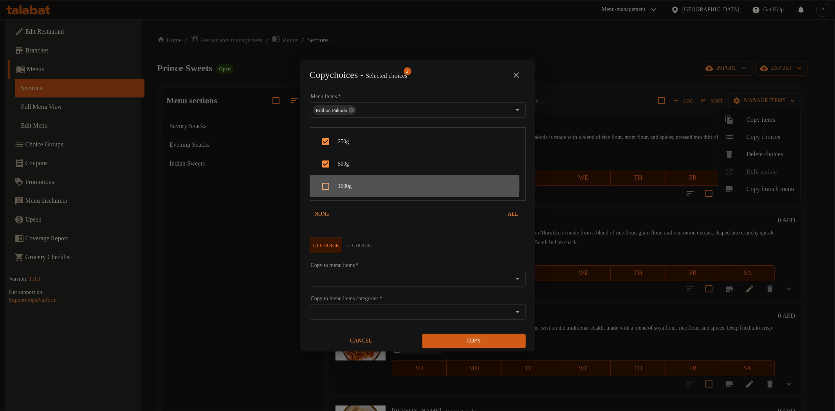
click at [359, 185] on span "1000g" at bounding box center [428, 187] width 181 height 10
checkbox input "true"
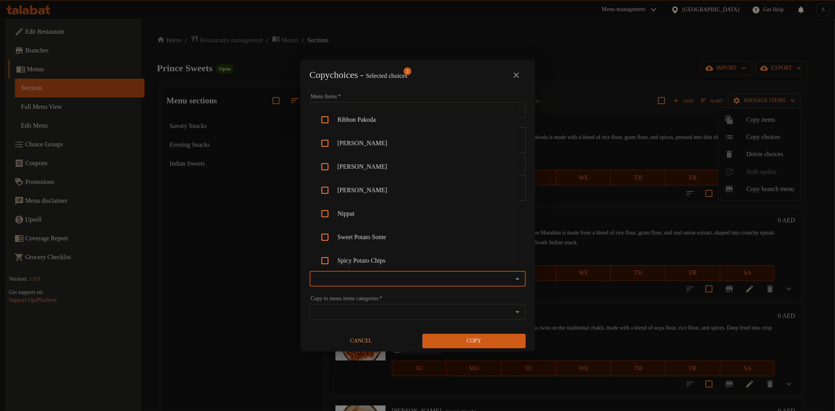
click at [372, 273] on input "Copy to menu items   *" at bounding box center [411, 278] width 198 height 11
paste input "Karela"
type input "Karela"
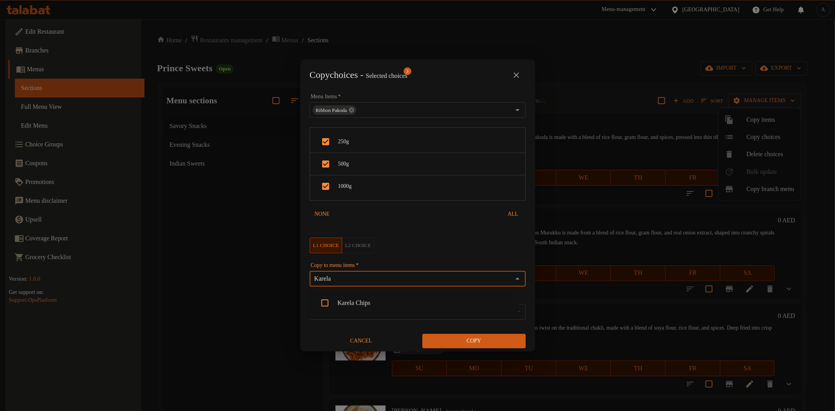
click at [378, 299] on li "Karela Chips" at bounding box center [413, 302] width 209 height 23
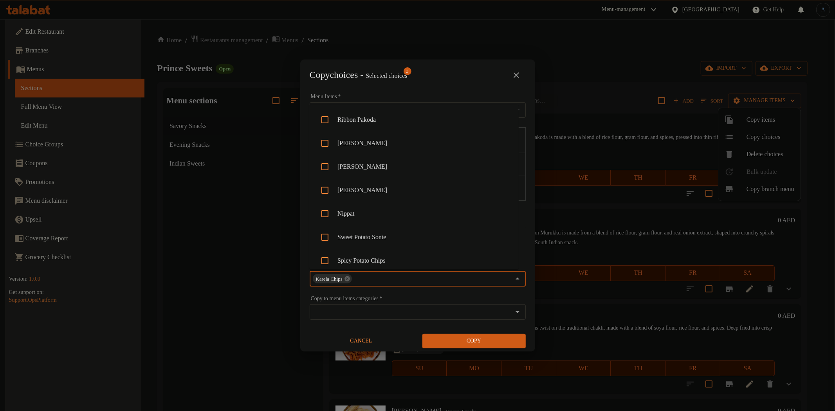
scroll to position [756, 0]
click at [483, 341] on span "Copy" at bounding box center [474, 341] width 91 height 10
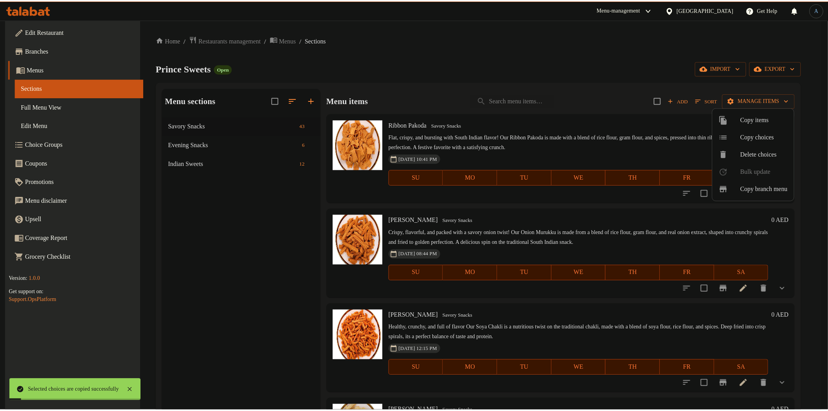
scroll to position [3421, 0]
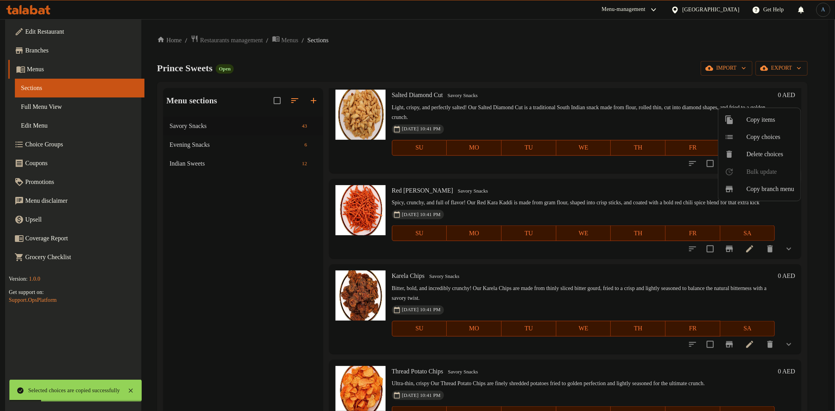
click at [749, 366] on div at bounding box center [417, 205] width 835 height 411
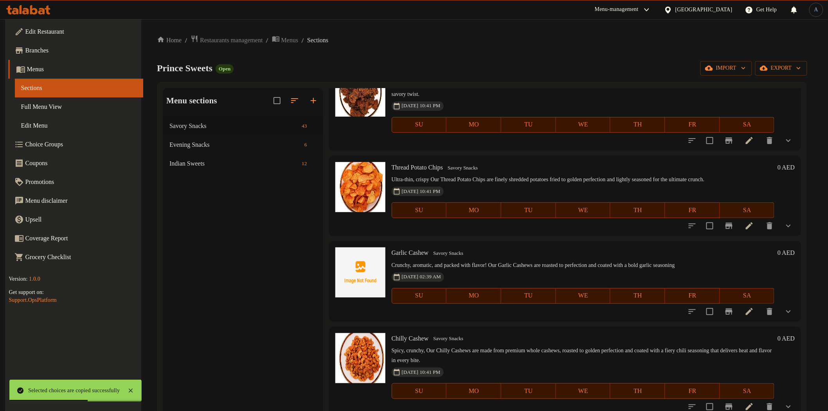
scroll to position [3611, 0]
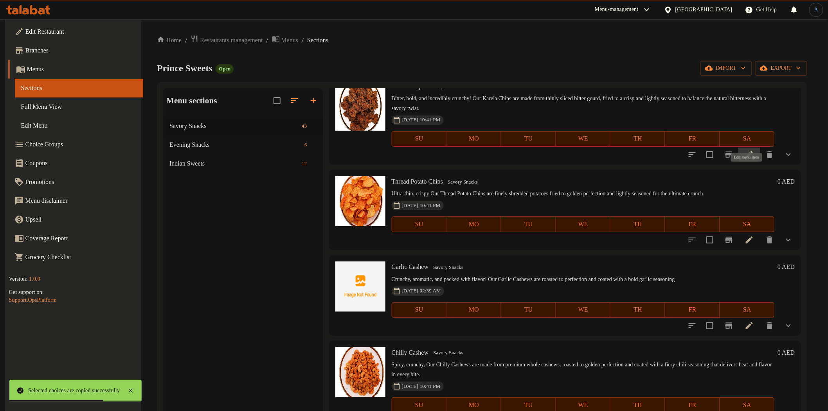
click at [750, 159] on icon at bounding box center [749, 154] width 9 height 9
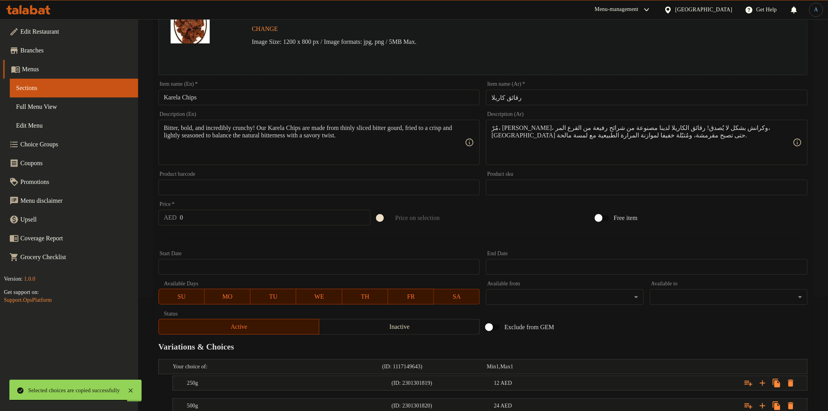
scroll to position [193, 0]
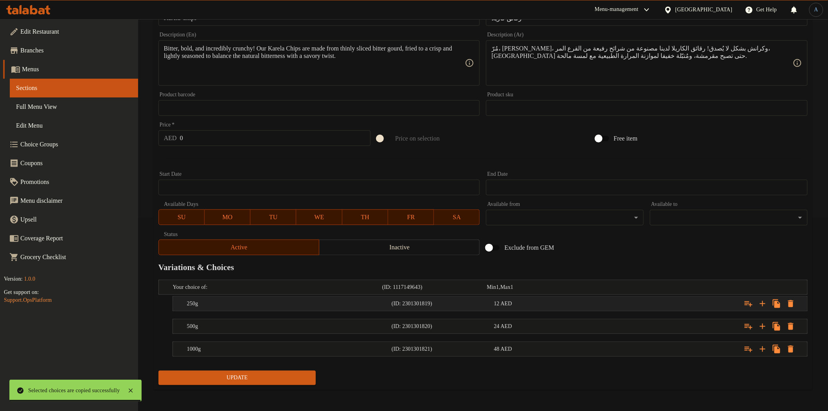
click at [514, 303] on div "12 AED" at bounding box center [543, 304] width 99 height 8
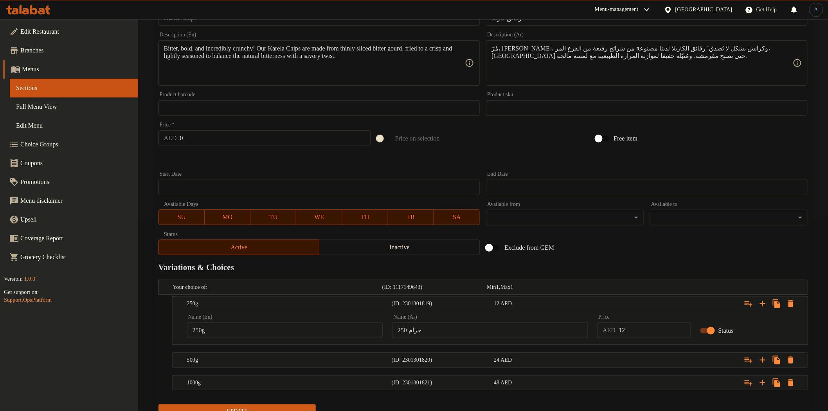
click at [621, 334] on input "12" at bounding box center [655, 331] width 72 height 16
type input "14"
click at [616, 346] on nav at bounding box center [483, 349] width 649 height 6
click at [622, 359] on div "Expand" at bounding box center [697, 359] width 205 height 17
click at [639, 384] on input "24" at bounding box center [655, 387] width 72 height 16
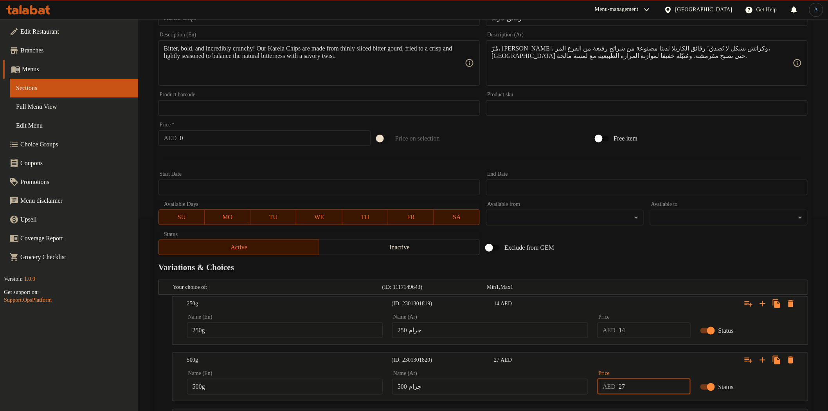
type input "27"
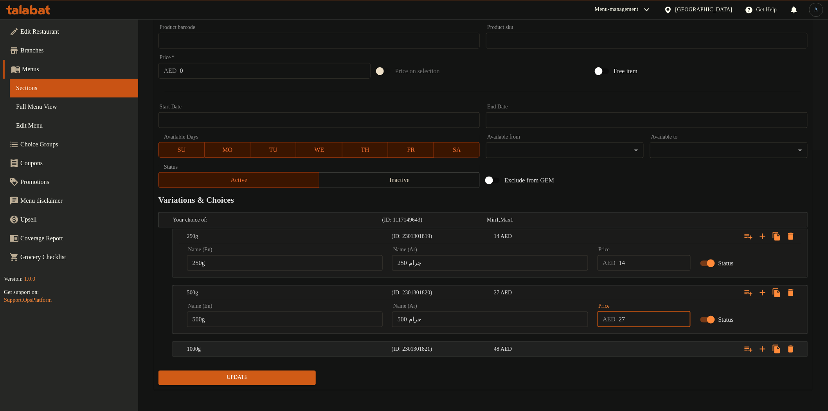
click at [648, 346] on div "Expand" at bounding box center [697, 349] width 205 height 17
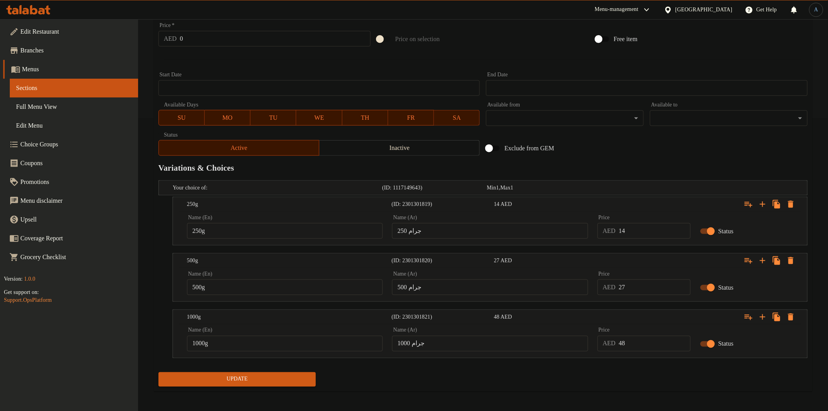
scroll to position [294, 0]
click at [637, 342] on input "48" at bounding box center [655, 343] width 72 height 16
type input "54"
click at [288, 379] on span "Update" at bounding box center [237, 379] width 145 height 10
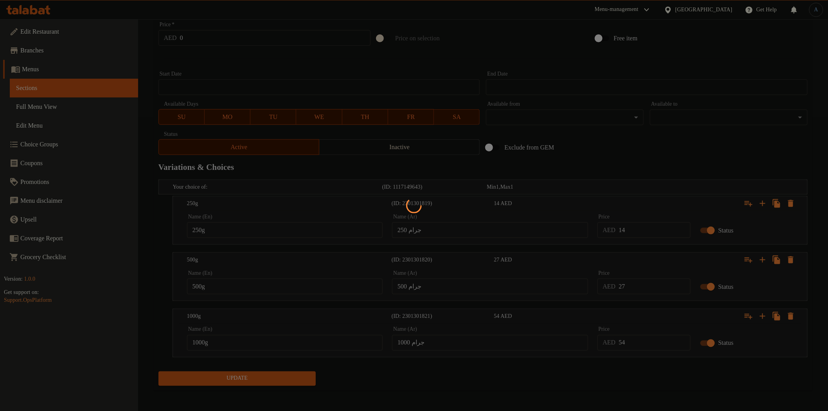
click at [478, 373] on div at bounding box center [414, 205] width 828 height 411
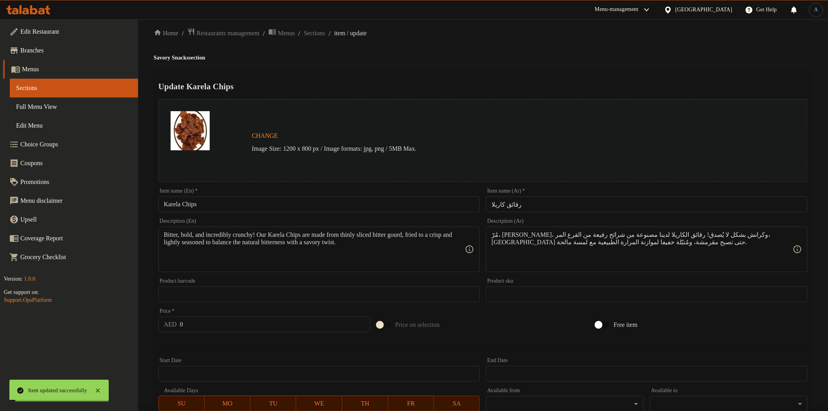
scroll to position [0, 0]
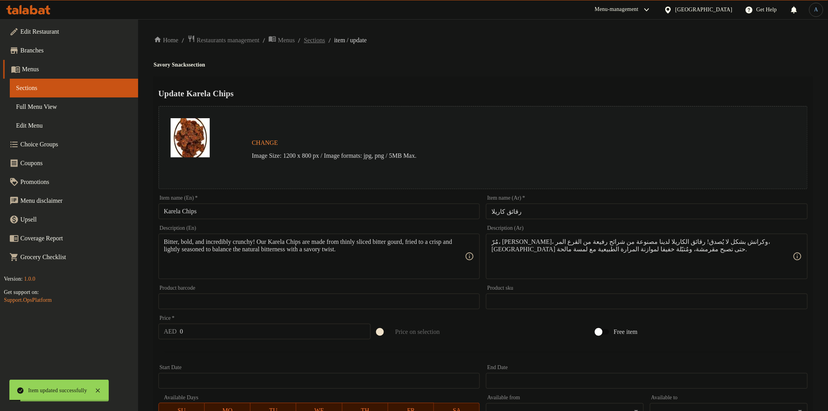
click at [325, 42] on span "Sections" at bounding box center [314, 40] width 21 height 9
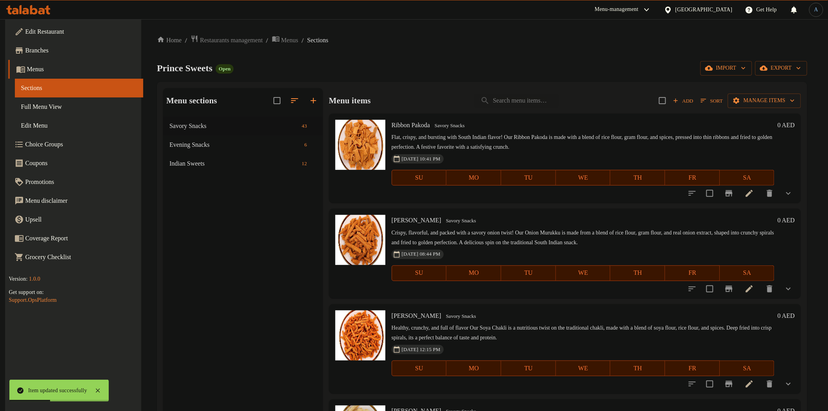
scroll to position [3516, 0]
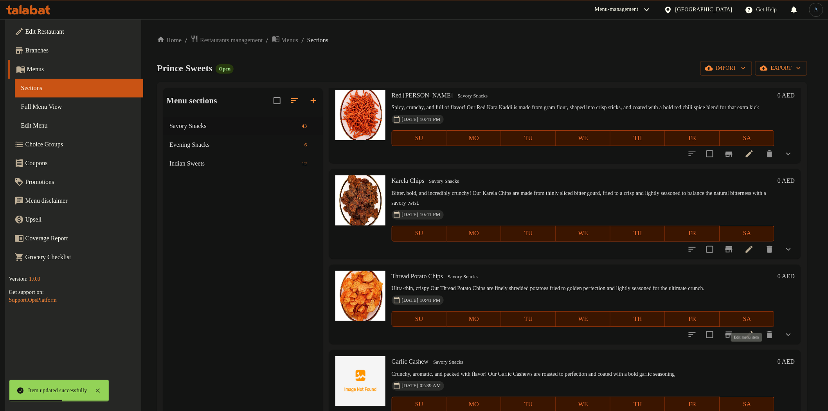
click at [749, 339] on icon at bounding box center [749, 334] width 9 height 9
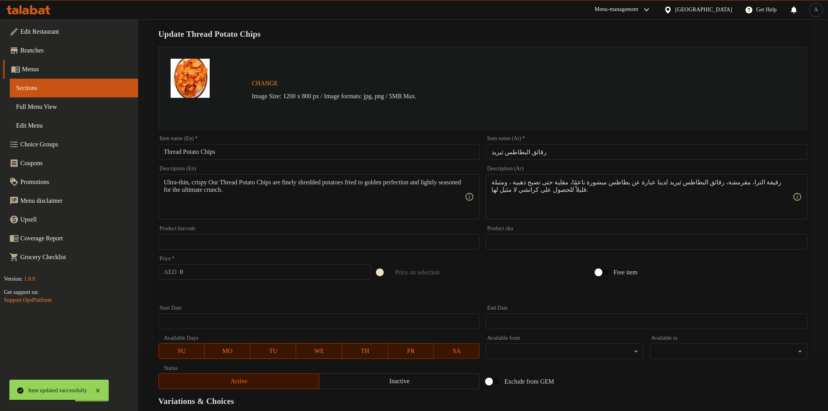
scroll to position [166, 0]
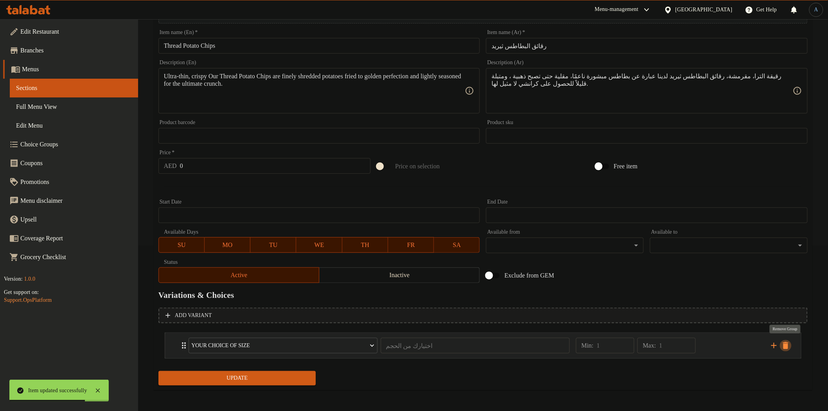
click at [787, 342] on icon "delete" at bounding box center [785, 345] width 5 height 7
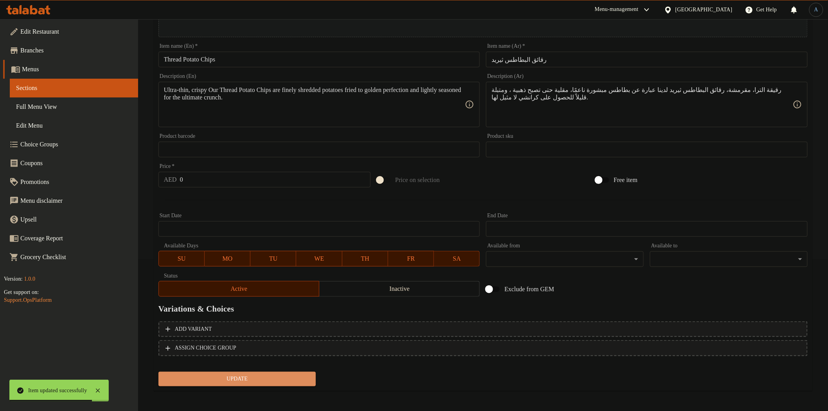
click at [269, 377] on span "Update" at bounding box center [237, 379] width 145 height 10
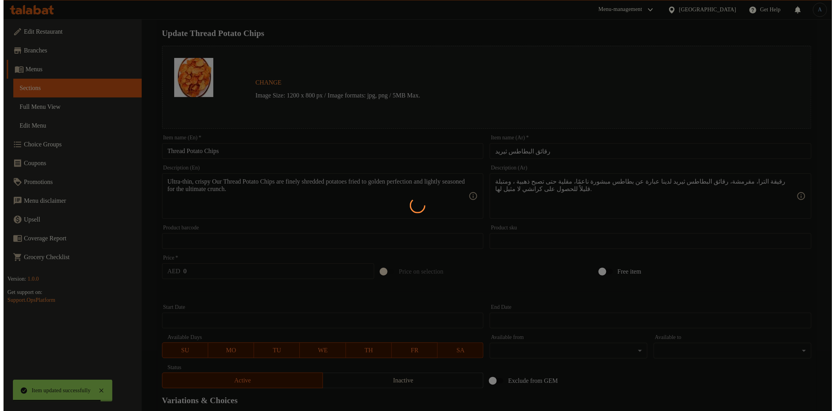
scroll to position [0, 0]
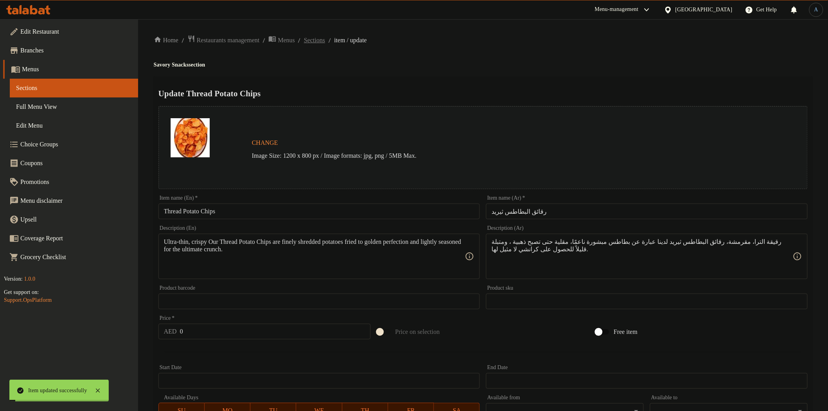
click at [325, 40] on span "Sections" at bounding box center [314, 40] width 21 height 9
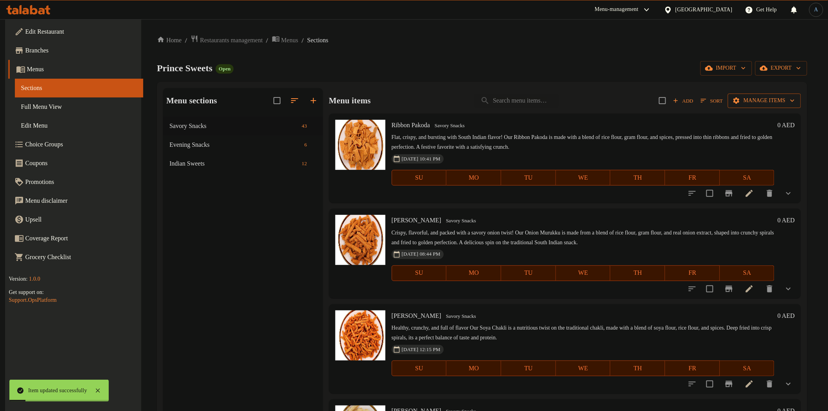
click at [784, 99] on span "Manage items" at bounding box center [764, 101] width 61 height 10
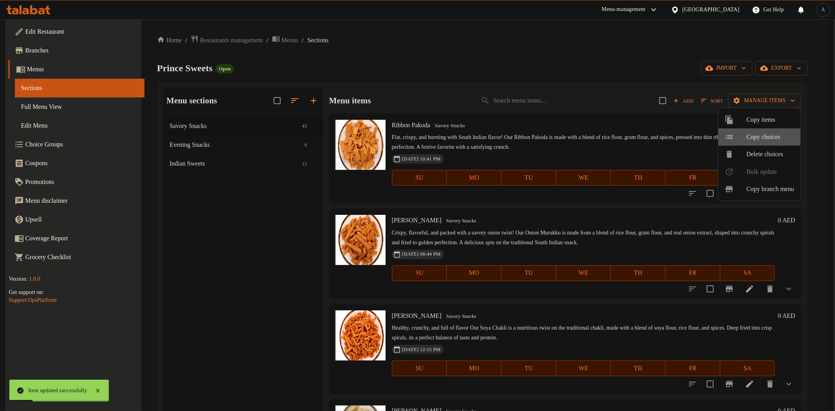
click at [757, 130] on li "Copy choices" at bounding box center [759, 136] width 82 height 17
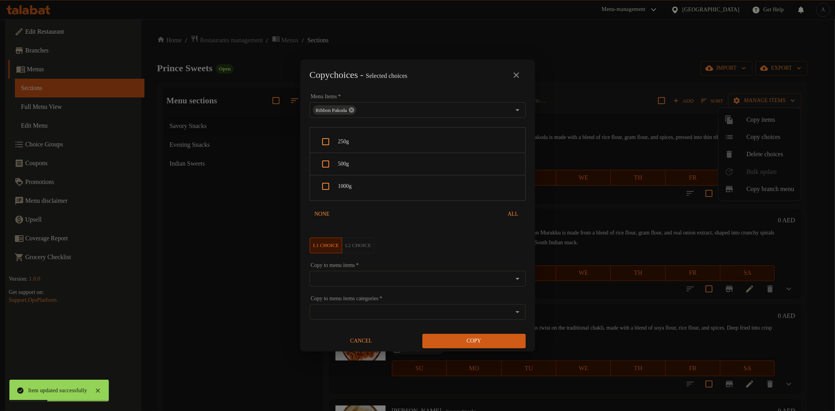
click at [354, 110] on icon at bounding box center [351, 110] width 6 height 6
click at [374, 108] on input "Menu Items   *" at bounding box center [411, 110] width 198 height 11
paste input "Karela"
type input "Karela"
click at [355, 135] on li "Karela Chips" at bounding box center [413, 134] width 209 height 23
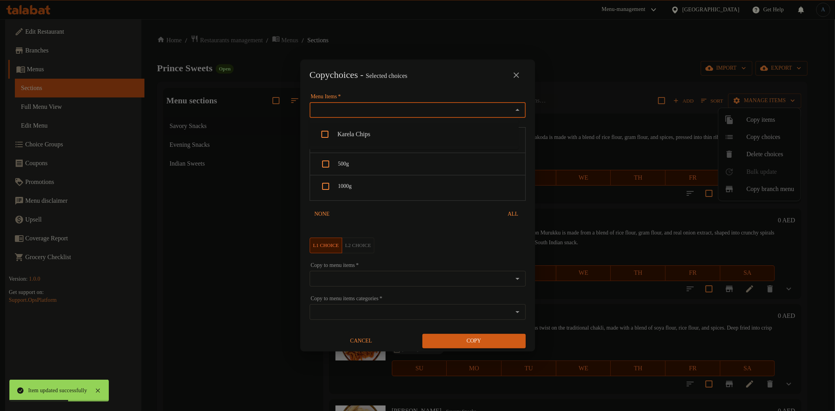
scroll to position [756, 0]
click at [432, 77] on div "Copy choices - Selected choices 0" at bounding box center [418, 75] width 216 height 19
drag, startPoint x: 342, startPoint y: 140, endPoint x: 344, endPoint y: 163, distance: 22.7
click at [343, 140] on span "250g" at bounding box center [428, 142] width 181 height 10
checkbox input "true"
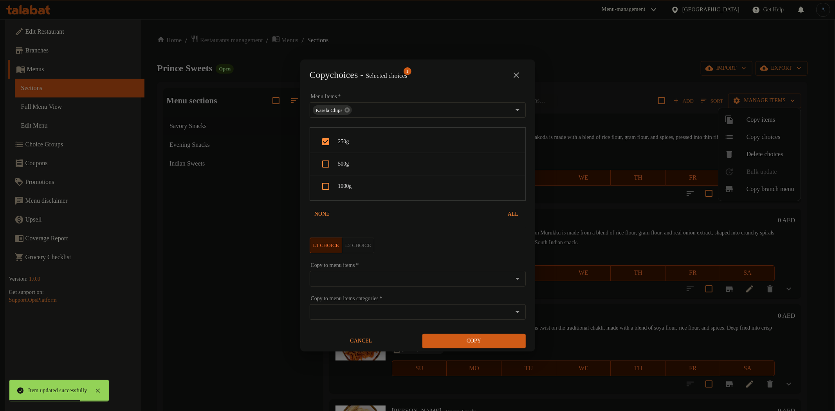
click at [345, 170] on div "500g" at bounding box center [417, 164] width 215 height 22
checkbox input "true"
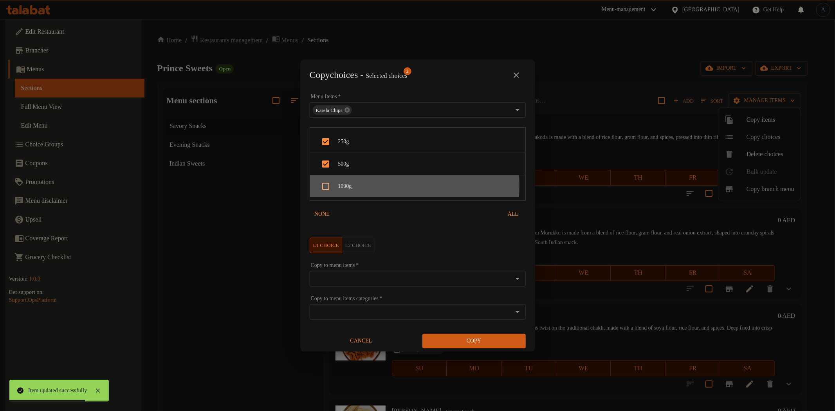
click at [349, 185] on span "1000g" at bounding box center [428, 187] width 181 height 10
checkbox input "true"
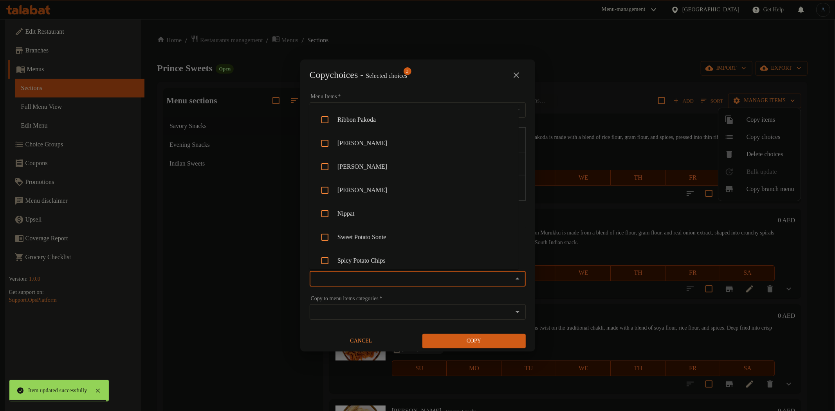
click at [391, 279] on input "Copy to menu items   *" at bounding box center [411, 278] width 198 height 11
paste input "Thread Potato"
type input "Thread Potato"
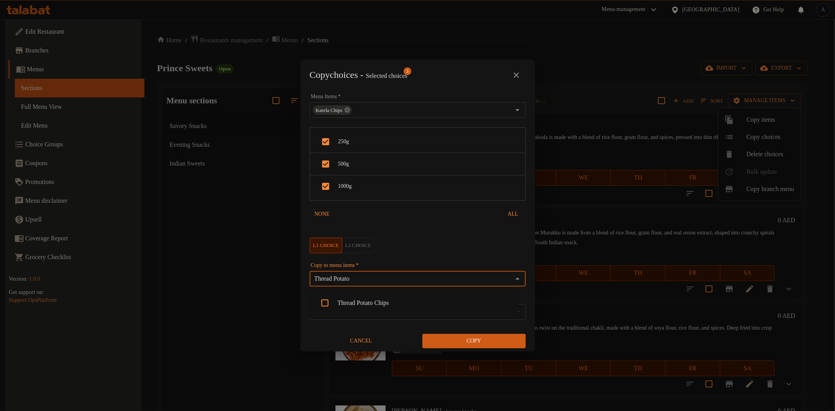
click at [359, 303] on li "Thread Potato Chips" at bounding box center [413, 302] width 209 height 23
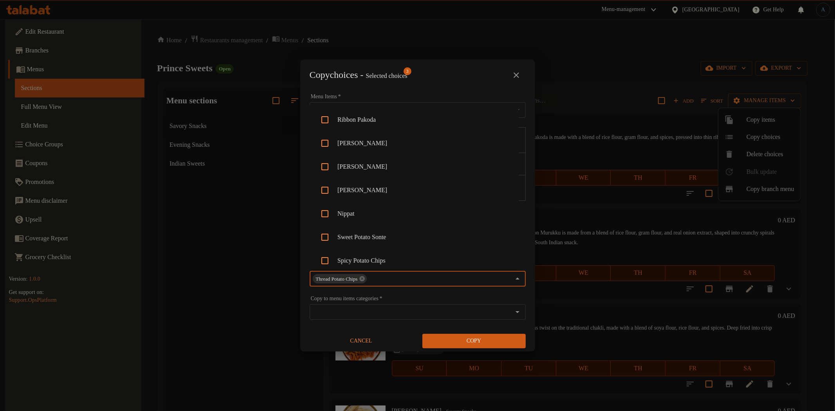
scroll to position [779, 0]
click at [488, 342] on span "Copy" at bounding box center [474, 341] width 91 height 10
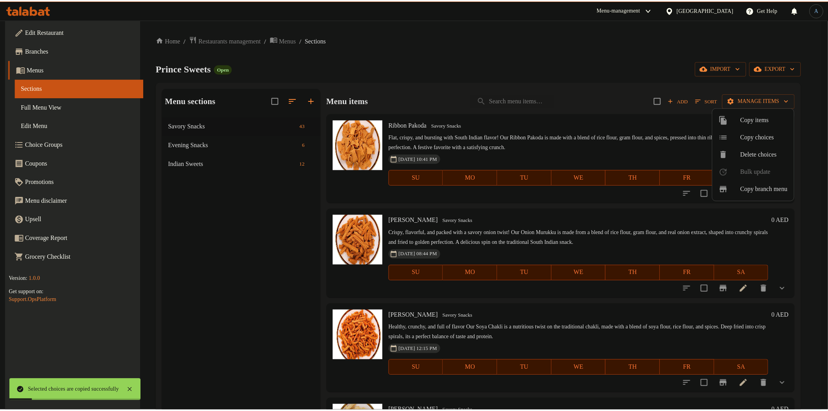
scroll to position [3516, 0]
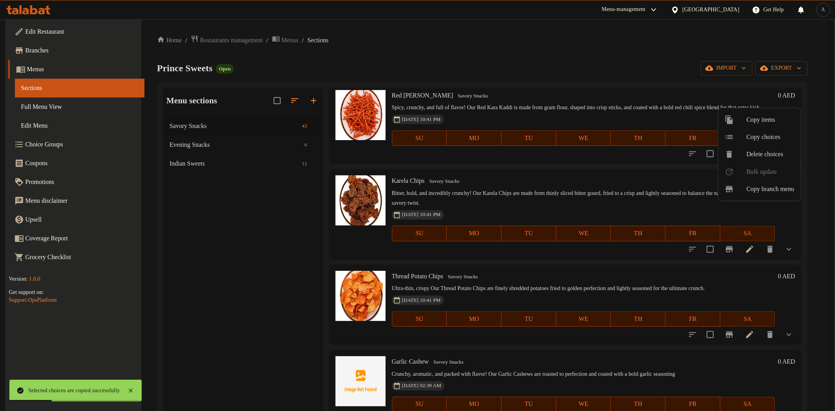
click at [748, 355] on div at bounding box center [417, 205] width 835 height 411
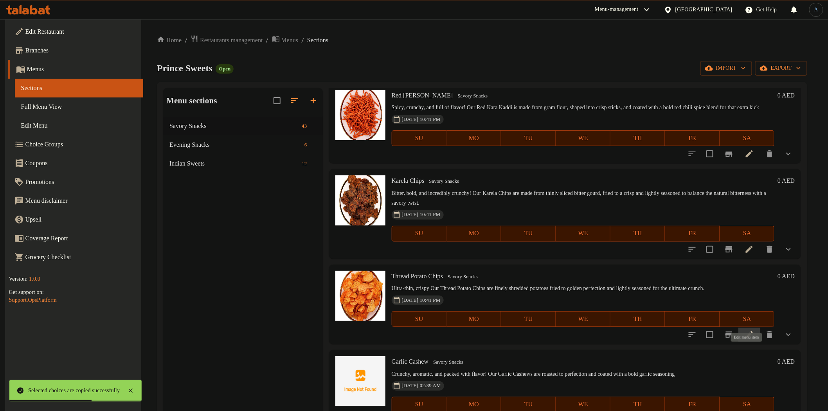
click at [745, 339] on icon at bounding box center [749, 334] width 9 height 9
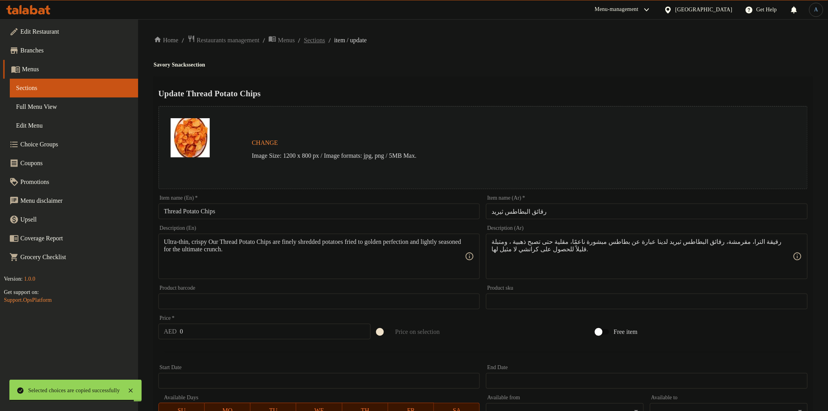
click at [325, 41] on span "Sections" at bounding box center [314, 40] width 21 height 9
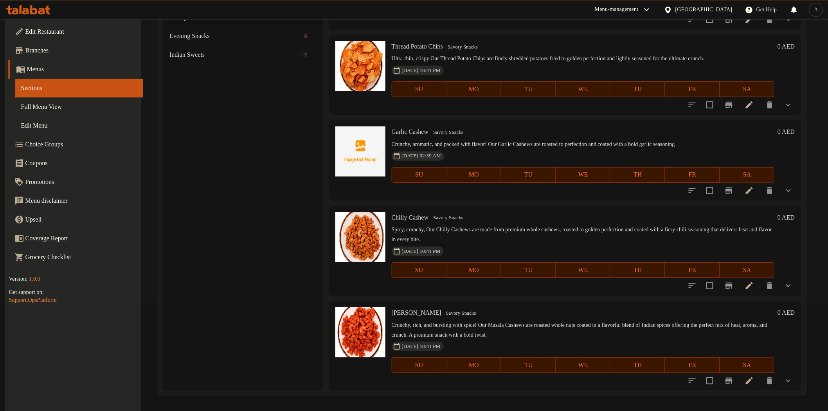
scroll to position [110, 0]
click at [749, 189] on icon at bounding box center [749, 189] width 7 height 7
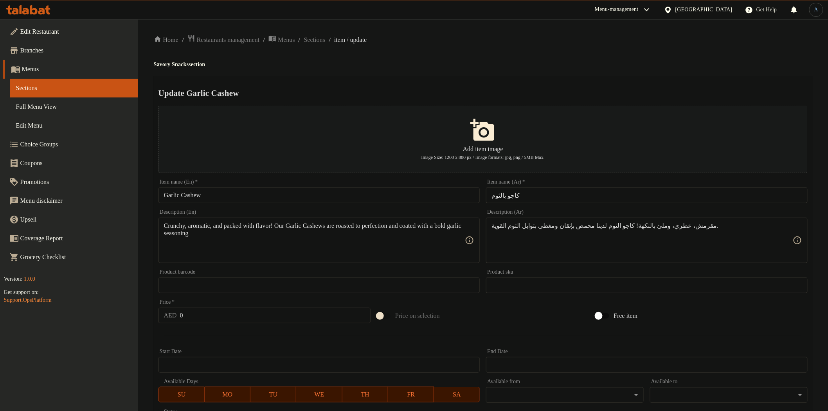
scroll to position [150, 0]
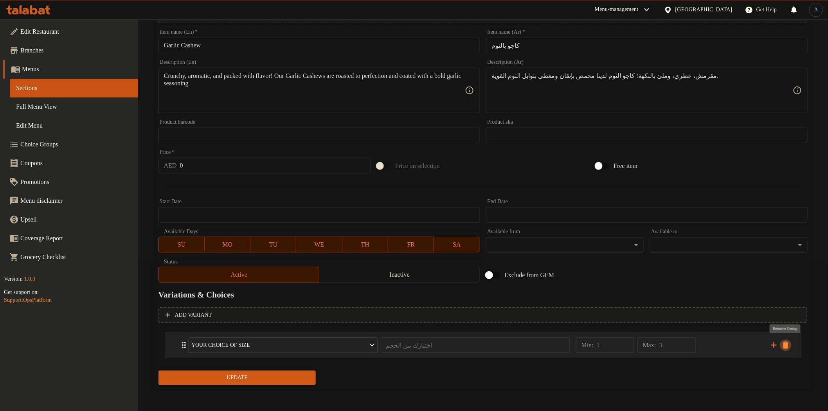
click at [788, 343] on icon "delete" at bounding box center [785, 345] width 5 height 7
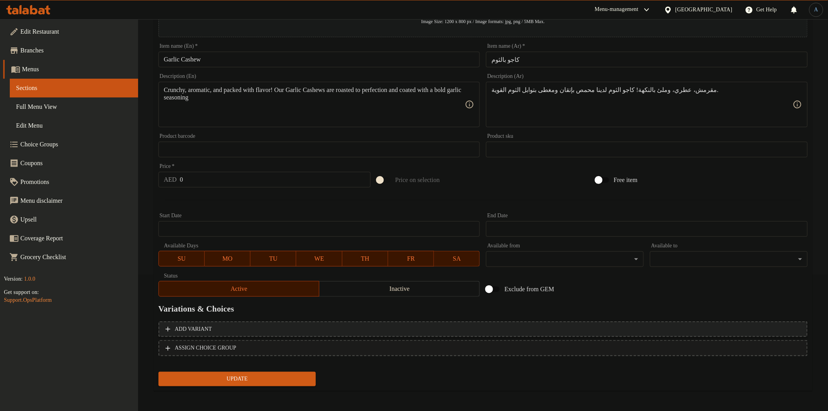
click at [283, 330] on span "Add variant" at bounding box center [483, 329] width 635 height 10
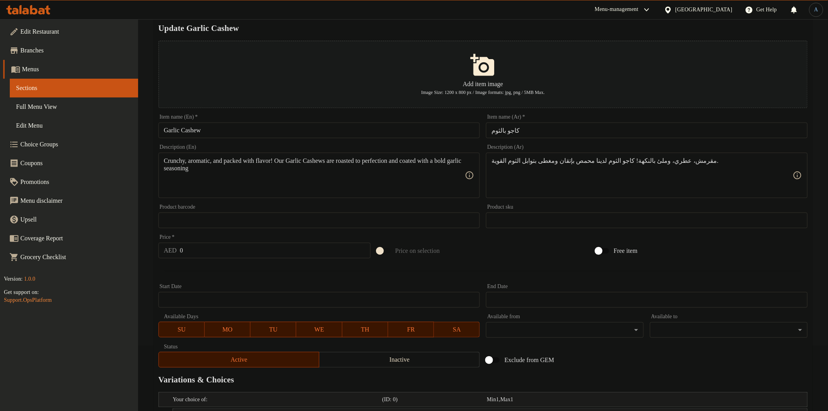
scroll to position [0, 0]
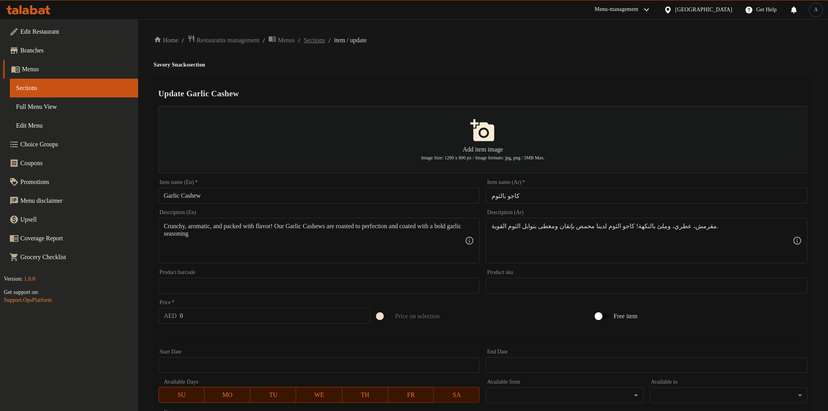
click at [325, 40] on span "Sections" at bounding box center [314, 40] width 21 height 9
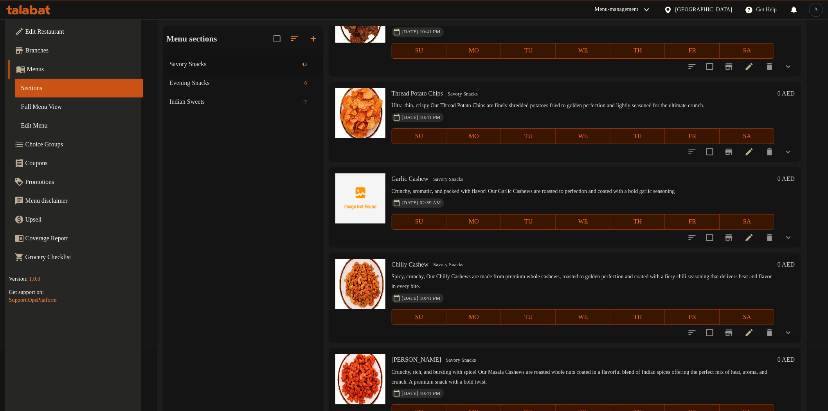
scroll to position [110, 0]
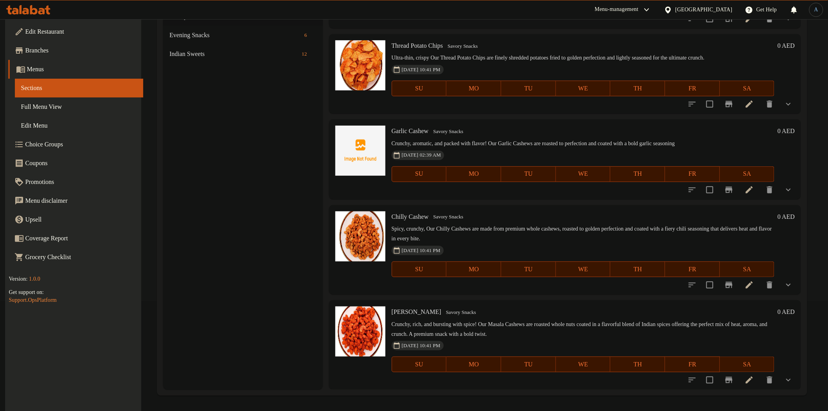
click at [749, 186] on icon at bounding box center [749, 189] width 9 height 9
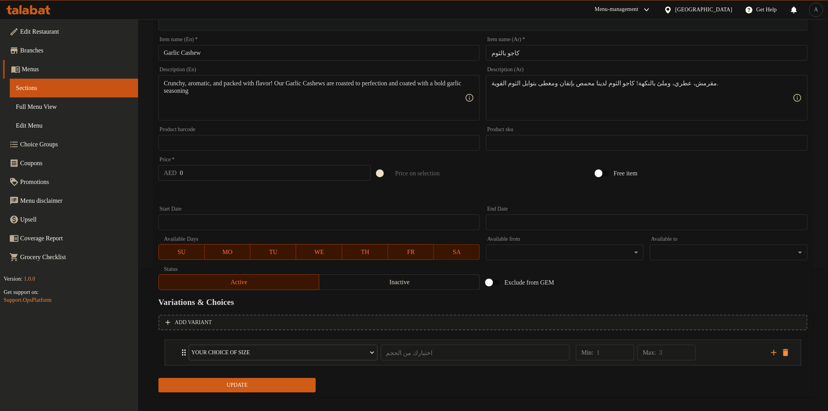
scroll to position [150, 0]
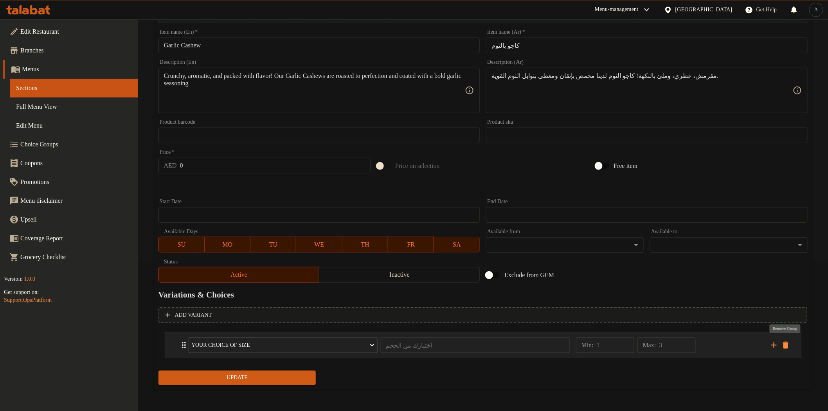
click at [788, 344] on icon "delete" at bounding box center [785, 345] width 5 height 7
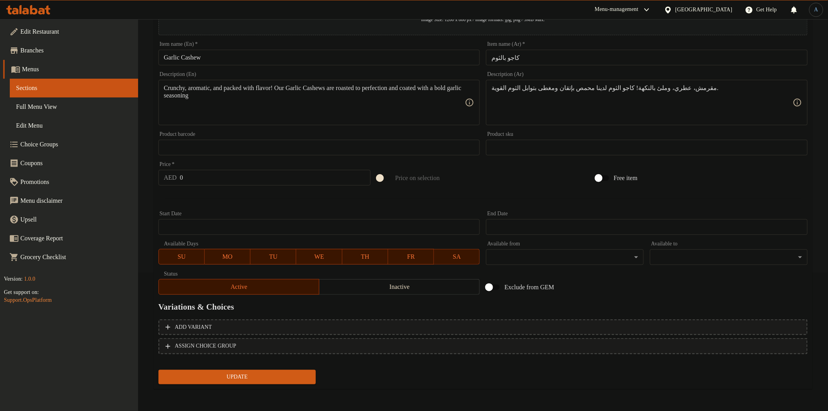
scroll to position [136, 0]
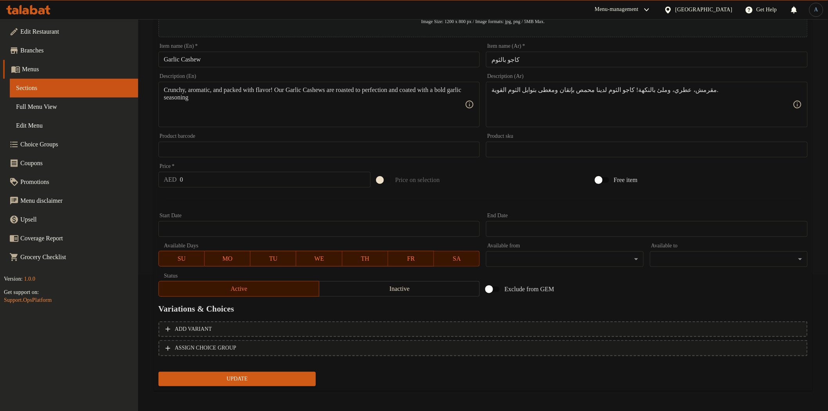
click at [226, 49] on div "Item name (En)   * Garlic Cashew Item name (En) *" at bounding box center [320, 55] width 322 height 24
click at [222, 61] on input "Garlic Cashew" at bounding box center [320, 60] width 322 height 16
click at [250, 375] on span "Update" at bounding box center [237, 379] width 145 height 10
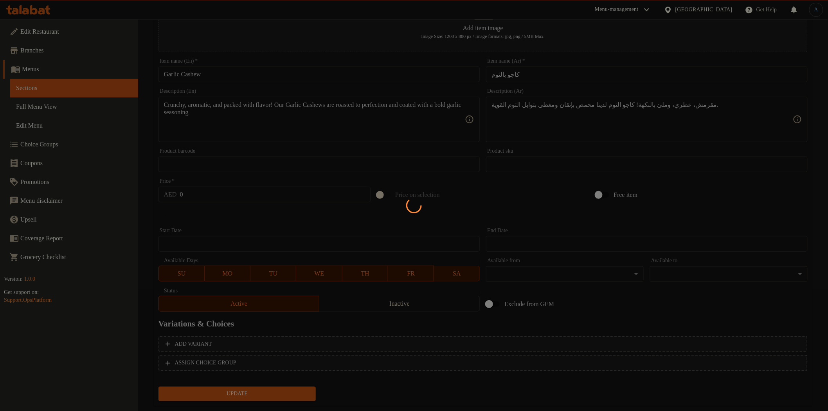
scroll to position [0, 0]
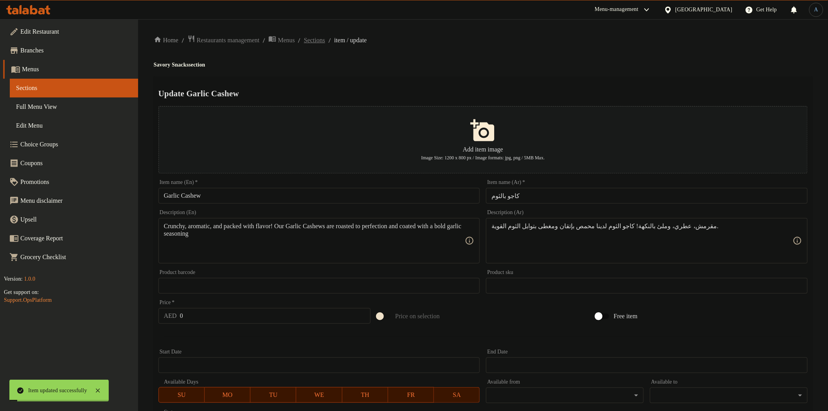
click at [325, 38] on span "Sections" at bounding box center [314, 40] width 21 height 9
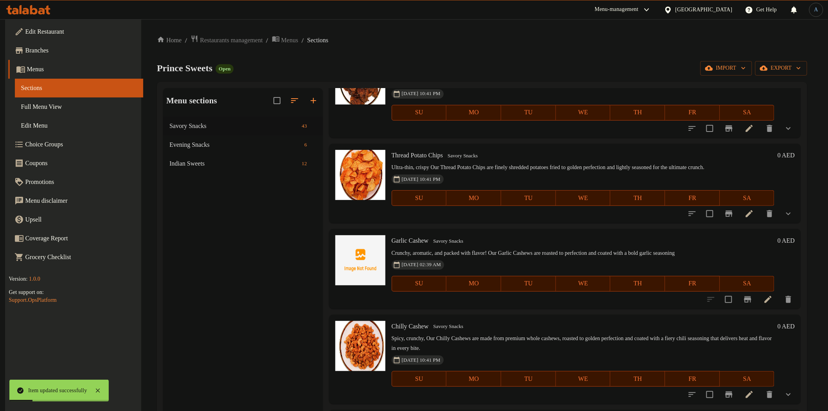
scroll to position [3655, 0]
click at [766, 301] on icon at bounding box center [768, 299] width 7 height 7
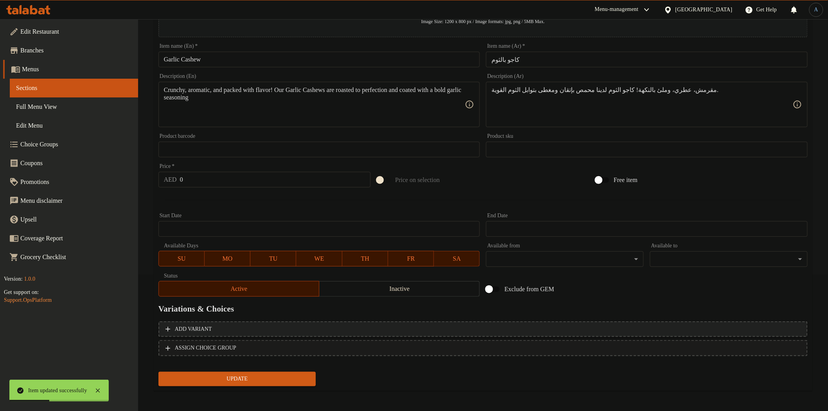
click at [681, 326] on span "Add variant" at bounding box center [483, 329] width 635 height 10
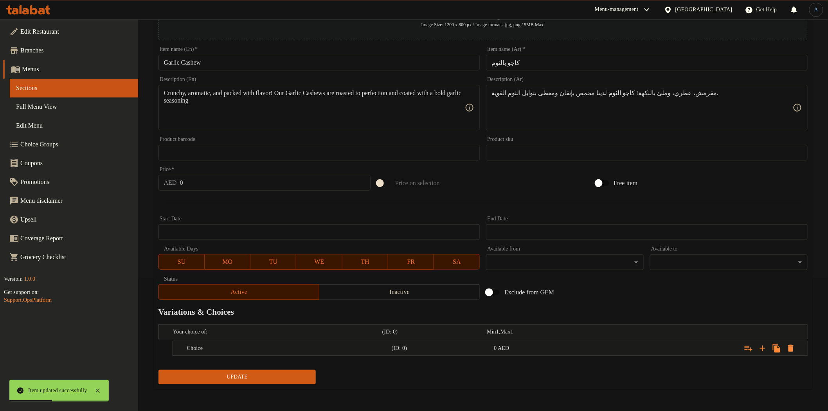
scroll to position [132, 0]
click at [764, 348] on icon "Expand" at bounding box center [762, 348] width 5 height 5
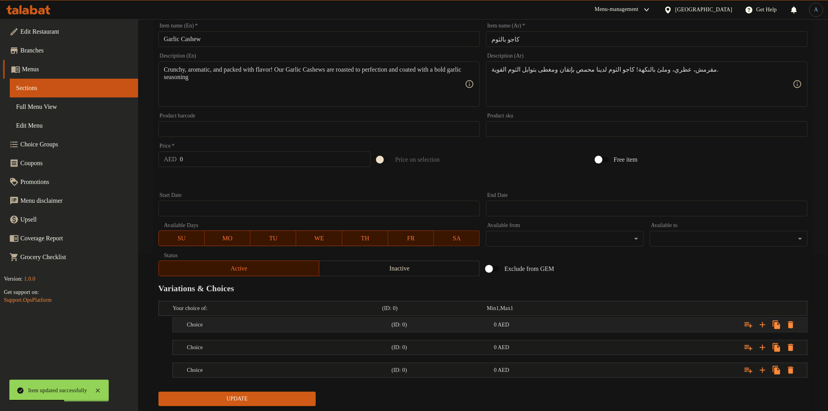
scroll to position [178, 0]
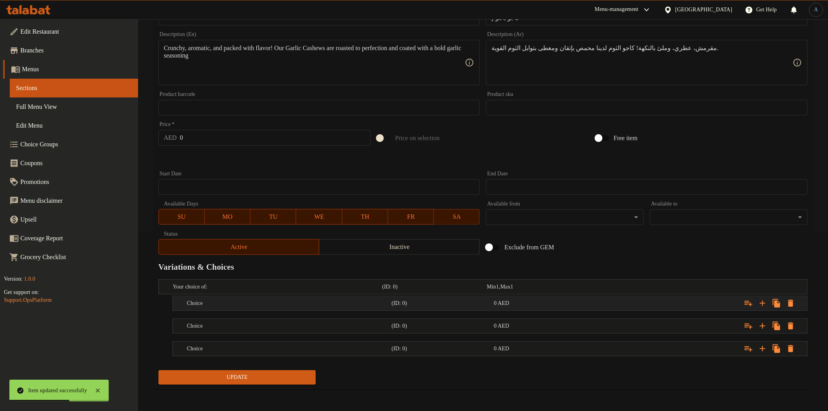
click at [568, 307] on div "0 AED" at bounding box center [543, 303] width 103 height 11
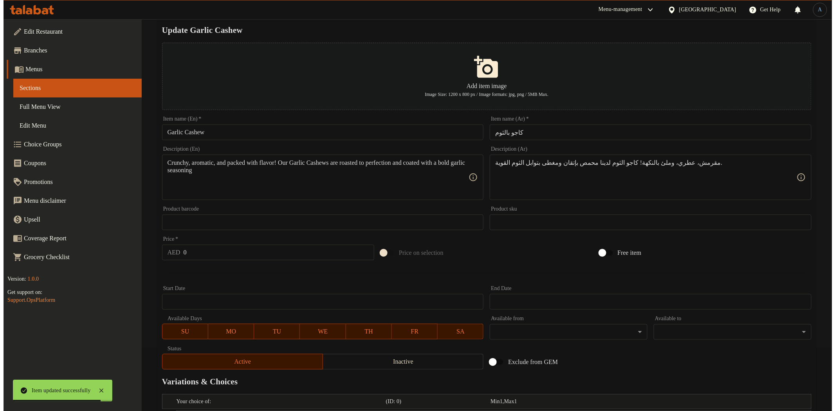
scroll to position [0, 0]
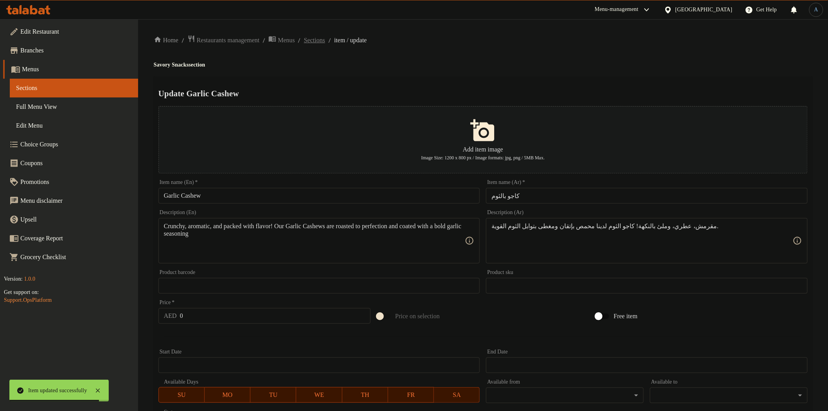
click at [325, 41] on span "Sections" at bounding box center [314, 40] width 21 height 9
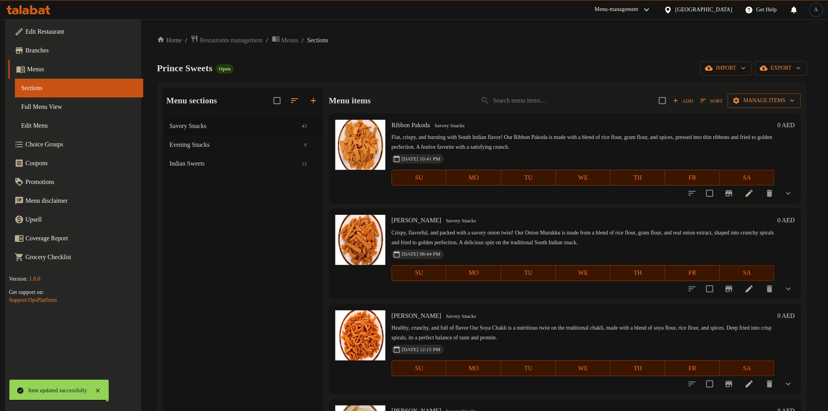
click at [770, 100] on span "Manage items" at bounding box center [764, 101] width 61 height 10
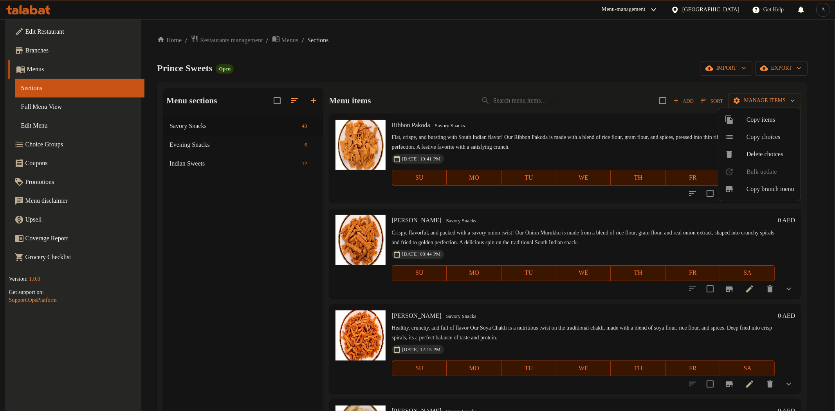
click at [768, 135] on span "Copy choices" at bounding box center [770, 136] width 48 height 9
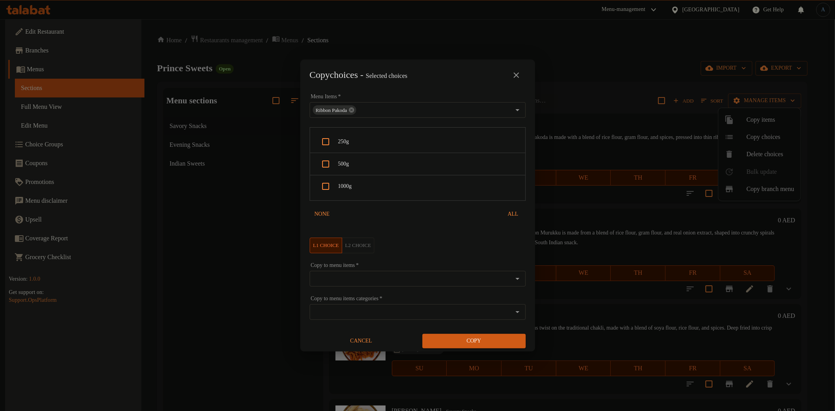
click at [340, 139] on span "250g" at bounding box center [428, 142] width 181 height 10
checkbox input "true"
click at [346, 161] on span "500g" at bounding box center [428, 164] width 181 height 10
checkbox input "true"
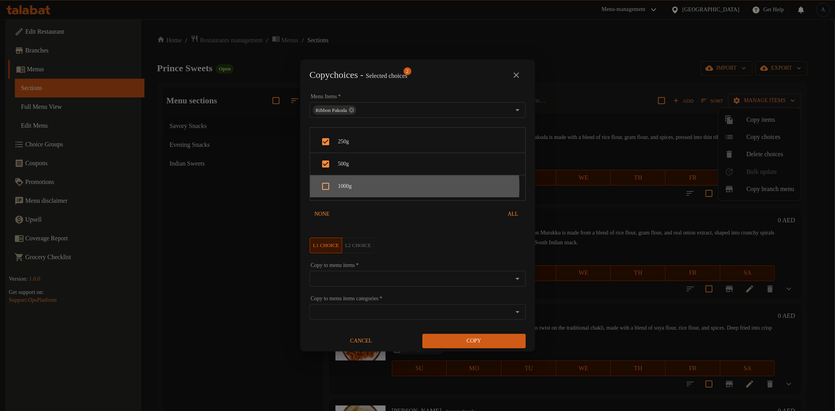
click at [348, 187] on span "1000g" at bounding box center [428, 187] width 181 height 10
checkbox input "true"
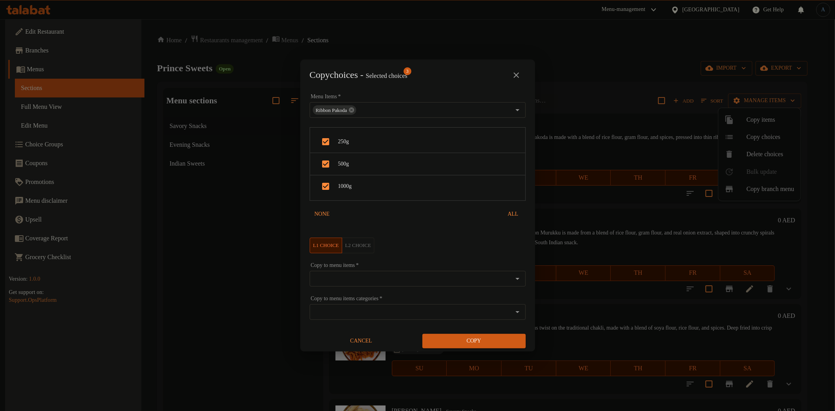
click at [363, 279] on input "Copy to menu items   *" at bounding box center [411, 278] width 198 height 11
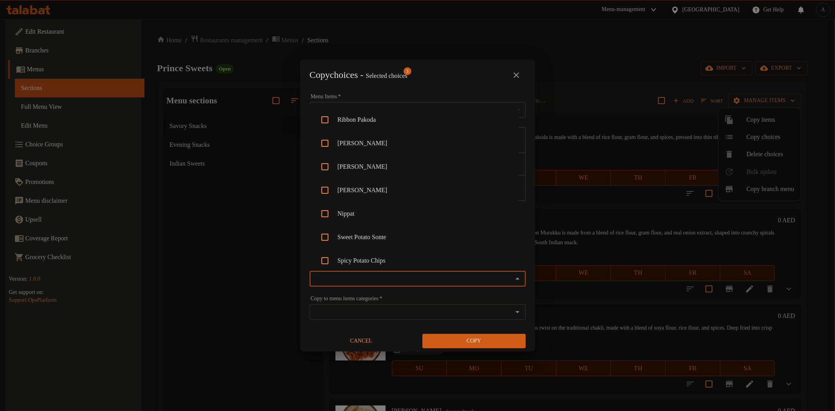
paste input "Garlic Cashew"
type input "Garlic Cashew"
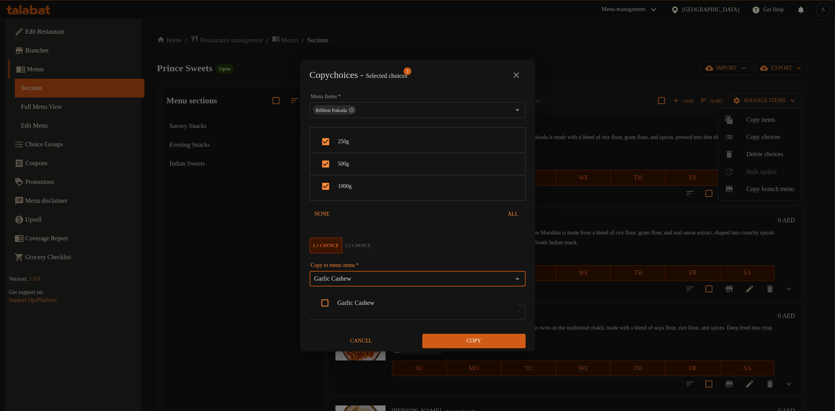
click at [359, 303] on li "Garlic Cashew" at bounding box center [413, 302] width 209 height 23
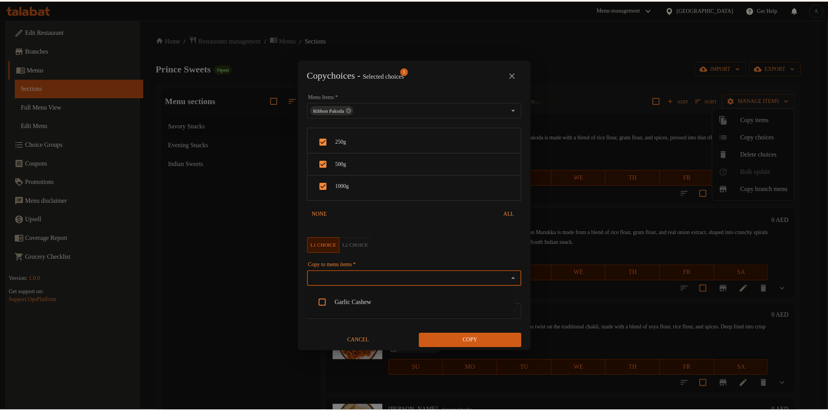
scroll to position [803, 0]
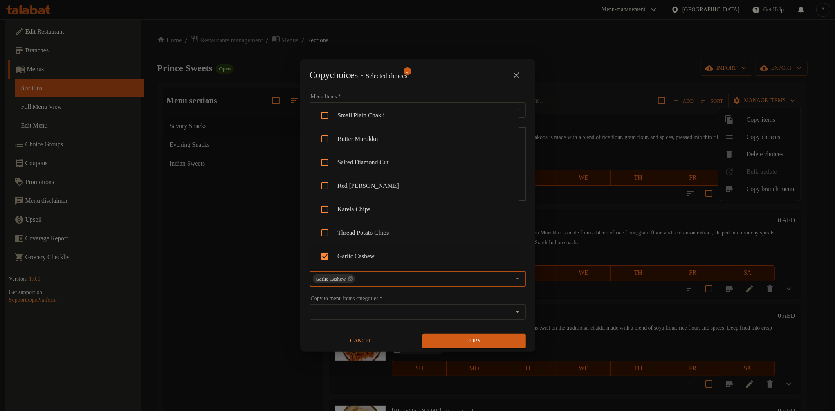
click at [460, 339] on span "Copy" at bounding box center [474, 341] width 91 height 10
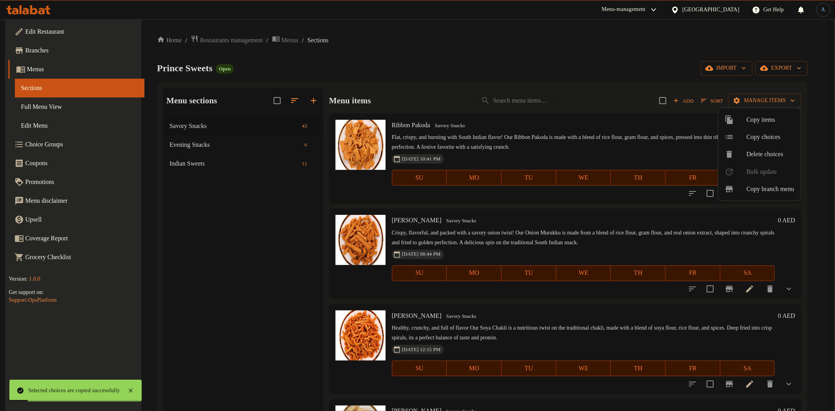
click at [523, 142] on div at bounding box center [417, 205] width 835 height 411
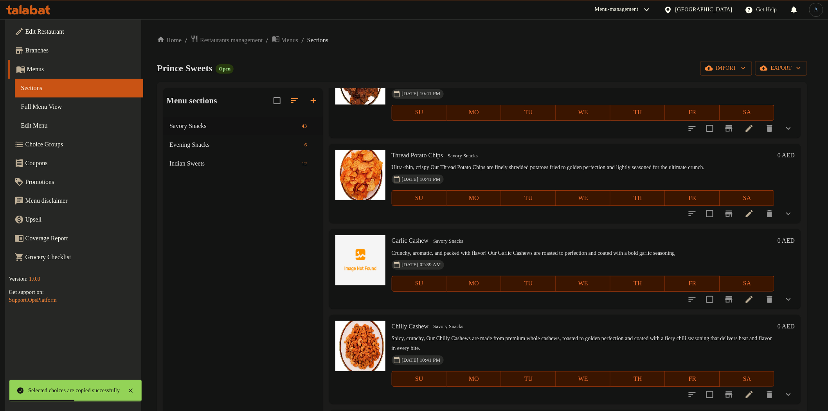
scroll to position [110, 0]
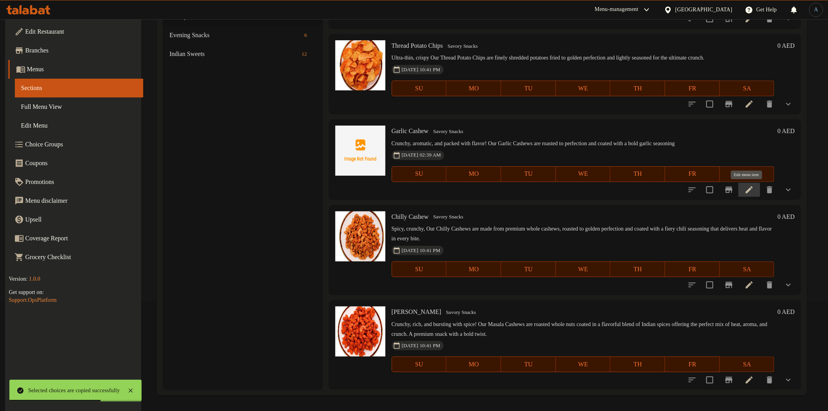
click at [750, 189] on icon at bounding box center [749, 189] width 7 height 7
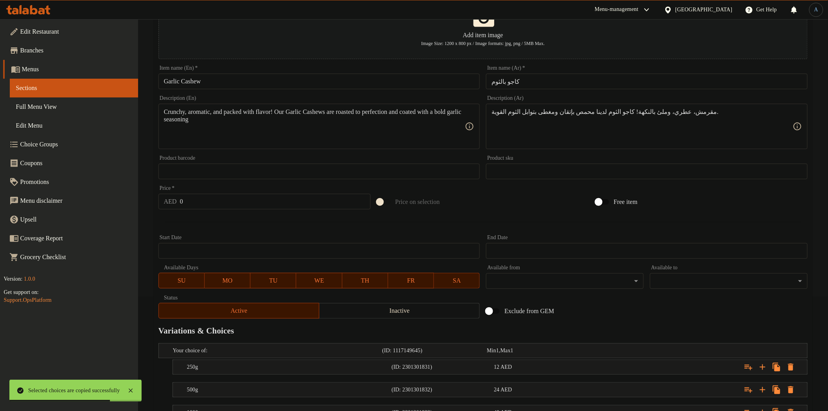
scroll to position [178, 0]
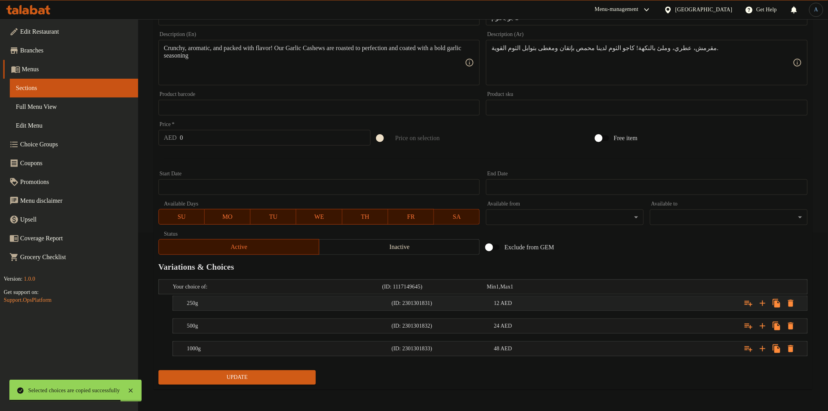
click at [503, 302] on span "AED" at bounding box center [506, 303] width 11 height 6
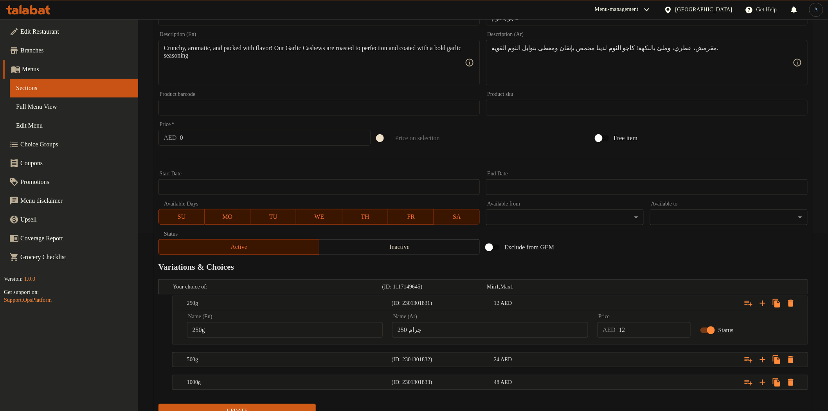
click at [655, 330] on input "12" at bounding box center [655, 330] width 72 height 16
paste input "29"
type input "29"
click at [637, 355] on div "Expand" at bounding box center [697, 359] width 205 height 17
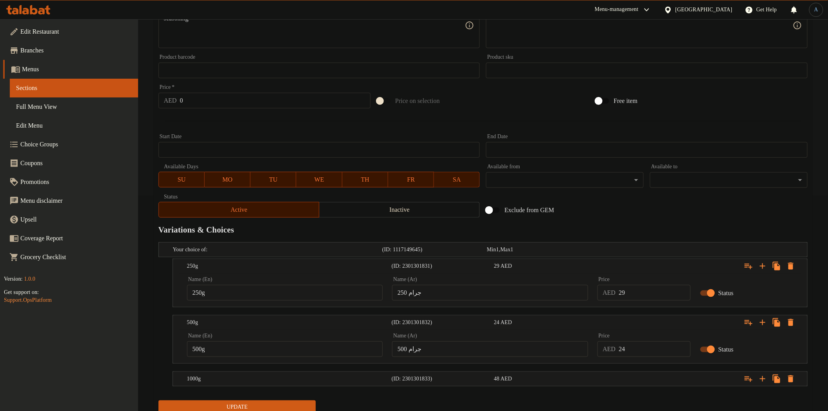
scroll to position [245, 0]
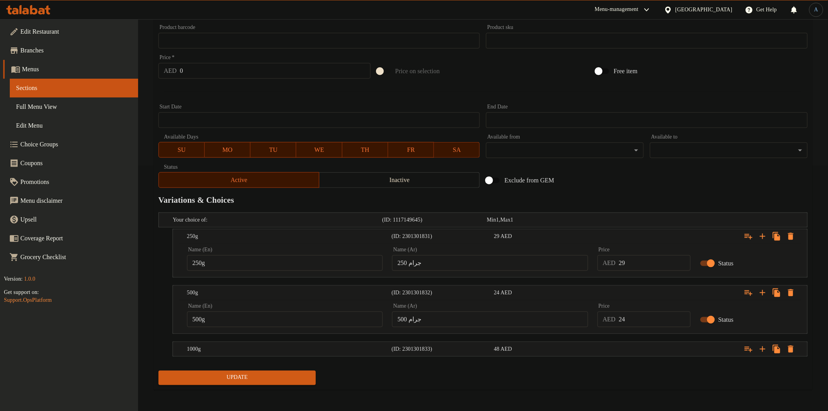
click at [623, 317] on input "24" at bounding box center [655, 320] width 72 height 16
paste input "58"
type input "58"
click at [612, 347] on div "Expand" at bounding box center [697, 349] width 205 height 17
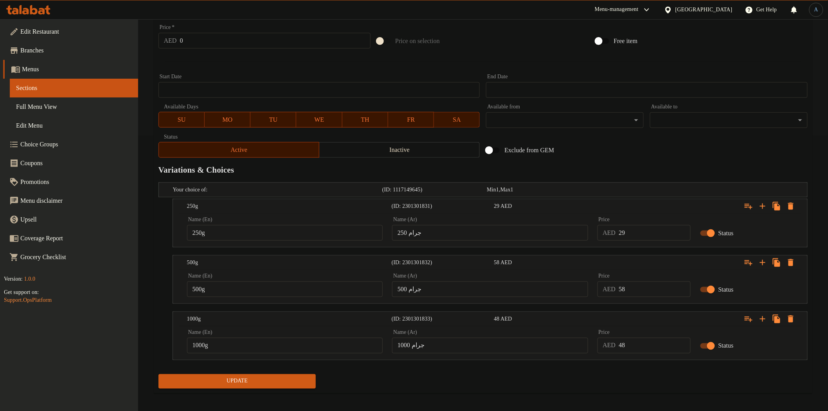
scroll to position [279, 0]
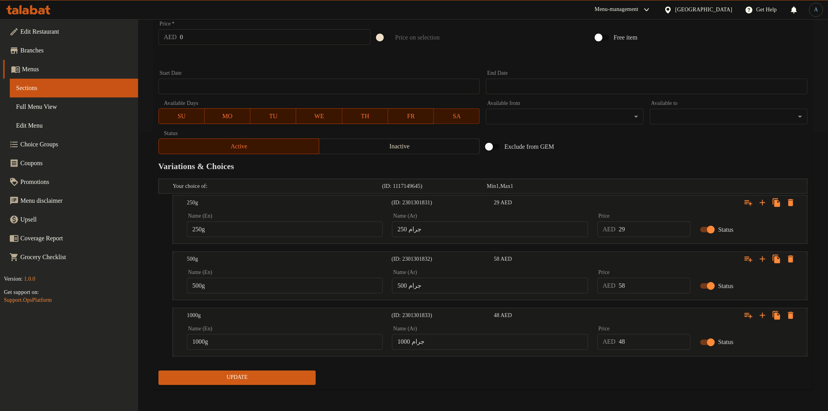
drag, startPoint x: 638, startPoint y: 351, endPoint x: 638, endPoint y: 346, distance: 4.7
click at [638, 349] on div "Price AED 48 Price" at bounding box center [644, 337] width 103 height 33
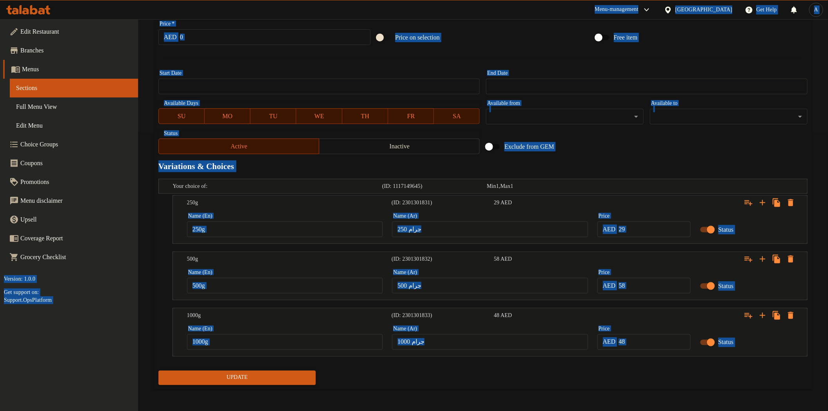
click at [638, 345] on input "48" at bounding box center [655, 342] width 72 height 16
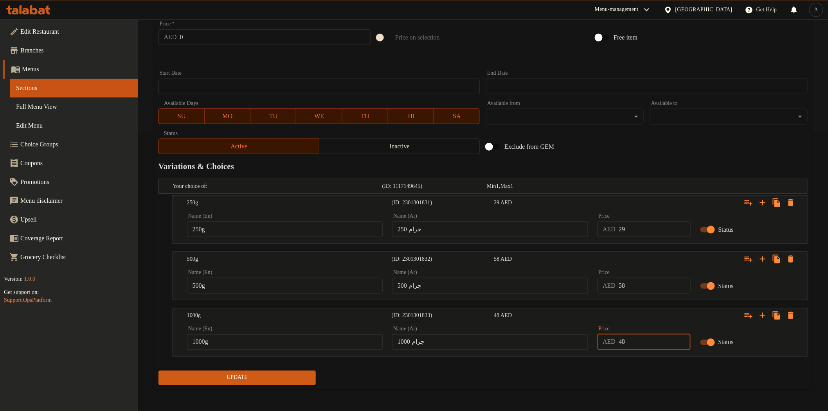
paste input "115"
type input "115"
click at [224, 377] on span "Update" at bounding box center [237, 378] width 145 height 10
click at [418, 379] on div "Update" at bounding box center [483, 378] width 656 height 21
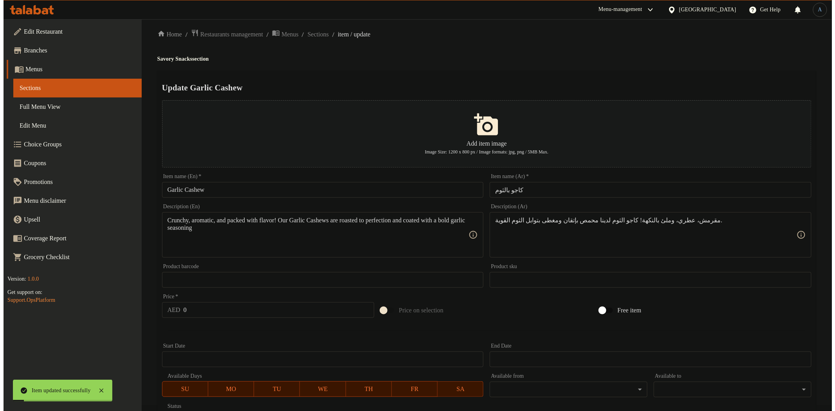
scroll to position [0, 0]
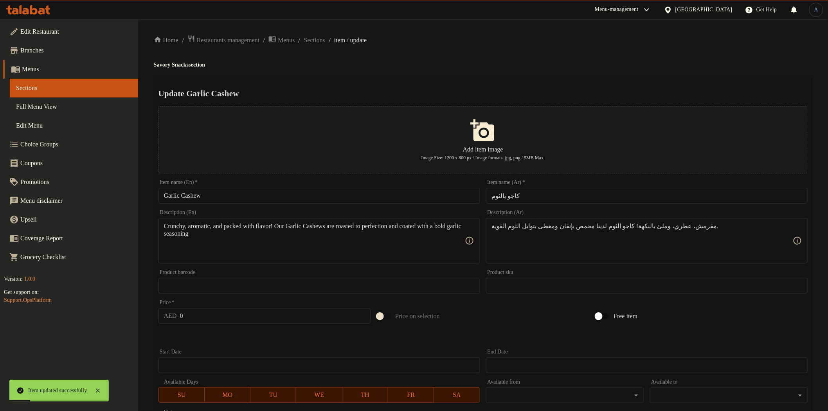
click at [325, 40] on span "Sections" at bounding box center [314, 40] width 21 height 9
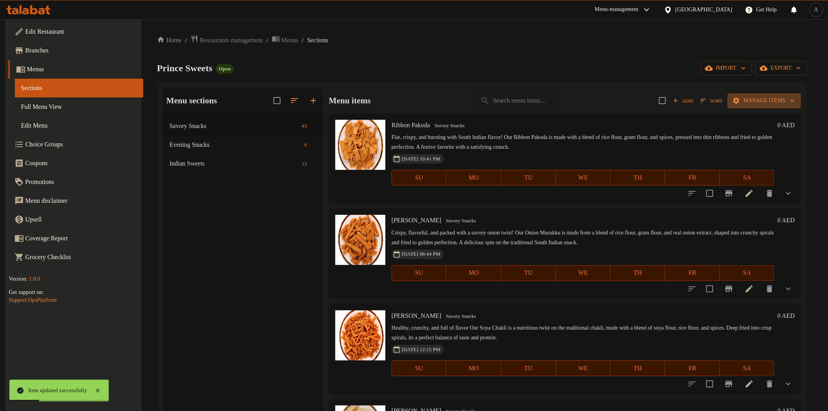
click at [762, 97] on span "Manage items" at bounding box center [764, 101] width 61 height 10
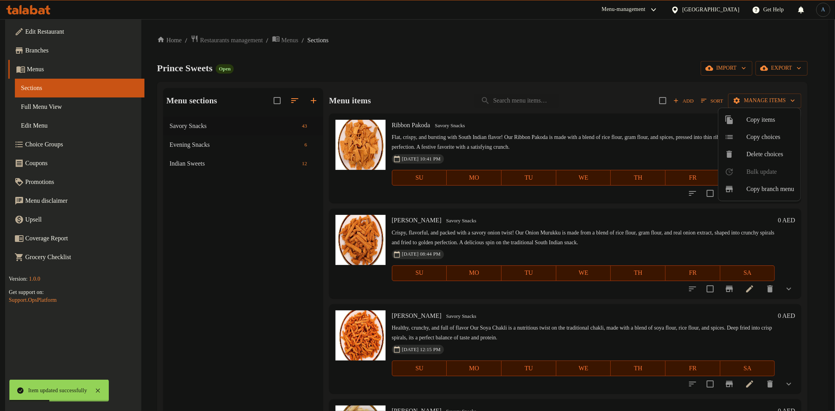
click at [775, 151] on span "Delete choices" at bounding box center [770, 154] width 48 height 9
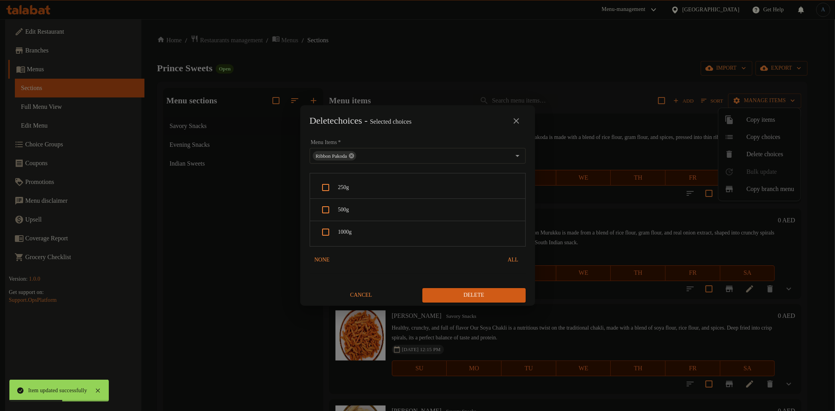
click at [351, 155] on icon at bounding box center [351, 155] width 5 height 5
click at [377, 155] on input "Menu Items   *" at bounding box center [411, 155] width 198 height 11
paste input "Chilly cashew"
type input "Chilly cashew"
click at [360, 180] on li "Chilly Cashew" at bounding box center [413, 179] width 209 height 23
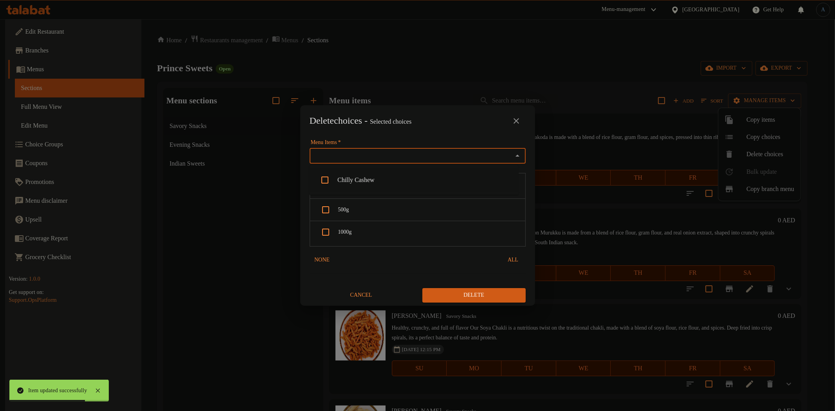
scroll to position [826, 0]
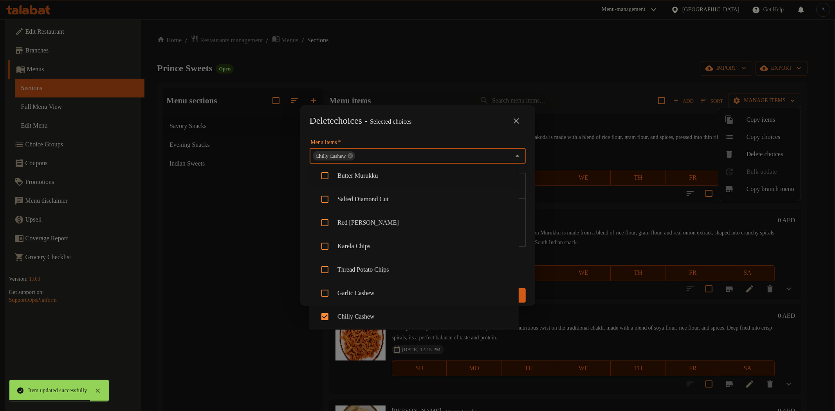
click at [424, 134] on div "Delete choices - Selected choices 0" at bounding box center [417, 120] width 235 height 31
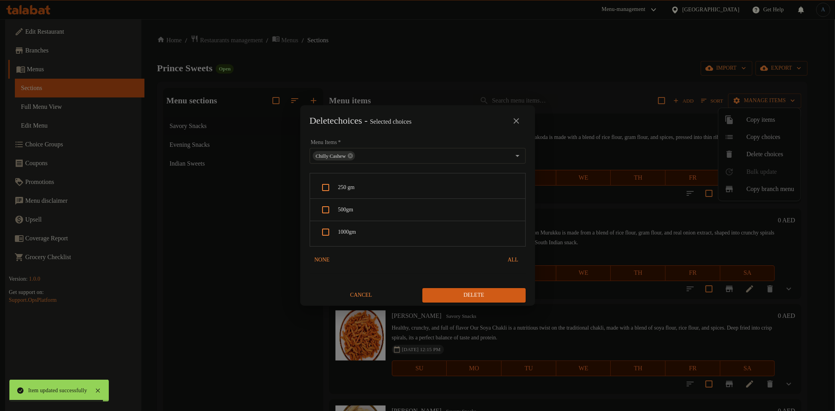
click at [382, 151] on input "Menu Items   *" at bounding box center [433, 155] width 154 height 11
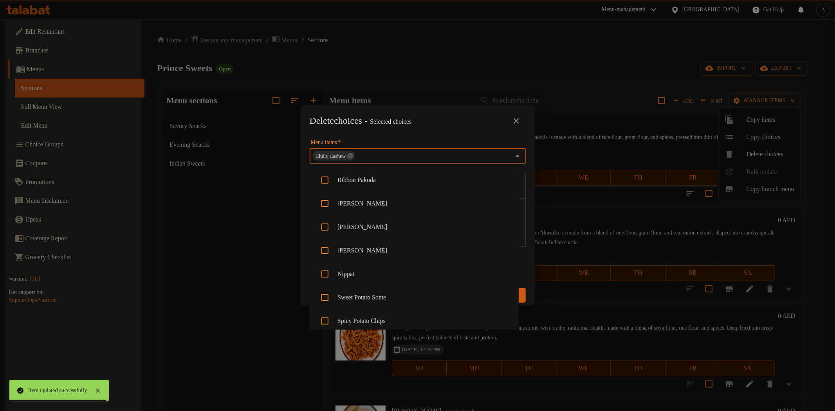
paste input "Masala Cashew"
type input "Masala Cashew"
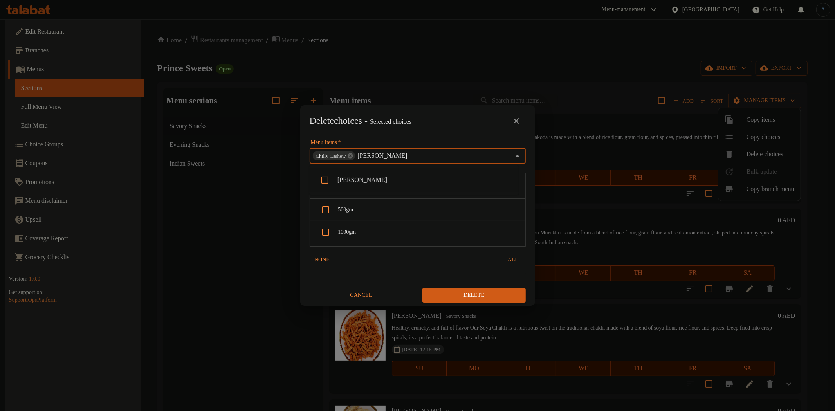
click at [372, 178] on li "Masala Cashew" at bounding box center [413, 179] width 209 height 23
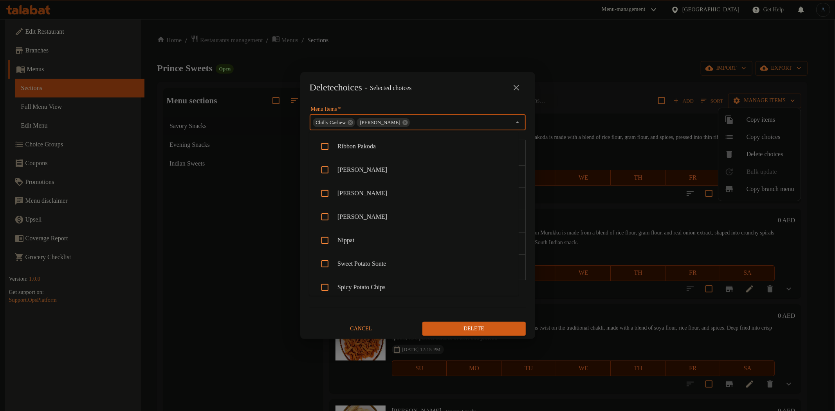
scroll to position [826, 0]
click at [454, 97] on div "Delete choices - Selected choices 0" at bounding box center [417, 87] width 235 height 31
click at [509, 292] on span "All" at bounding box center [513, 294] width 19 height 10
checkbox input "true"
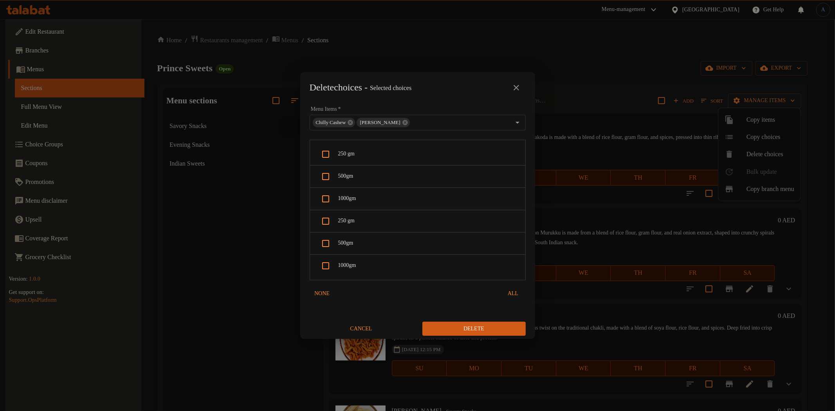
checkbox input "true"
click at [491, 333] on span "Delete" at bounding box center [474, 329] width 91 height 10
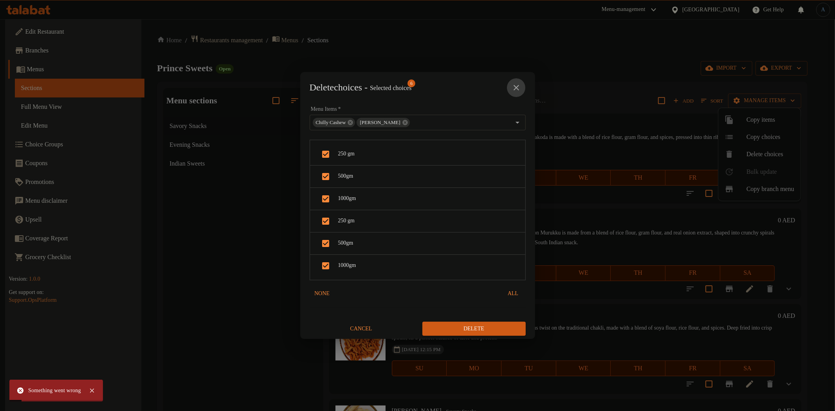
click at [517, 86] on icon "close" at bounding box center [516, 87] width 5 height 5
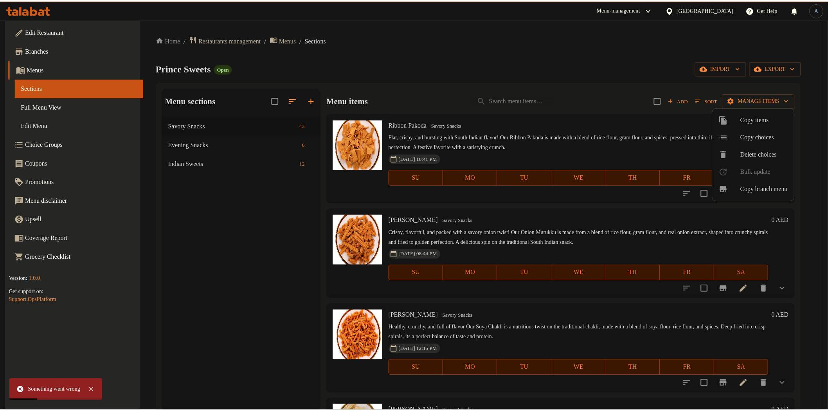
scroll to position [3655, 0]
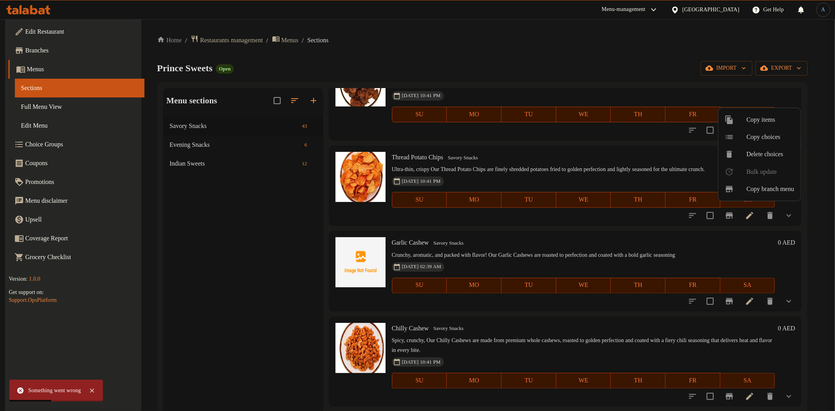
click at [736, 342] on div at bounding box center [417, 205] width 835 height 411
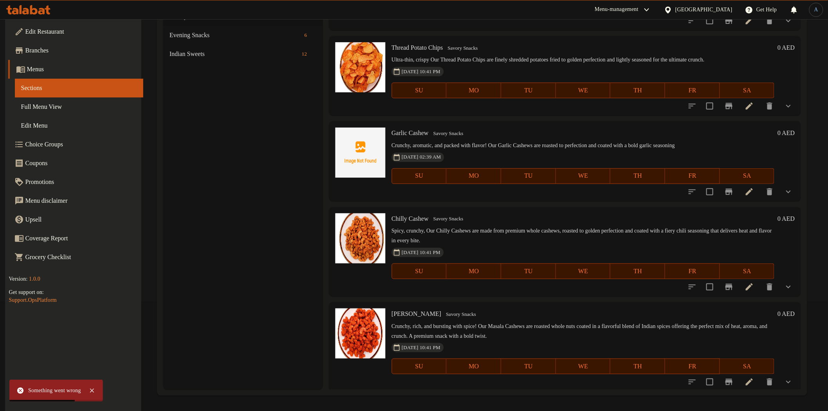
scroll to position [3655, 0]
click at [746, 380] on icon at bounding box center [749, 382] width 9 height 9
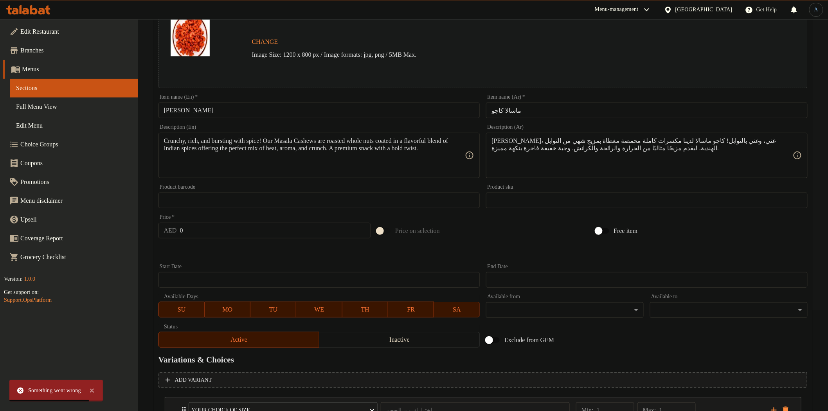
scroll to position [166, 0]
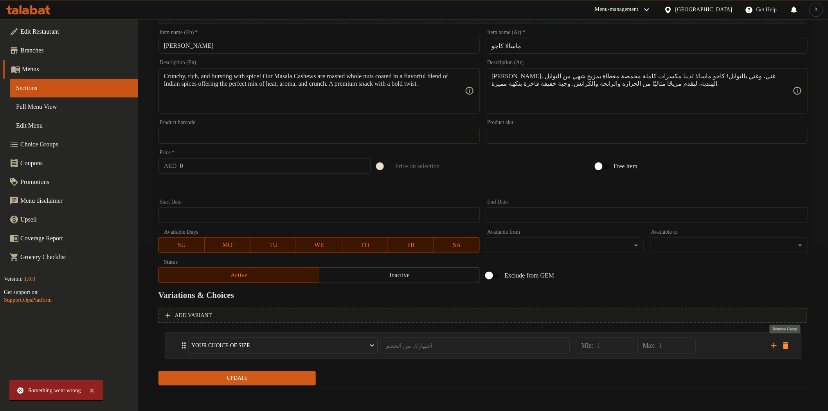
click at [788, 342] on icon "delete" at bounding box center [785, 345] width 5 height 7
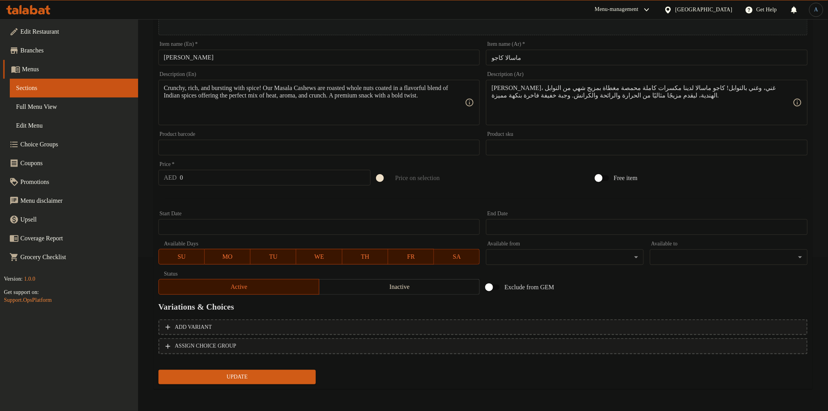
scroll to position [152, 0]
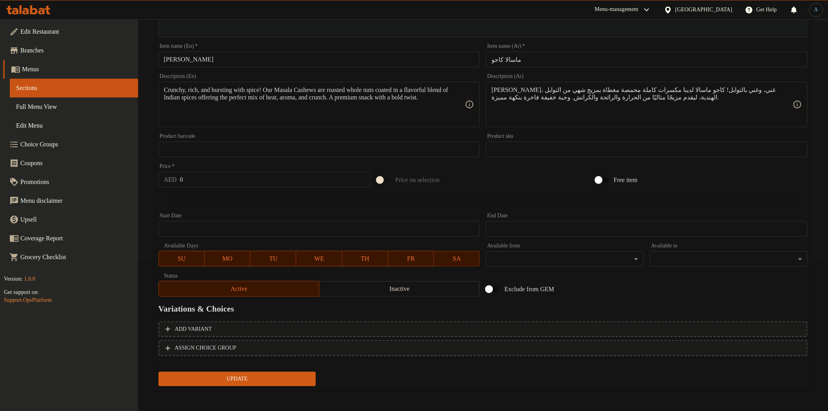
click at [296, 382] on button "Update" at bounding box center [238, 379] width 158 height 14
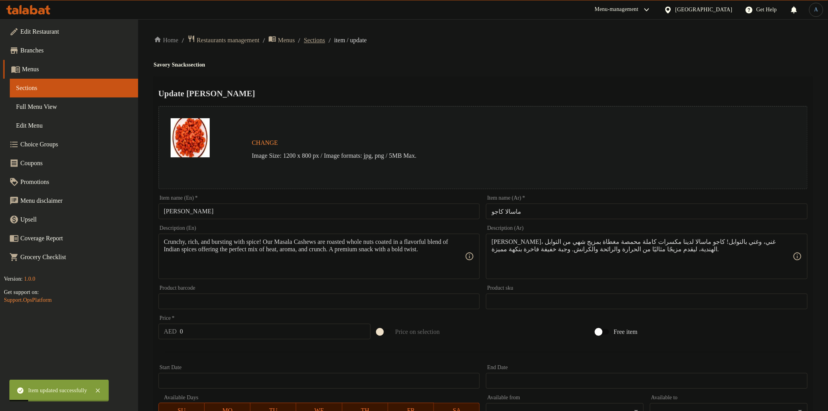
click at [325, 42] on span "Sections" at bounding box center [314, 40] width 21 height 9
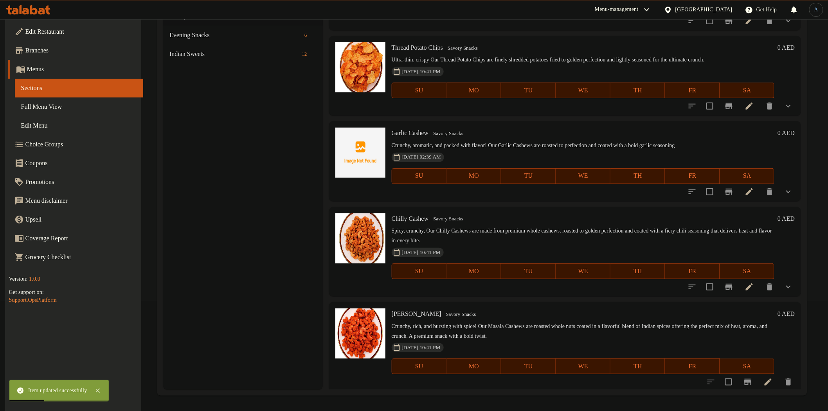
scroll to position [3655, 0]
click at [748, 283] on icon at bounding box center [749, 287] width 9 height 9
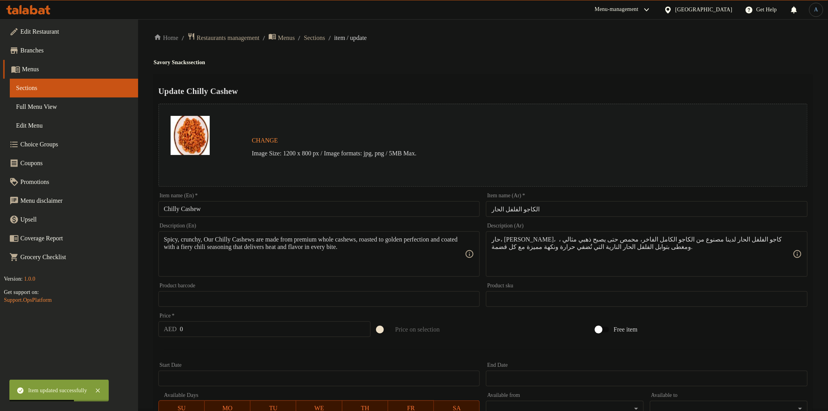
scroll to position [166, 0]
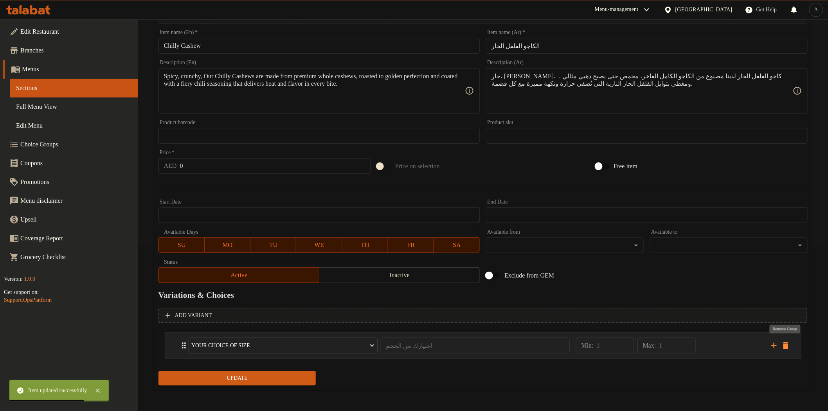
click at [787, 343] on icon "delete" at bounding box center [785, 345] width 5 height 7
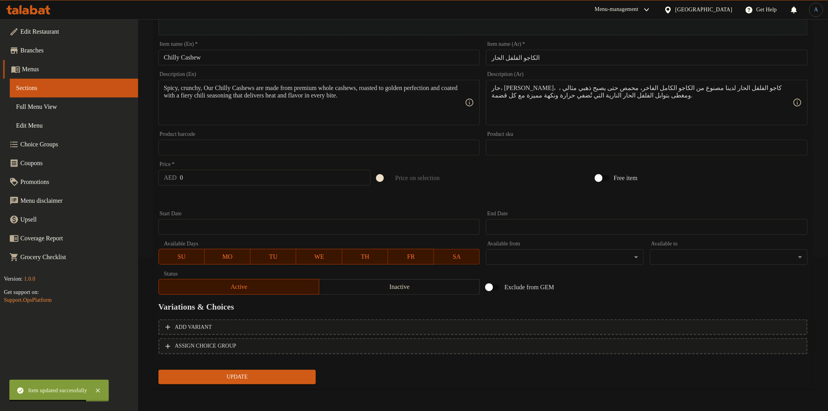
scroll to position [152, 0]
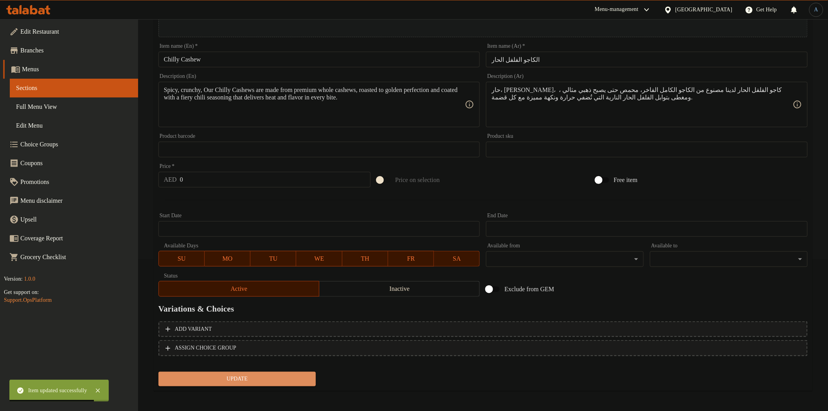
click at [307, 376] on span "Update" at bounding box center [237, 379] width 145 height 10
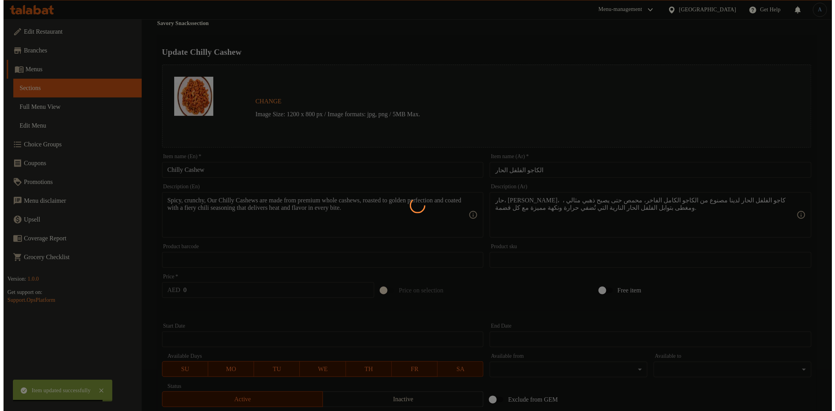
scroll to position [0, 0]
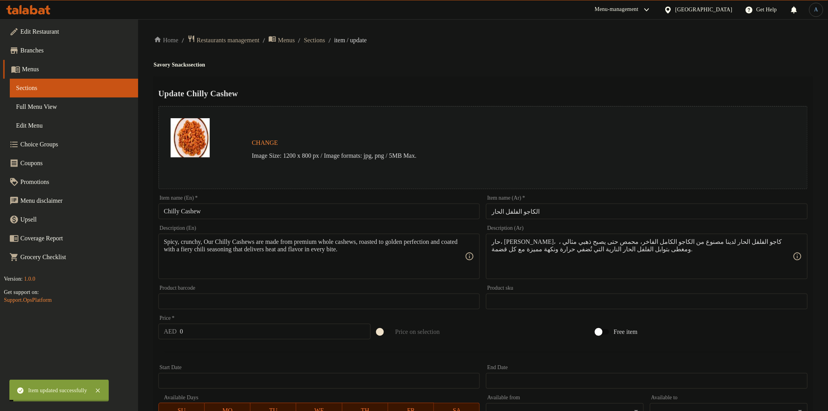
click at [325, 40] on span "Sections" at bounding box center [314, 40] width 21 height 9
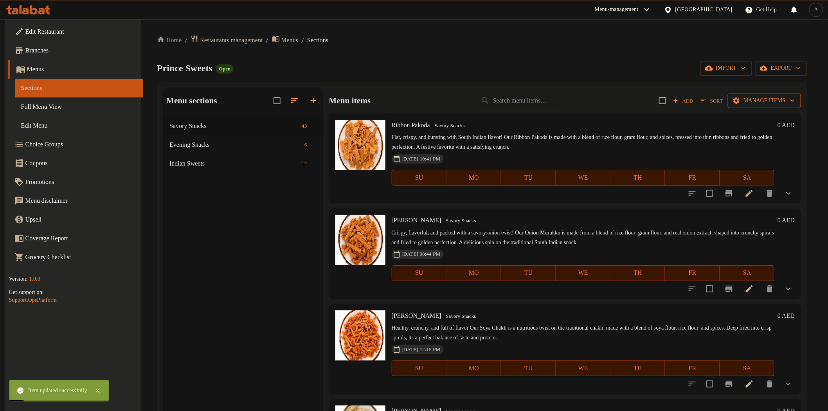
click at [748, 101] on span "Manage items" at bounding box center [764, 101] width 61 height 10
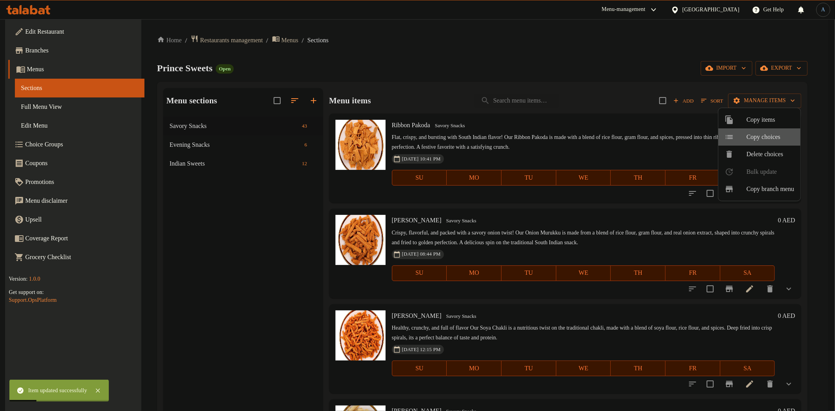
click at [752, 139] on span "Copy choices" at bounding box center [770, 136] width 48 height 9
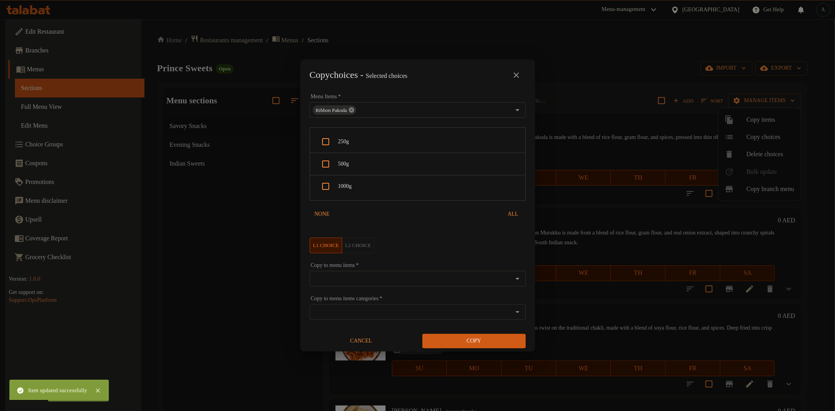
click at [353, 109] on icon at bounding box center [351, 110] width 6 height 6
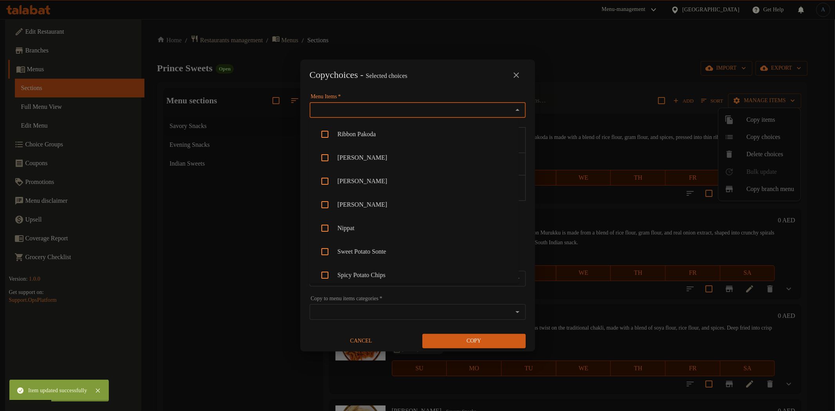
click at [357, 109] on input "Menu Items   *" at bounding box center [411, 110] width 198 height 11
type input "gar"
click at [364, 160] on li "Garlic Cashew" at bounding box center [413, 157] width 209 height 23
click at [439, 97] on div "Menu Items   * Garlic Cashew Menu Items *" at bounding box center [418, 106] width 216 height 24
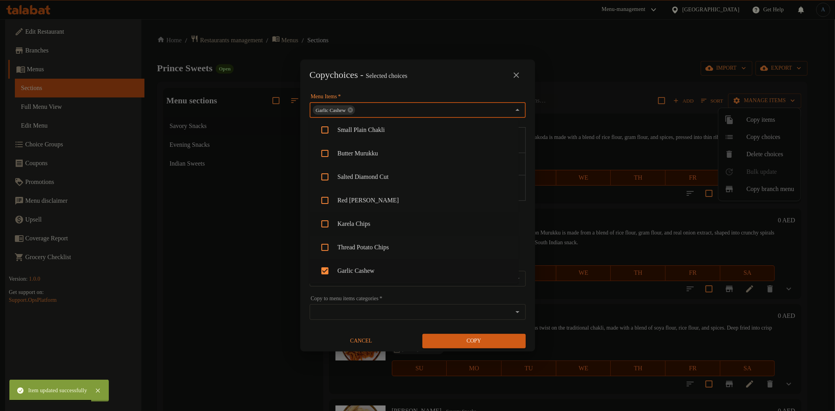
drag, startPoint x: 422, startPoint y: 71, endPoint x: 401, endPoint y: 106, distance: 40.5
click at [407, 71] on span "Copy choices - Selected choices 0" at bounding box center [359, 75] width 98 height 10
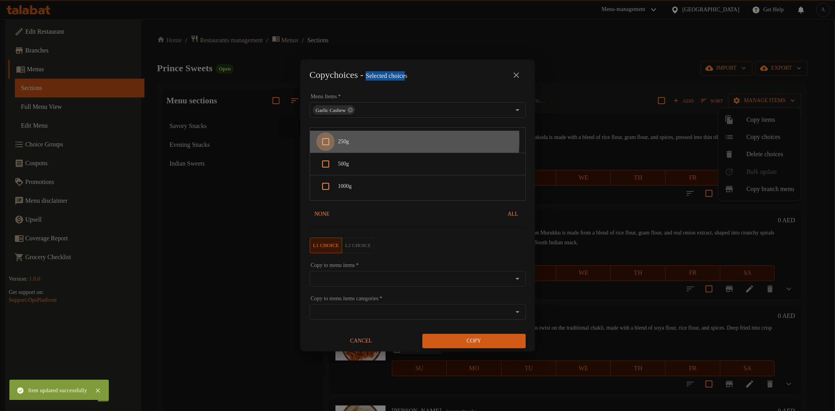
click at [334, 140] on input "checkbox" at bounding box center [325, 141] width 19 height 19
checkbox input "true"
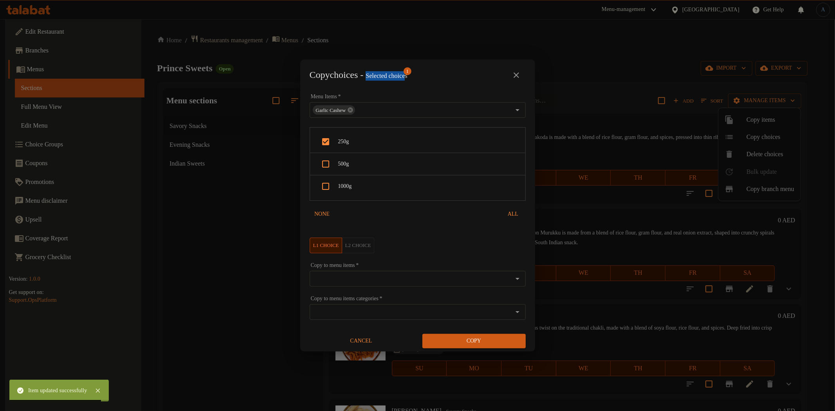
click at [342, 164] on span "500g" at bounding box center [428, 164] width 181 height 10
checkbox input "true"
click at [344, 185] on span "1000g" at bounding box center [428, 187] width 181 height 10
checkbox input "true"
click at [393, 283] on input "Copy to menu items   *" at bounding box center [411, 278] width 198 height 11
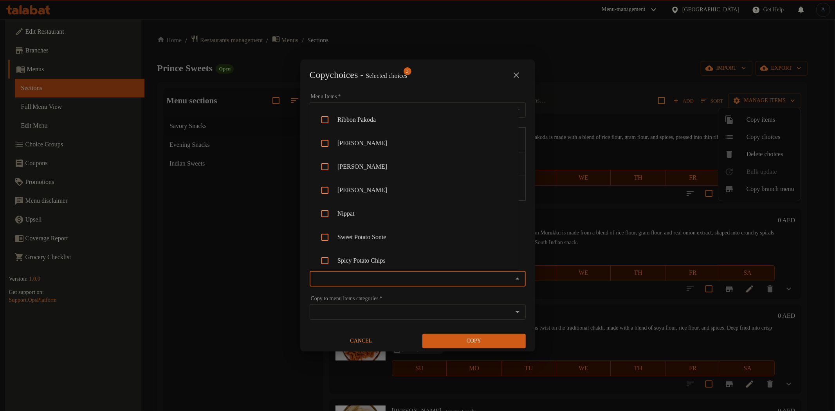
paste input "Chilly cashew"
type input "Chilly cashew"
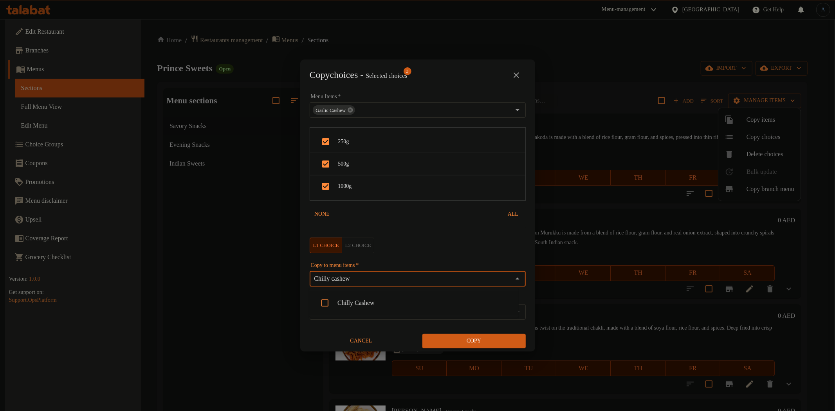
click at [342, 305] on li "Chilly Cashew" at bounding box center [413, 302] width 209 height 23
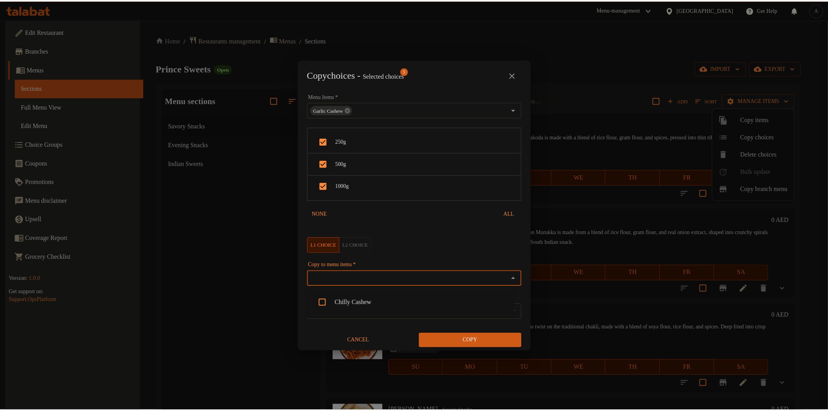
scroll to position [826, 0]
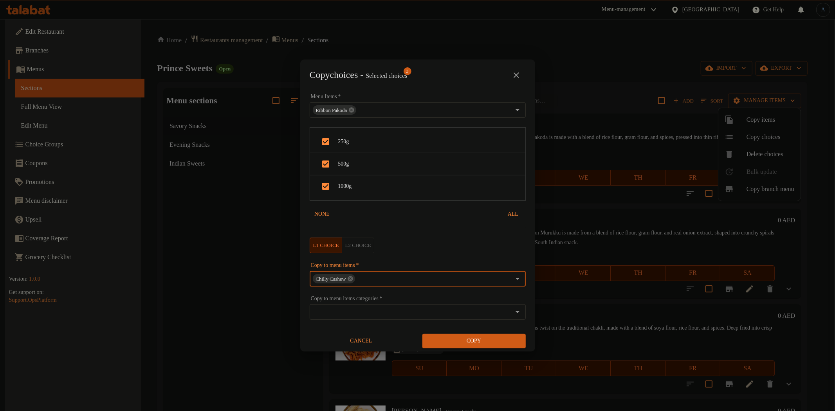
click at [461, 283] on input "Copy to menu items   *" at bounding box center [433, 278] width 154 height 11
paste input "[PERSON_NAME]"
type input "[PERSON_NAME]"
click at [374, 303] on li "[PERSON_NAME]" at bounding box center [413, 302] width 209 height 23
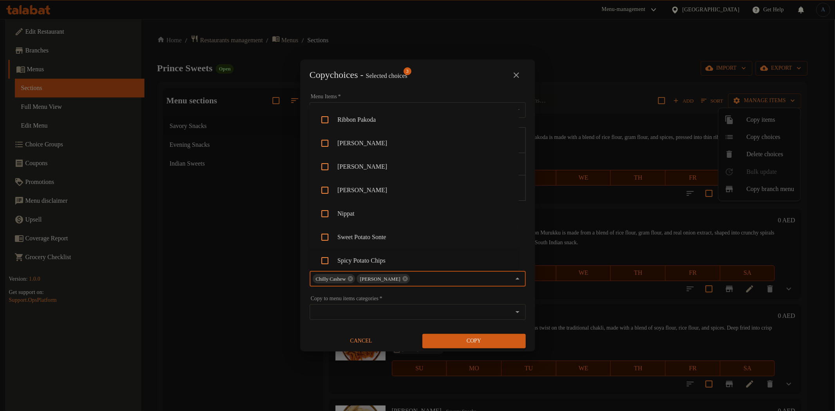
click at [500, 339] on span "Copy" at bounding box center [474, 341] width 91 height 10
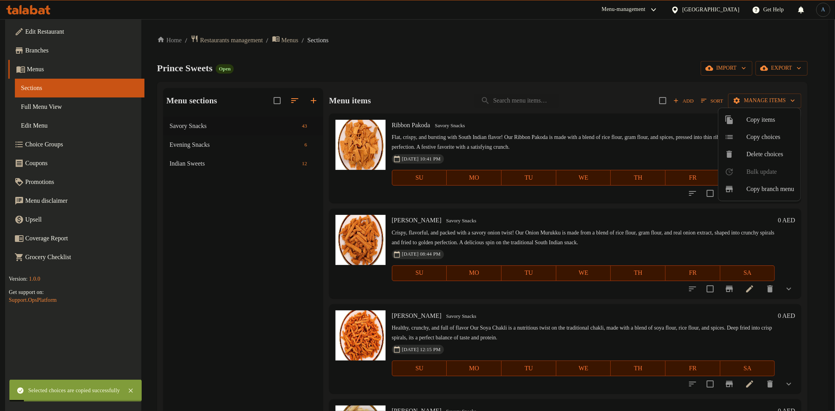
click at [547, 50] on div at bounding box center [417, 205] width 835 height 411
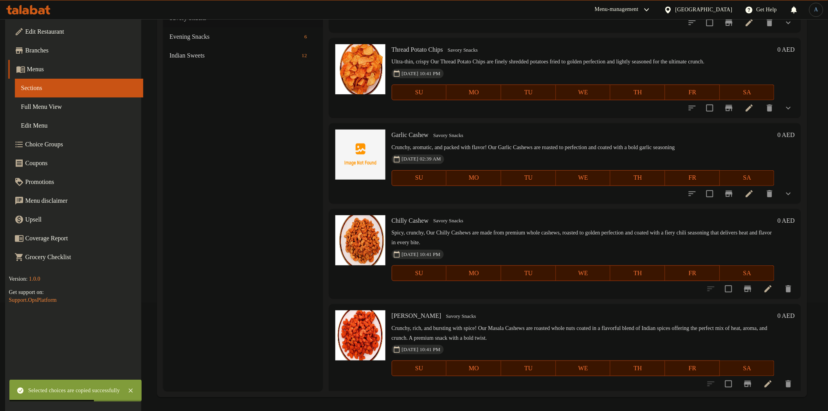
scroll to position [110, 0]
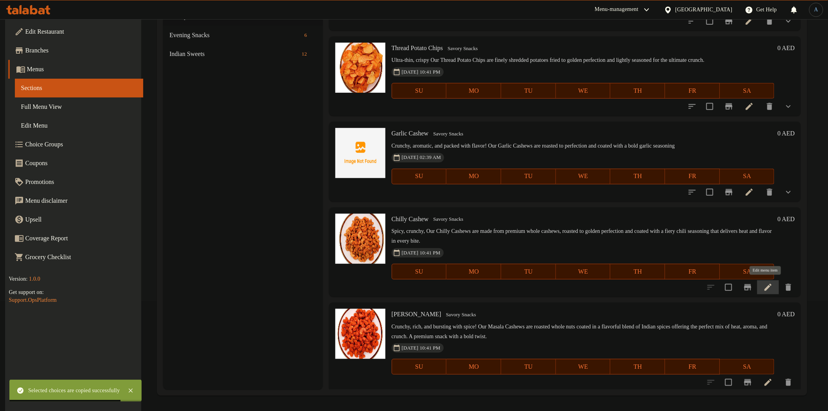
click at [768, 285] on icon at bounding box center [768, 287] width 9 height 9
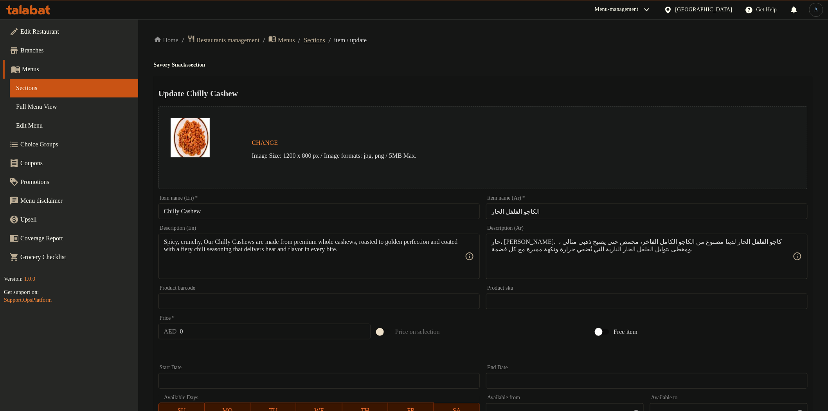
click at [325, 40] on span "Sections" at bounding box center [314, 40] width 21 height 9
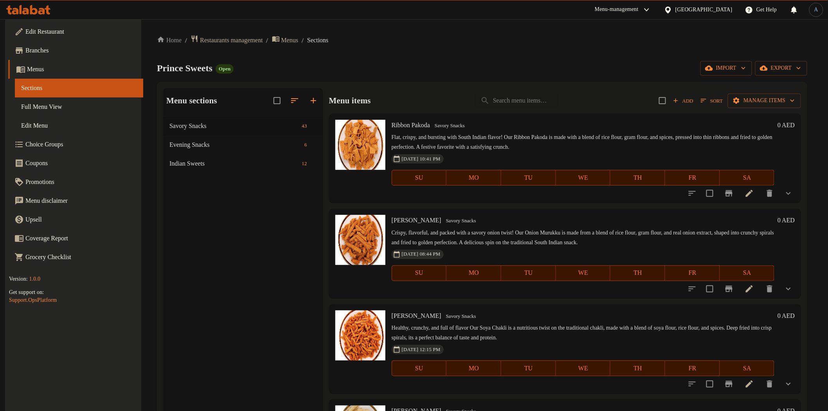
scroll to position [130, 0]
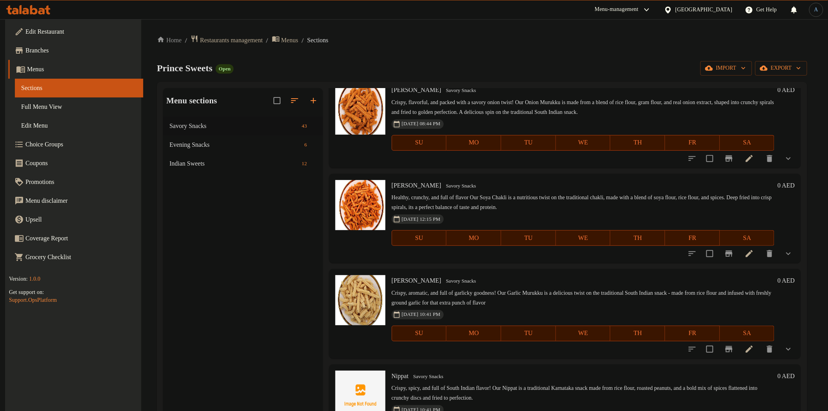
click at [477, 175] on div "Soya Chakli Savory Snacks Healthy, crunchy, and full of flavor Our Soya Chakli …" at bounding box center [565, 218] width 472 height 89
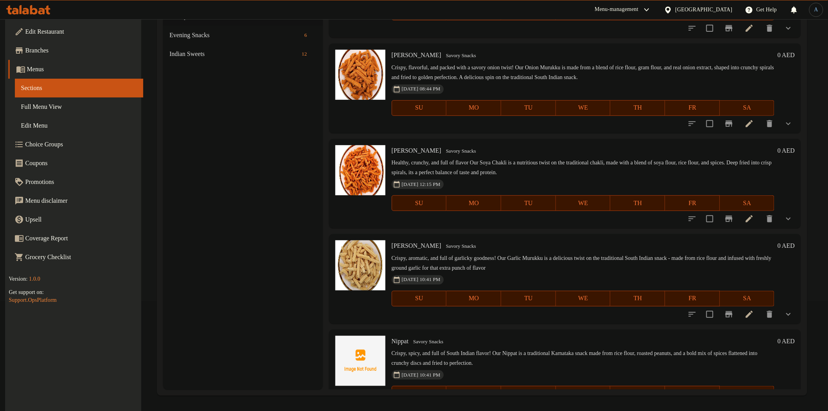
scroll to position [0, 0]
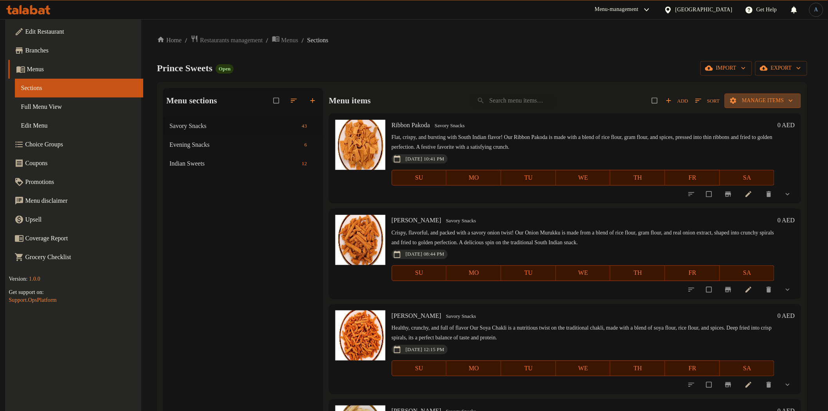
click at [757, 97] on span "Manage items" at bounding box center [763, 101] width 64 height 10
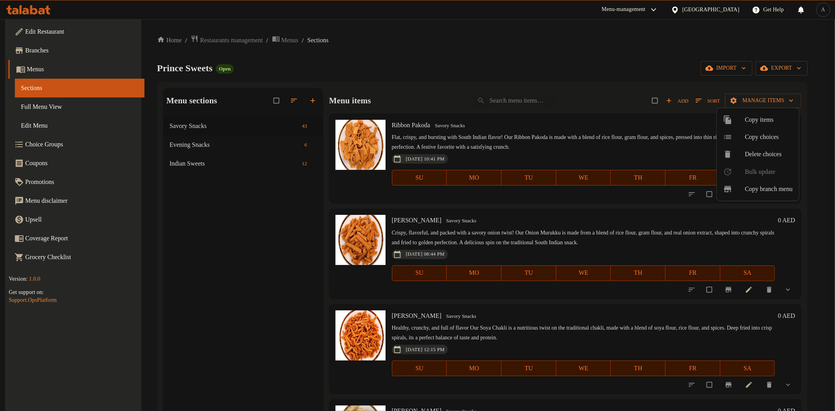
click at [601, 154] on div at bounding box center [417, 205] width 835 height 411
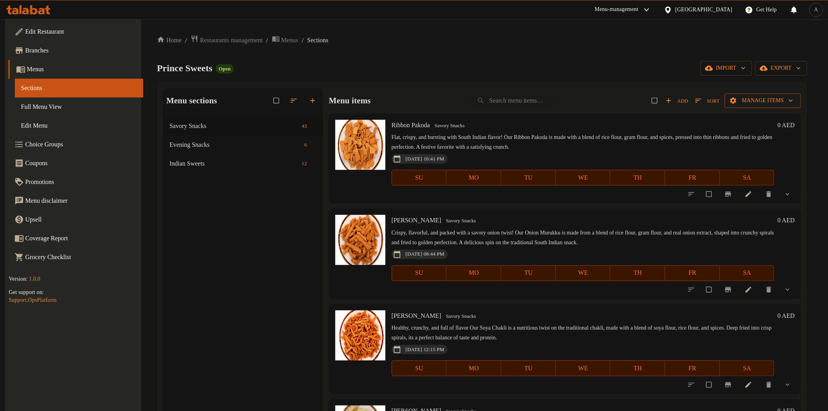
click at [773, 96] on span "Manage items" at bounding box center [763, 101] width 64 height 10
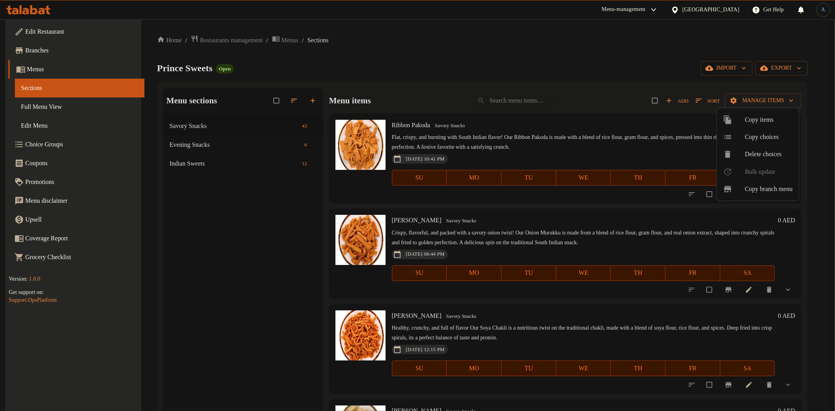
click at [768, 136] on span "Copy choices" at bounding box center [769, 136] width 48 height 9
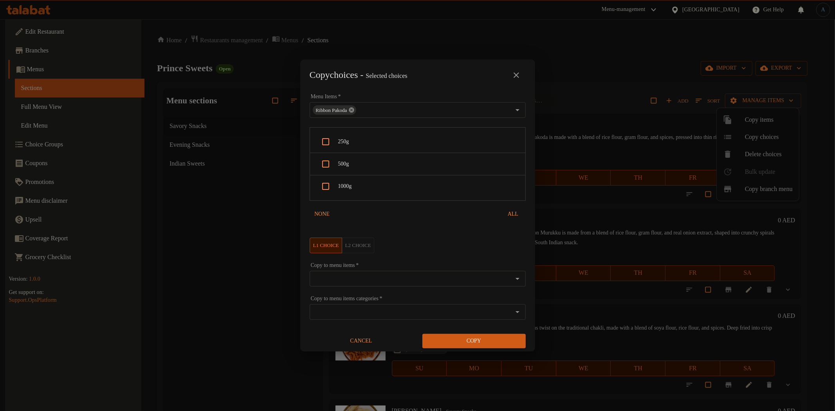
click at [353, 109] on icon at bounding box center [351, 110] width 6 height 6
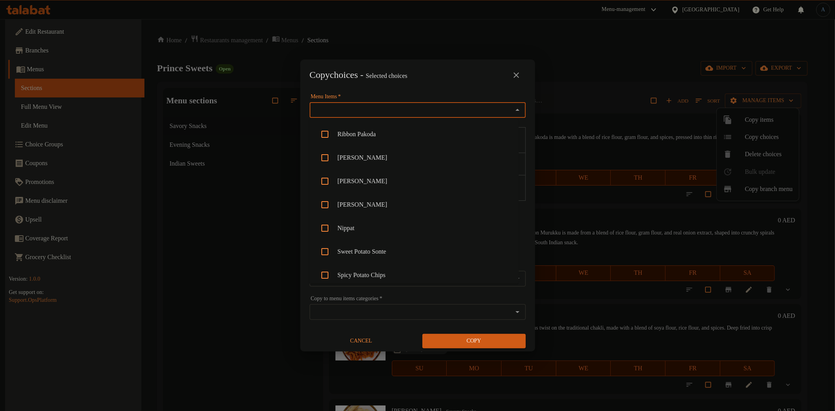
click at [360, 107] on input "Menu Items   *" at bounding box center [411, 110] width 198 height 11
paste input "[PERSON_NAME]"
type input "[PERSON_NAME]"
type input "gar"
click at [377, 157] on li "Garlic Cashew" at bounding box center [413, 157] width 209 height 23
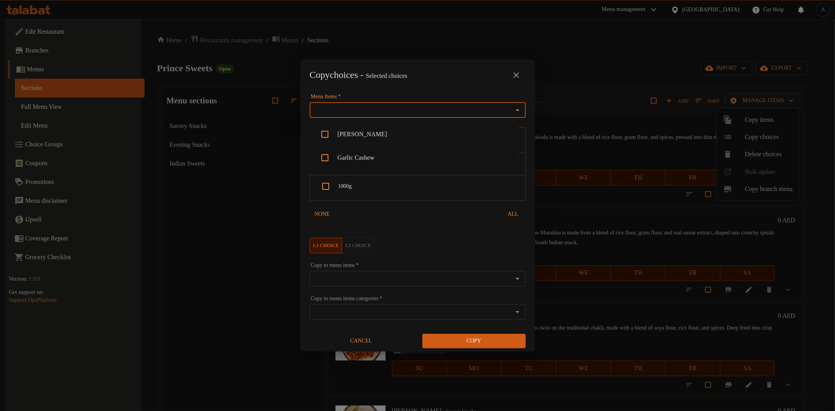
scroll to position [803, 0]
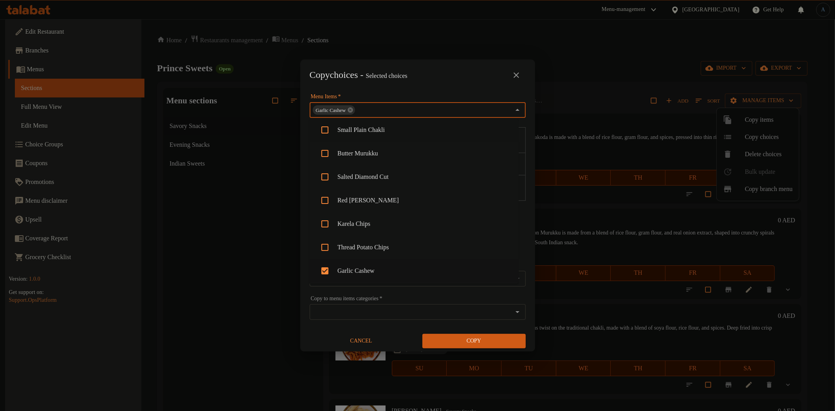
click at [418, 58] on div "Copy choices - Selected choices 0 Menu Items   * Garlic Cashew Menu Items * 250…" at bounding box center [417, 205] width 835 height 411
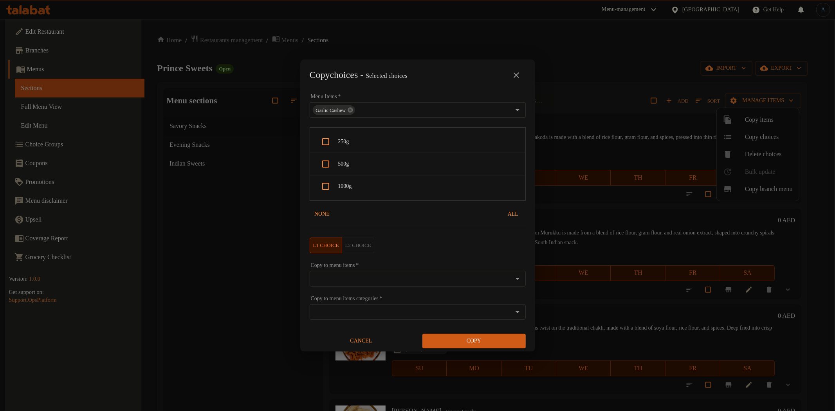
click at [336, 137] on div at bounding box center [327, 141] width 22 height 19
checkbox input "true"
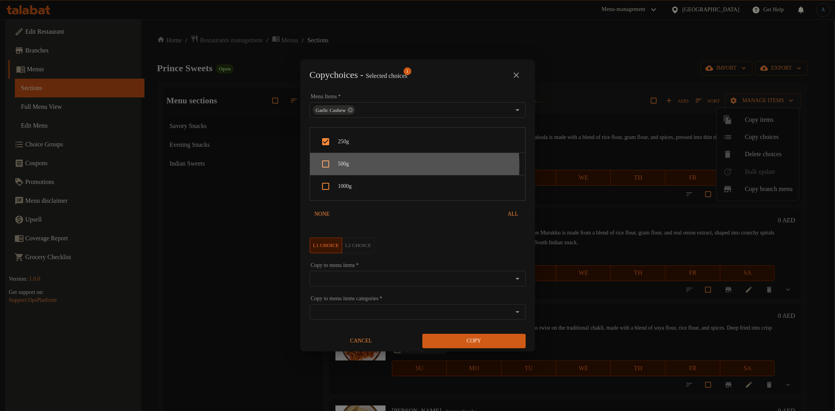
click at [336, 166] on div at bounding box center [327, 164] width 22 height 19
checkbox input "true"
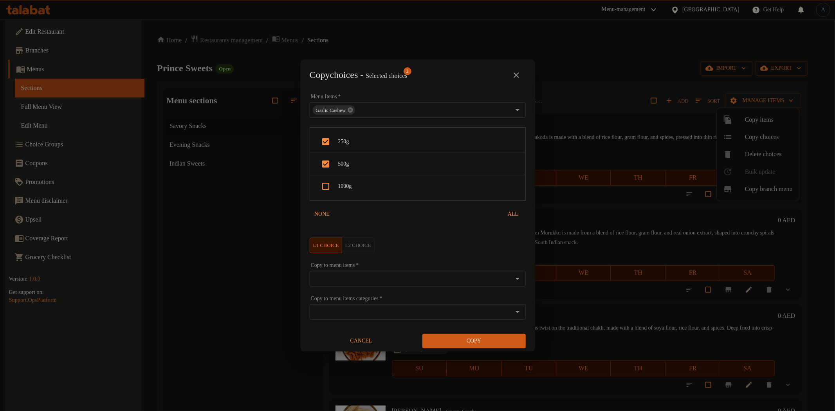
click at [358, 191] on div "1000g" at bounding box center [417, 186] width 215 height 22
checkbox input "true"
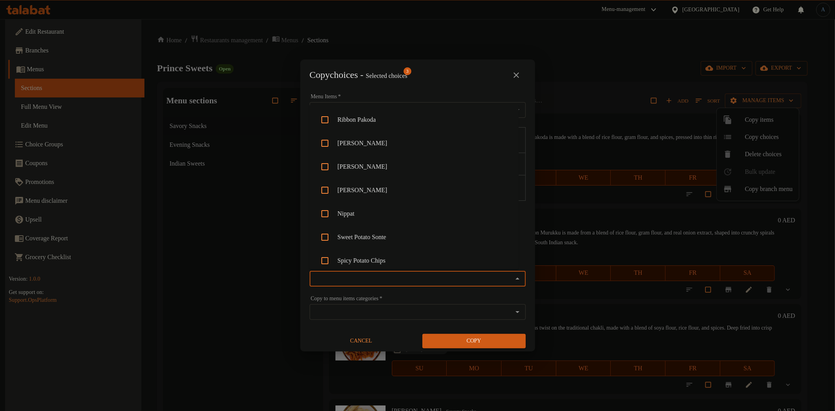
click at [365, 278] on input "Copy to menu items   *" at bounding box center [411, 278] width 198 height 11
paste input "[PERSON_NAME]"
type input "[PERSON_NAME]"
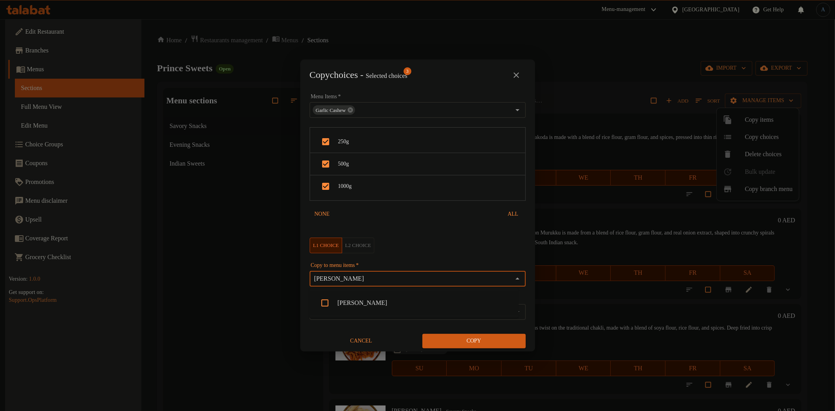
click at [346, 303] on li "[PERSON_NAME]" at bounding box center [413, 302] width 209 height 23
paste input "Chilly cashew"
type input "Chilly cashew"
click at [375, 303] on li "Chilly Cashew" at bounding box center [413, 302] width 209 height 23
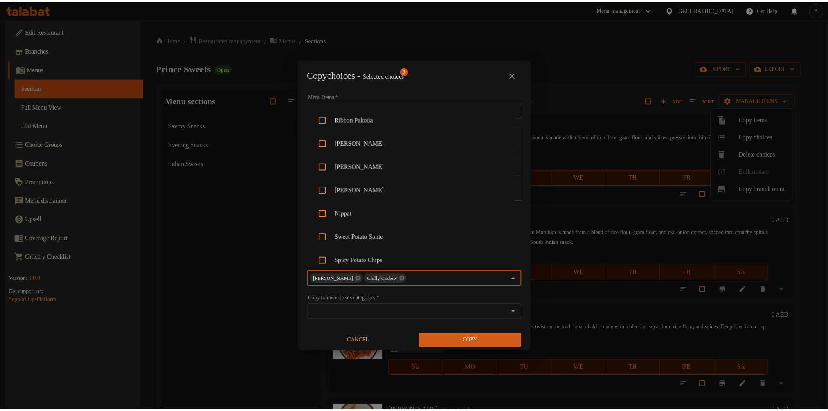
scroll to position [850, 0]
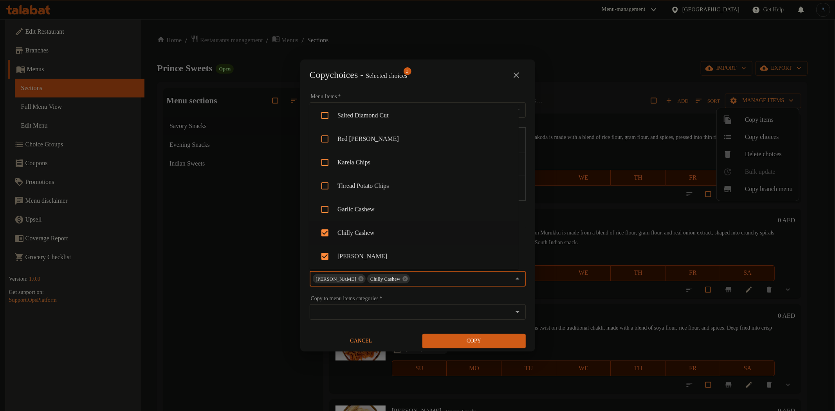
click at [459, 337] on span "Copy" at bounding box center [474, 341] width 91 height 10
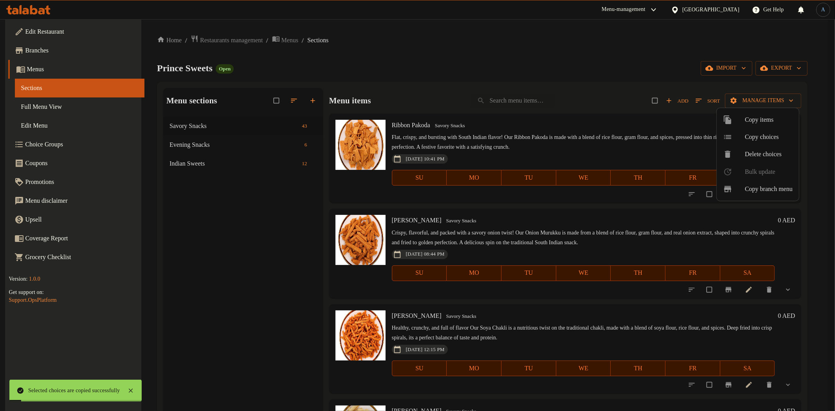
click at [475, 241] on div at bounding box center [417, 205] width 835 height 411
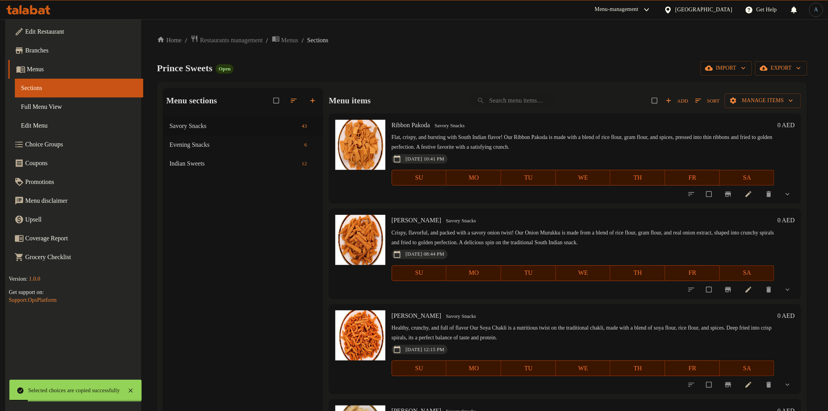
click at [524, 230] on p "Crispy, flavorful, and packed with a savory onion twist! Our Onion Murukku is m…" at bounding box center [583, 238] width 383 height 20
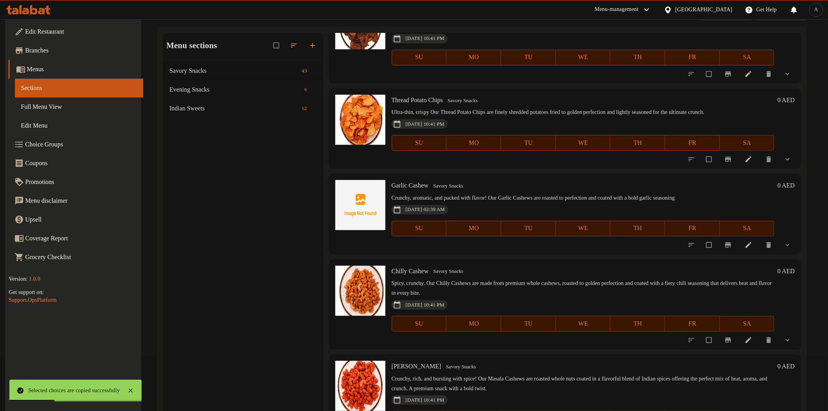
scroll to position [110, 0]
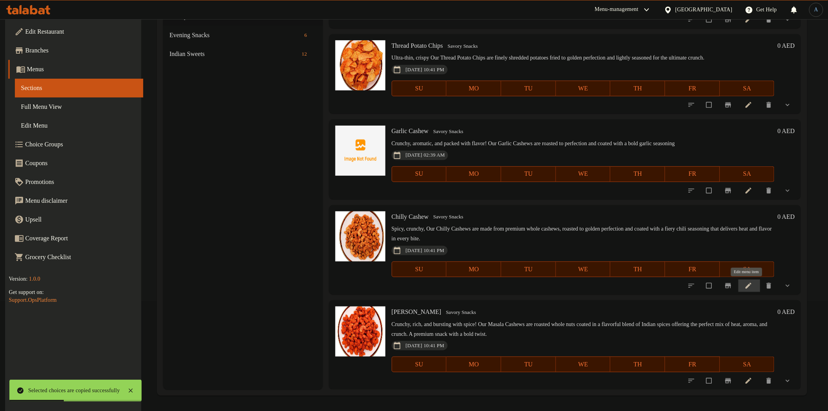
click at [751, 287] on icon at bounding box center [749, 286] width 8 height 8
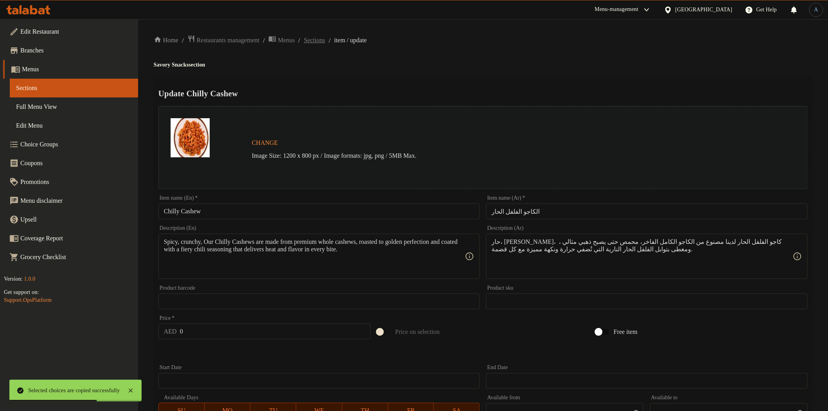
click at [325, 42] on span "Sections" at bounding box center [314, 40] width 21 height 9
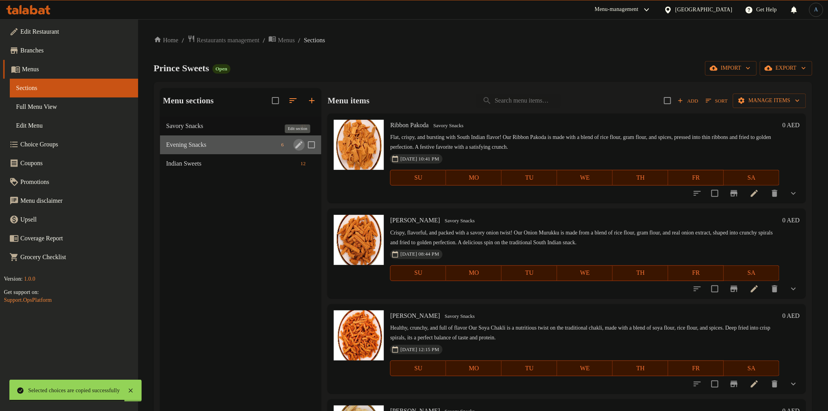
click at [299, 141] on icon "edit" at bounding box center [298, 144] width 9 height 9
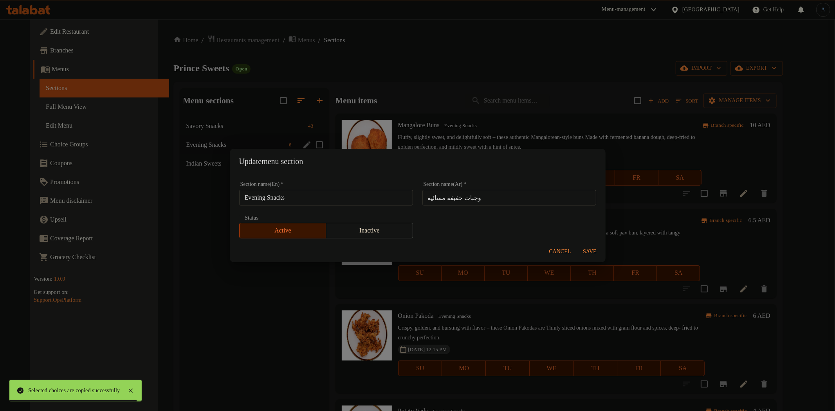
click at [309, 192] on input "Evening Snacks" at bounding box center [326, 198] width 174 height 16
click at [561, 251] on span "Cancel" at bounding box center [560, 252] width 22 height 10
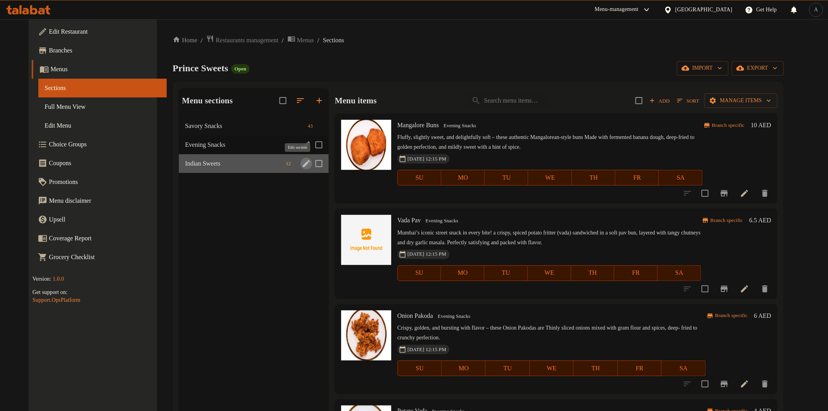
click at [302, 164] on icon "edit" at bounding box center [306, 163] width 9 height 9
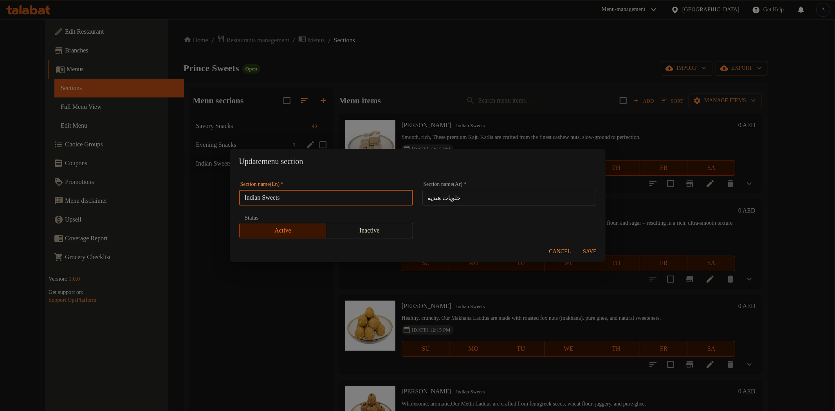
click at [326, 194] on input "Indian Sweets" at bounding box center [326, 198] width 174 height 16
click at [411, 98] on div "Update menu section Section name(En)   * Indian Sweets Section name(En) * Secti…" at bounding box center [417, 205] width 835 height 411
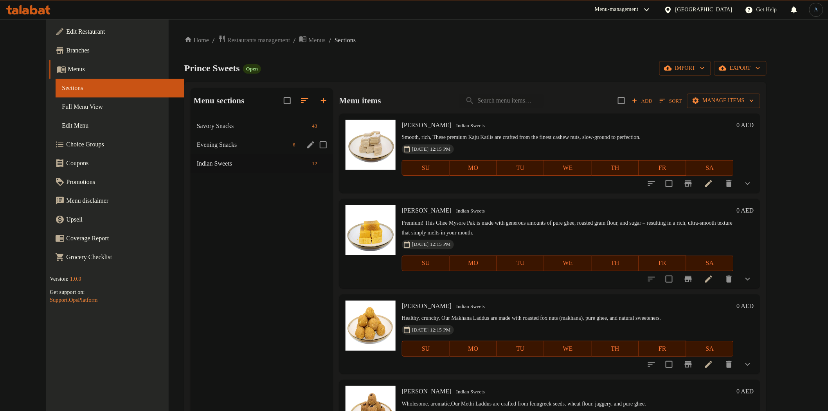
click at [431, 30] on div "Home / Restaurants management / Menus / Sections Prince Sweets Open import expo…" at bounding box center [476, 270] width 614 height 502
click at [62, 108] on span "Full Menu View" at bounding box center [120, 106] width 116 height 9
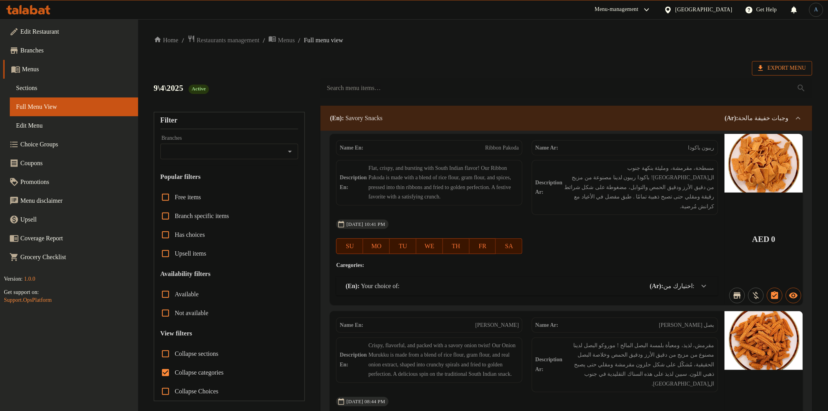
click at [780, 69] on span "Export Menu" at bounding box center [783, 68] width 48 height 10
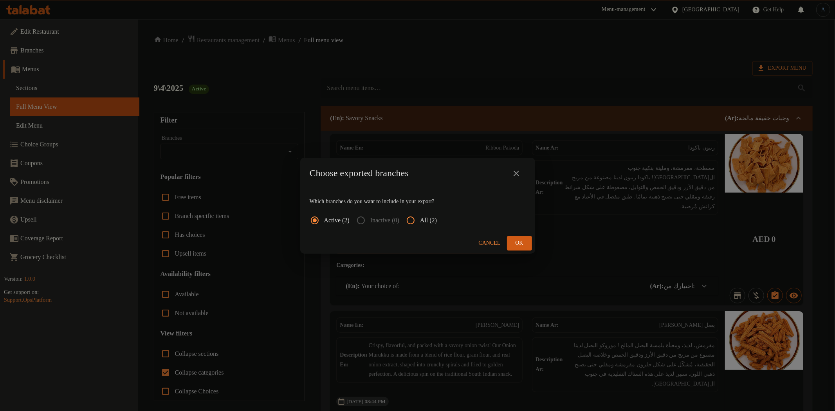
click at [420, 221] on input "All (2)" at bounding box center [410, 220] width 19 height 19
radio input "true"
click at [518, 240] on span "Ok" at bounding box center [519, 243] width 13 height 10
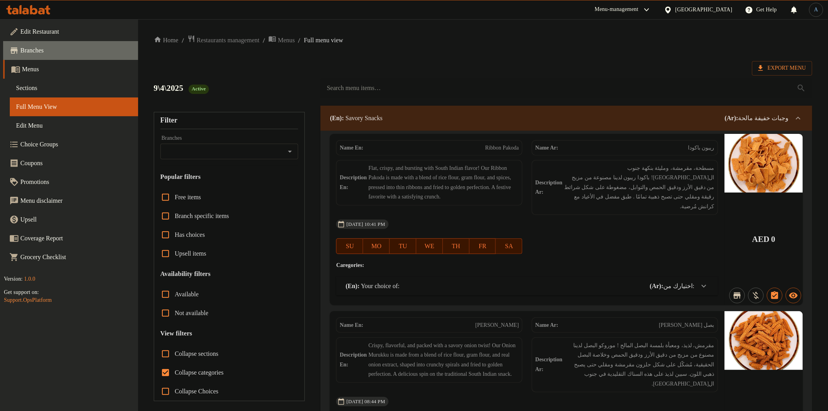
click at [54, 43] on link "Branches" at bounding box center [70, 50] width 135 height 19
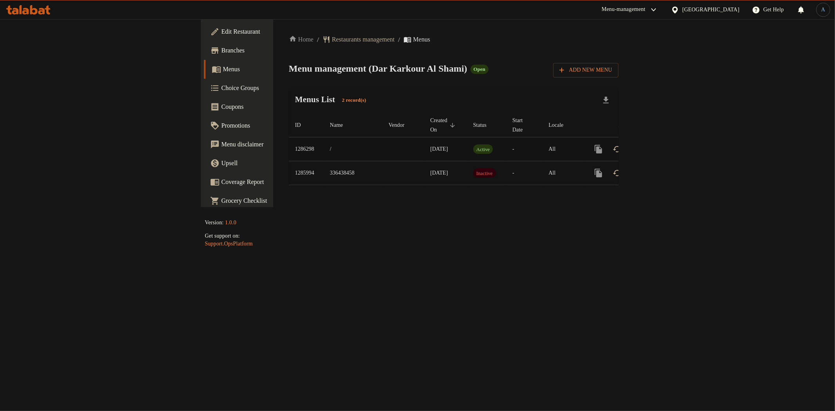
click at [658, 146] on icon "enhanced table" at bounding box center [654, 149] width 7 height 7
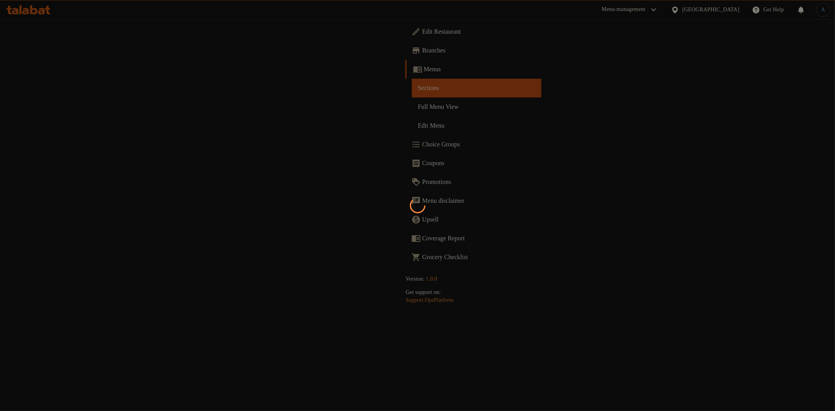
click at [345, 106] on div at bounding box center [417, 205] width 835 height 411
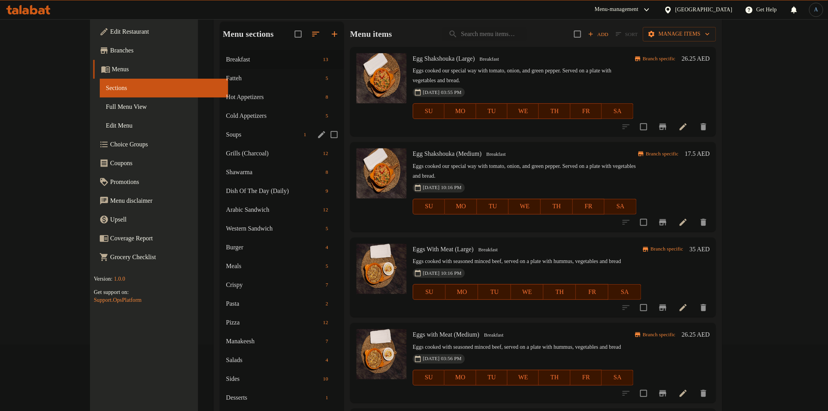
scroll to position [110, 0]
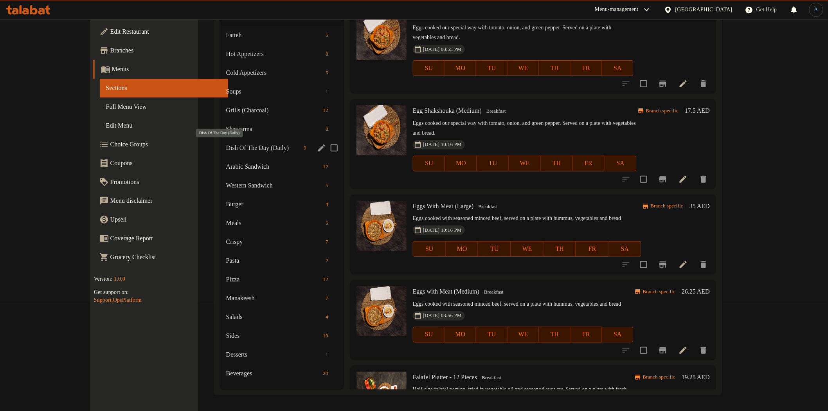
click at [243, 148] on span "Dish Of The Day (Daily)" at bounding box center [263, 147] width 74 height 9
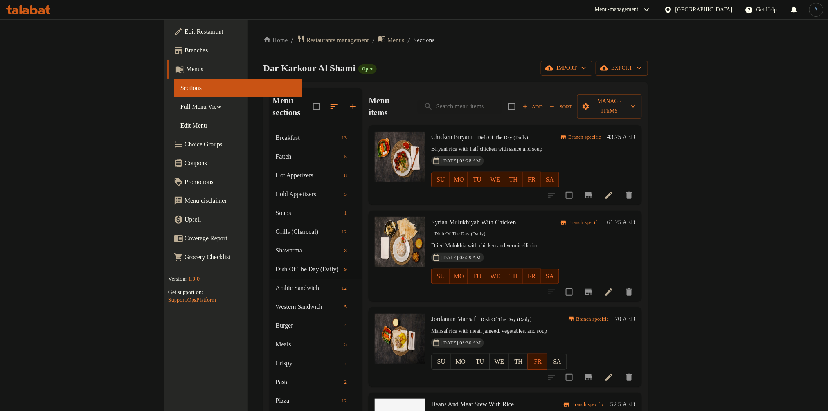
click at [440, 79] on div "Home / Restaurants management / Menus / Sections Dar Karkour Al Shami Open impo…" at bounding box center [455, 274] width 385 height 479
click at [180, 103] on span "Full Menu View" at bounding box center [238, 106] width 116 height 9
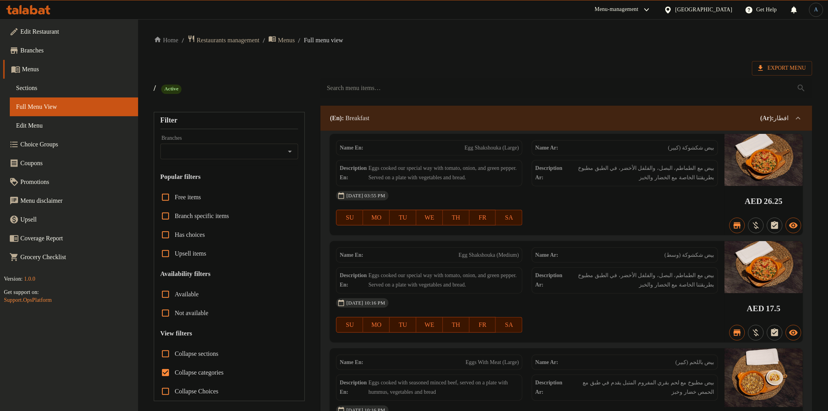
click at [535, 76] on div at bounding box center [566, 88] width 501 height 29
click at [781, 67] on span "Export Menu" at bounding box center [783, 68] width 48 height 10
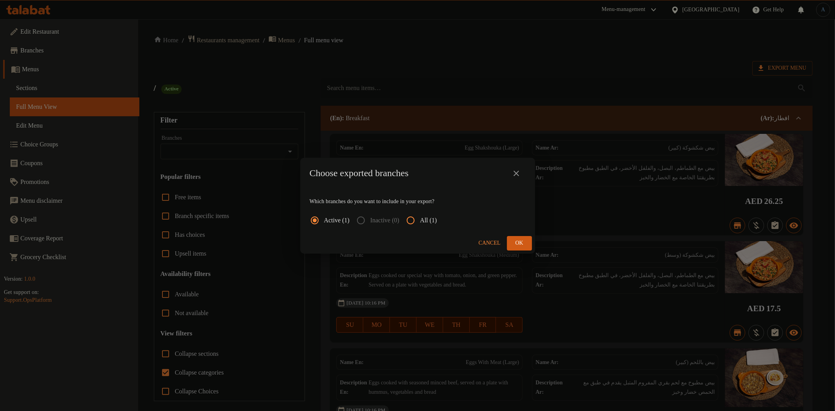
click at [437, 220] on span "All (1)" at bounding box center [428, 220] width 17 height 9
click at [420, 220] on input "All (1)" at bounding box center [410, 220] width 19 height 19
radio input "true"
click at [522, 245] on span "Ok" at bounding box center [519, 243] width 13 height 10
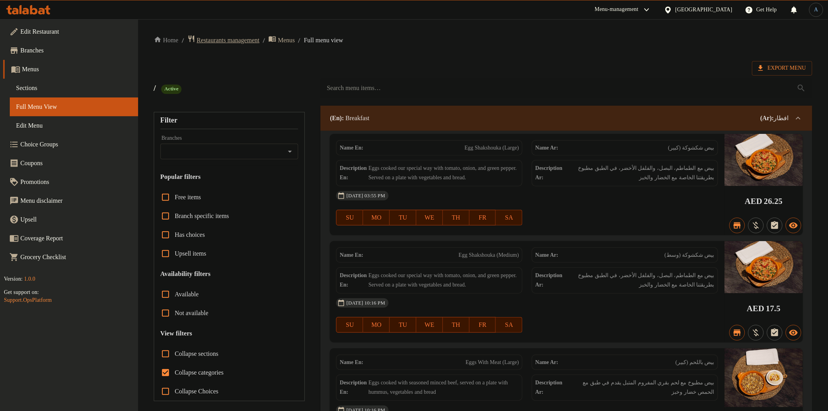
click at [222, 39] on span "Restaurants management" at bounding box center [228, 40] width 63 height 9
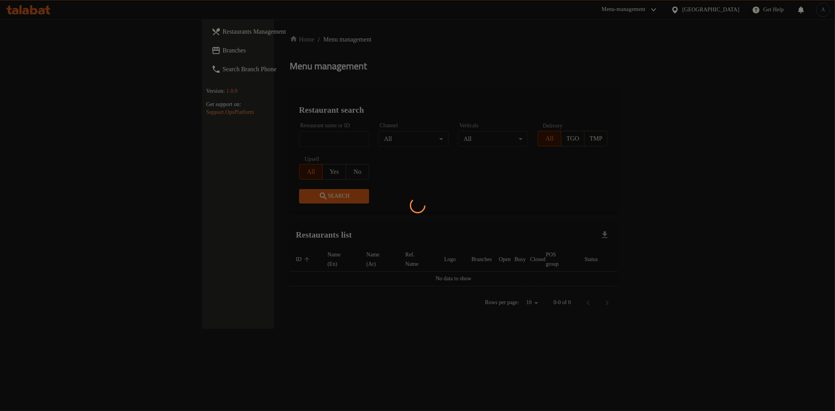
click at [726, 52] on div at bounding box center [417, 205] width 835 height 411
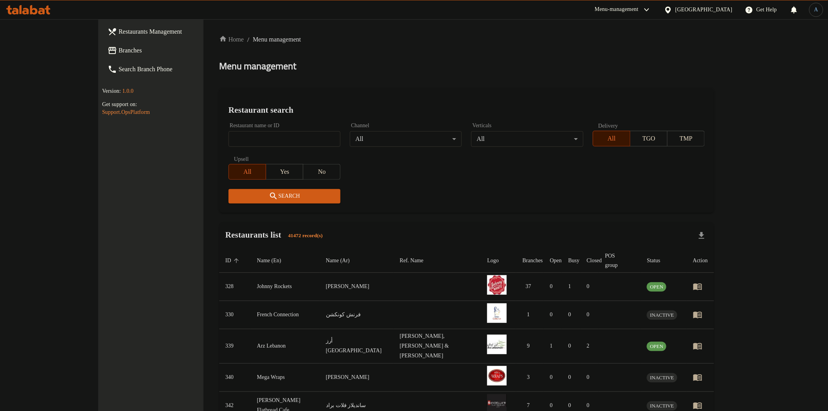
click at [706, 7] on div "[GEOGRAPHIC_DATA]" at bounding box center [704, 9] width 57 height 9
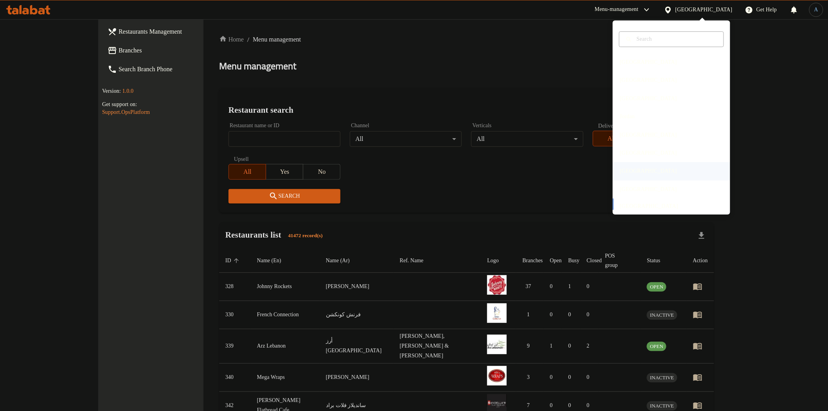
click at [634, 168] on div "[GEOGRAPHIC_DATA]" at bounding box center [649, 171] width 70 height 18
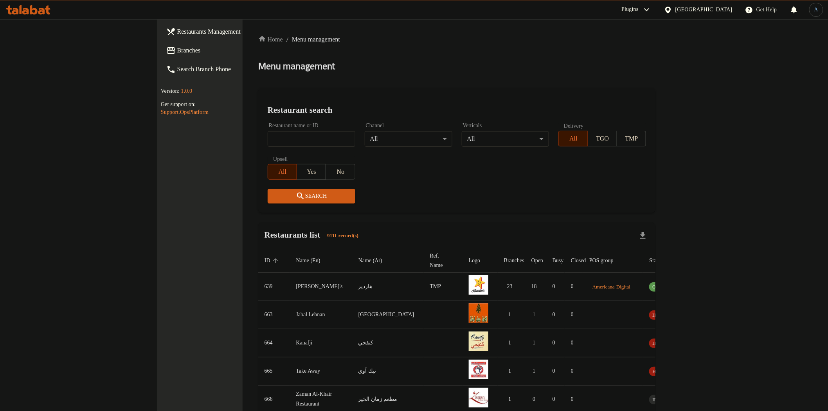
click at [358, 56] on div "Home / Menu management Menu management Restaurant search Restaurant name or ID …" at bounding box center [457, 308] width 398 height 546
click at [177, 51] on span "Branches" at bounding box center [233, 50] width 112 height 9
